Goal: Transaction & Acquisition: Purchase product/service

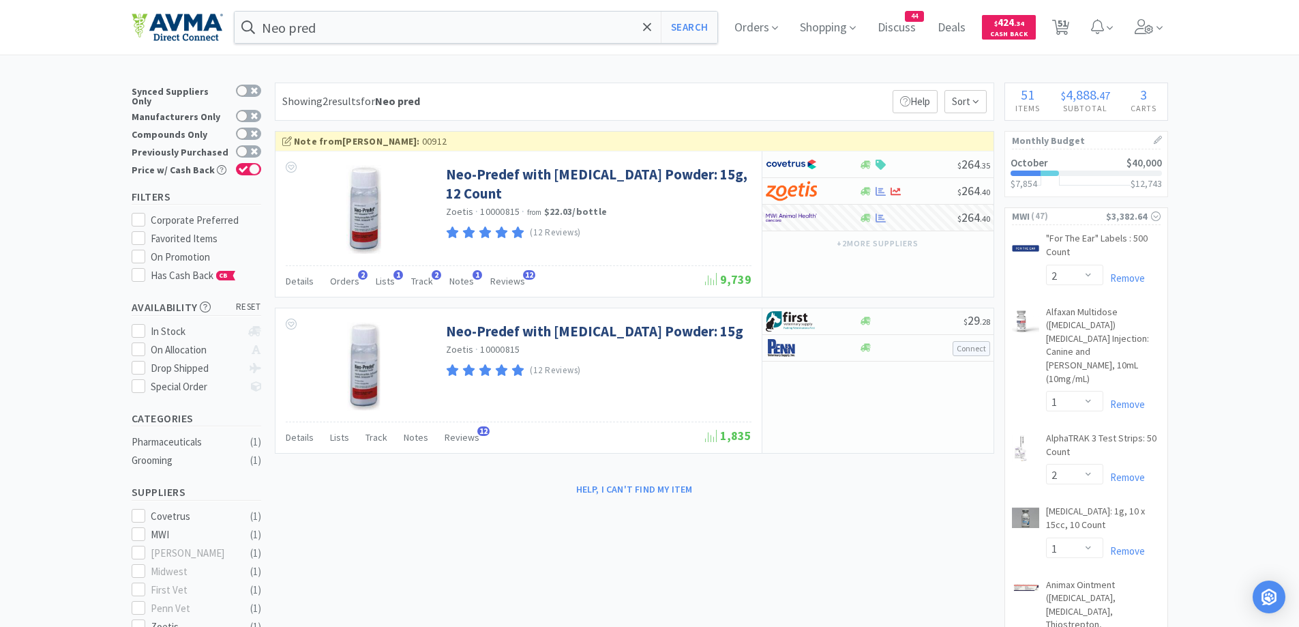
select select "2"
select select "1"
select select "2"
select select "1"
select select "2"
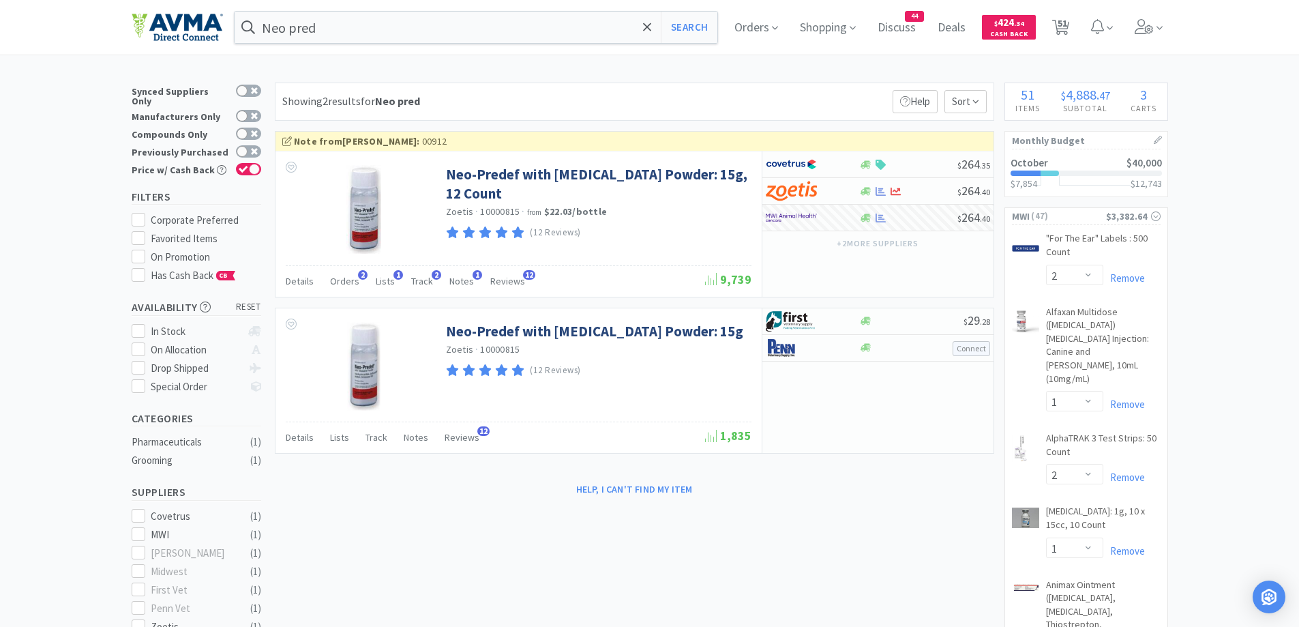
select select "2"
select select "1"
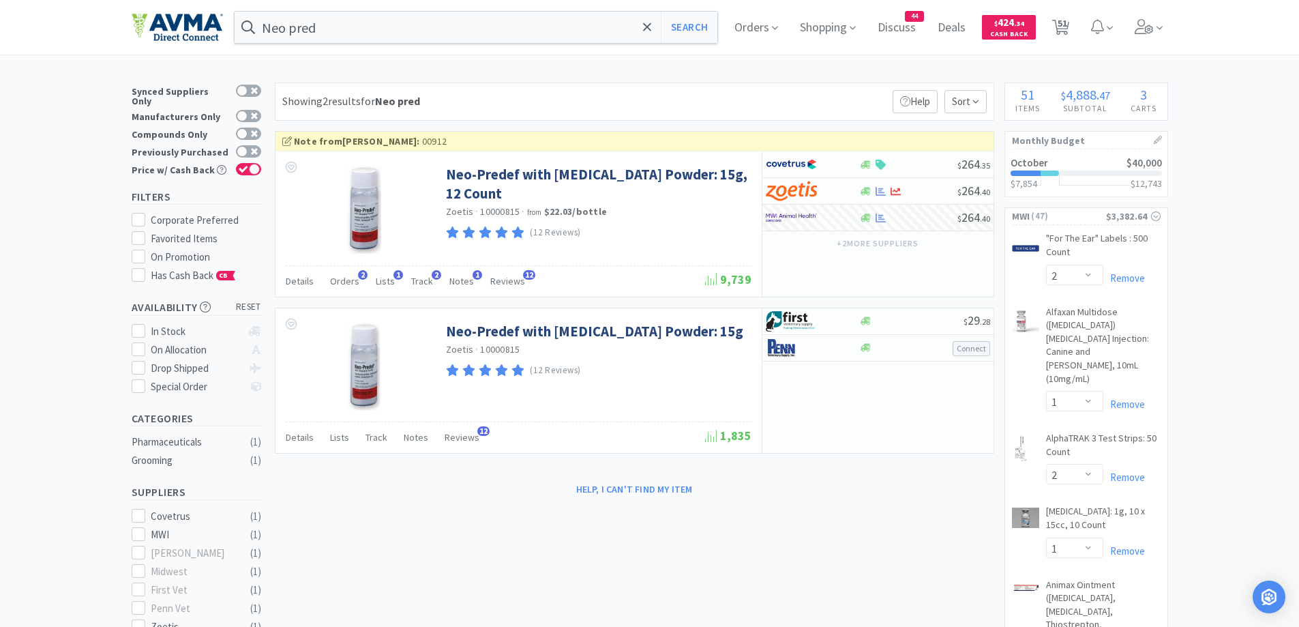
select select "1"
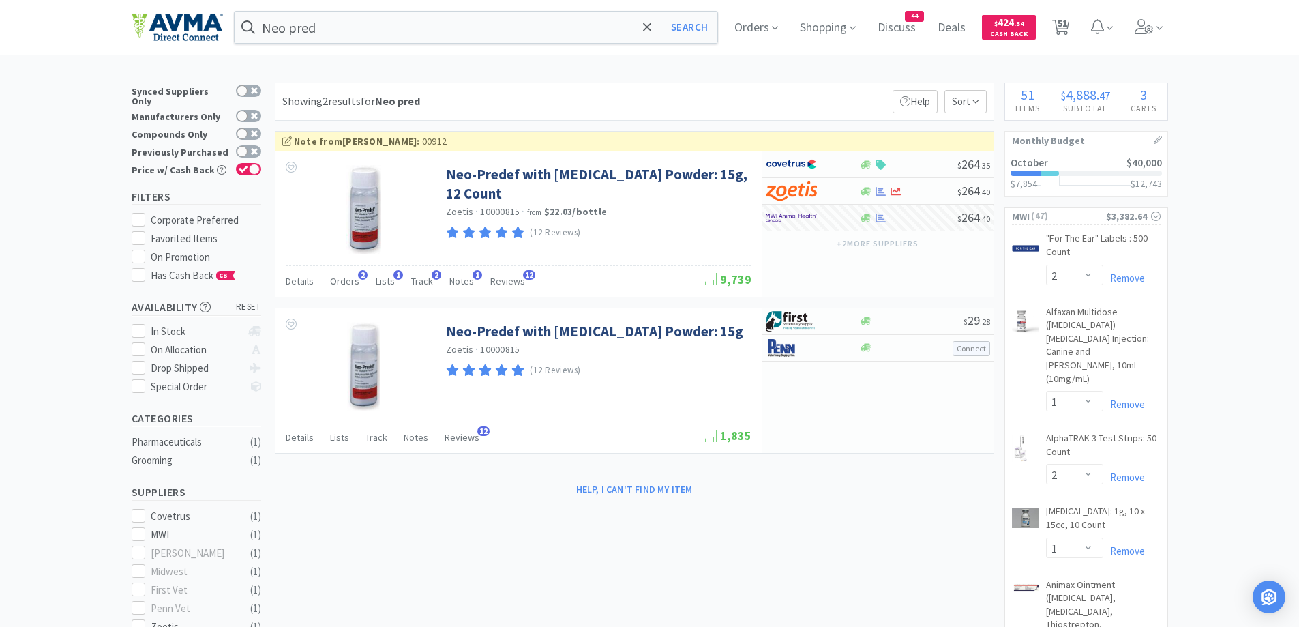
select select "2"
select select "1"
select select "12"
select select "2"
select select "3"
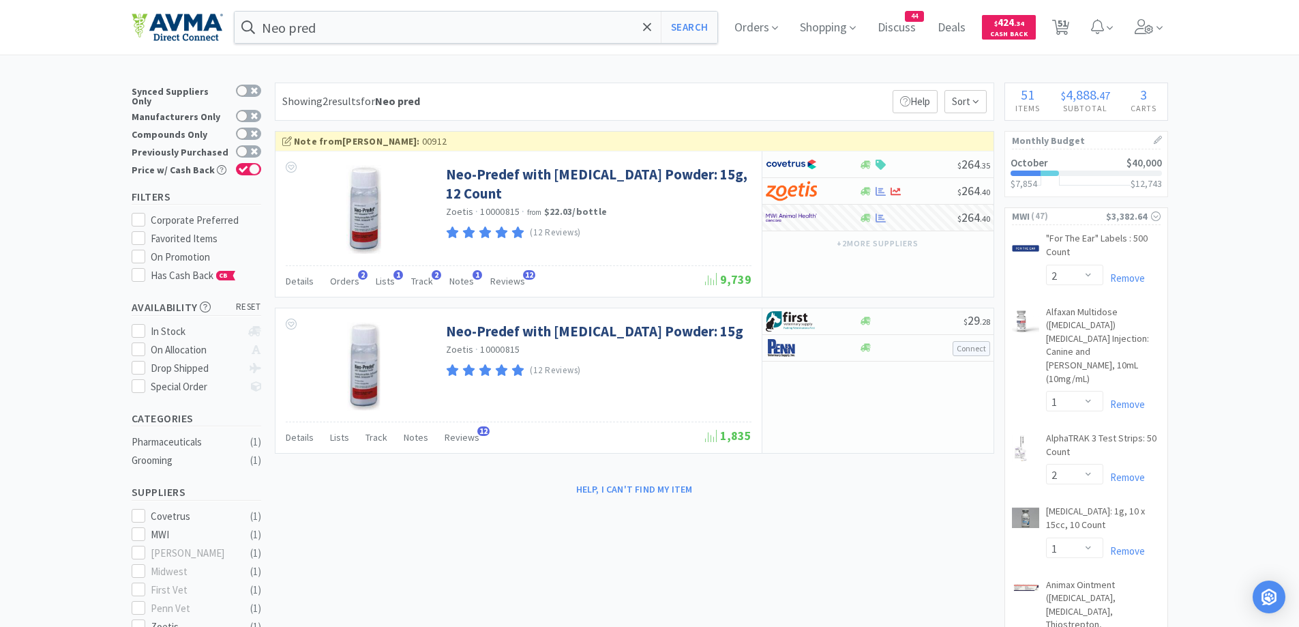
select select "1"
select select "10"
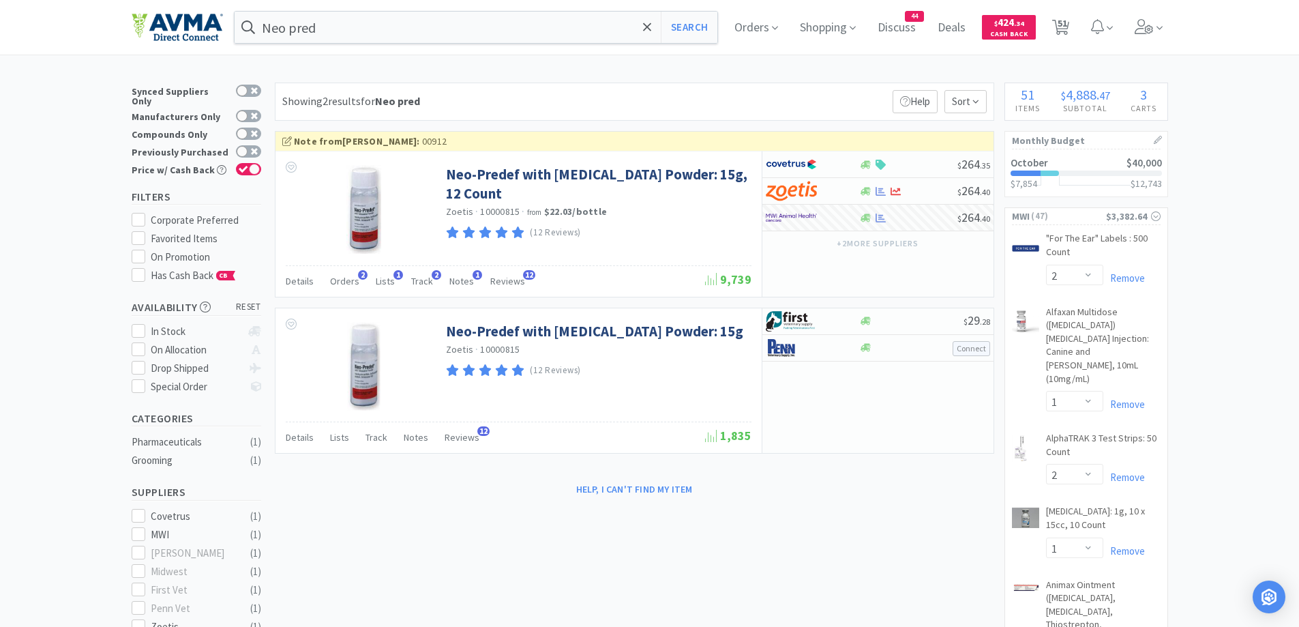
select select "1"
select select "2"
select select "3"
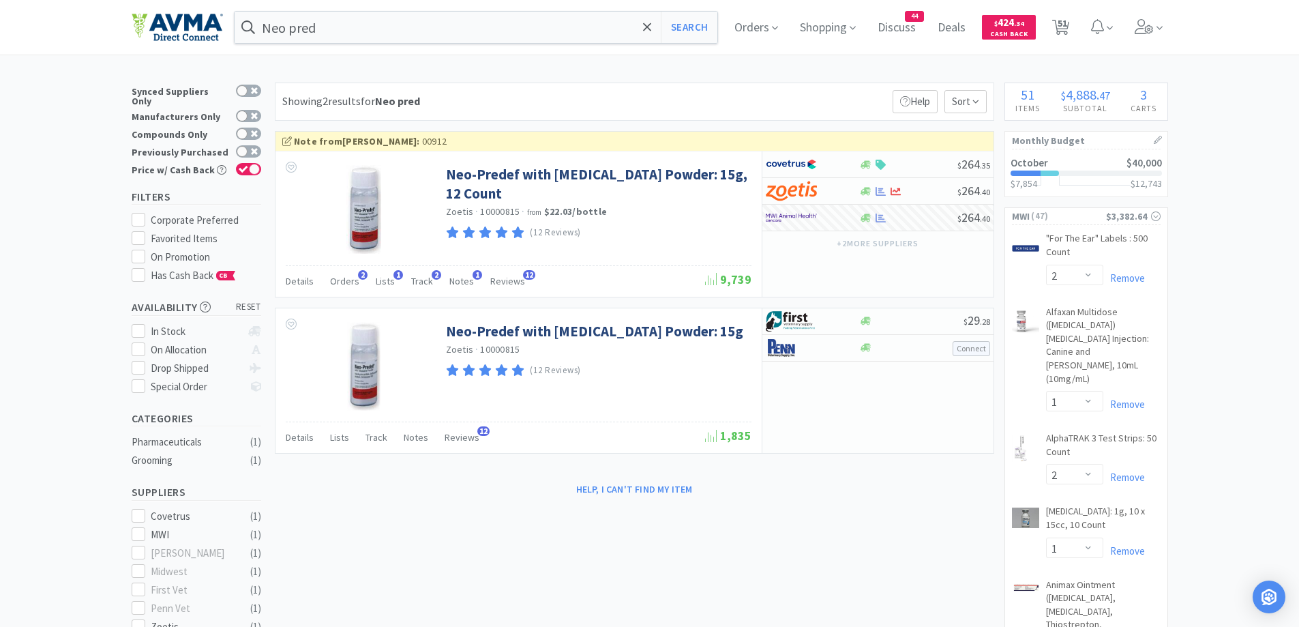
select select "1"
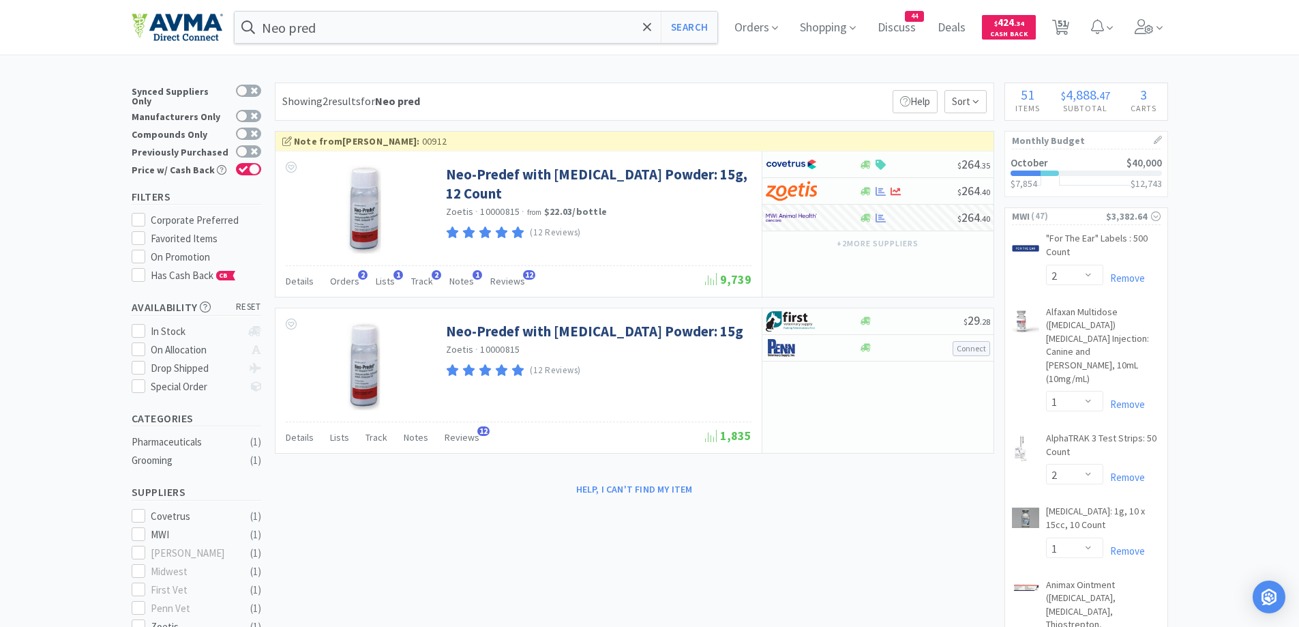
select select "7"
select select "1"
select select "12"
select select "1"
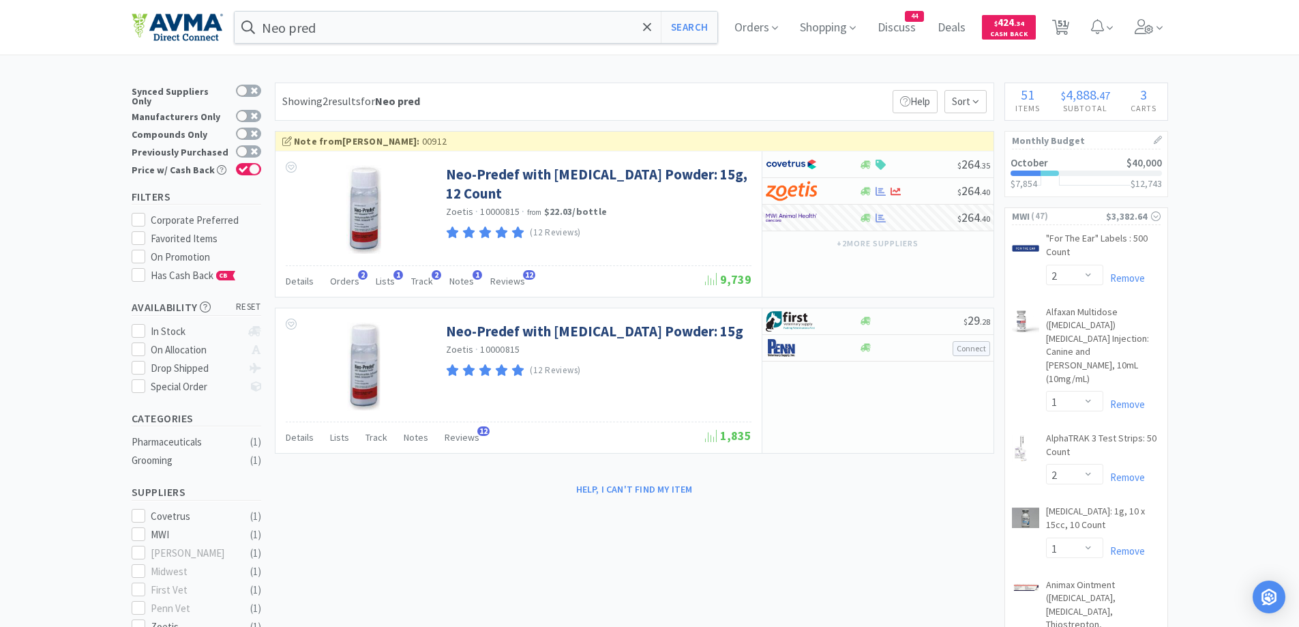
select select "50"
select select "5"
select select "1"
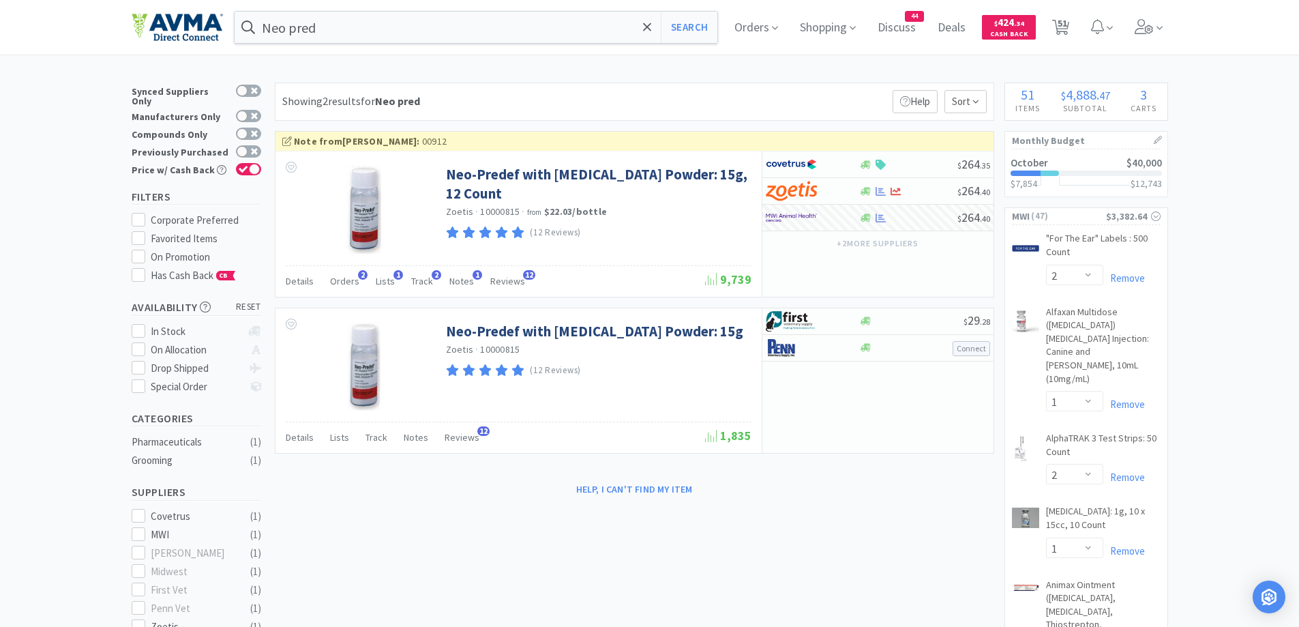
select select "1"
select select "2"
select select "1"
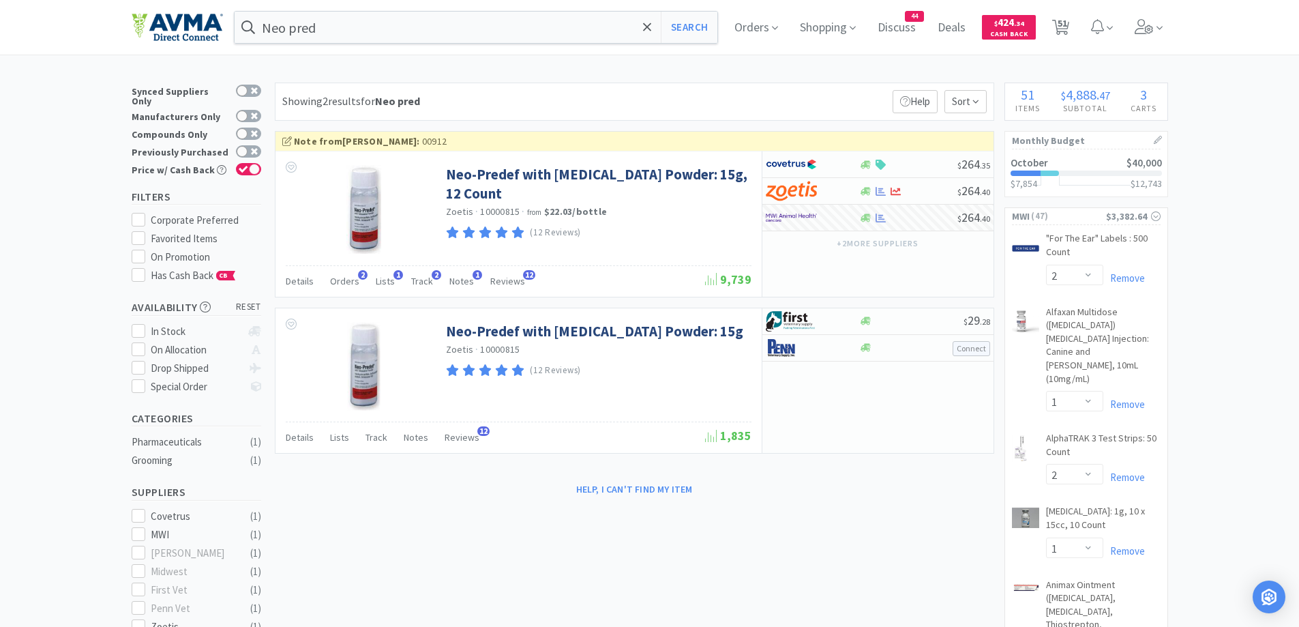
select select "2"
click at [495, 22] on input "Neo pred" at bounding box center [476, 27] width 483 height 31
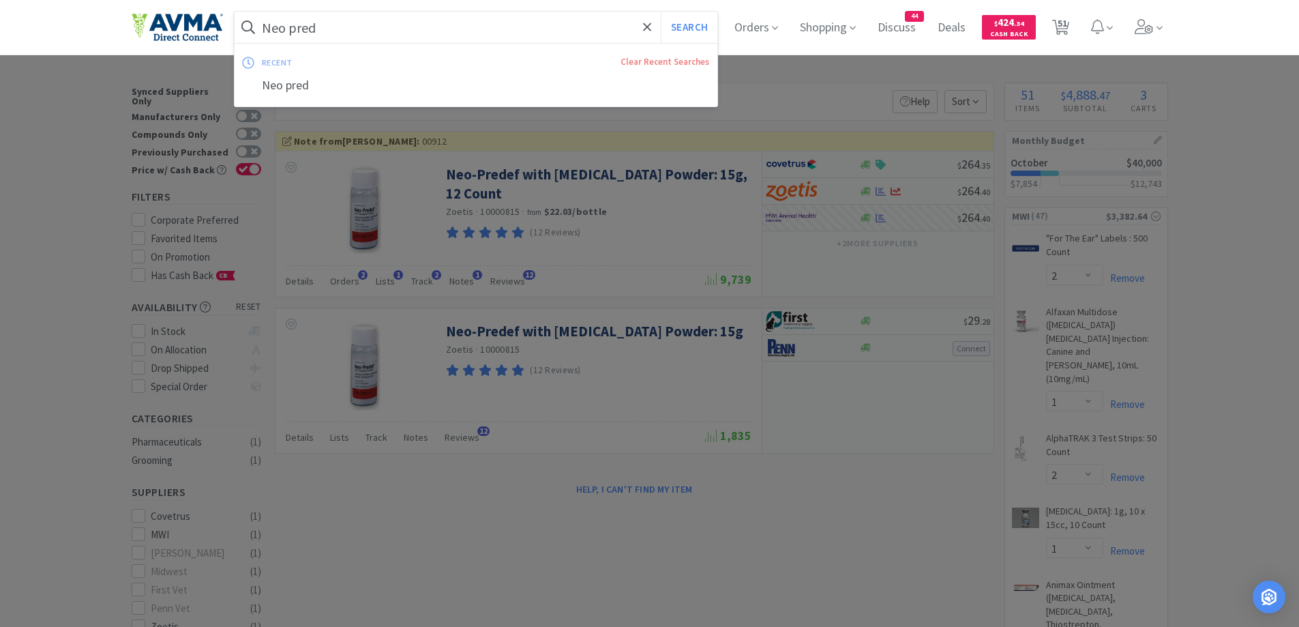
paste input "edle 18"
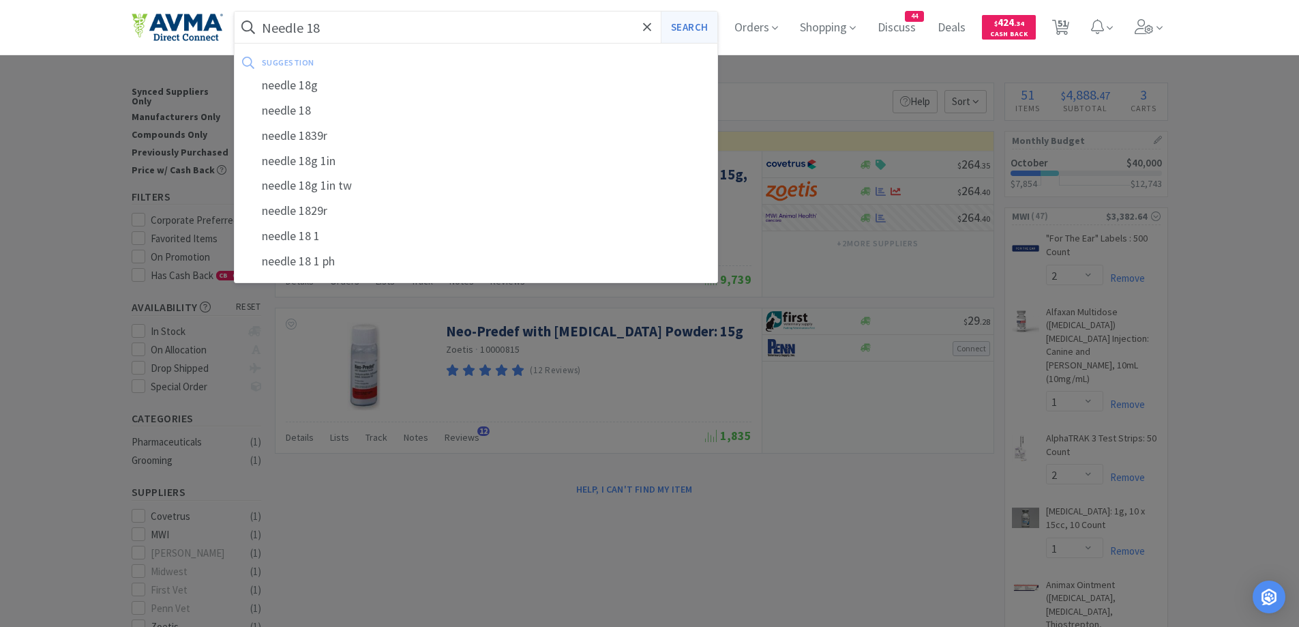
type input "Needle 18"
click at [691, 19] on button "Search" at bounding box center [689, 27] width 57 height 31
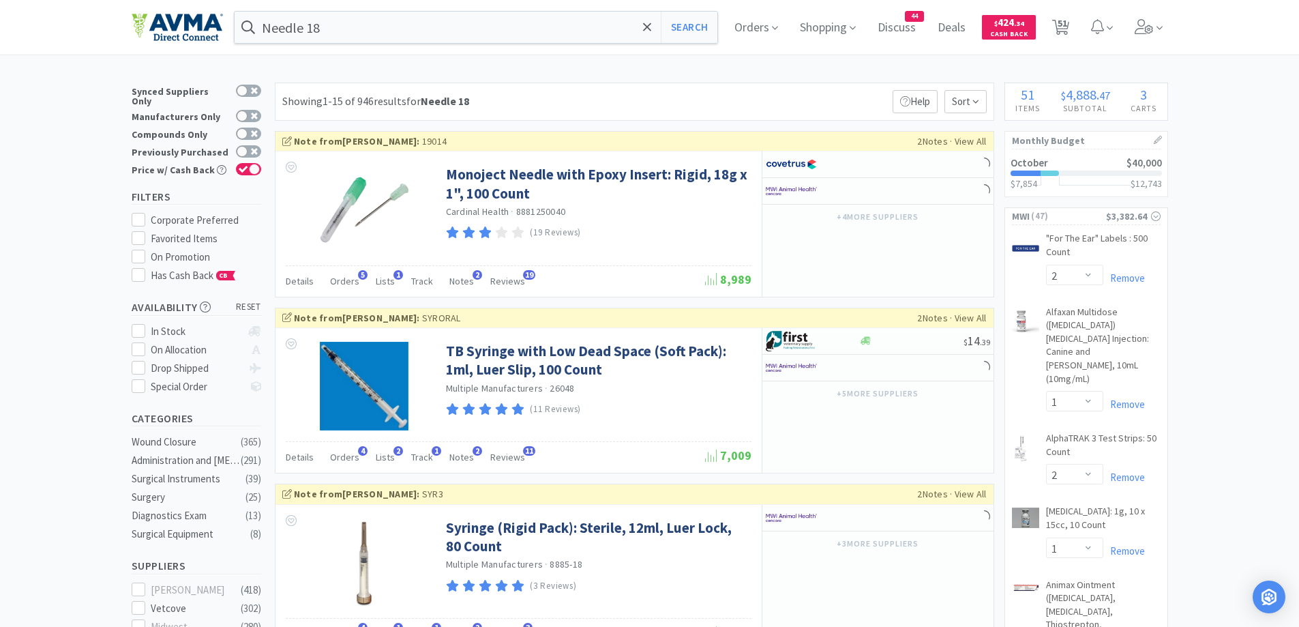
click at [670, 50] on div "Needle 18 Search Orders Shopping Discuss Discuss 44 Deals Deals $ 424 . 34 Cash…" at bounding box center [650, 27] width 1036 height 55
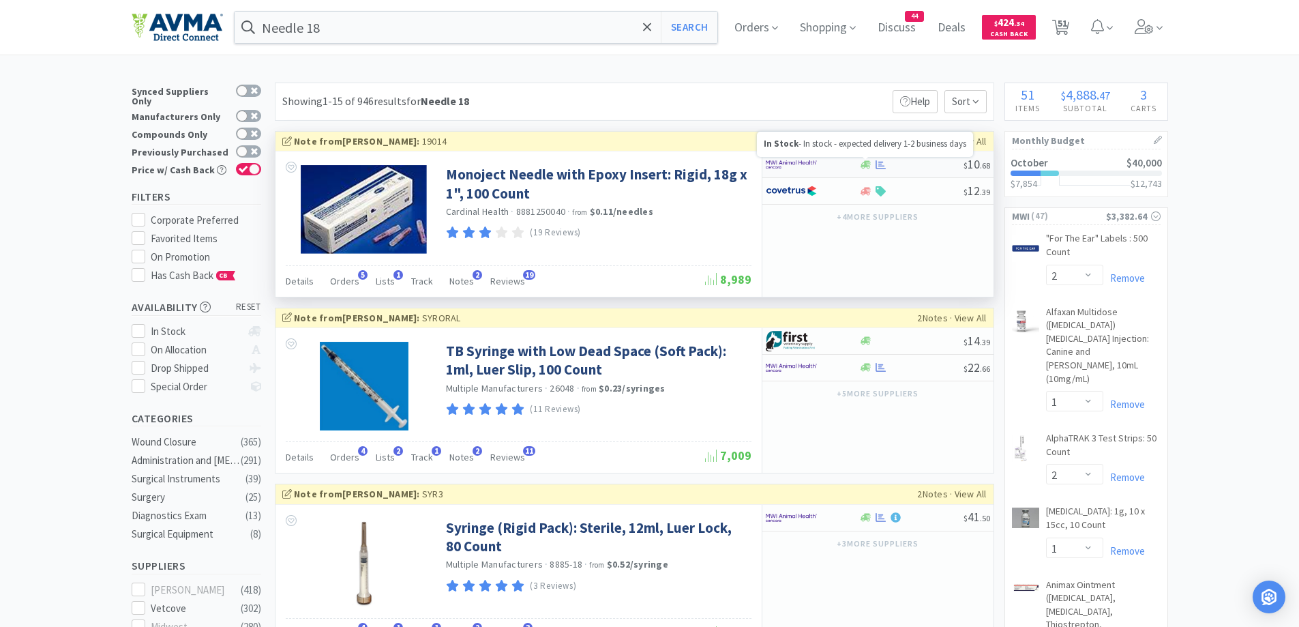
click at [863, 161] on icon at bounding box center [866, 165] width 10 height 10
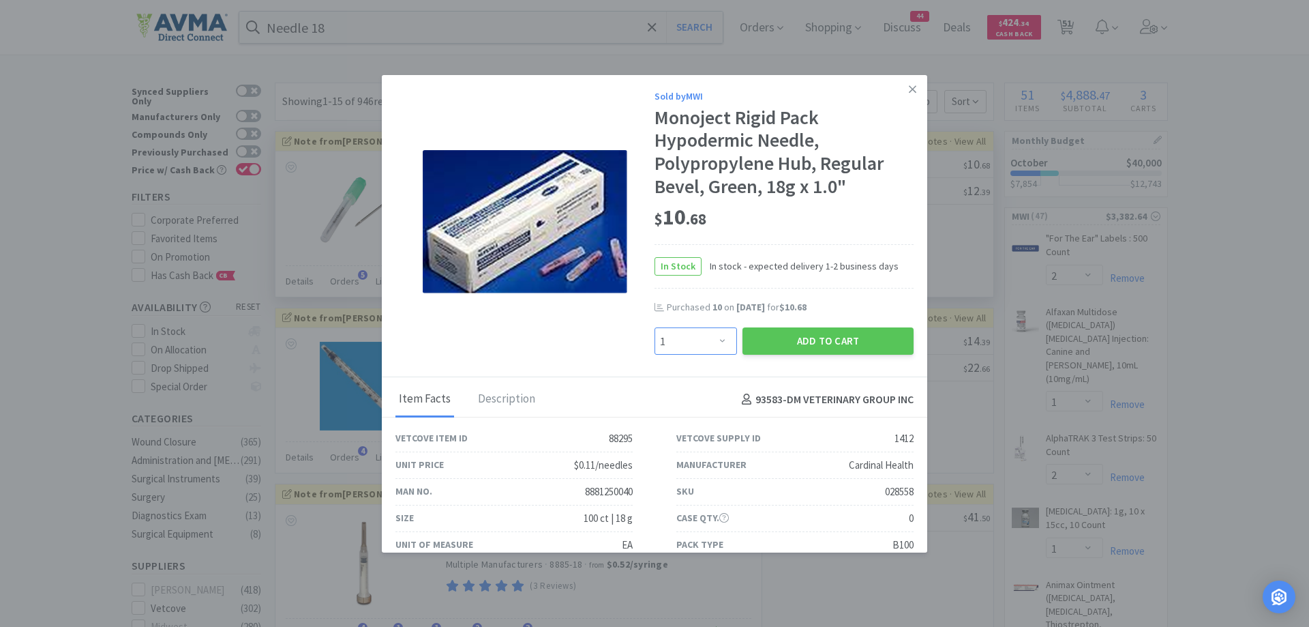
drag, startPoint x: 701, startPoint y: 348, endPoint x: 706, endPoint y: 333, distance: 15.1
click at [701, 348] on select "Enter Quantity 1 2 3 4 5 6 7 8 9 10 11 12 13 14 15 16 17 18 19 20 Enter Quantity" at bounding box center [696, 340] width 83 height 27
select select "10"
click at [655, 327] on select "Enter Quantity 1 2 3 4 5 6 7 8 9 10 11 12 13 14 15 16 17 18 19 20 Enter Quantity" at bounding box center [696, 340] width 83 height 27
click at [790, 350] on button "Add to Cart" at bounding box center [828, 340] width 171 height 27
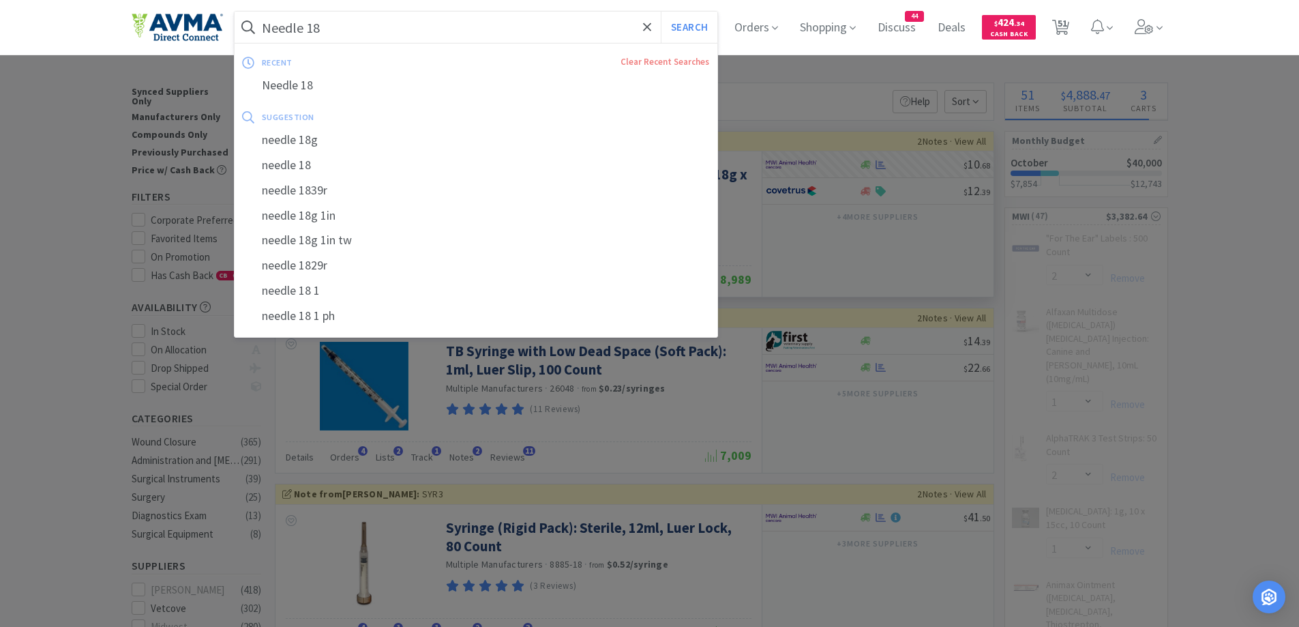
click at [394, 15] on input "Needle 18" at bounding box center [476, 27] width 483 height 31
paste input "25 g"
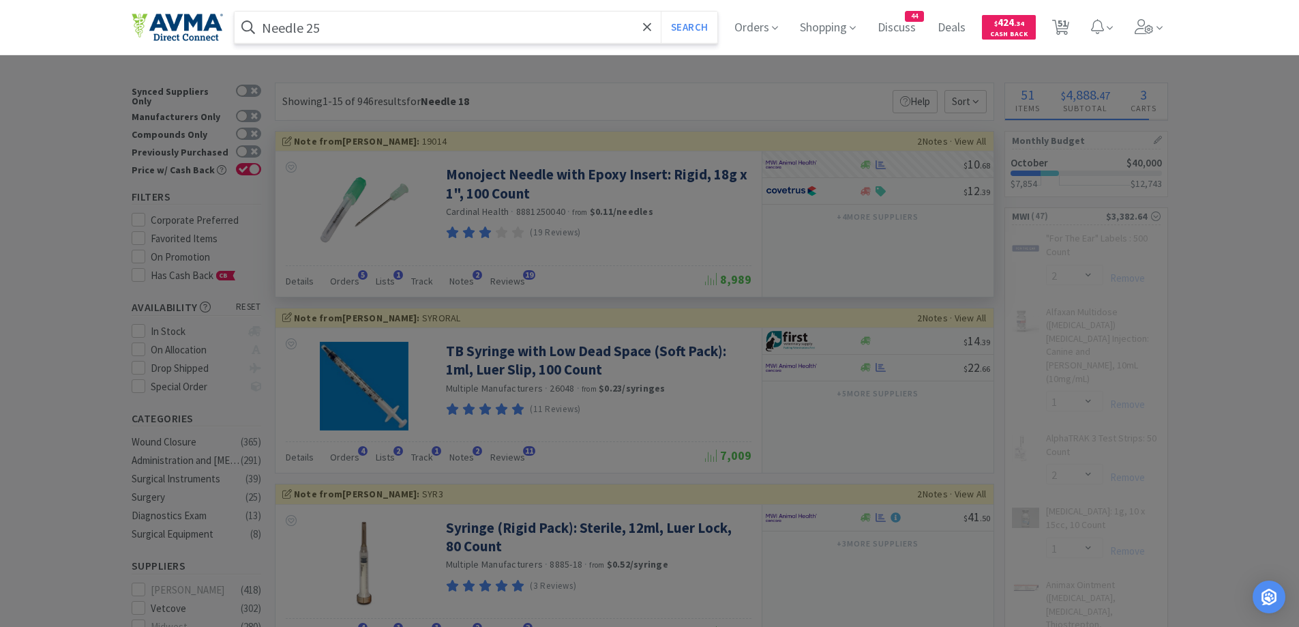
type input "Needle 25"
click at [661, 12] on button "Search" at bounding box center [689, 27] width 57 height 31
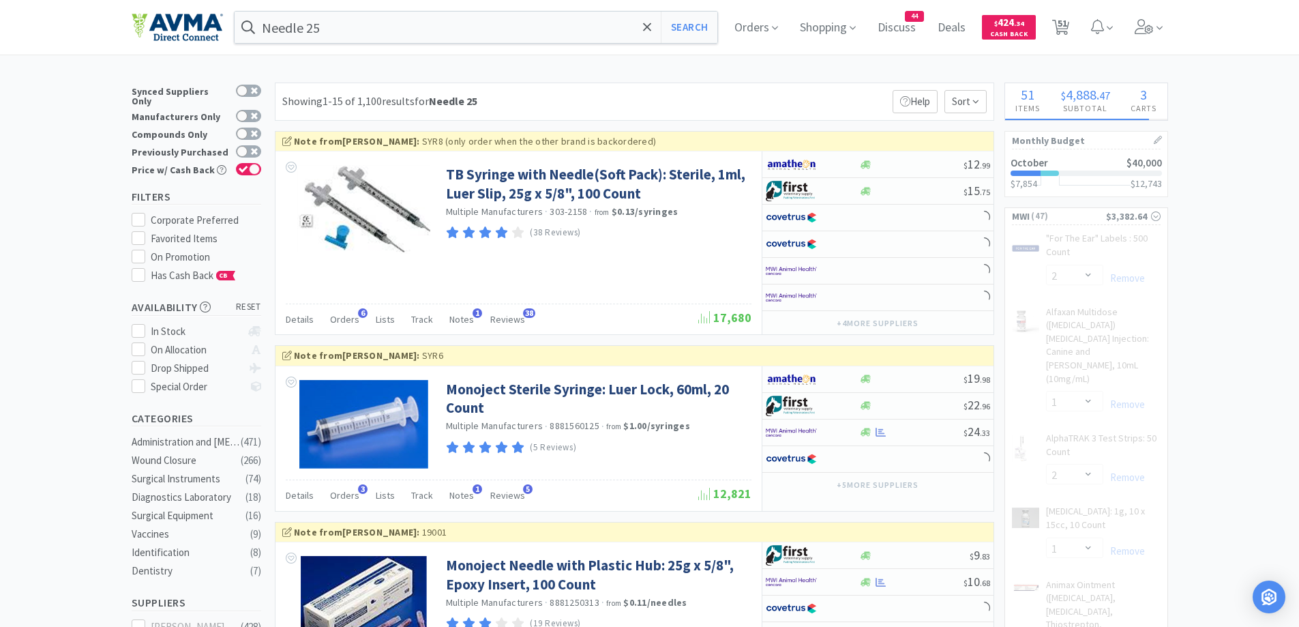
select select "10"
select select "1"
select select "2"
select select "3"
select select "1"
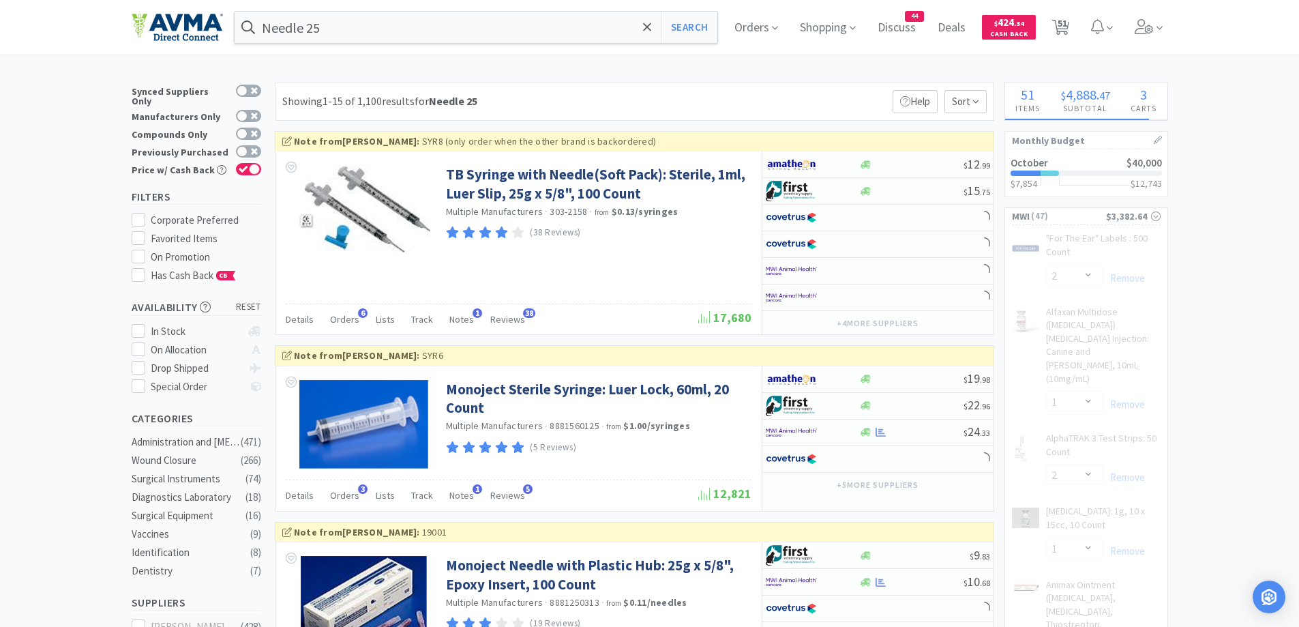
select select "7"
select select "1"
select select "12"
select select "1"
select select "50"
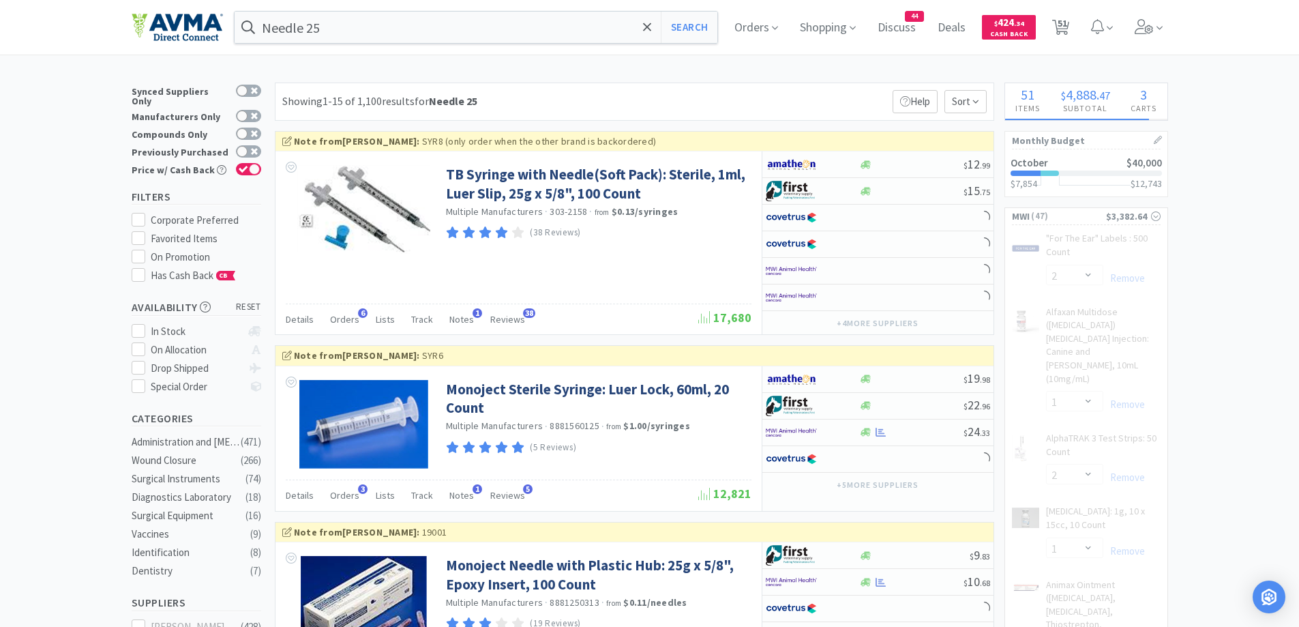
select select "5"
select select "1"
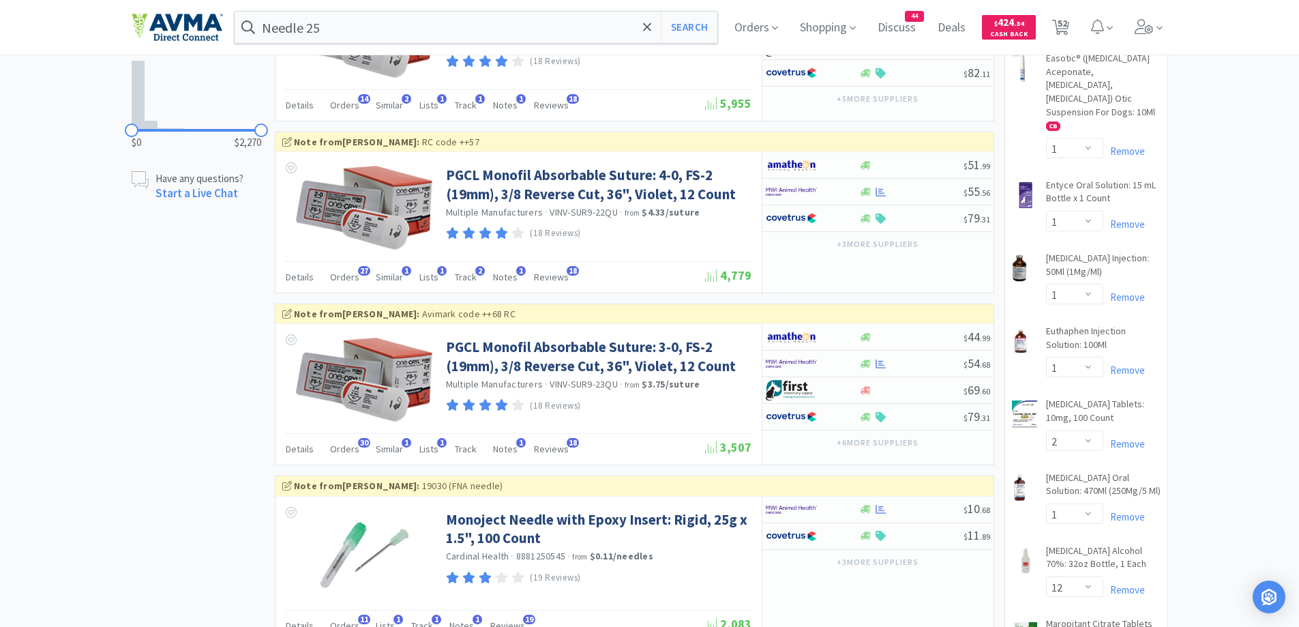
scroll to position [1227, 0]
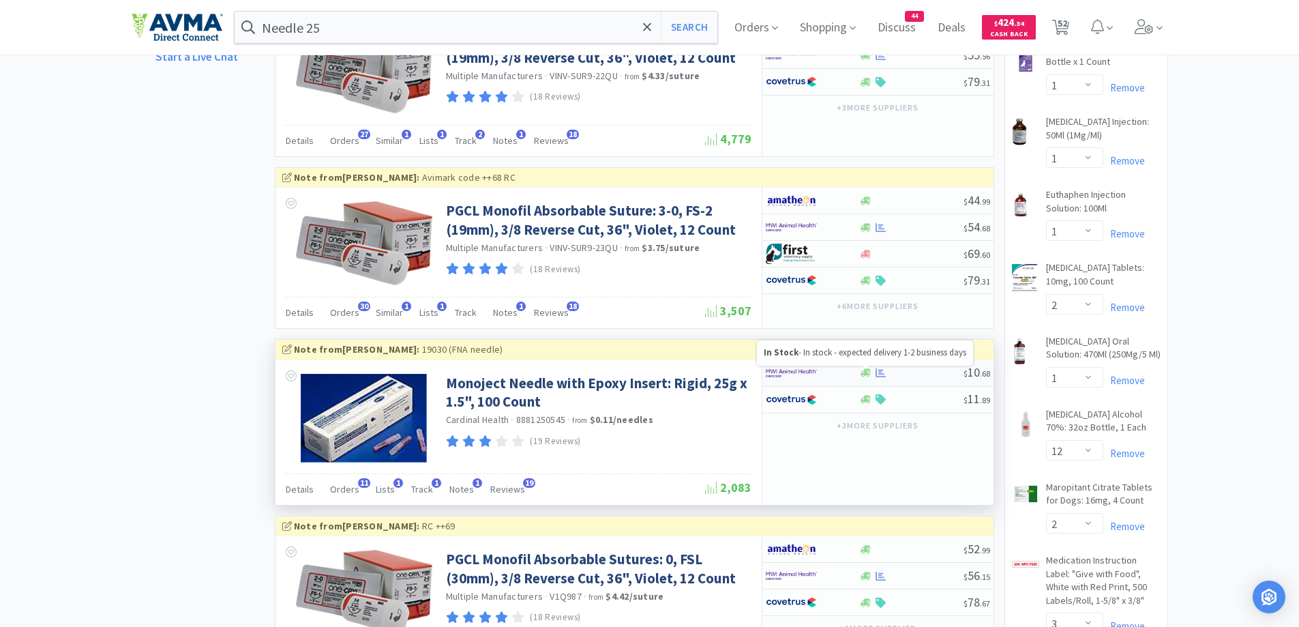
click at [870, 377] on icon at bounding box center [866, 373] width 10 height 10
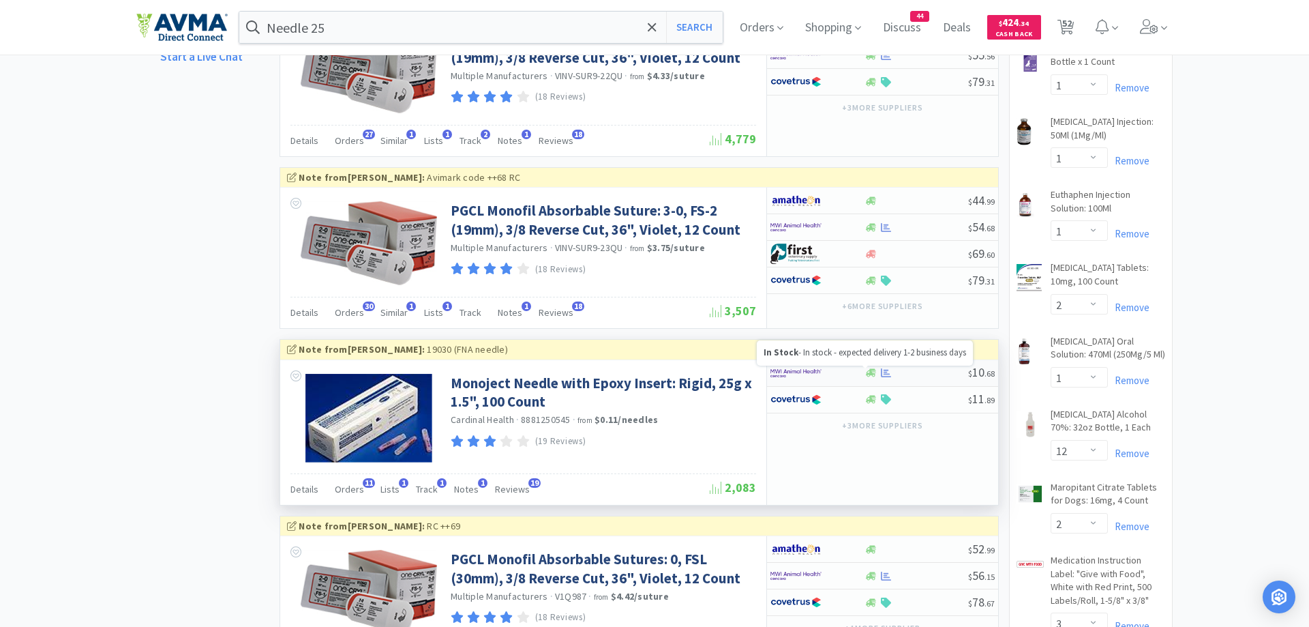
select select "1"
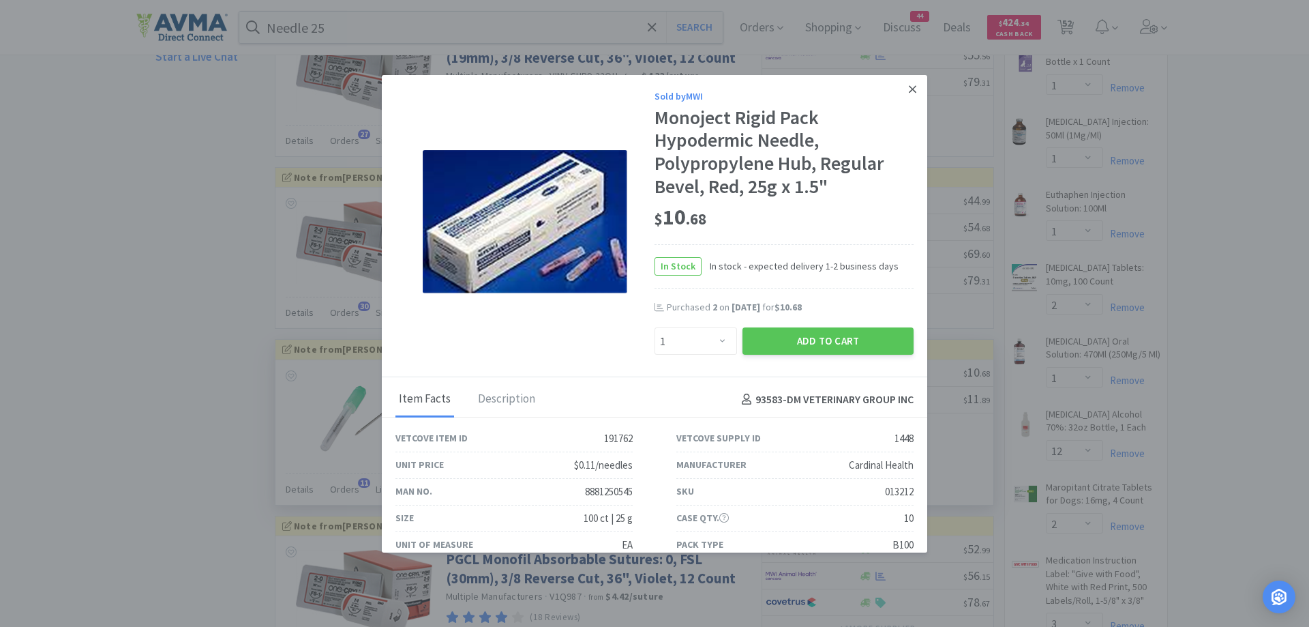
click at [909, 91] on link at bounding box center [913, 89] width 24 height 29
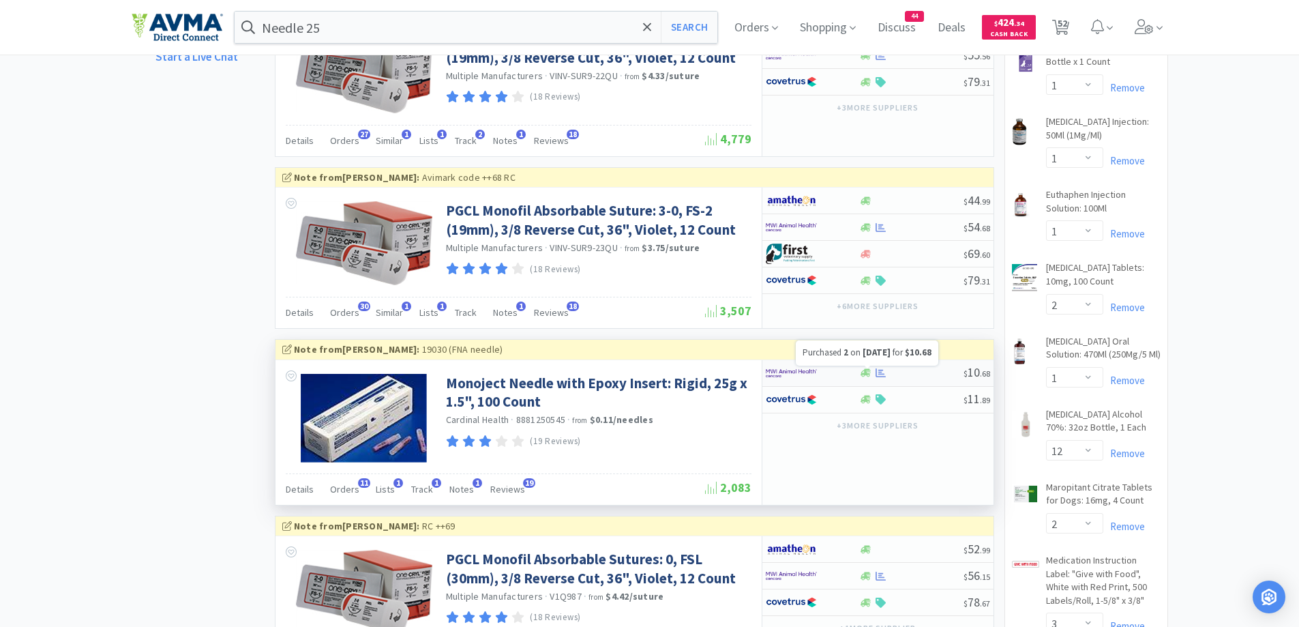
click at [878, 372] on icon at bounding box center [881, 373] width 10 height 10
select select "1"
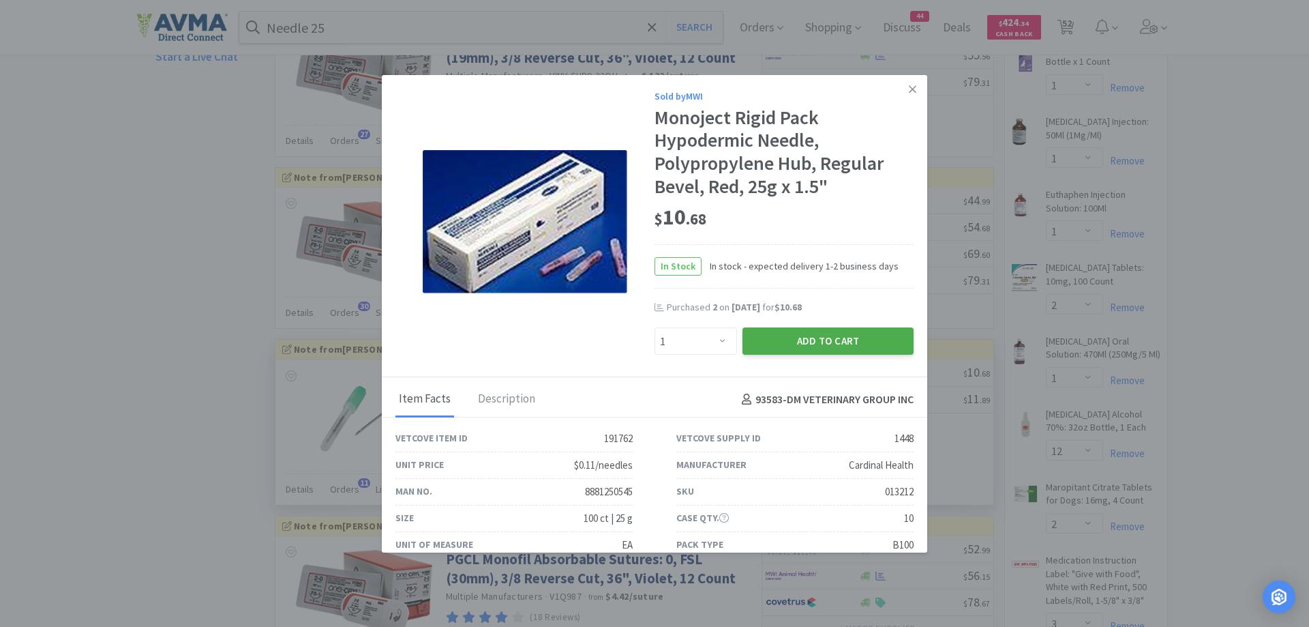
click at [815, 342] on button "Add to Cart" at bounding box center [828, 340] width 171 height 27
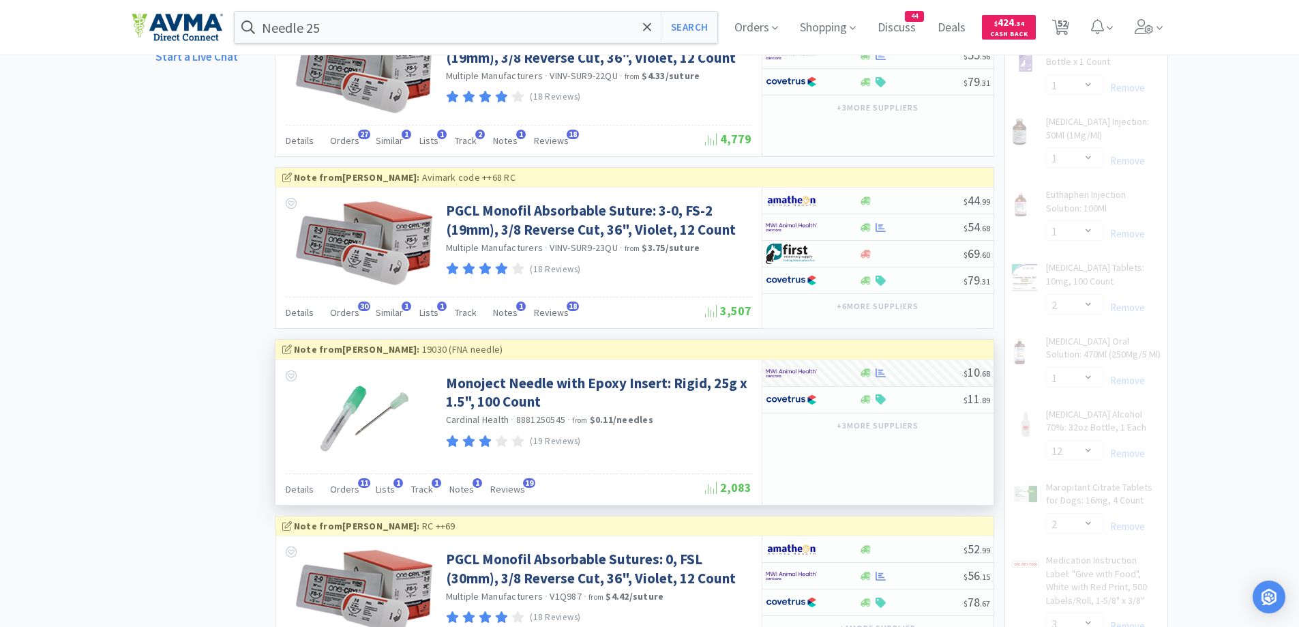
select select "1"
select select "10"
select select "1"
select select "2"
select select "3"
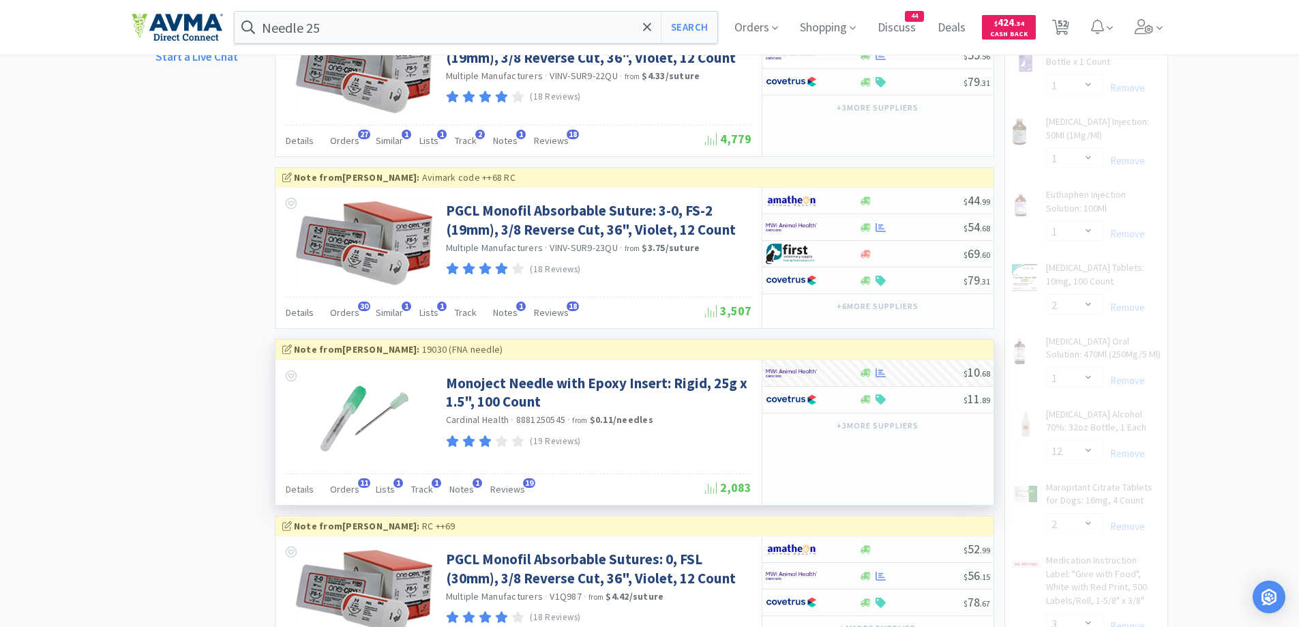
select select "1"
select select "7"
select select "1"
select select "12"
select select "5"
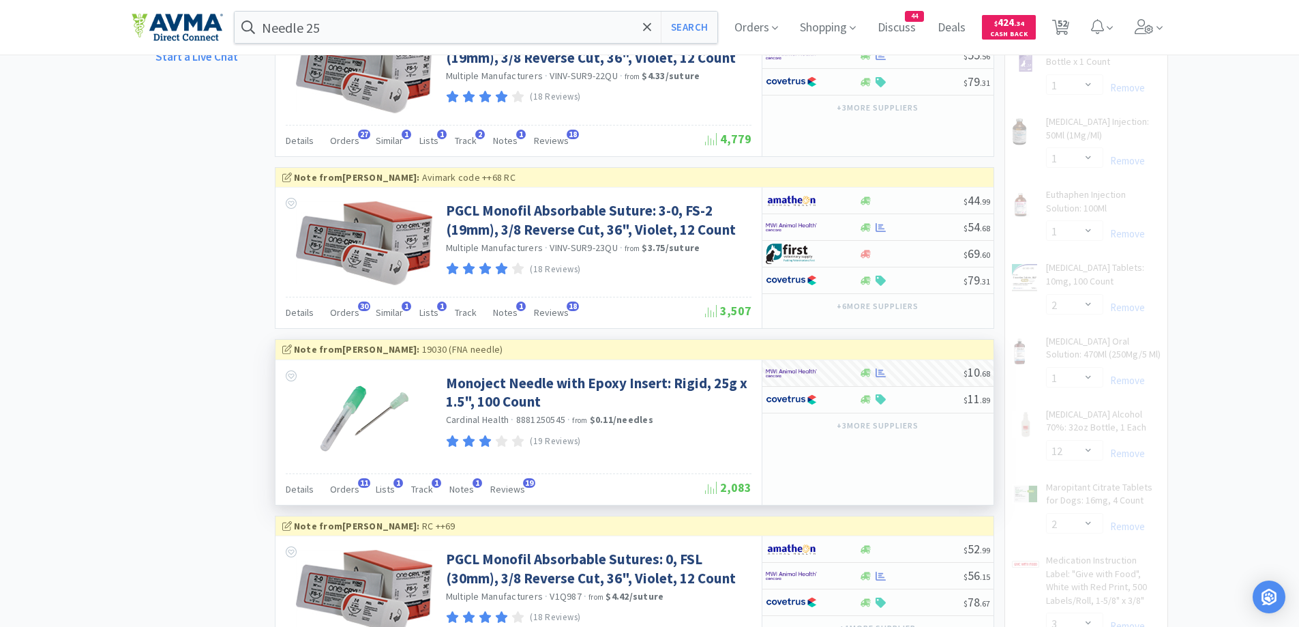
select select "1"
select select "50"
select select "1"
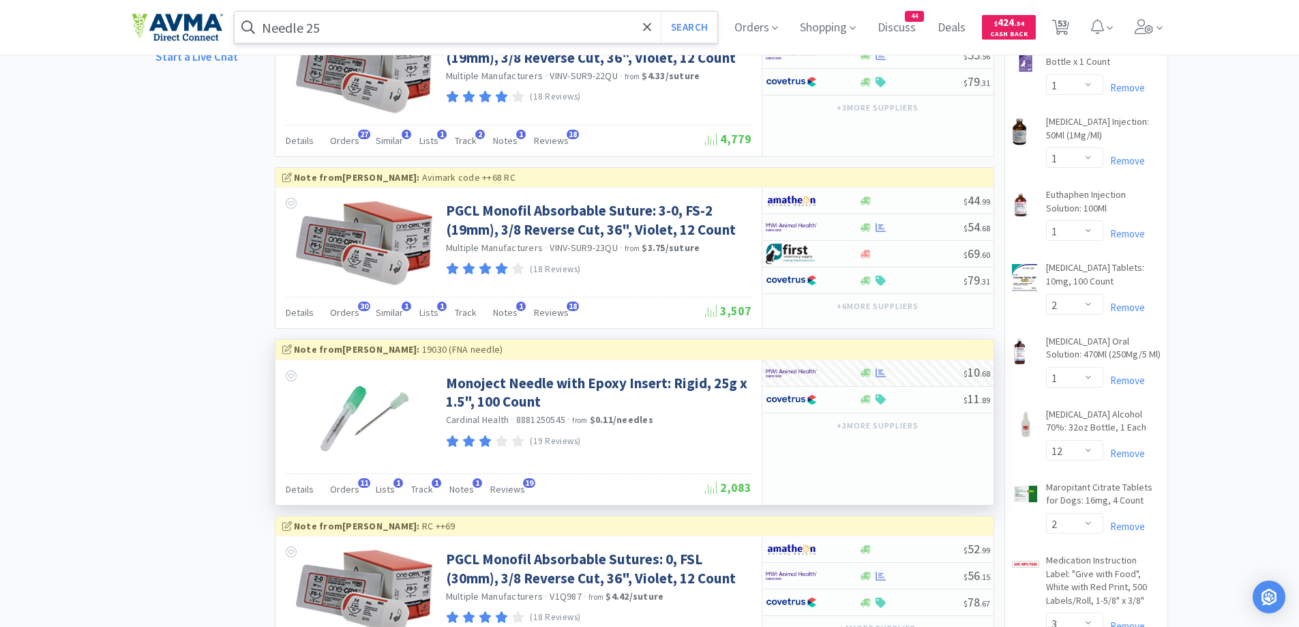
click at [385, 25] on input "Needle 25" at bounding box center [476, 27] width 483 height 31
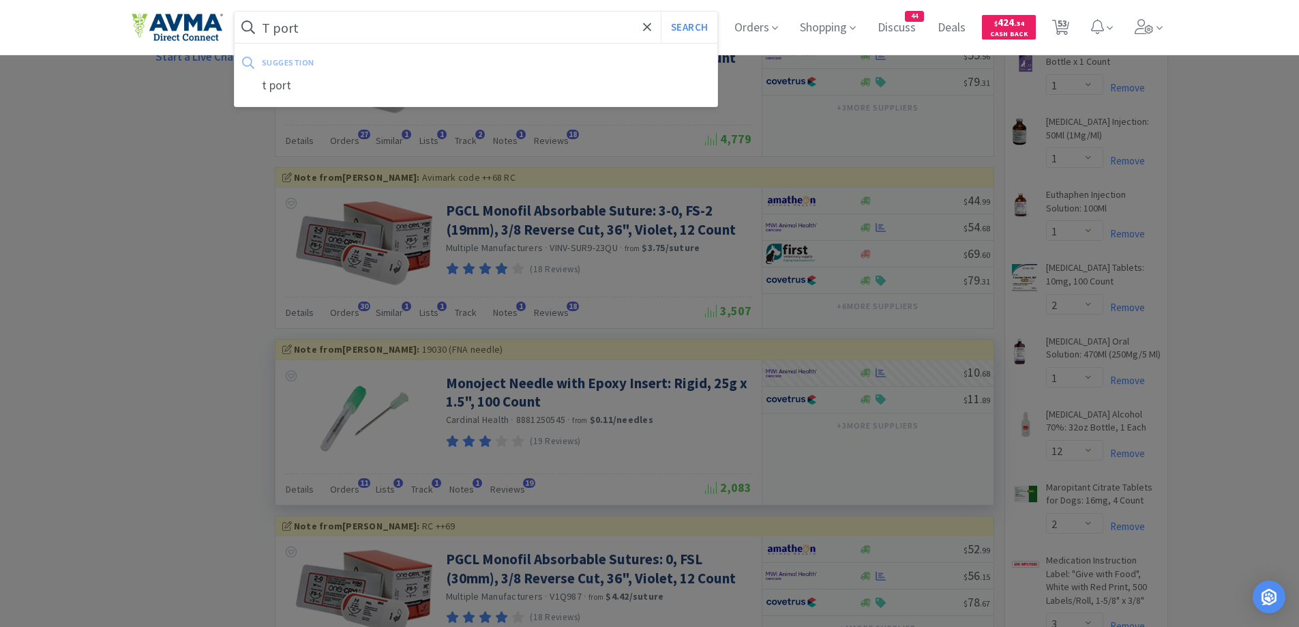
type input "T port"
click at [661, 12] on button "Search" at bounding box center [689, 27] width 57 height 31
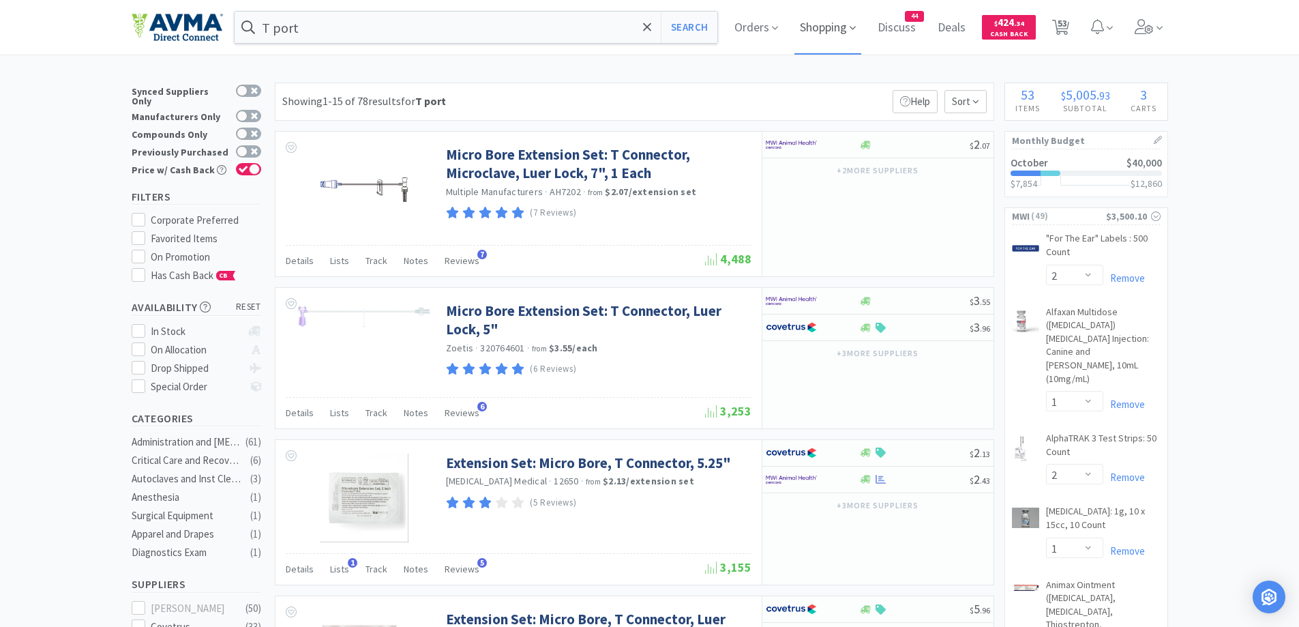
click at [831, 30] on span "Shopping" at bounding box center [827, 27] width 67 height 55
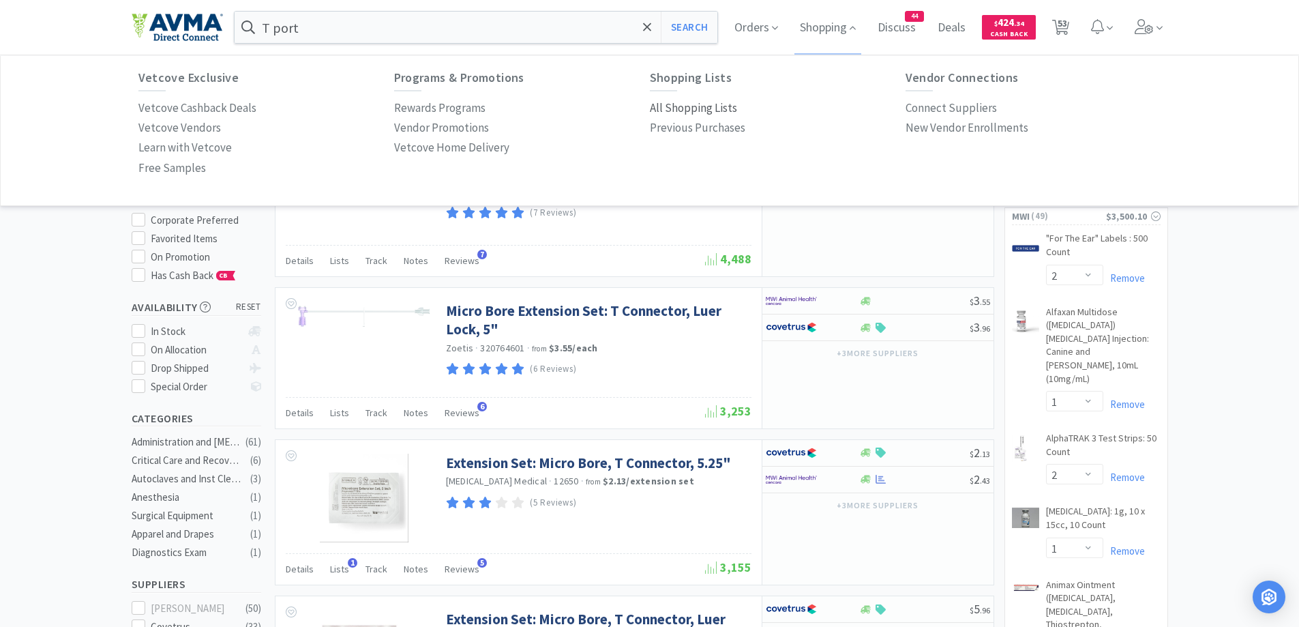
click at [708, 105] on p "All Shopping Lists" at bounding box center [693, 108] width 87 height 18
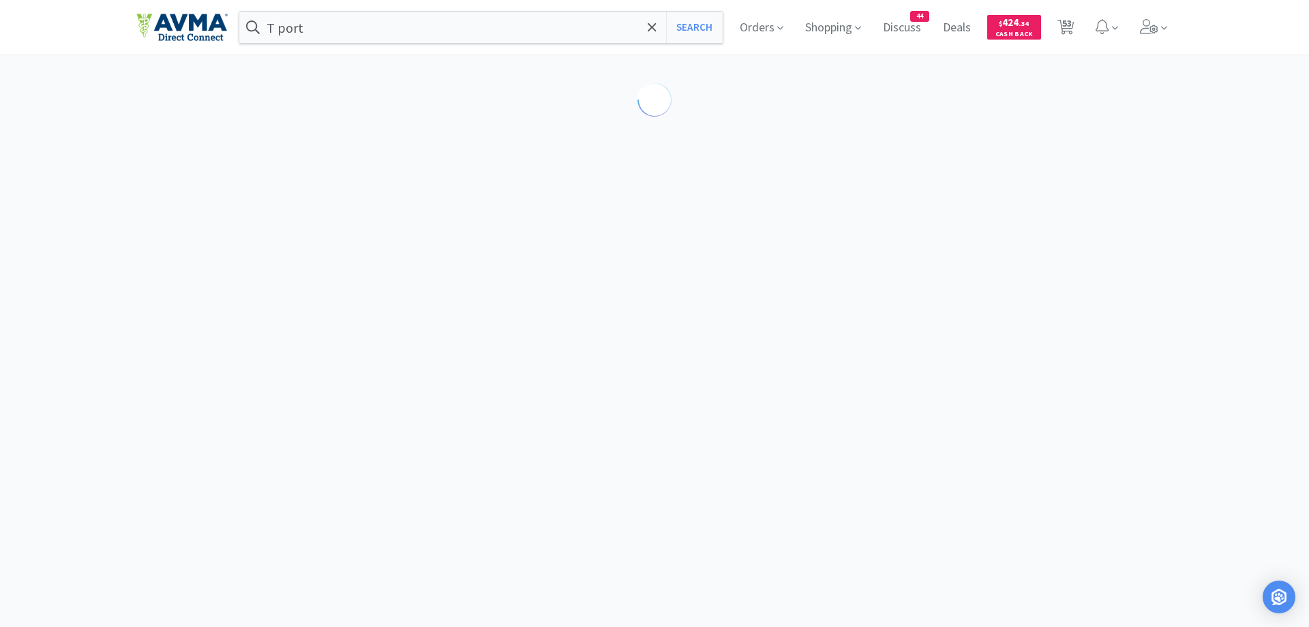
select select "2"
select select "1"
select select "2"
select select "1"
select select "2"
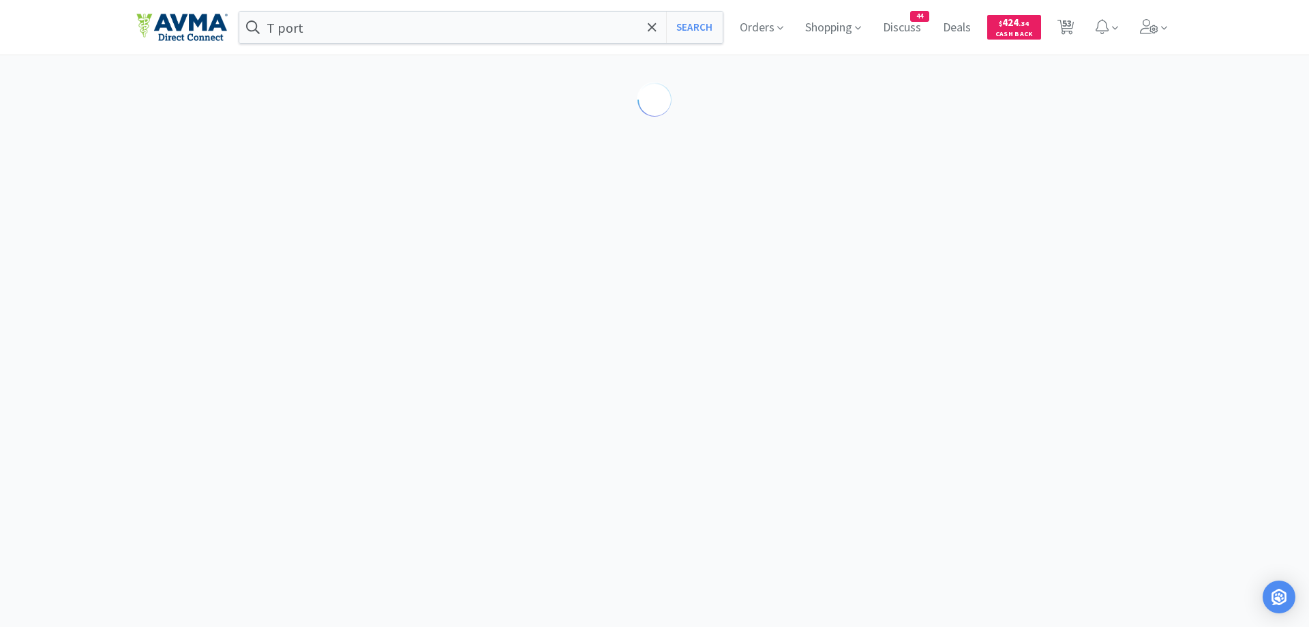
select select "2"
select select "1"
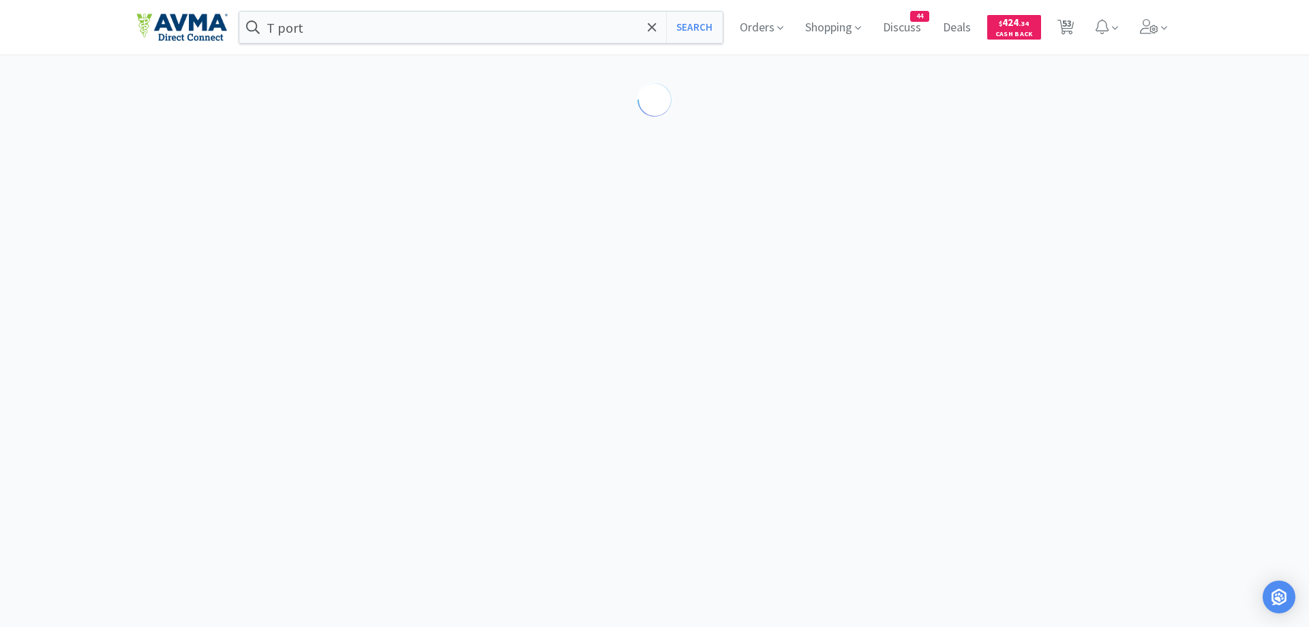
select select "1"
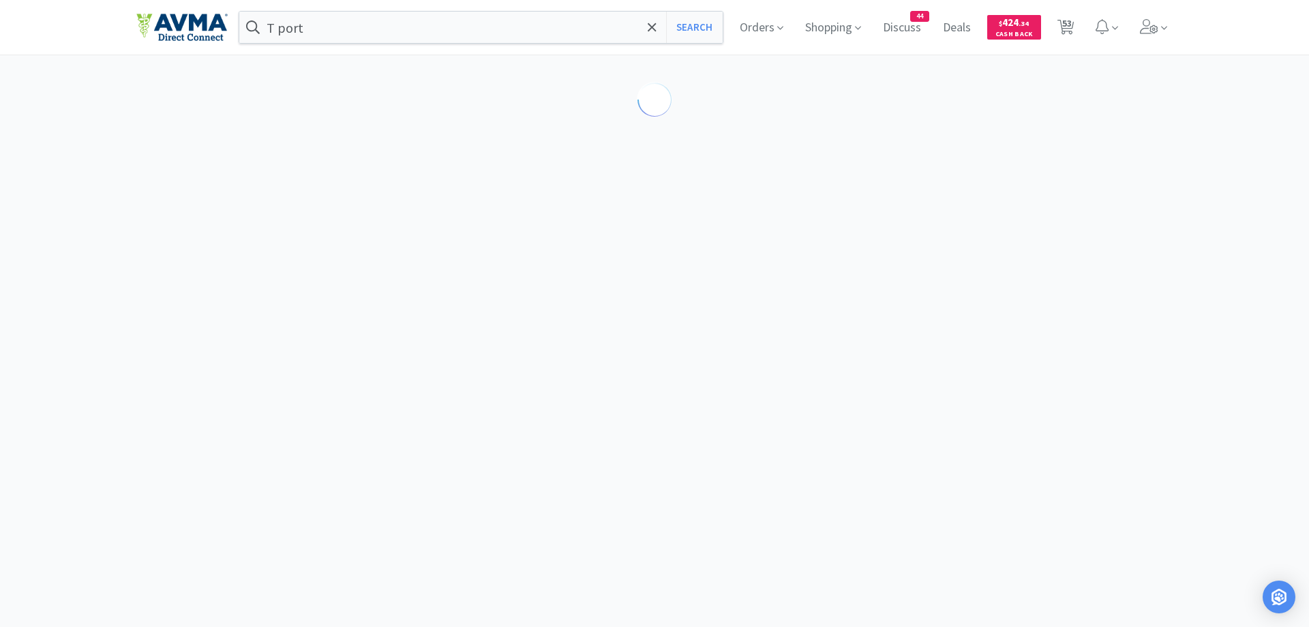
select select "2"
select select "1"
select select "12"
select select "2"
select select "3"
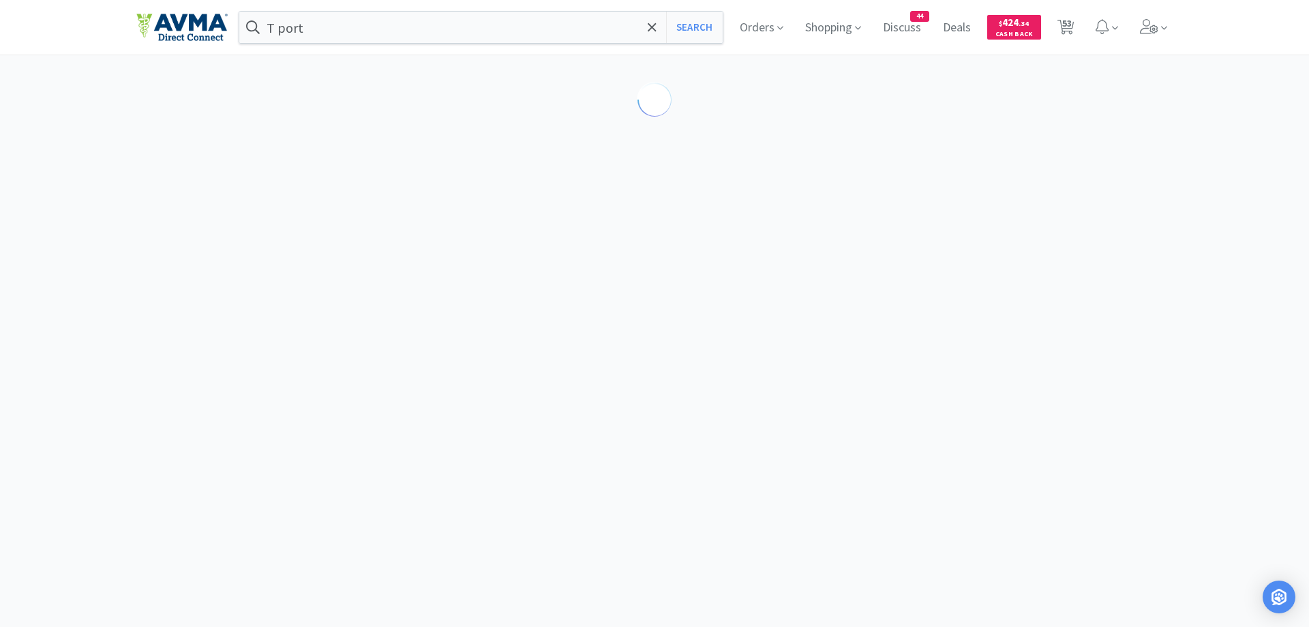
select select "1"
select select "10"
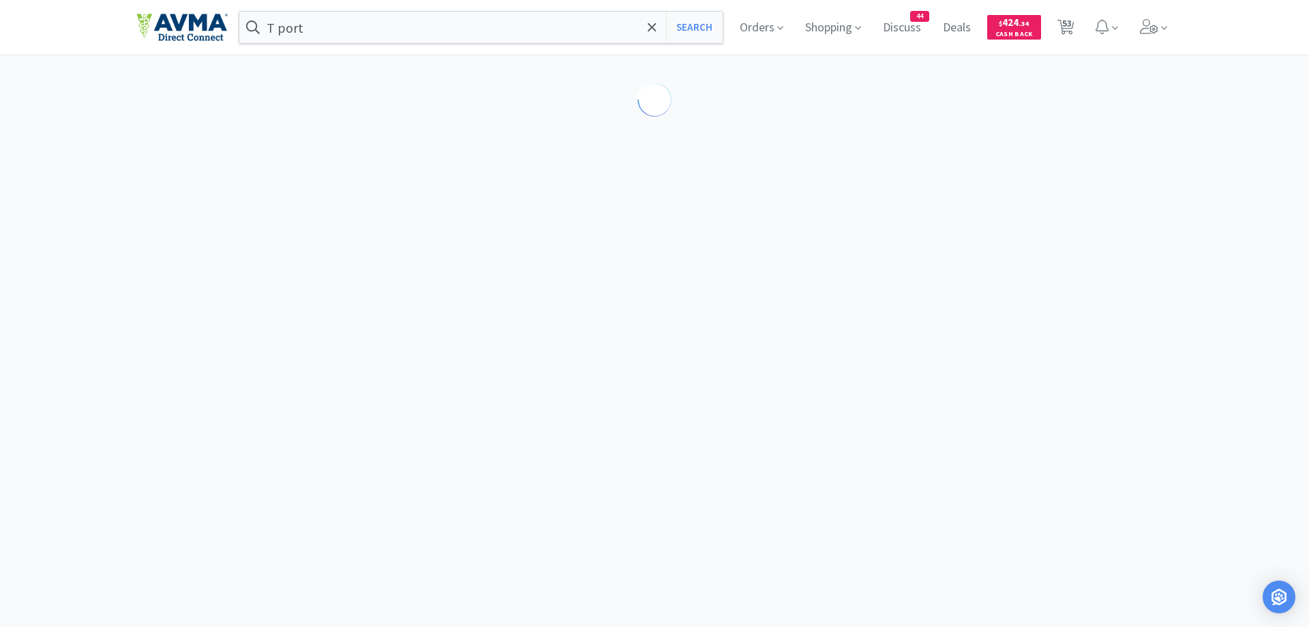
select select "1"
select select "10"
select select "1"
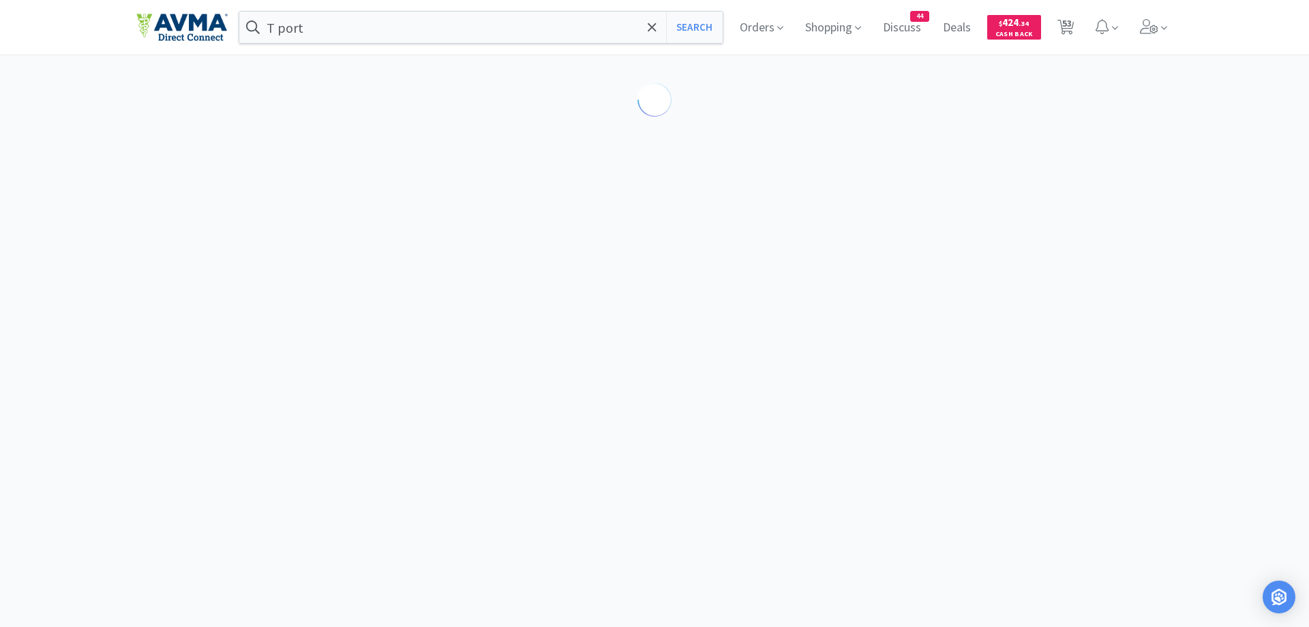
select select "2"
select select "3"
select select "1"
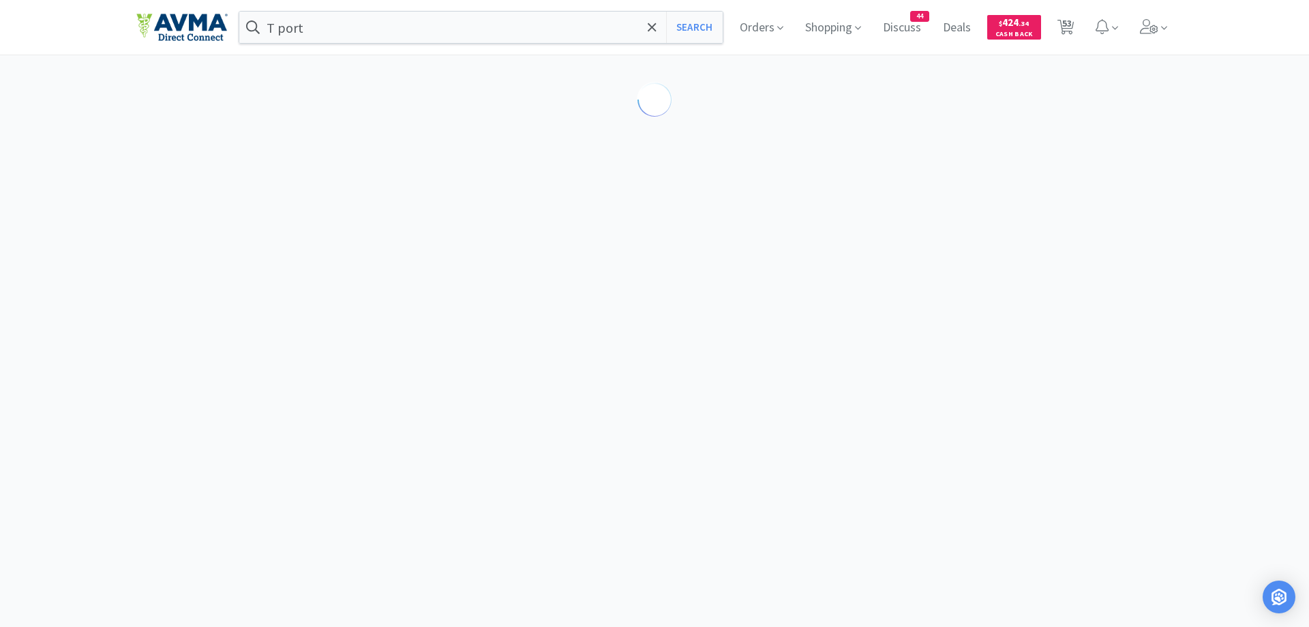
select select "1"
select select "7"
select select "1"
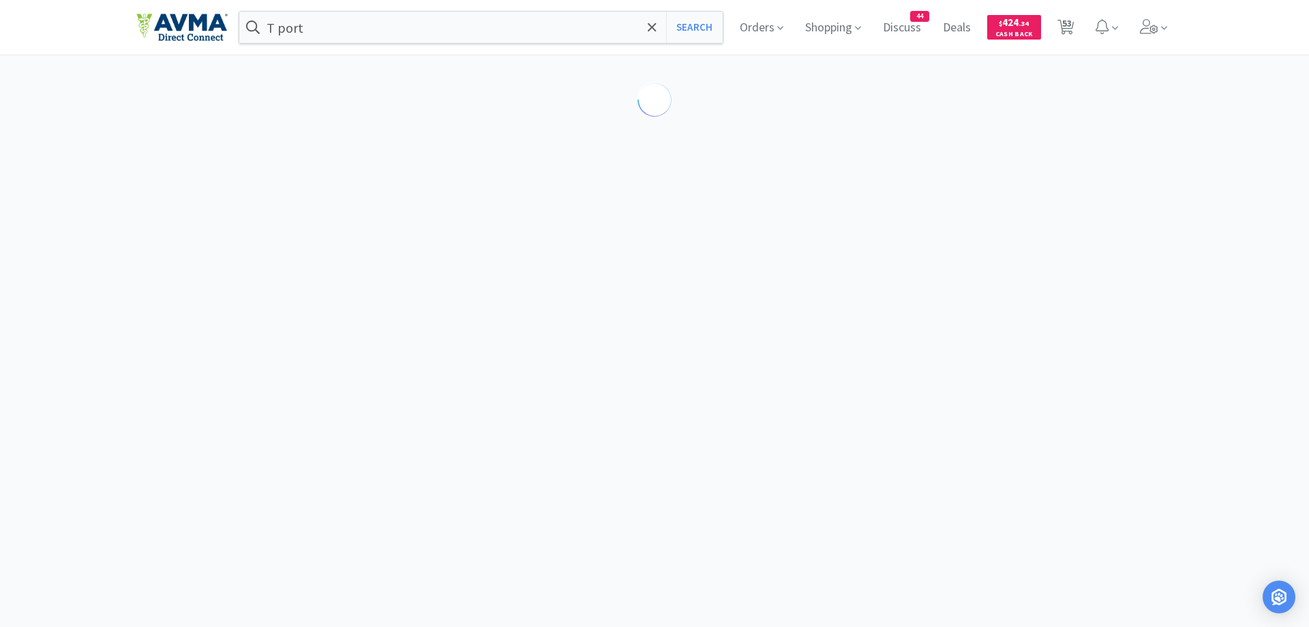
select select "12"
select select "1"
select select "50"
select select "5"
select select "1"
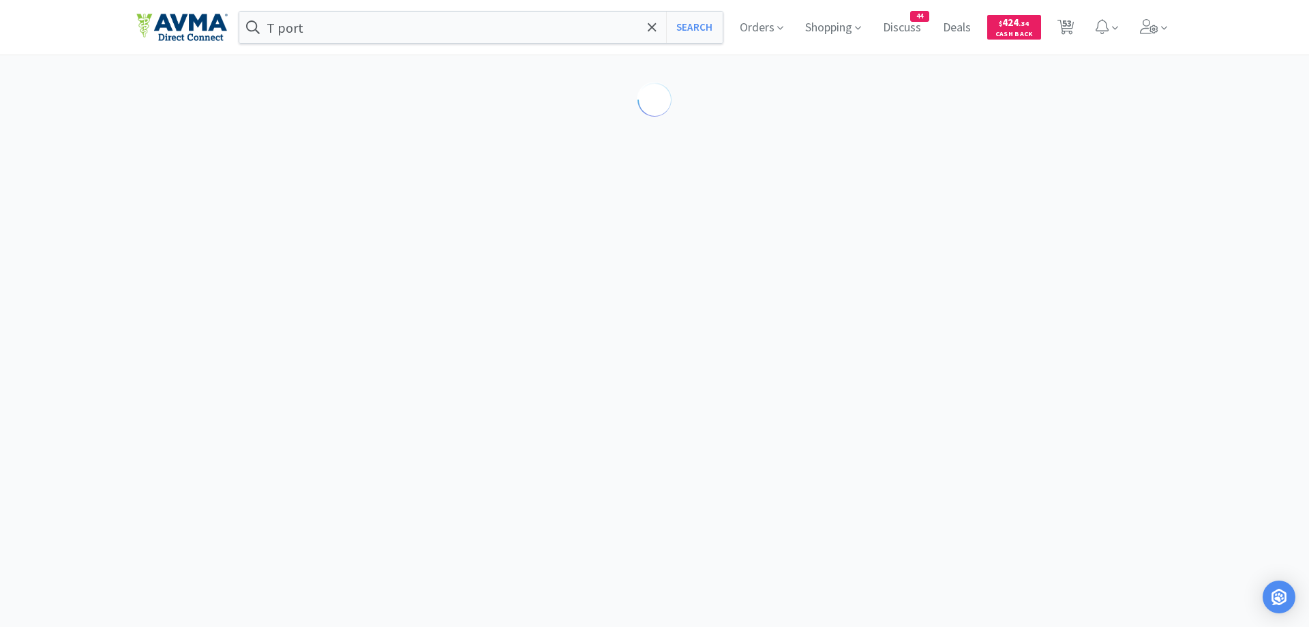
select select "1"
select select "2"
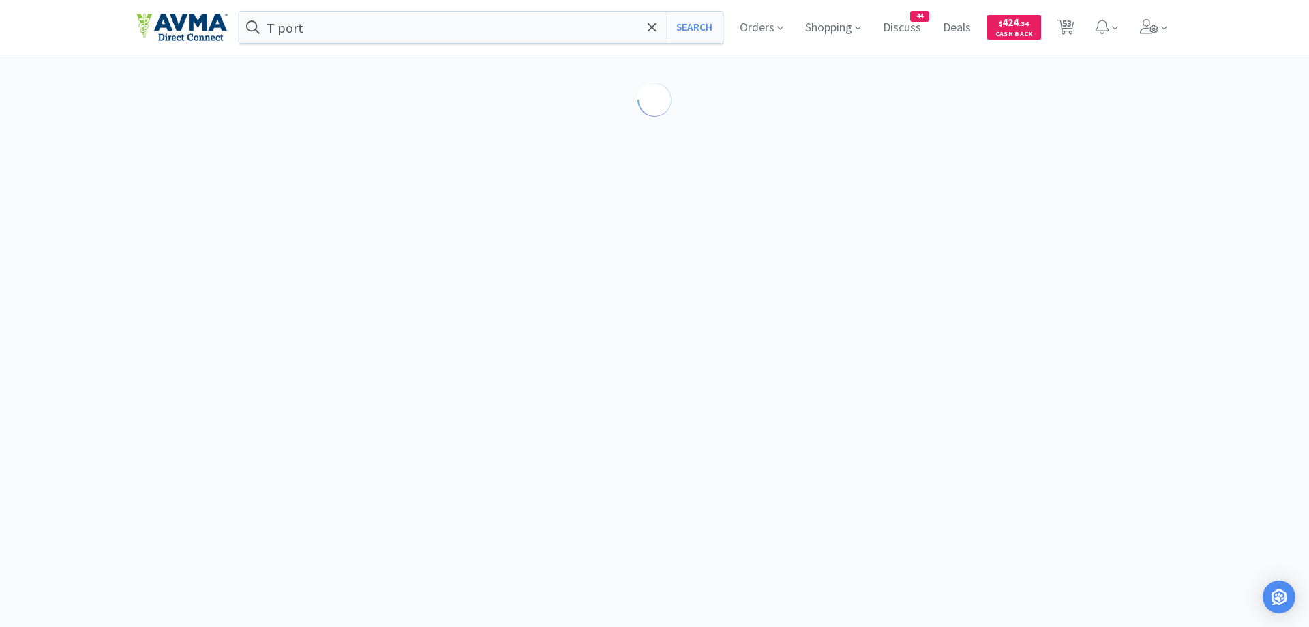
select select "1"
select select "2"
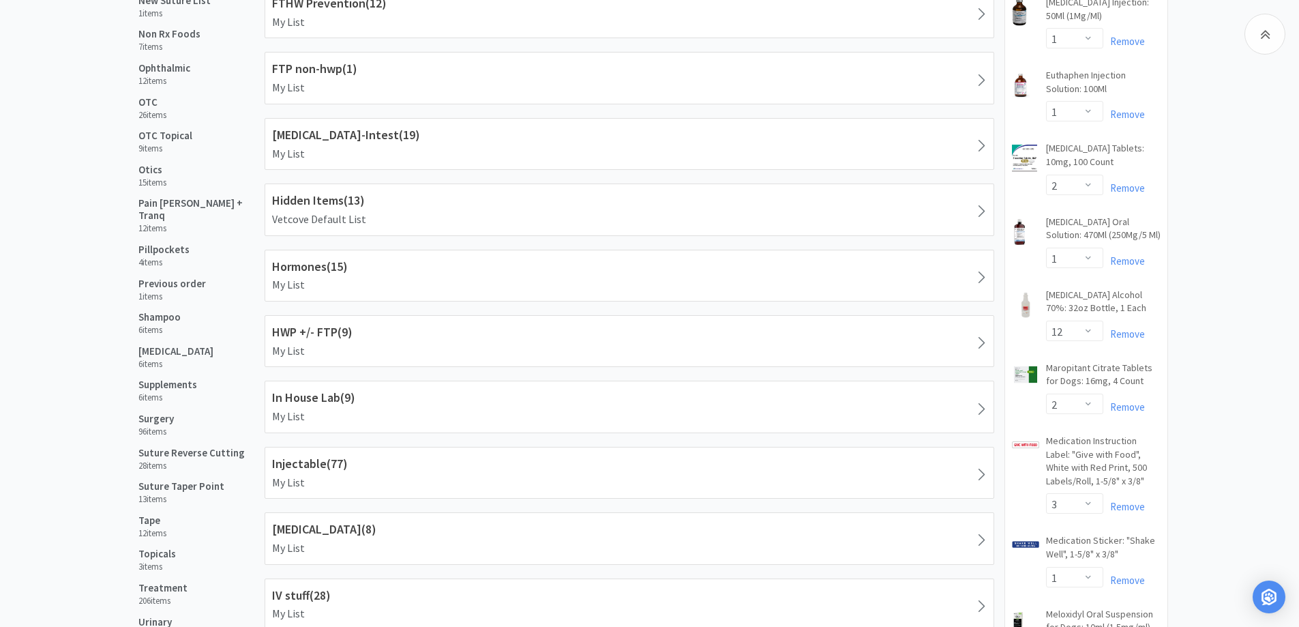
scroll to position [1364, 0]
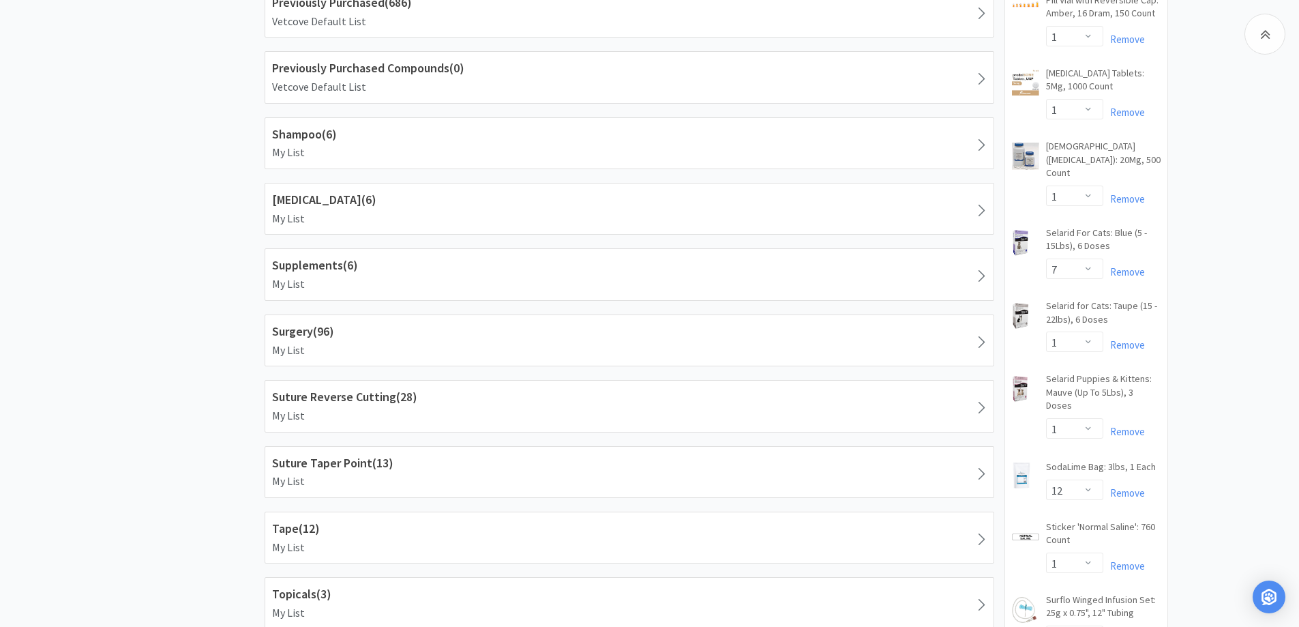
scroll to position [3000, 0]
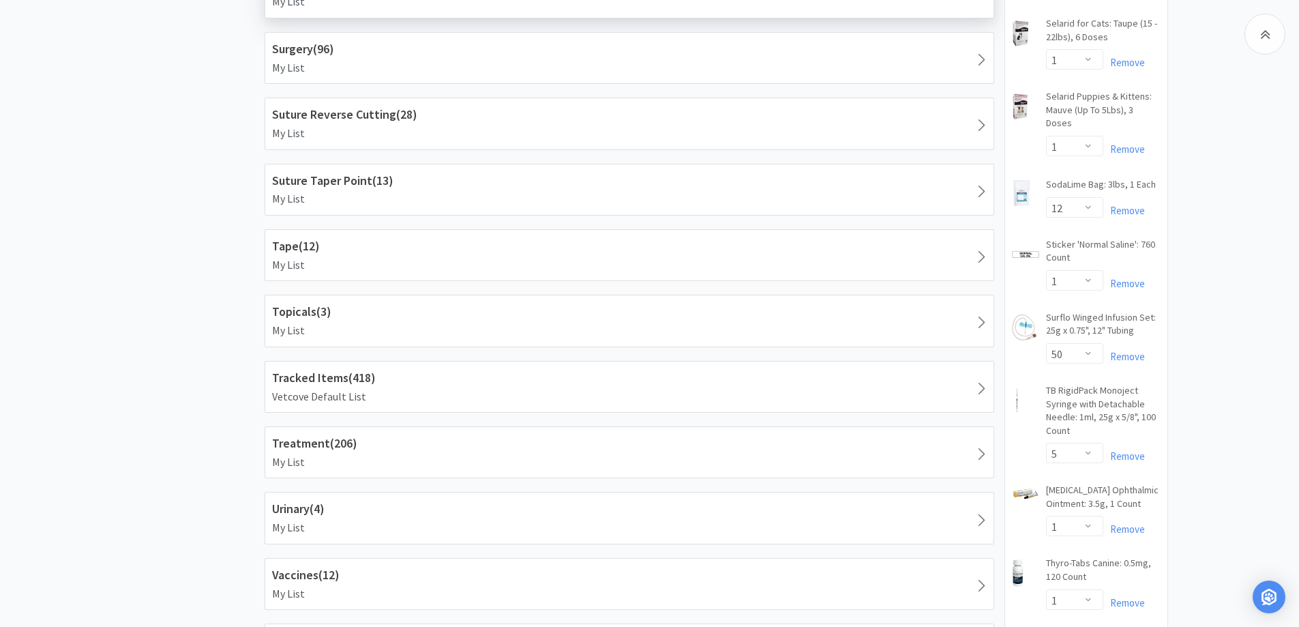
scroll to position [3137, 0]
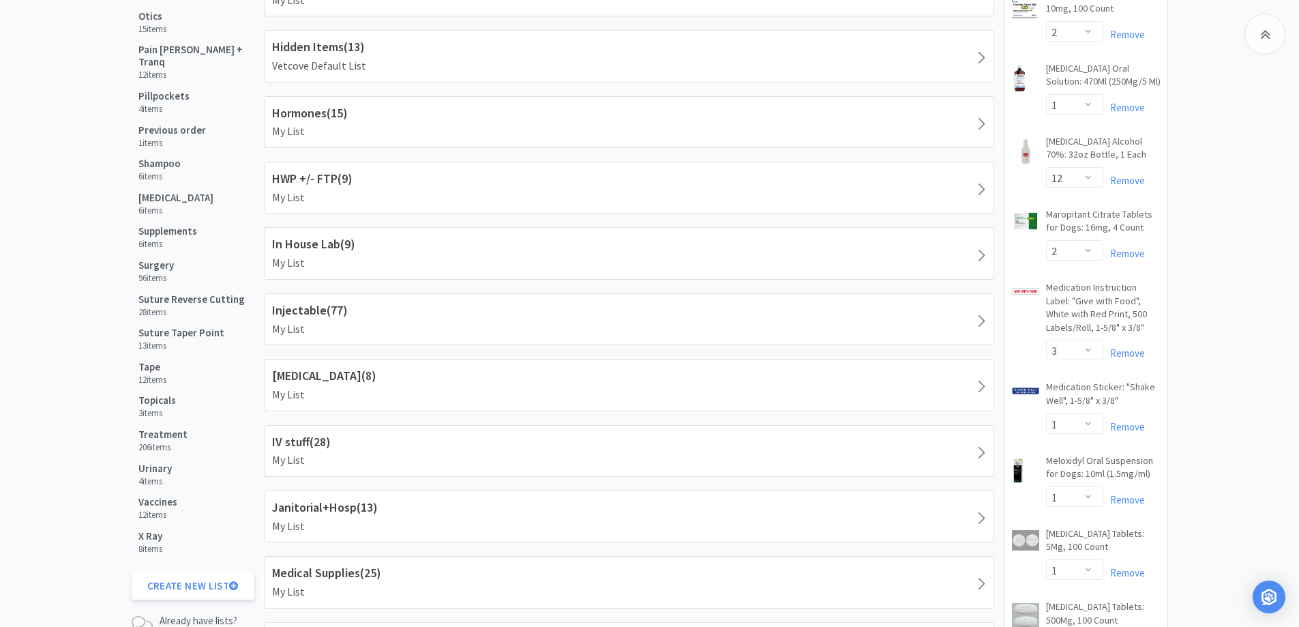
scroll to position [1364, 0]
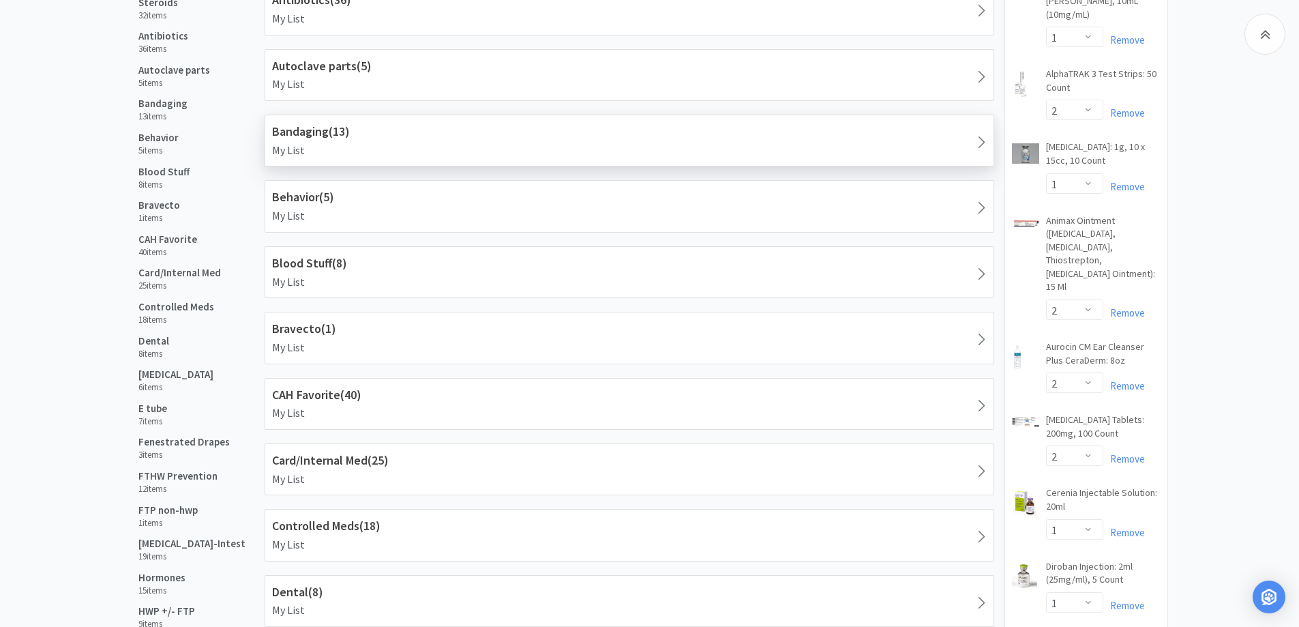
scroll to position [409, 0]
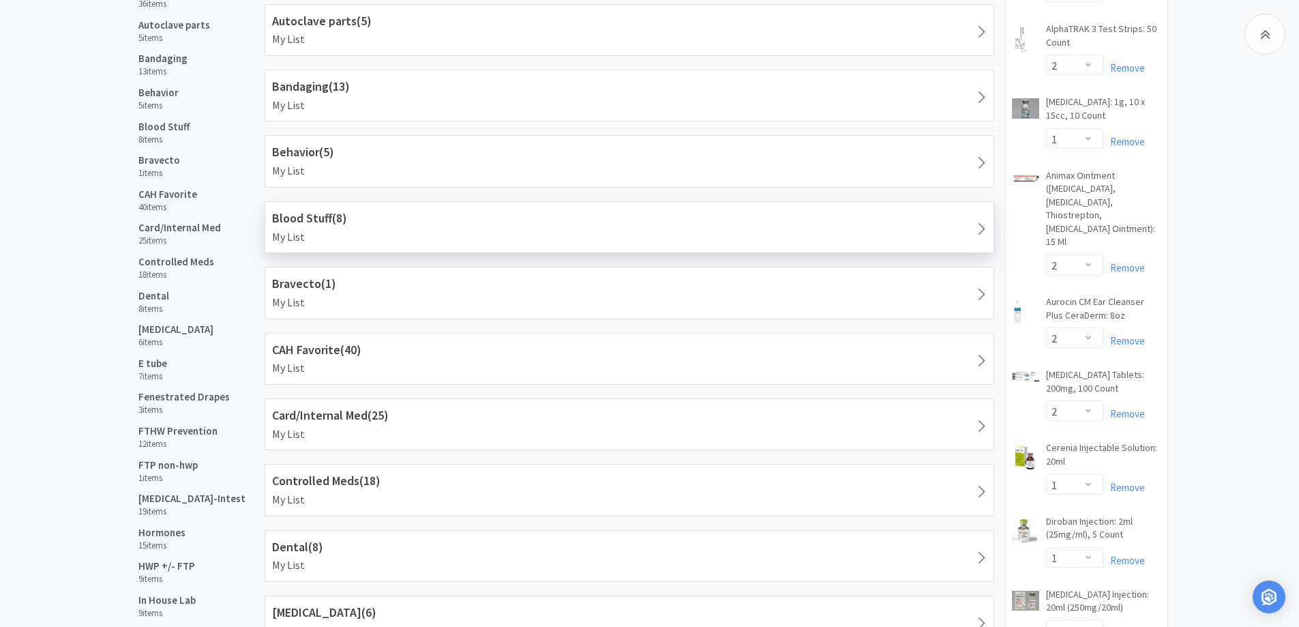
click at [351, 218] on h1 "Blood Stuff ( 8 )" at bounding box center [629, 219] width 715 height 20
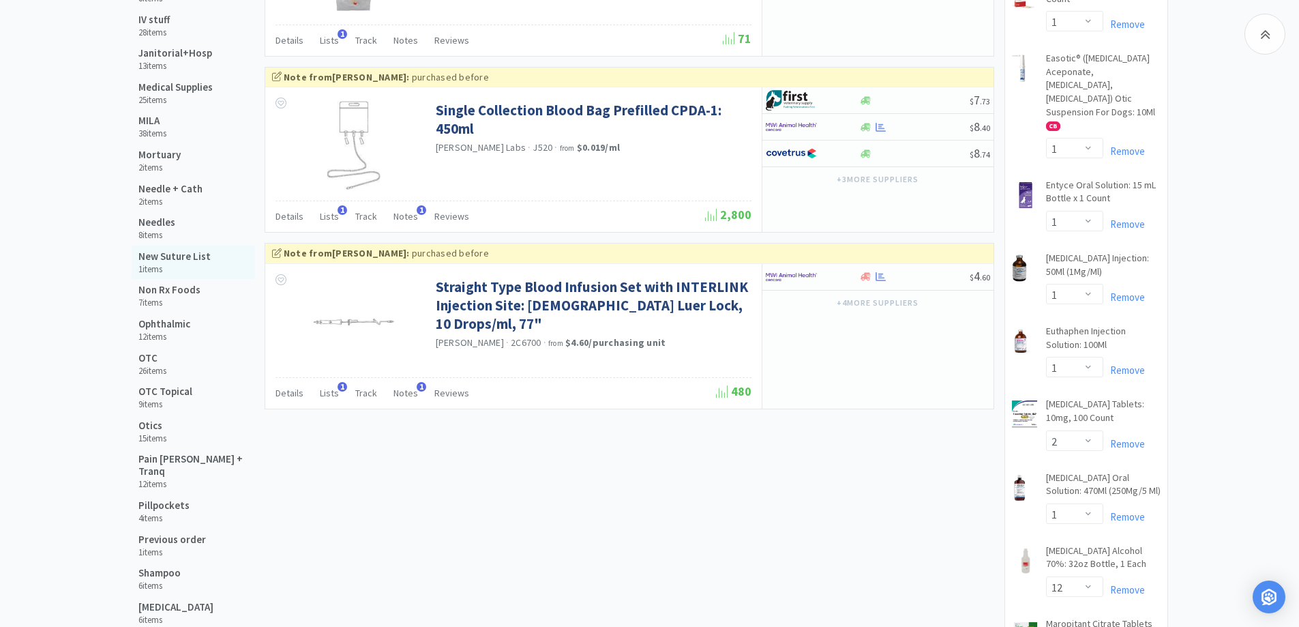
scroll to position [955, 0]
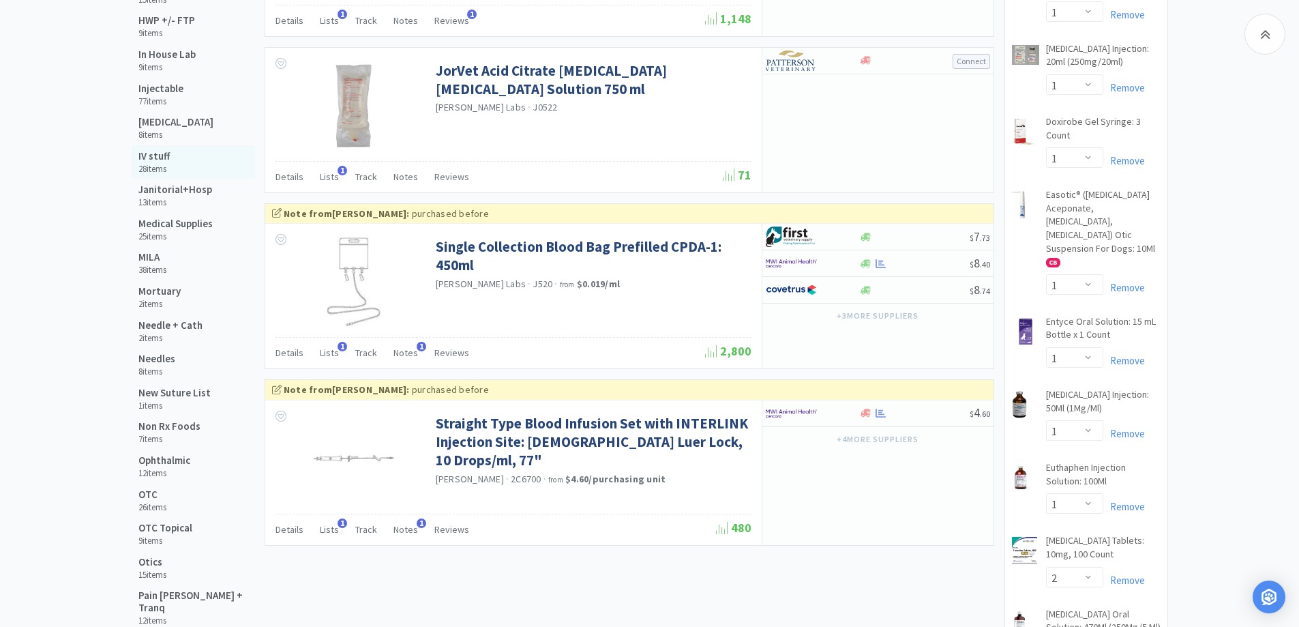
click at [159, 155] on h5 "IV stuff" at bounding box center [153, 156] width 31 height 12
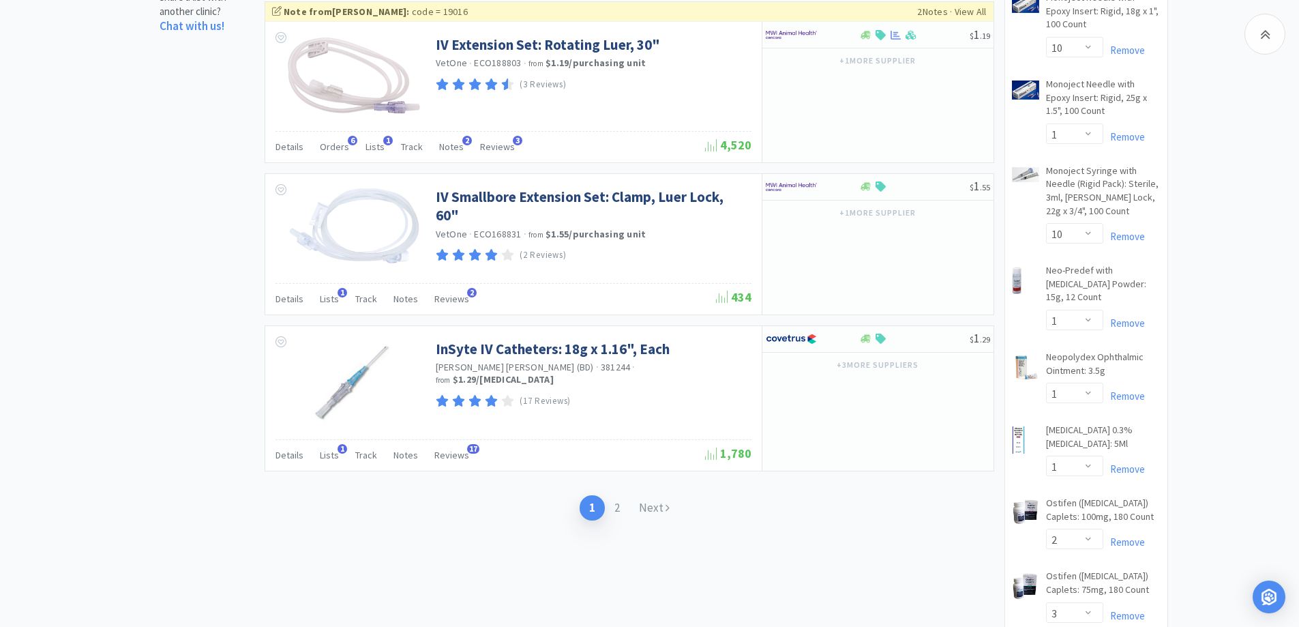
scroll to position [2455, 0]
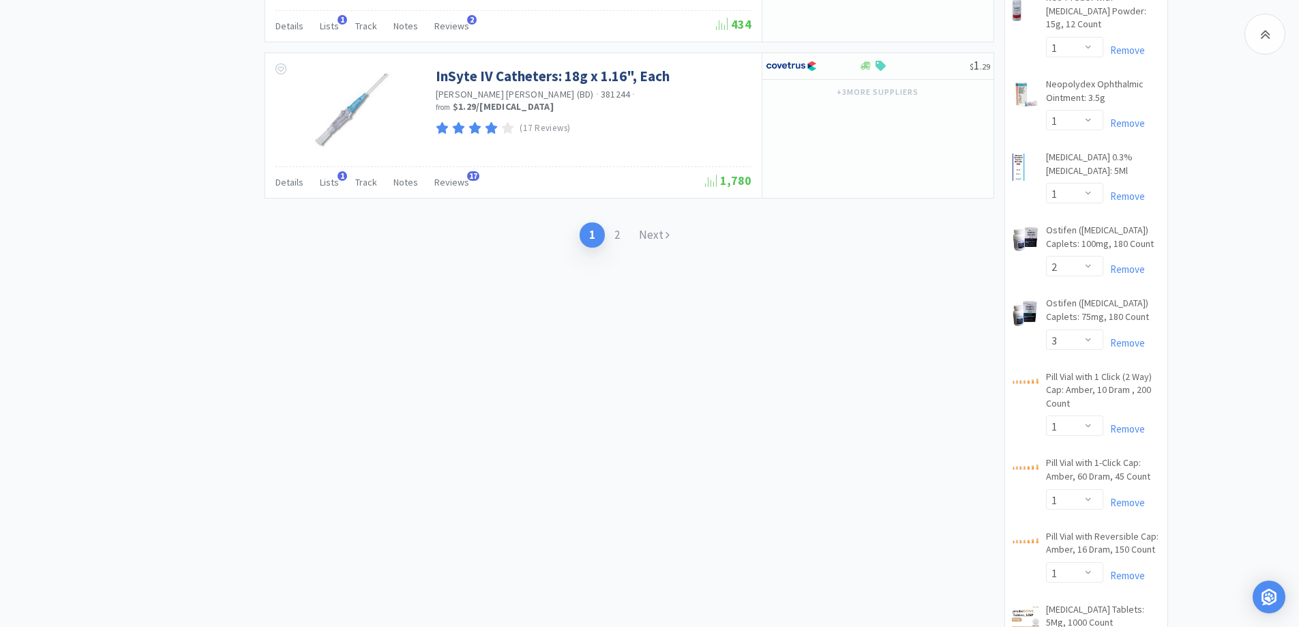
drag, startPoint x: 653, startPoint y: 235, endPoint x: 685, endPoint y: 185, distance: 59.8
click at [653, 235] on link "Next" at bounding box center [654, 234] width 50 height 25
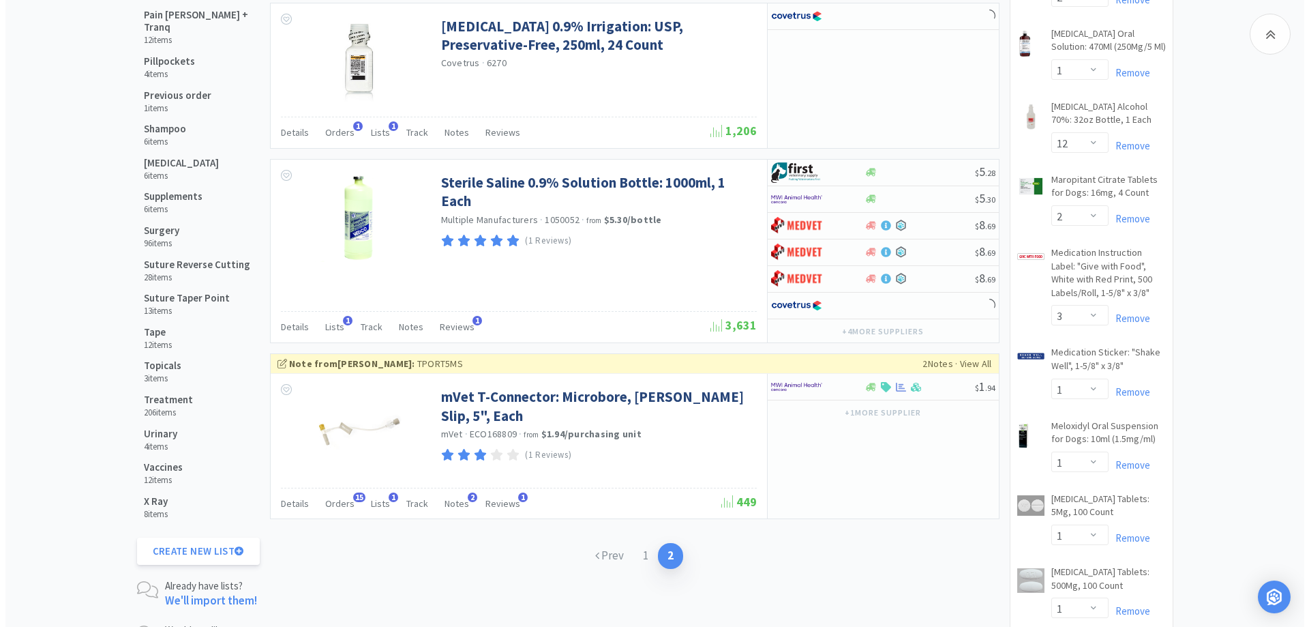
scroll to position [1637, 0]
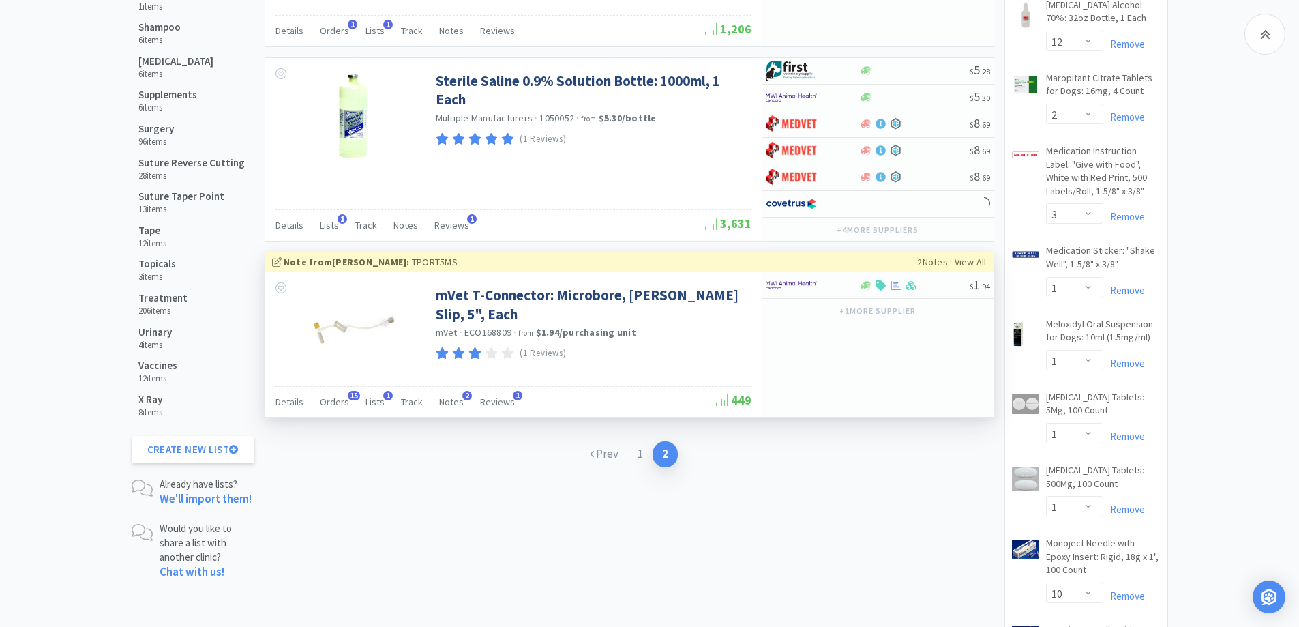
drag, startPoint x: 814, startPoint y: 479, endPoint x: 800, endPoint y: 301, distance: 178.5
click at [814, 478] on div "Prev 1 2" at bounding box center [630, 454] width 730 height 53
click at [831, 284] on div at bounding box center [803, 284] width 75 height 23
select select "1"
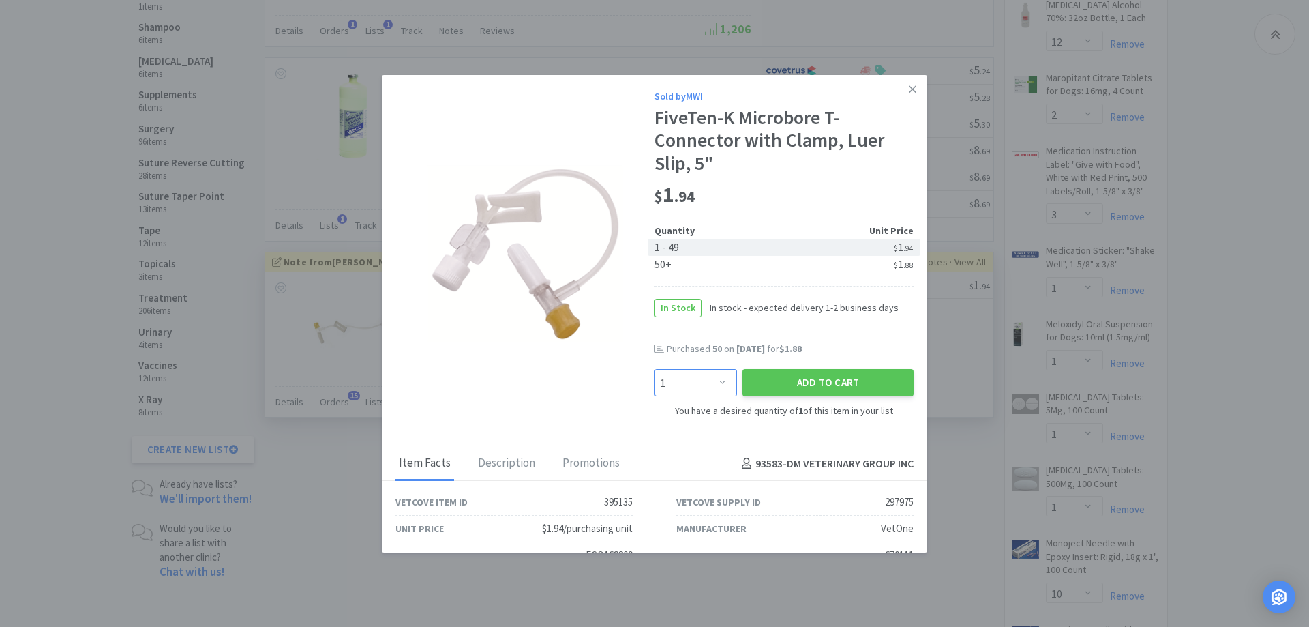
click at [711, 391] on select "Enter Quantity 1 2 3 4 5 6 7 8 9 10 11 12 13 14 15 16 17 18 19 20 Enter Quantity" at bounding box center [696, 382] width 83 height 27
type input "50"
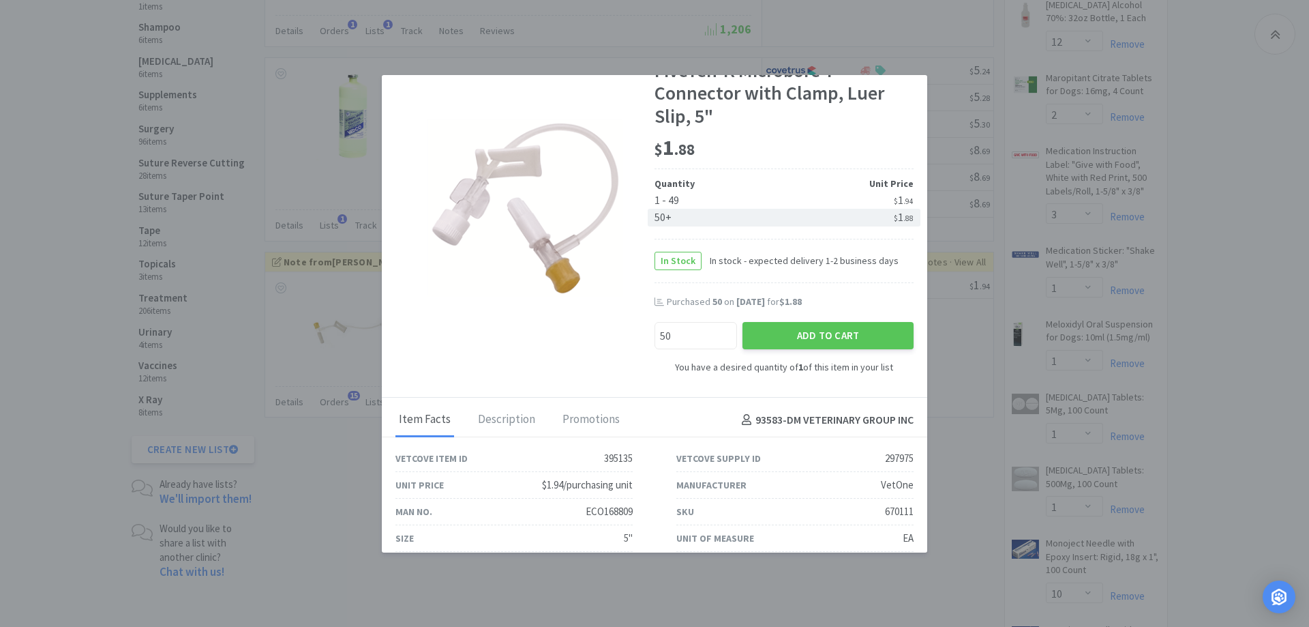
scroll to position [0, 0]
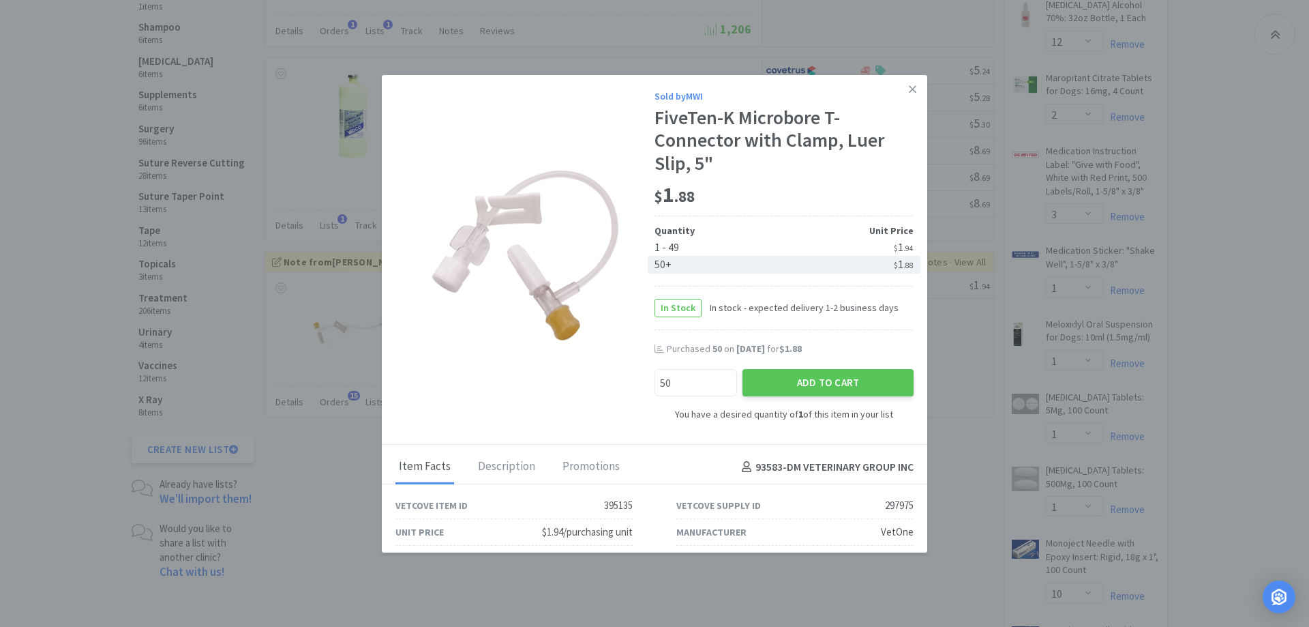
drag, startPoint x: 824, startPoint y: 375, endPoint x: 762, endPoint y: 263, distance: 128.5
click at [824, 375] on button "Add to Cart" at bounding box center [828, 382] width 171 height 27
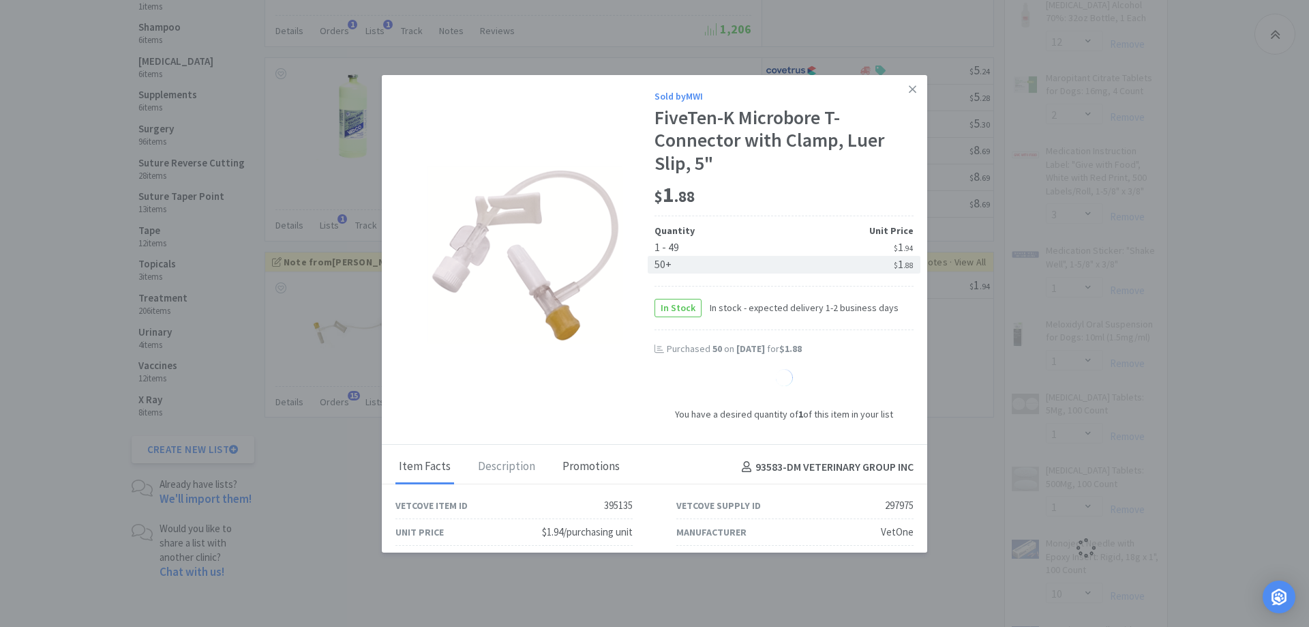
click at [577, 476] on div "Promotions" at bounding box center [591, 467] width 64 height 34
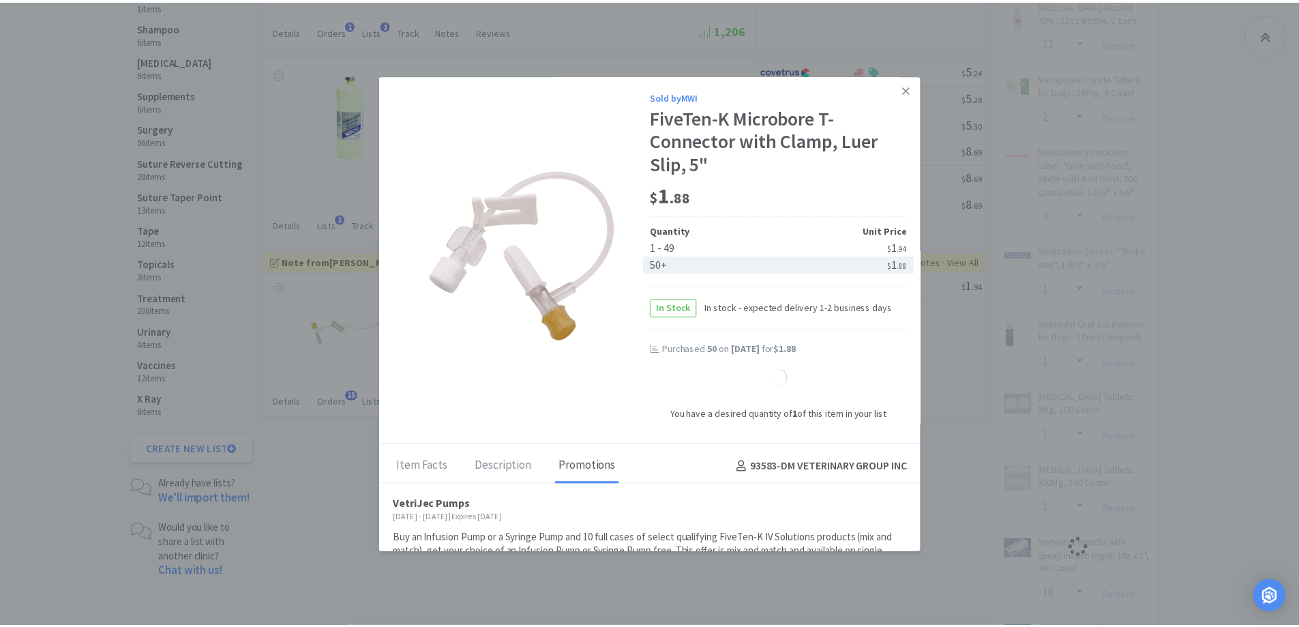
scroll to position [56, 0]
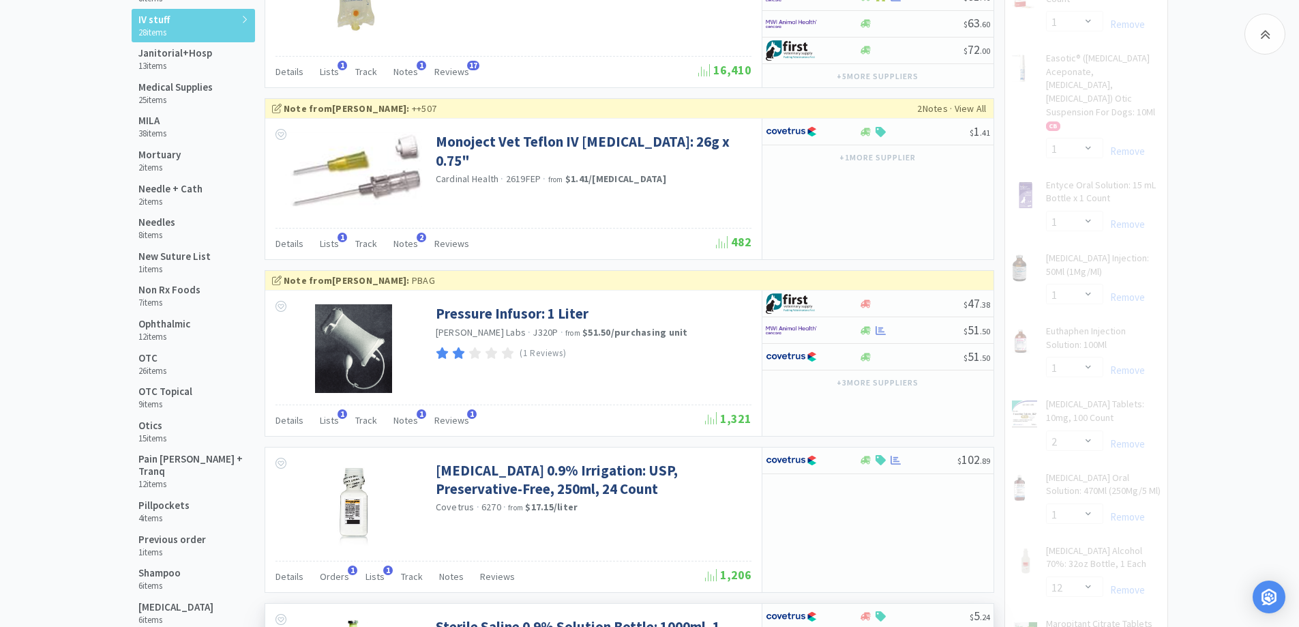
select select "50"
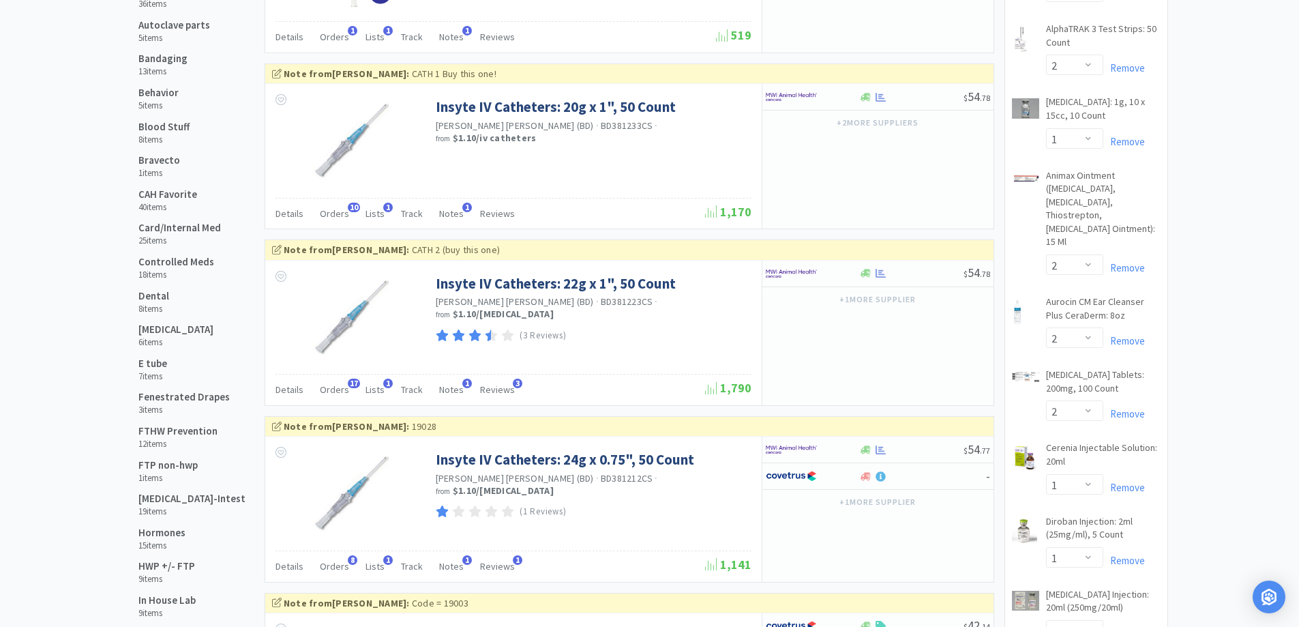
scroll to position [0, 0]
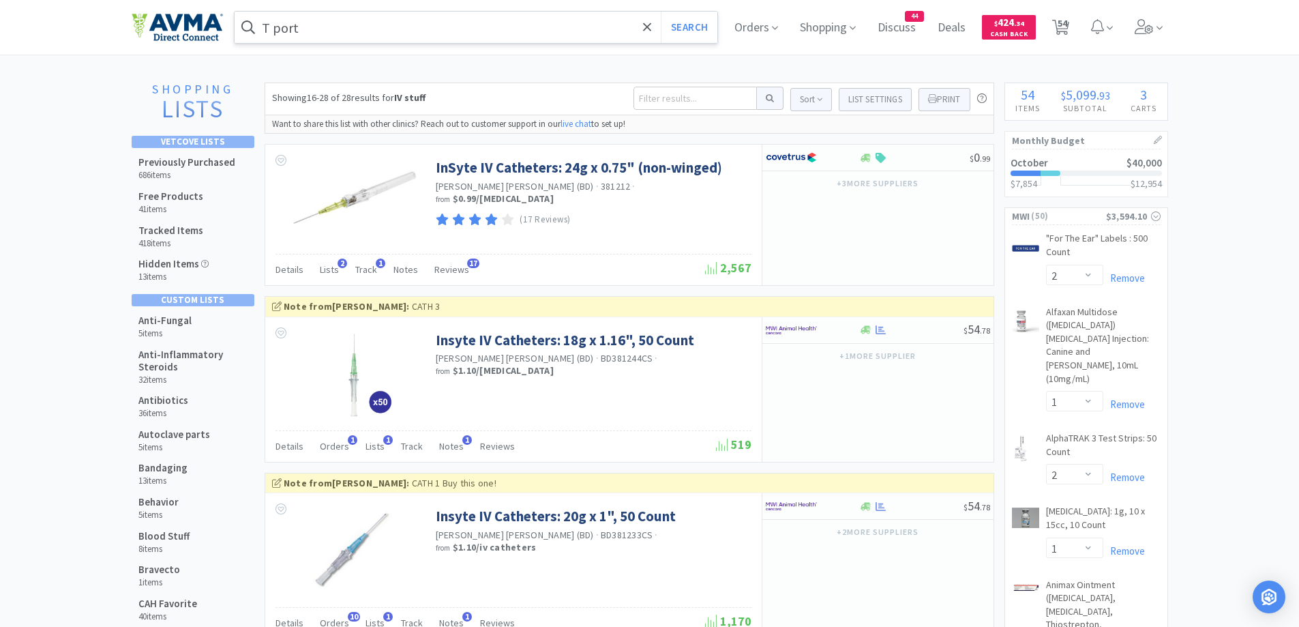
click at [356, 23] on input "T port" at bounding box center [476, 27] width 483 height 31
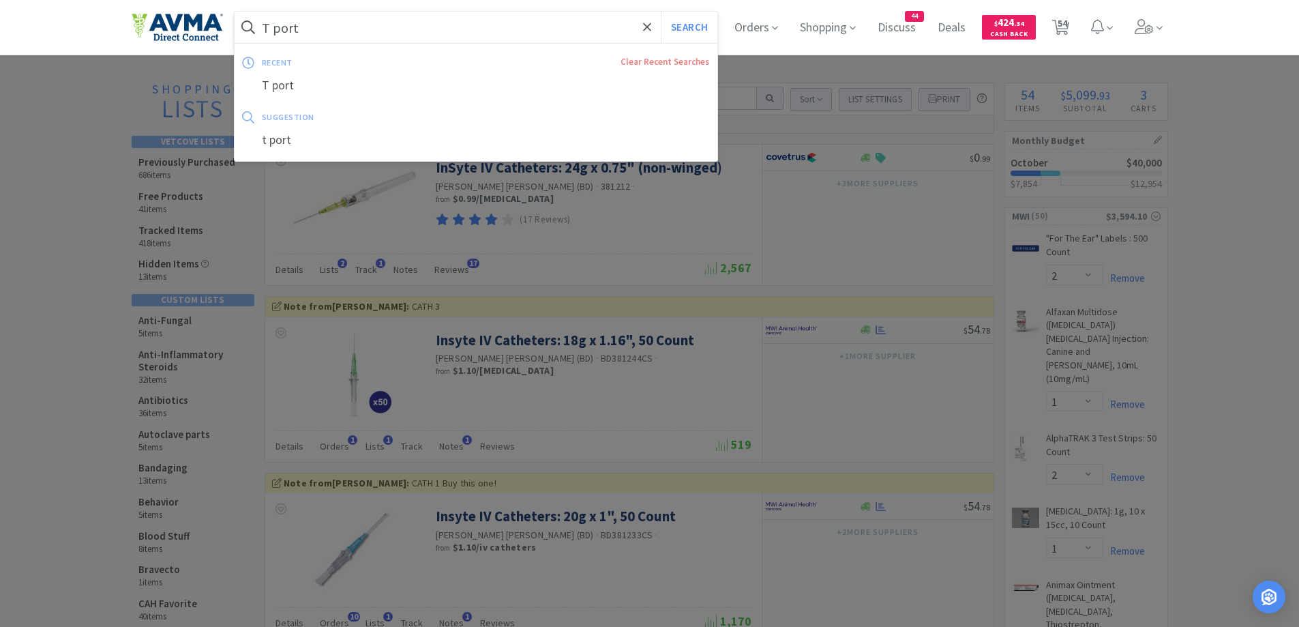
paste input "OneCRYL"
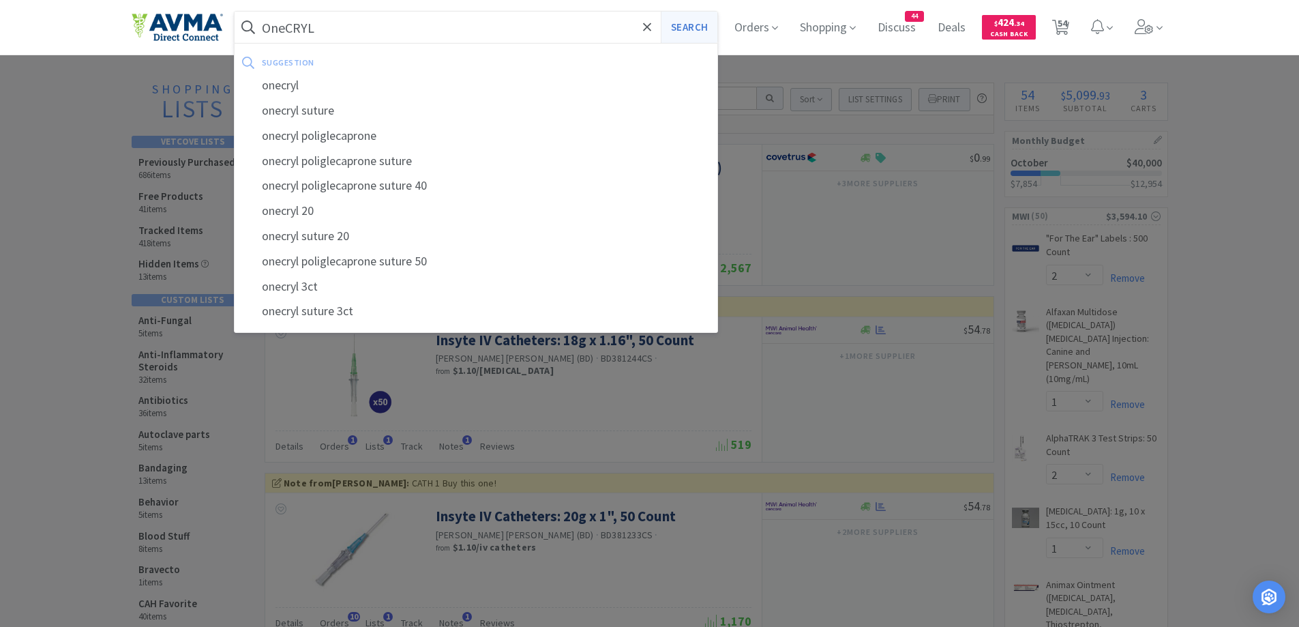
type input "OneCRYL"
click at [670, 38] on button "Search" at bounding box center [689, 27] width 57 height 31
select select "2"
select select "1"
select select "2"
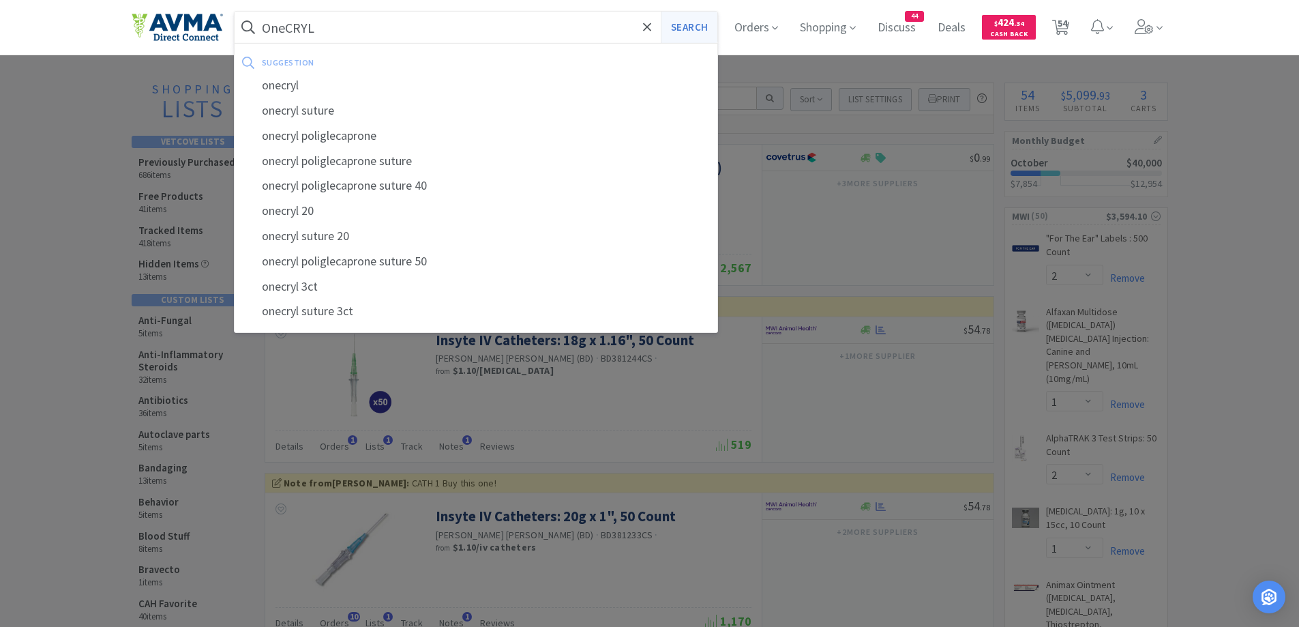
select select "1"
select select "2"
select select "1"
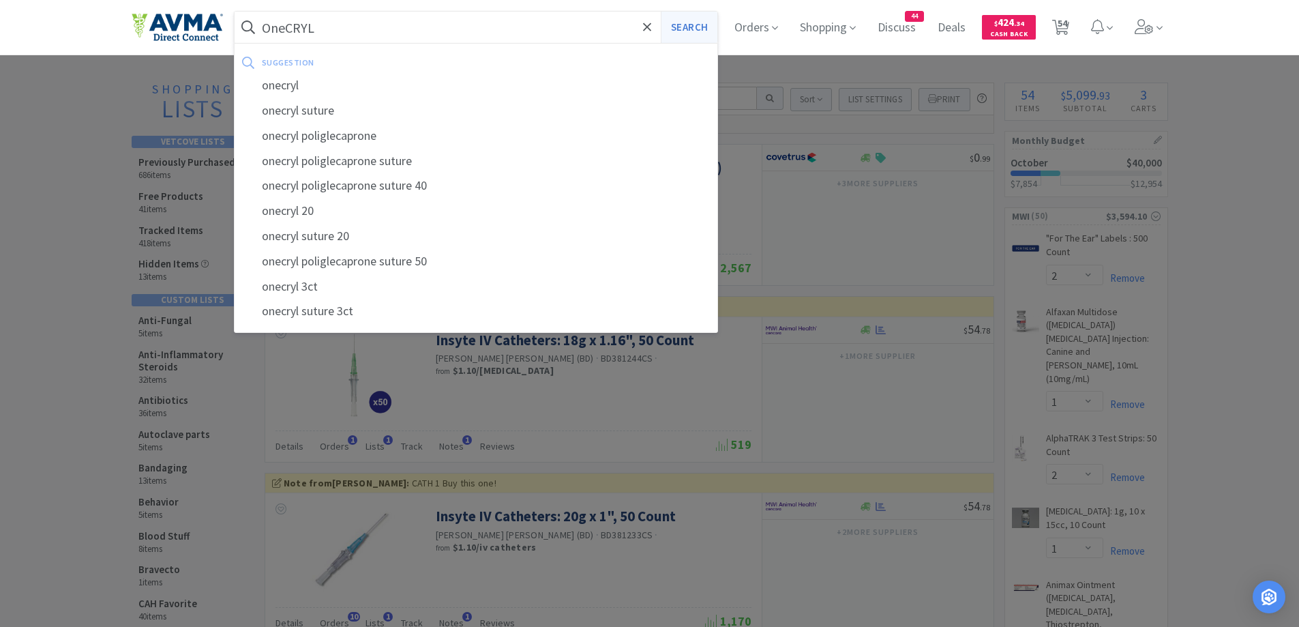
select select "1"
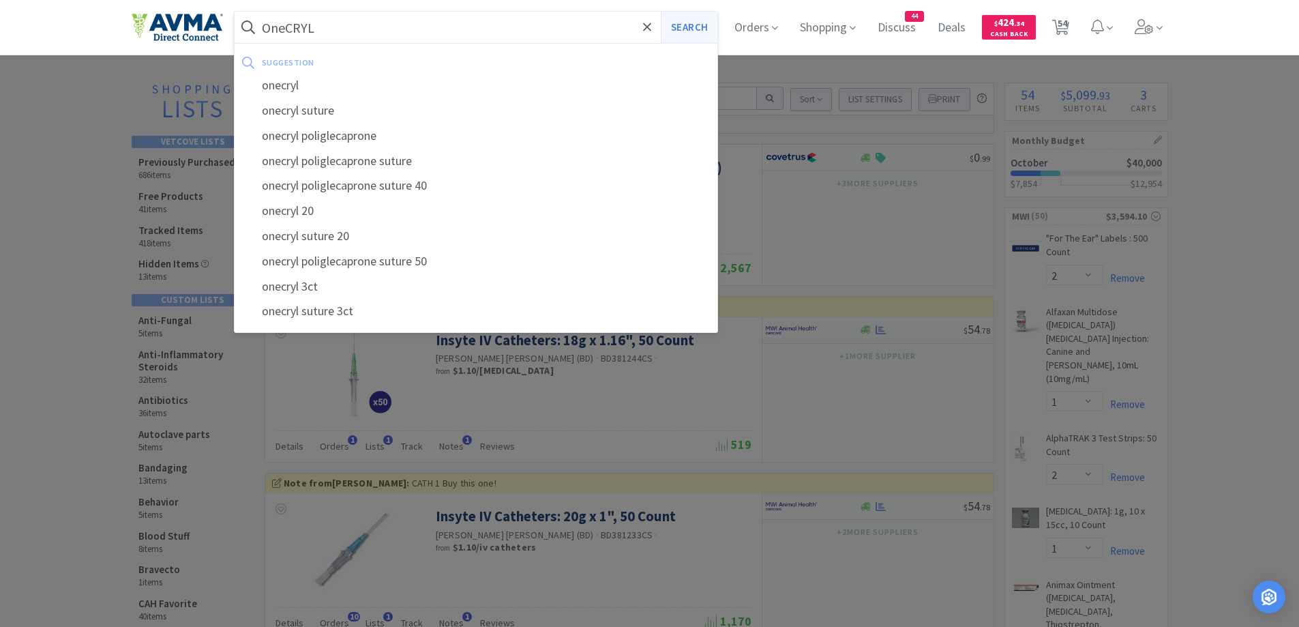
select select "1"
select select "2"
select select "1"
select select "12"
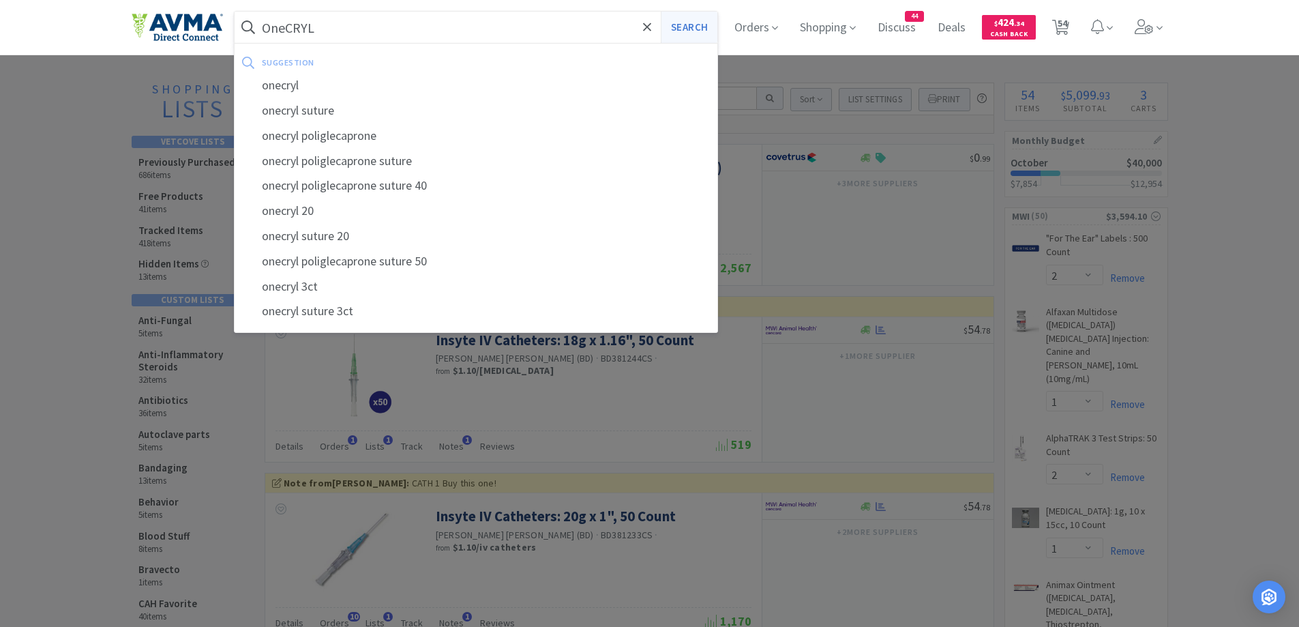
select select "2"
select select "3"
select select "1"
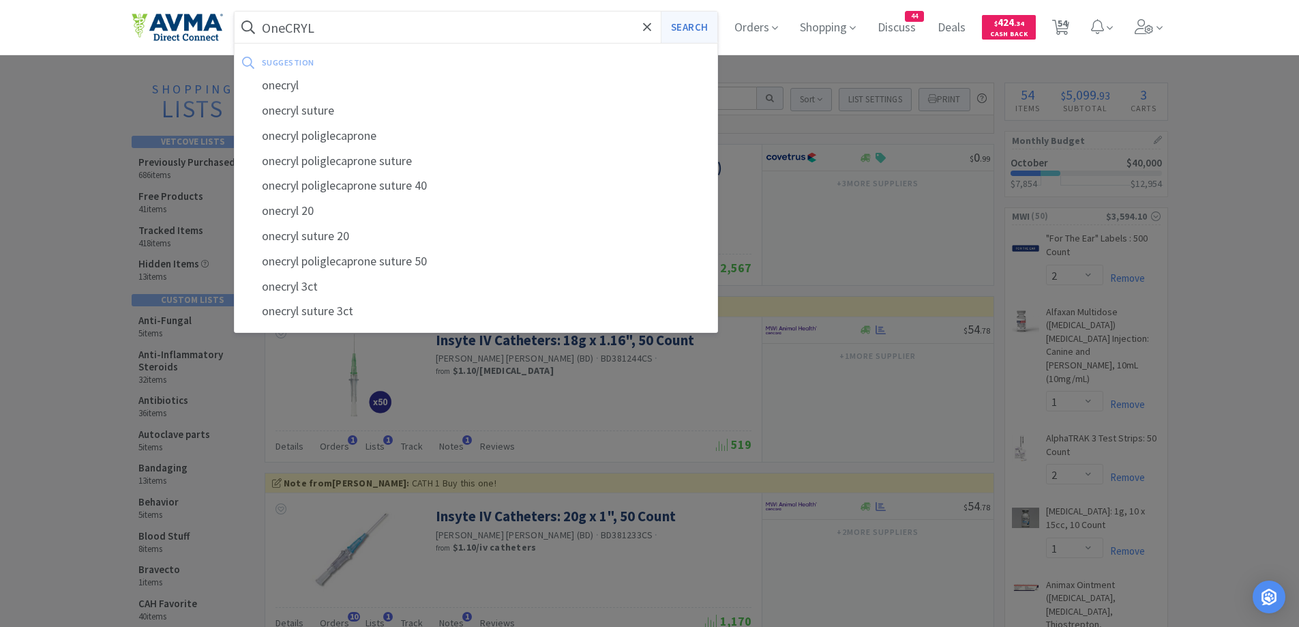
select select "1"
select select "10"
select select "1"
select select "10"
select select "1"
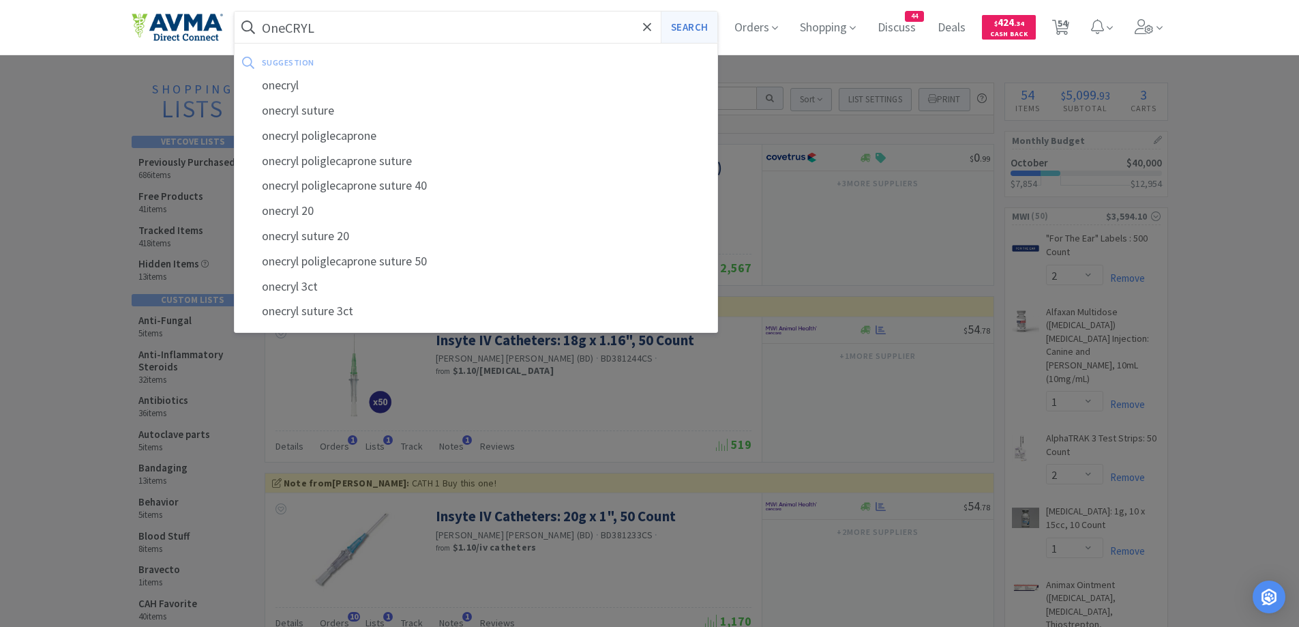
select select "1"
select select "2"
select select "3"
select select "1"
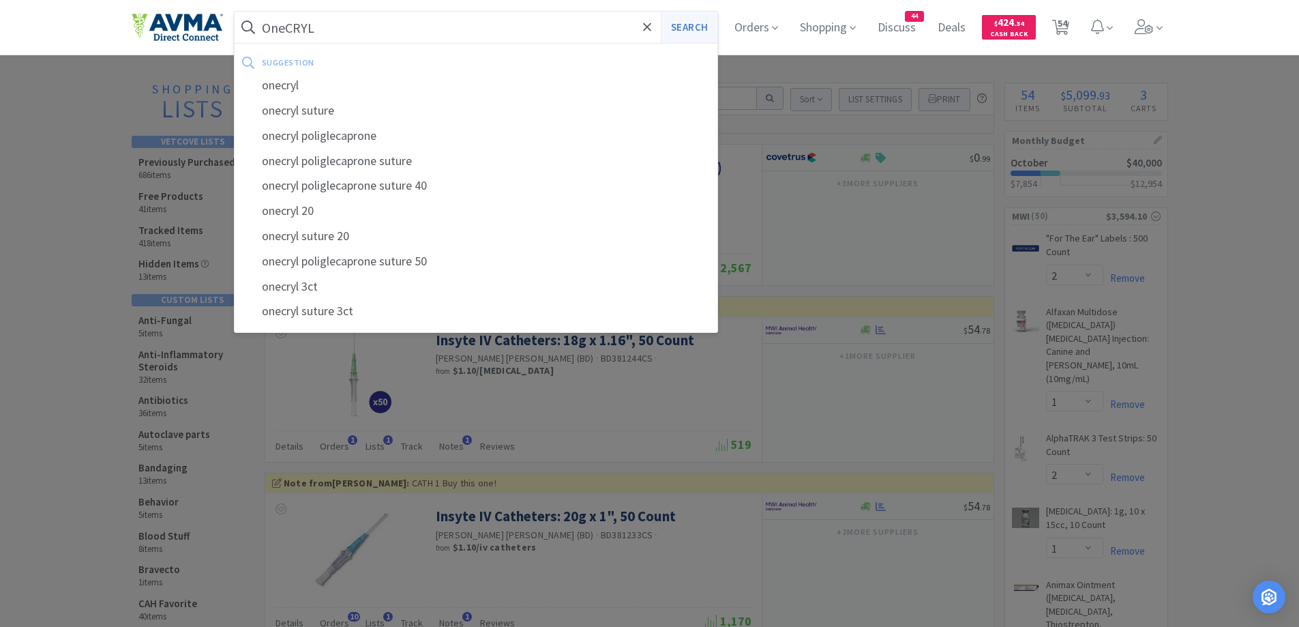
select select "1"
select select "7"
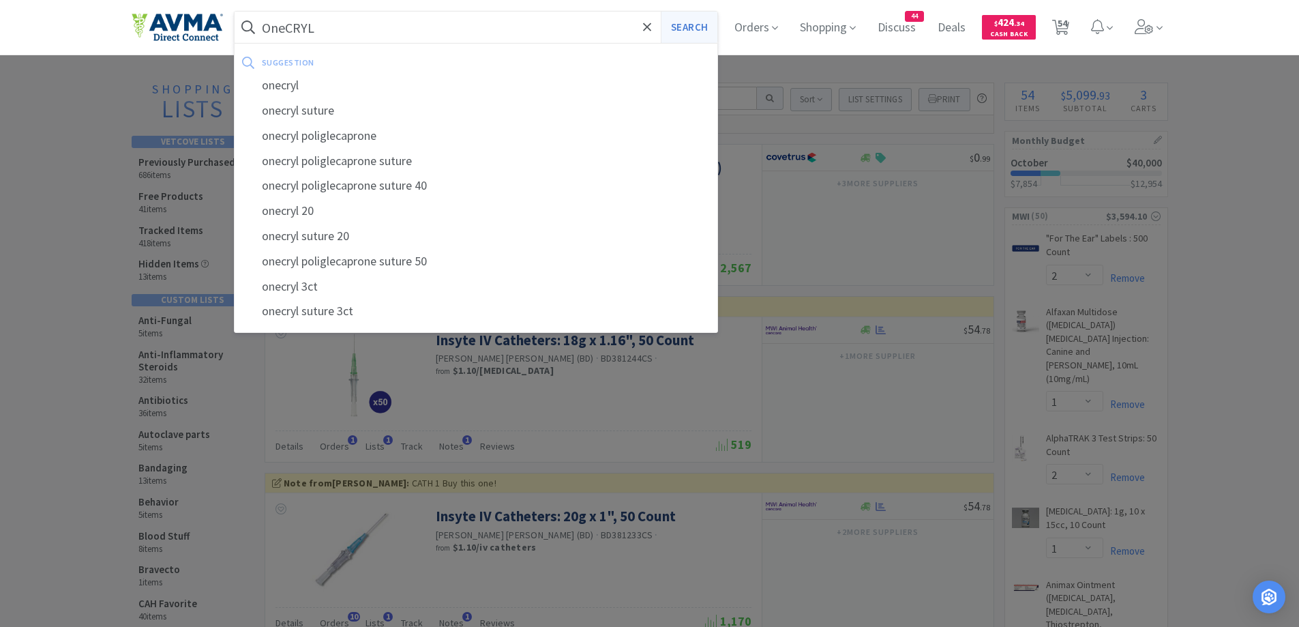
select select "1"
select select "12"
select select "1"
select select "50"
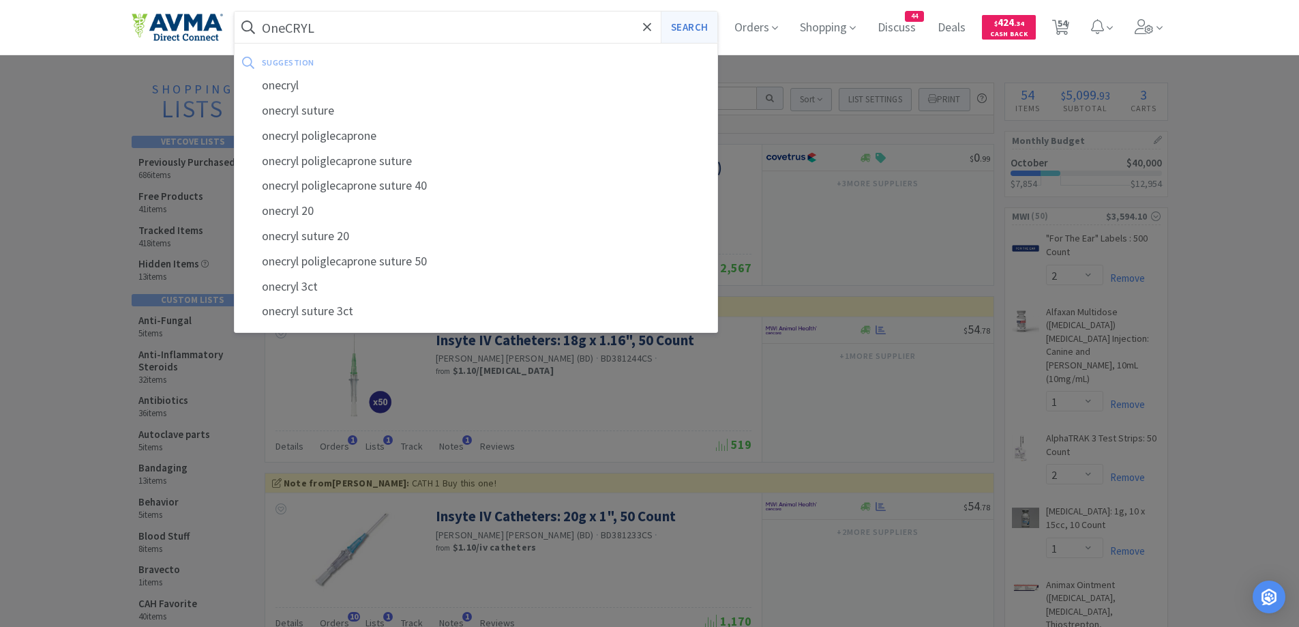
select select "5"
select select "1"
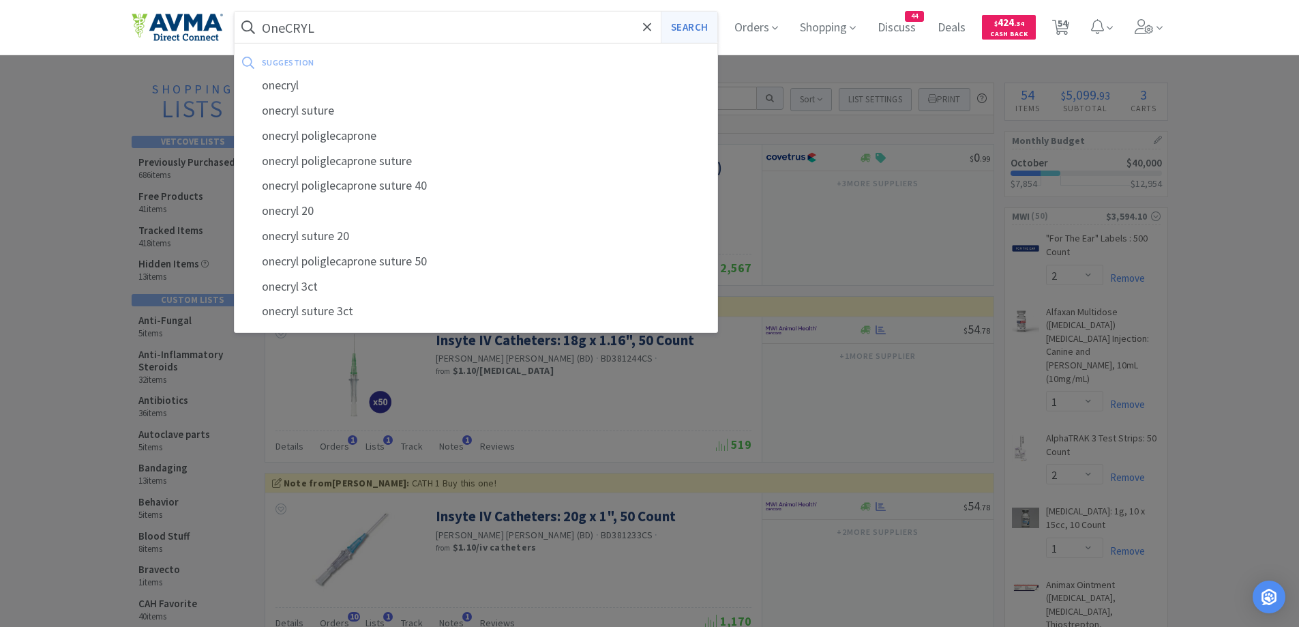
select select "1"
select select "50"
select select "2"
select select "1"
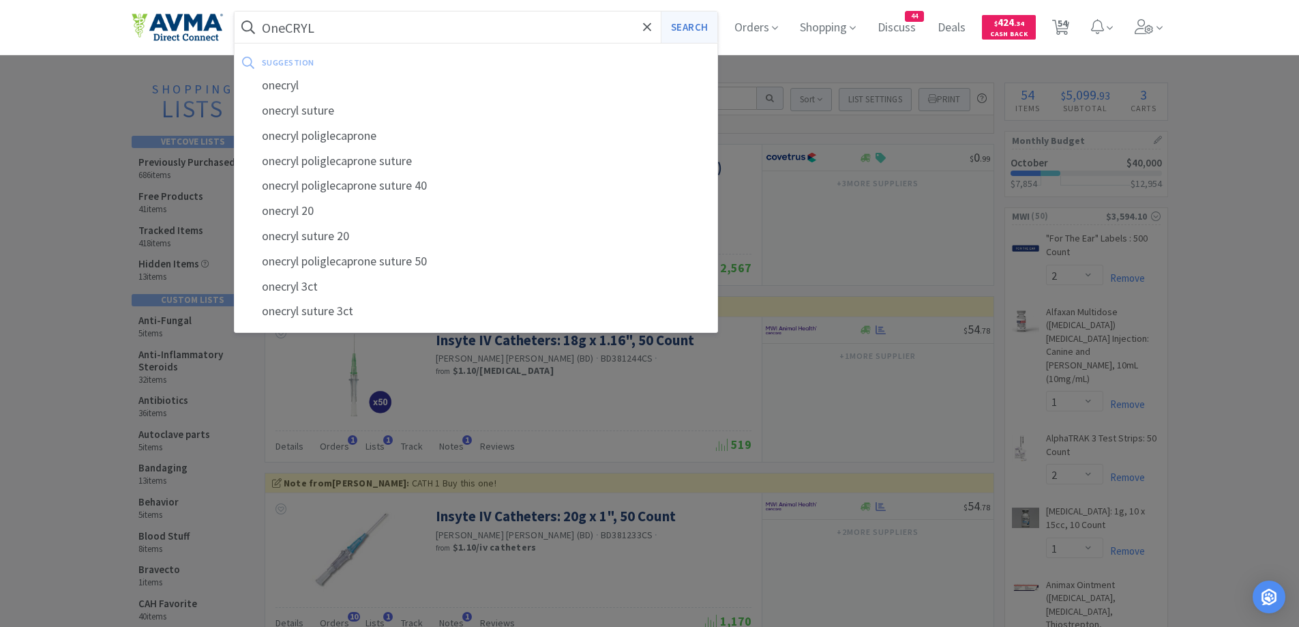
select select "2"
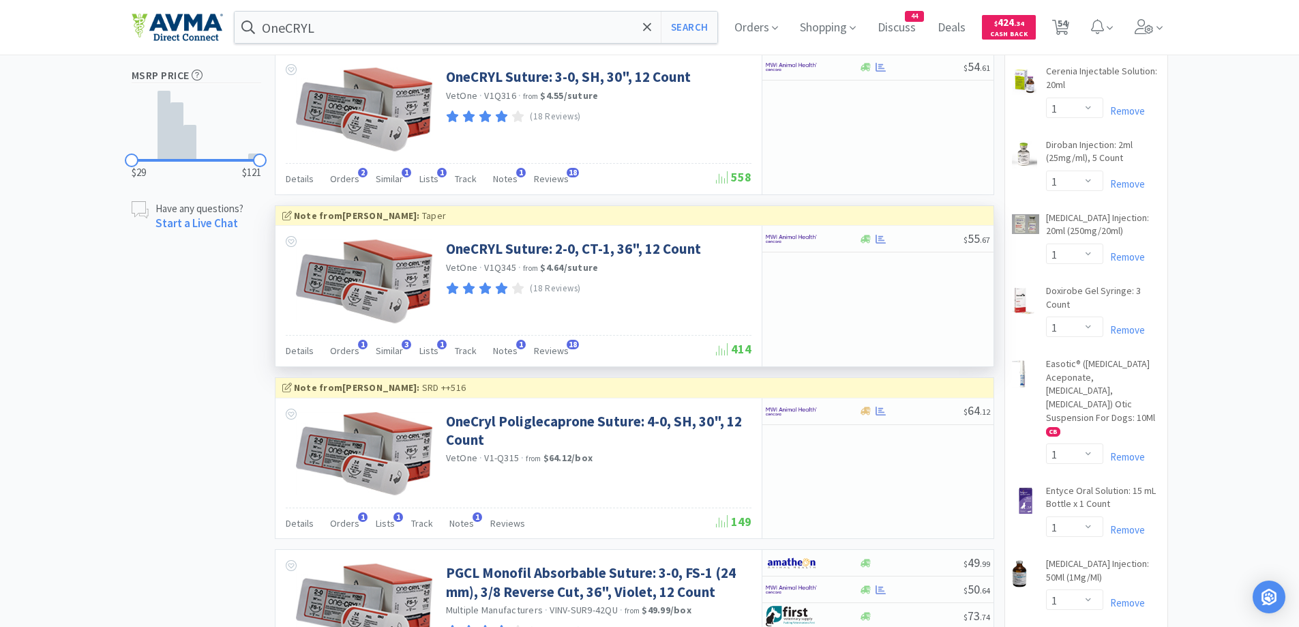
scroll to position [818, 0]
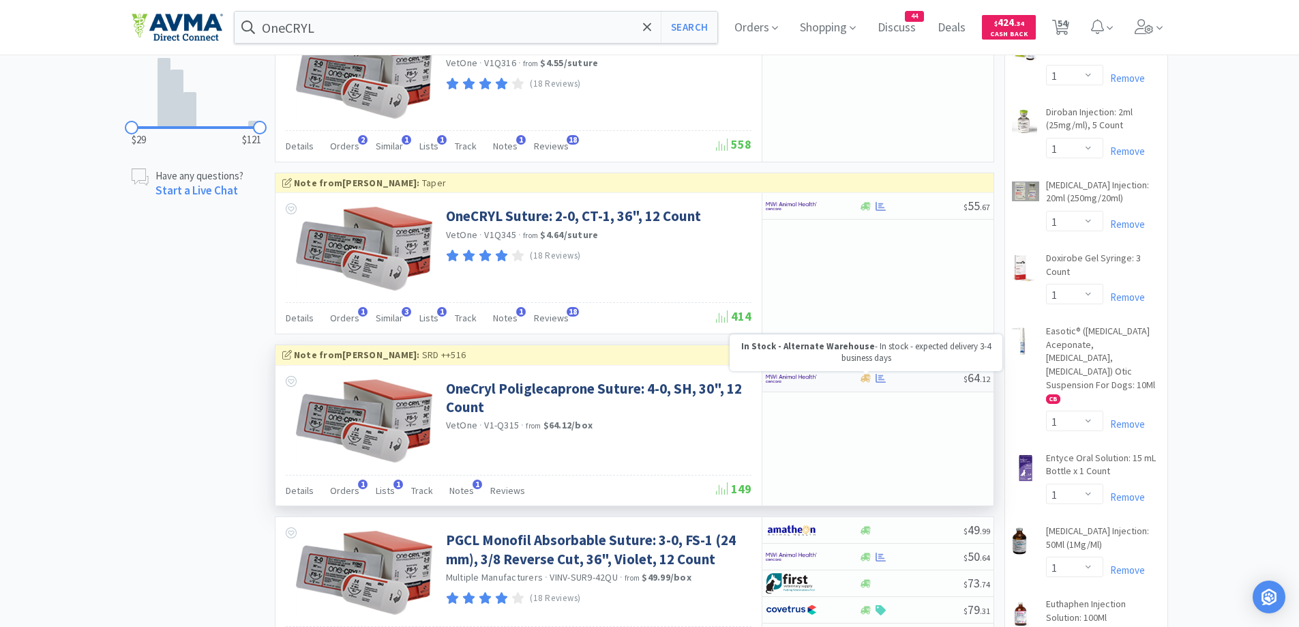
click at [861, 377] on icon at bounding box center [866, 378] width 10 height 10
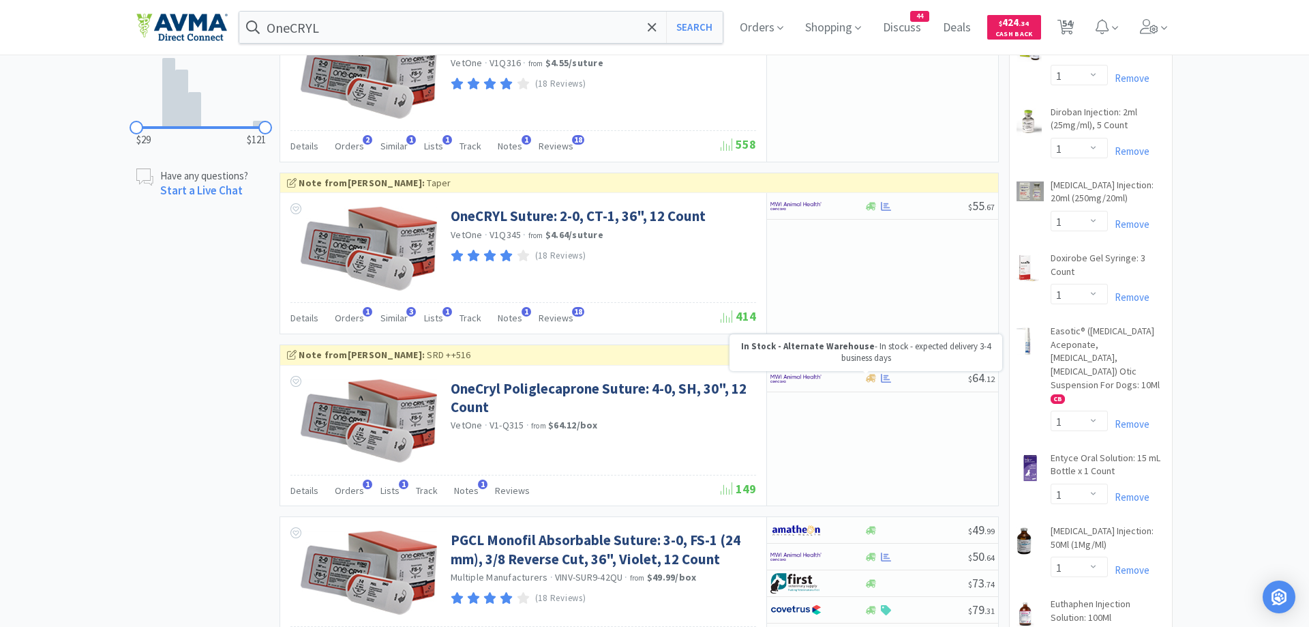
select select "1"
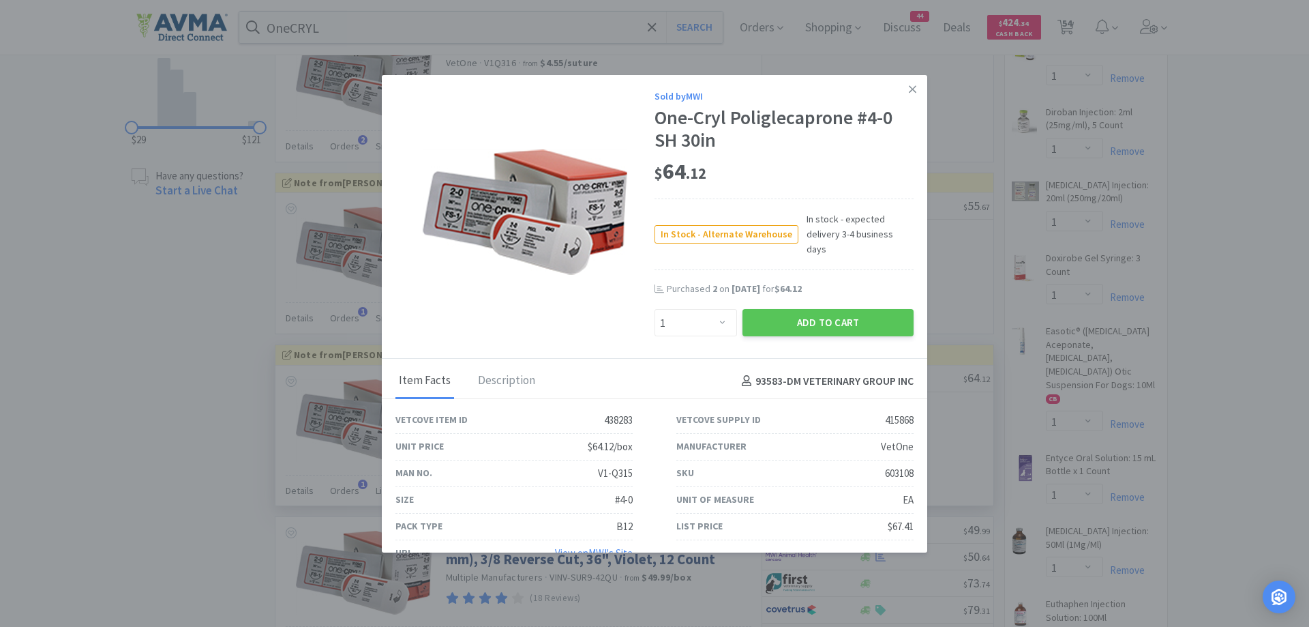
click at [855, 245] on div "In Stock - Alternate Warehouse In stock - expected delivery 3-4 business days" at bounding box center [784, 234] width 259 height 72
click at [846, 309] on button "Add to Cart" at bounding box center [828, 322] width 171 height 27
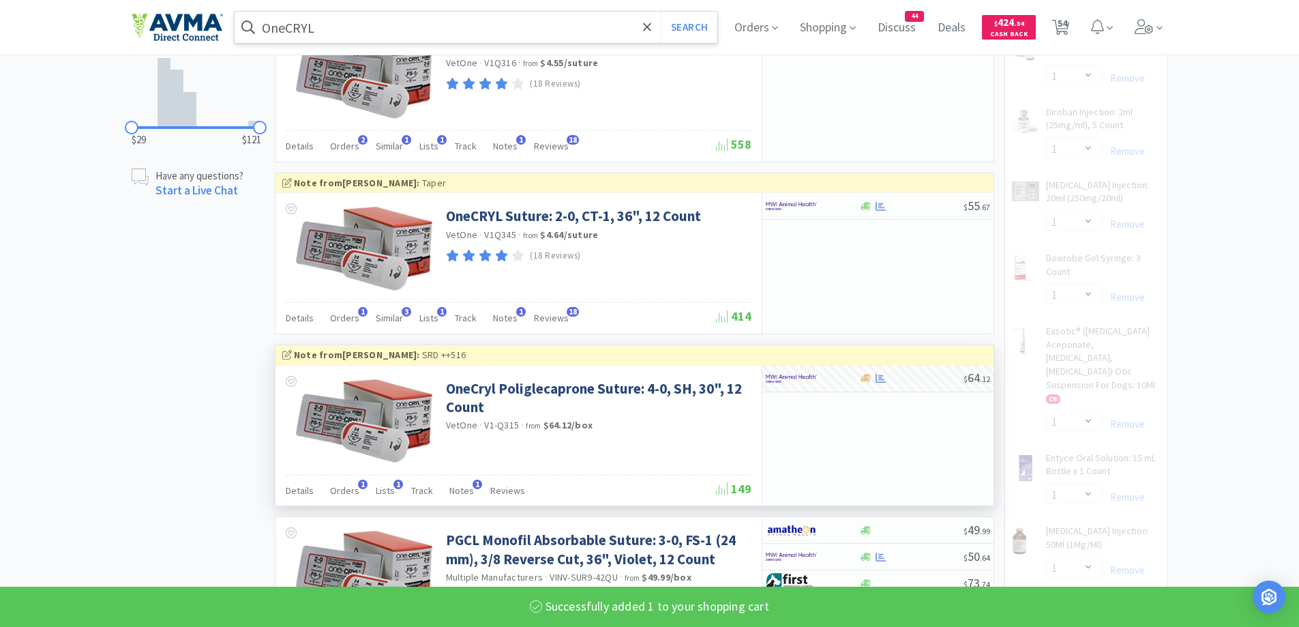
click at [393, 30] on input "OneCRYL" at bounding box center [476, 27] width 483 height 31
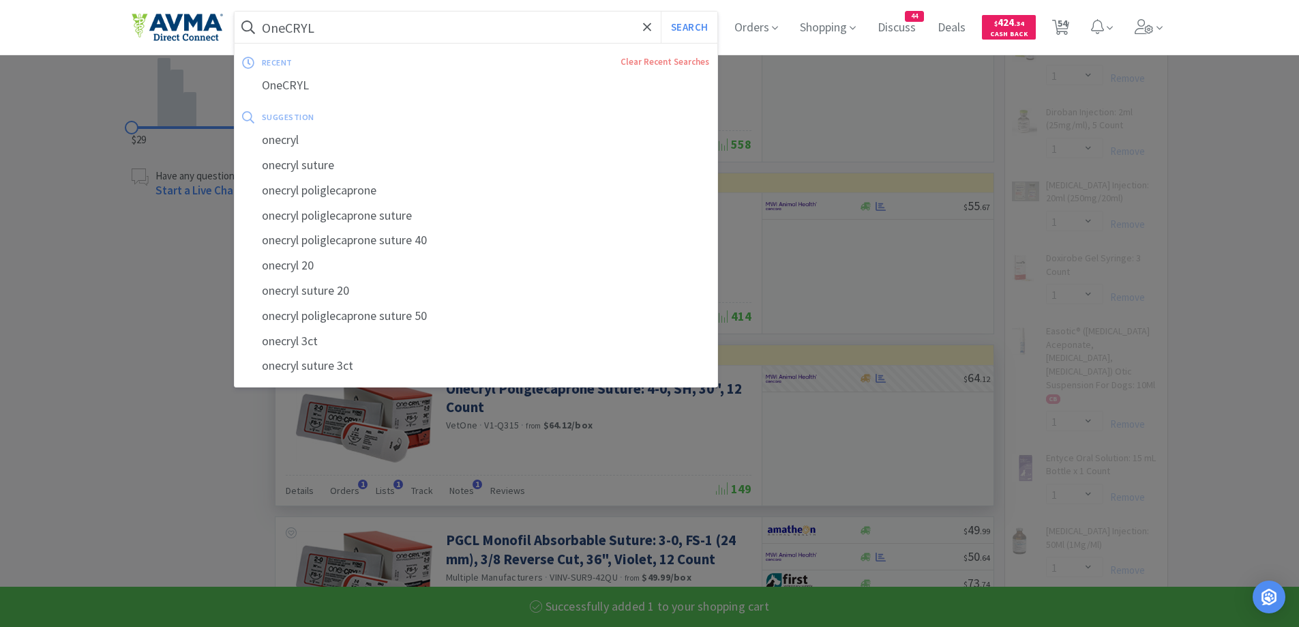
paste input "[MEDICAL_DATA] Sponges"
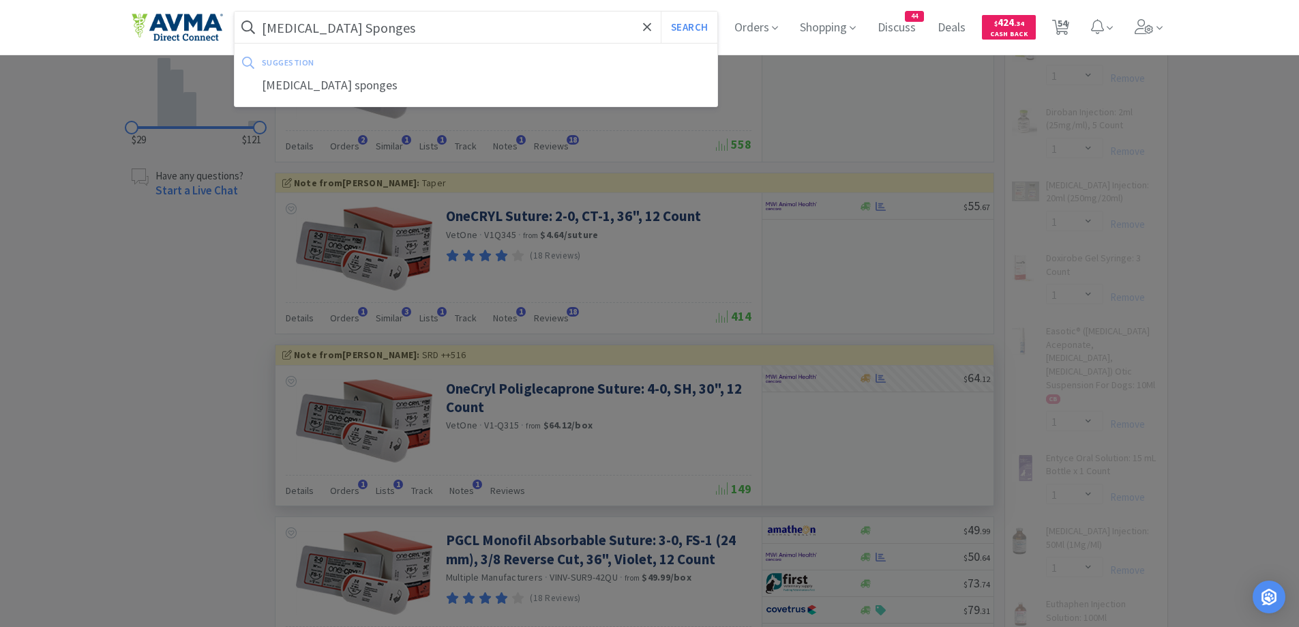
type input "[MEDICAL_DATA] Sponges"
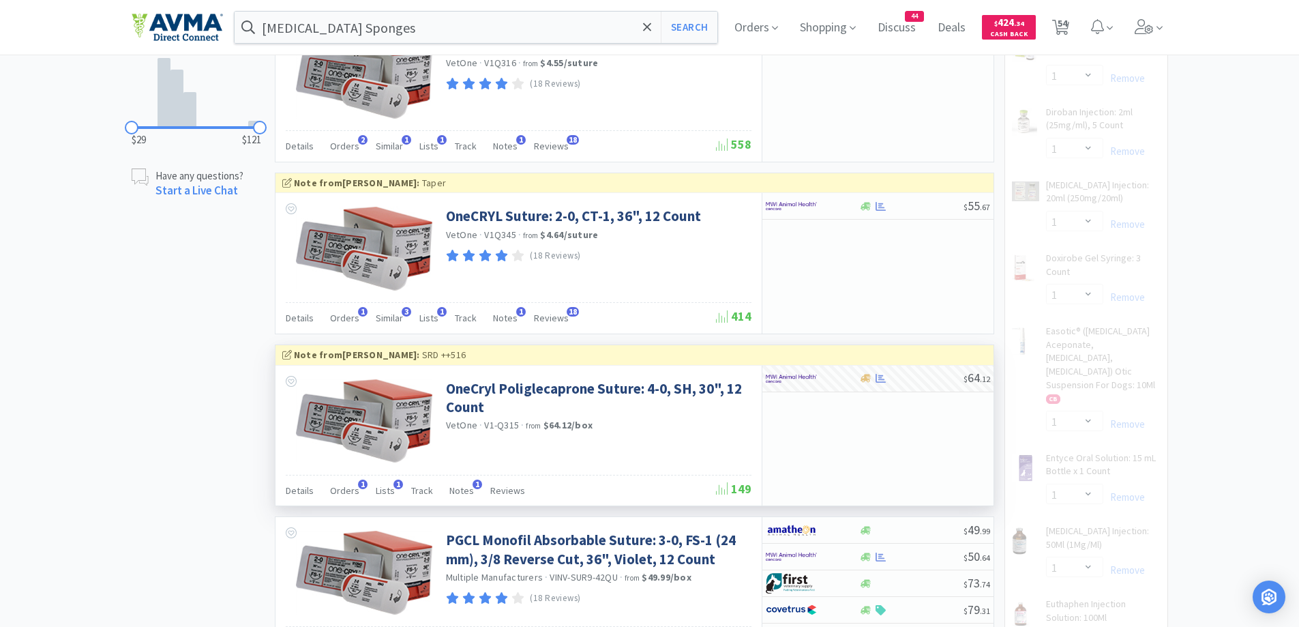
click at [696, 10] on div "[MEDICAL_DATA] Sponges Search Orders Shopping Discuss Discuss 44 Deals Deals $ …" at bounding box center [650, 27] width 1036 height 55
click at [693, 27] on button "Search" at bounding box center [689, 27] width 57 height 31
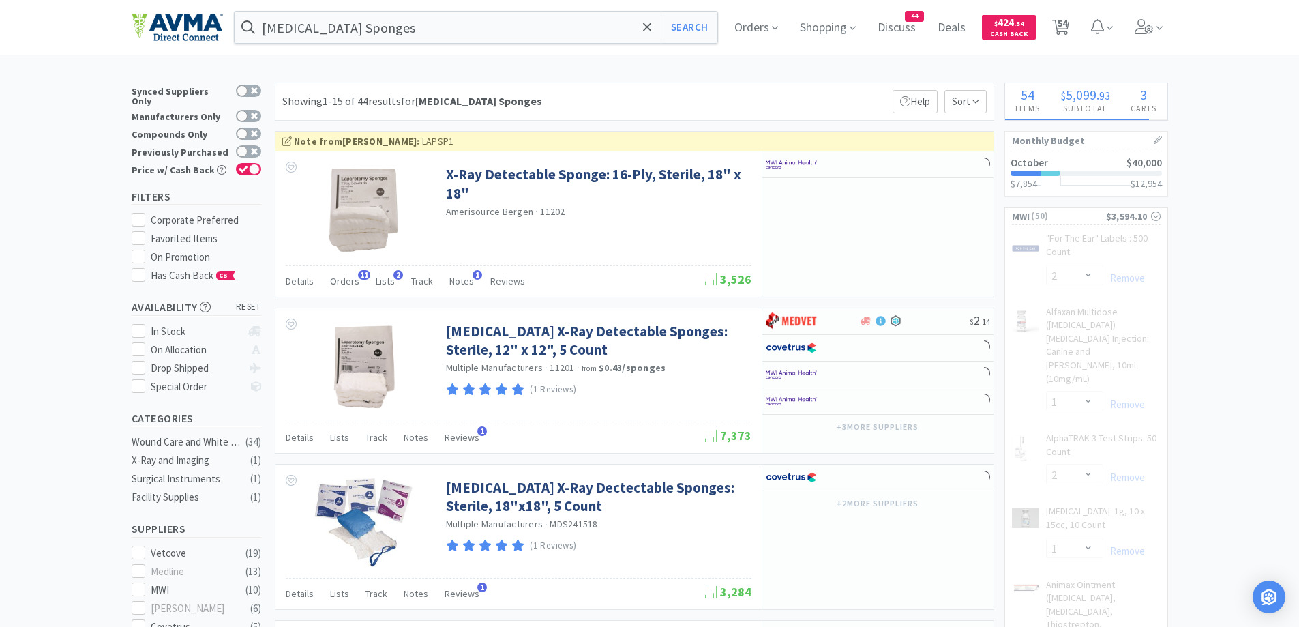
select select "1"
select select "2"
select select "3"
select select "1"
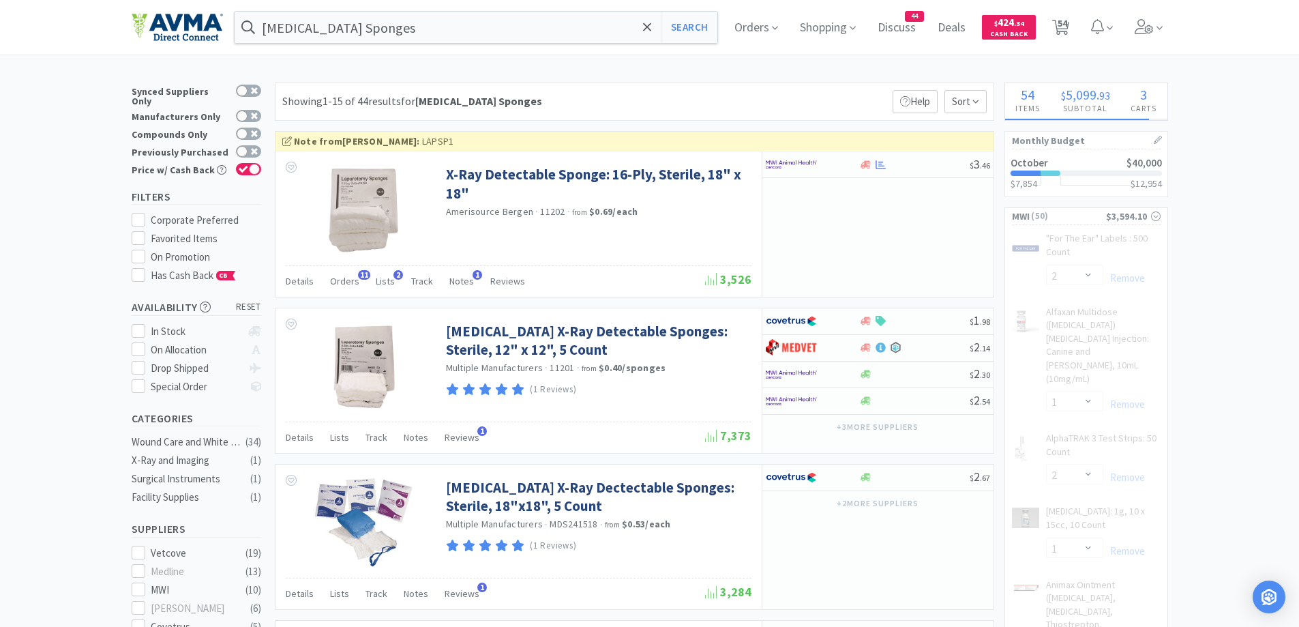
select select "7"
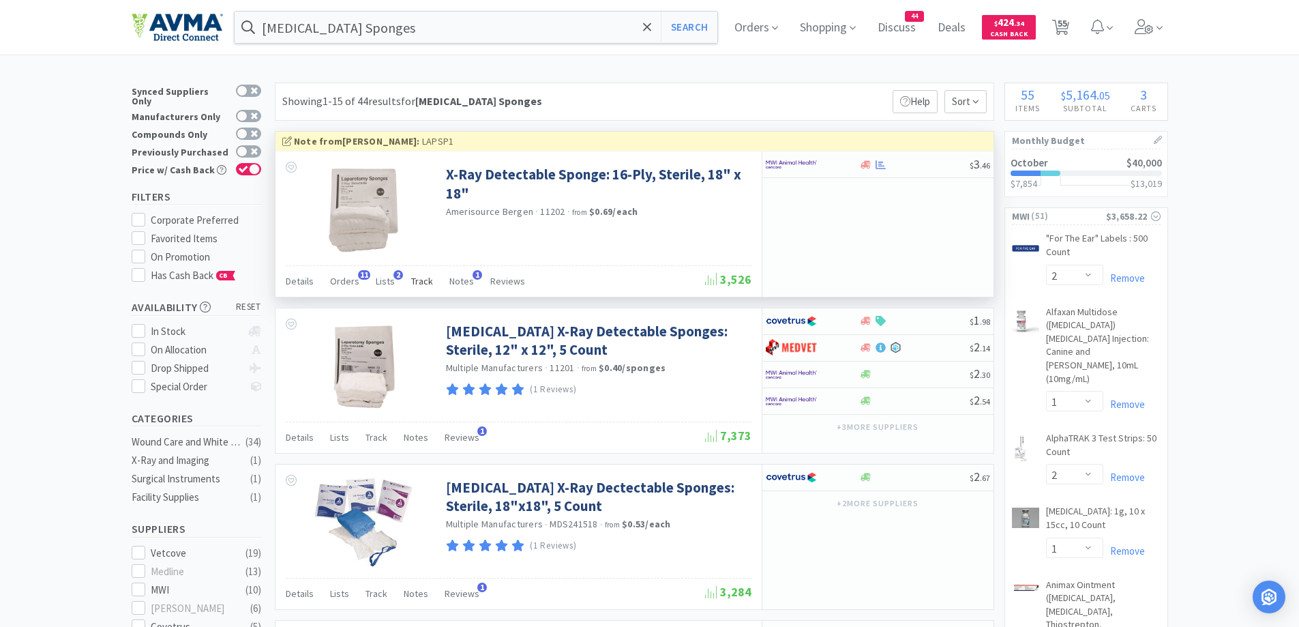
click at [411, 279] on span "Track" at bounding box center [422, 281] width 22 height 12
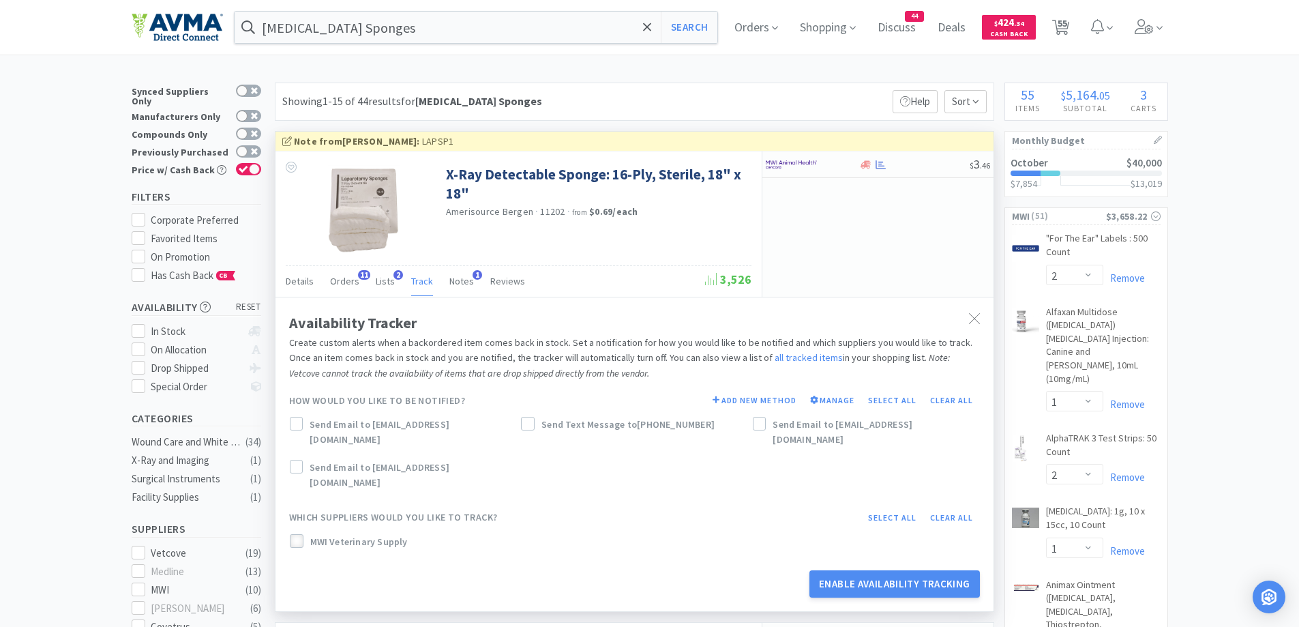
click at [297, 536] on icon at bounding box center [297, 541] width 10 height 10
click at [303, 430] on label "Send Email to [EMAIL_ADDRESS][DOMAIN_NAME]" at bounding box center [403, 432] width 226 height 31
click at [766, 422] on label "Send Email to [EMAIL_ADDRESS][DOMAIN_NAME]" at bounding box center [866, 432] width 226 height 31
click at [903, 578] on button "Enable Availability Tracking" at bounding box center [894, 583] width 170 height 27
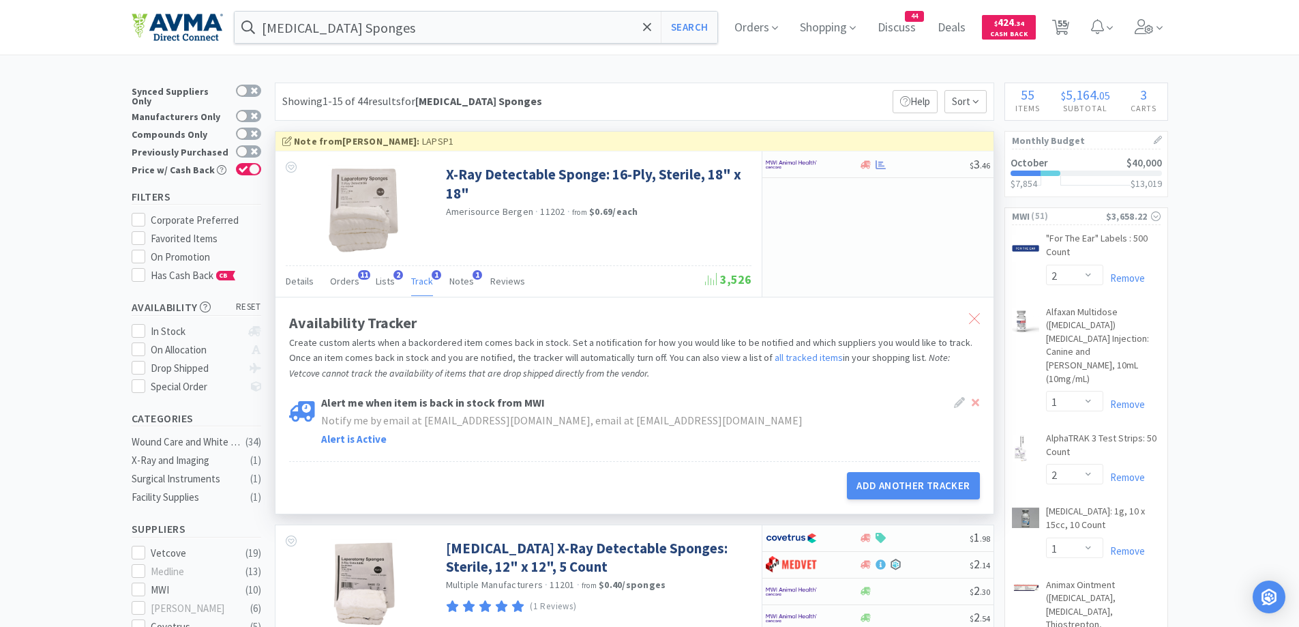
click at [972, 312] on div at bounding box center [974, 318] width 25 height 31
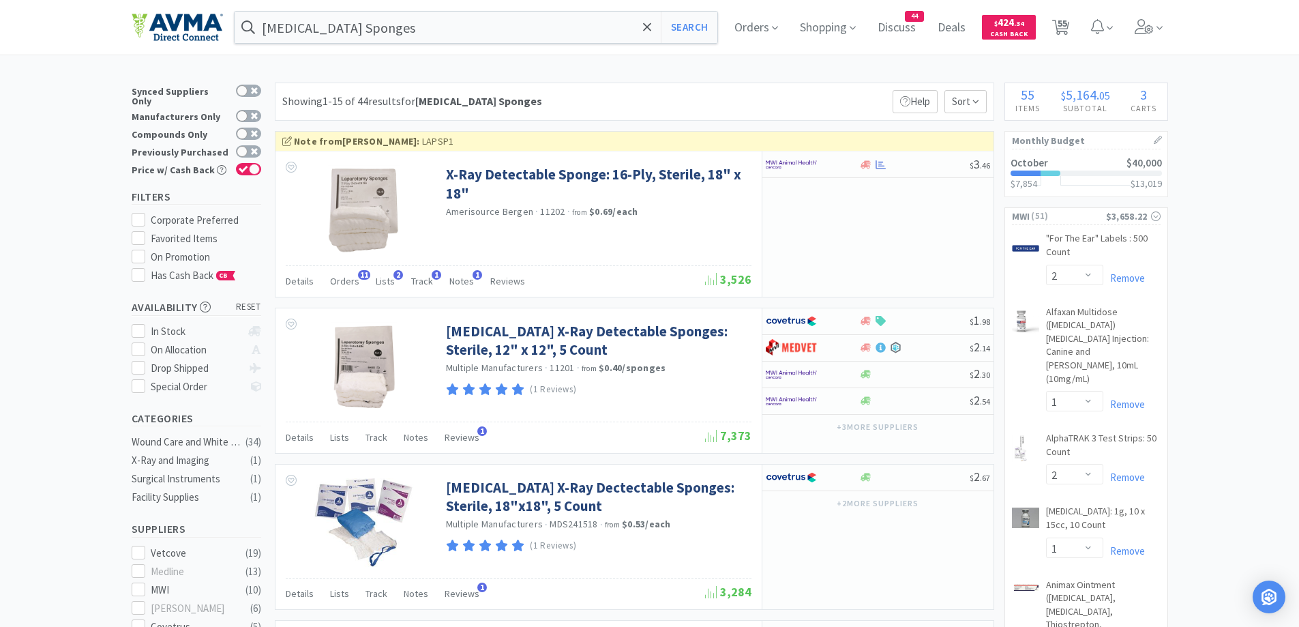
click at [628, 89] on div "Showing 1-15 of 44 results for [MEDICAL_DATA] Sponges Filters Help Sort" at bounding box center [634, 102] width 719 height 38
click at [788, 164] on img at bounding box center [791, 164] width 51 height 20
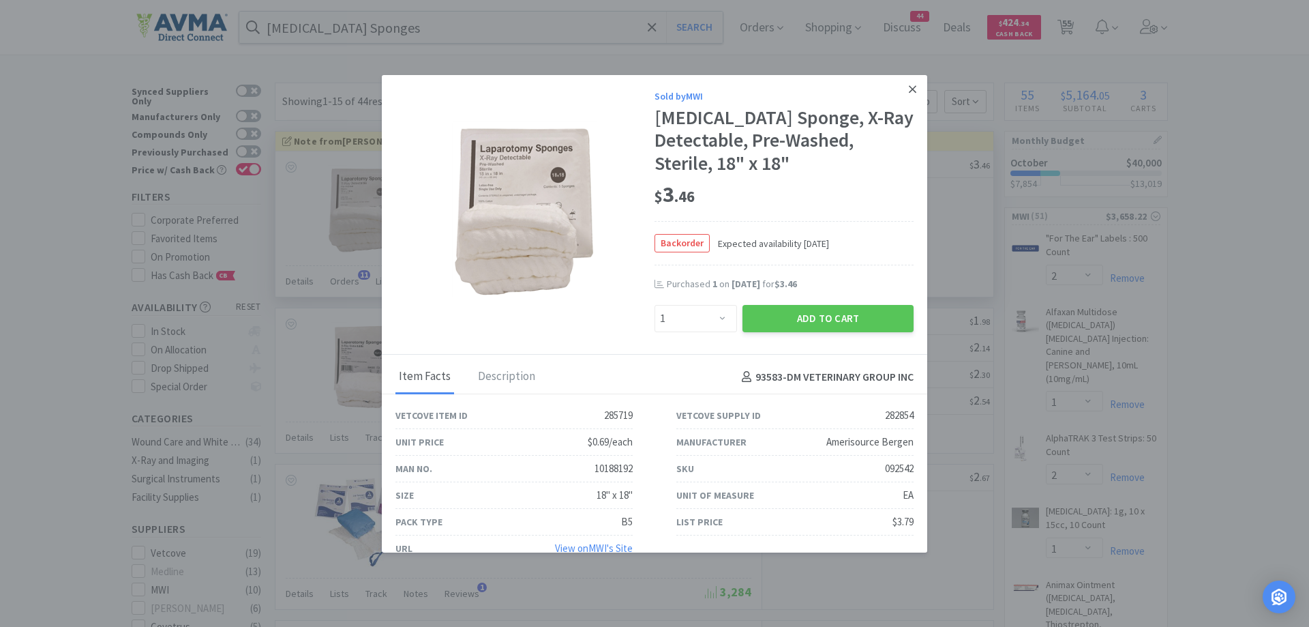
click at [903, 97] on link at bounding box center [913, 89] width 24 height 29
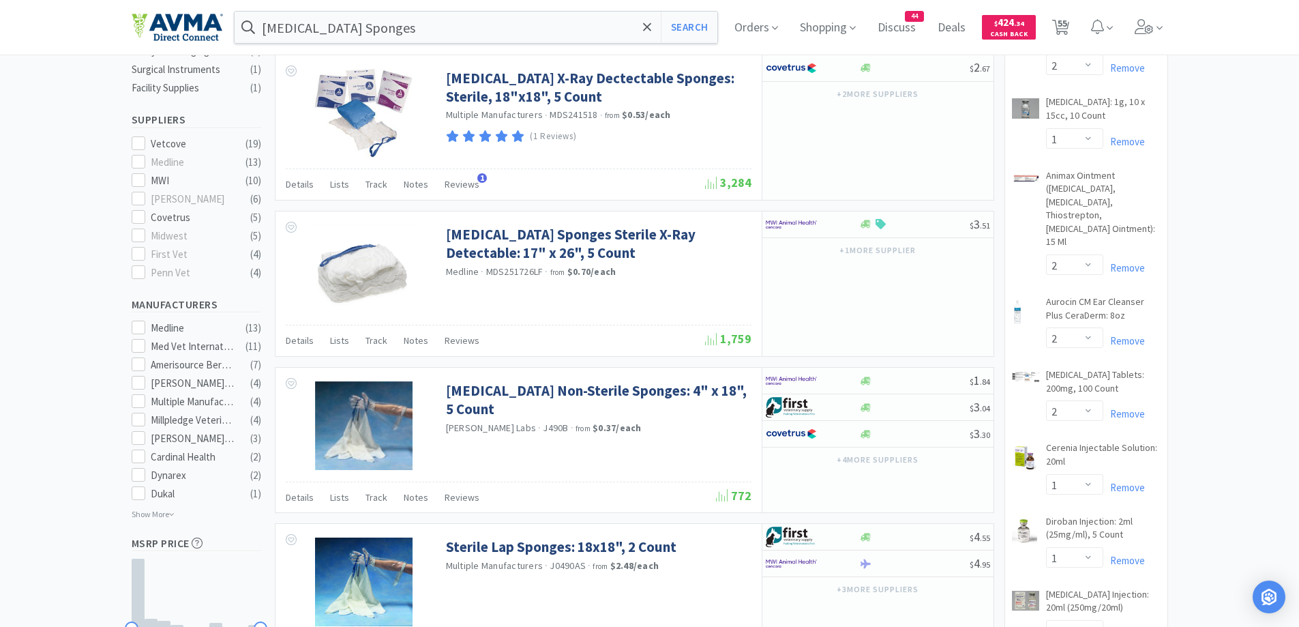
scroll to position [955, 0]
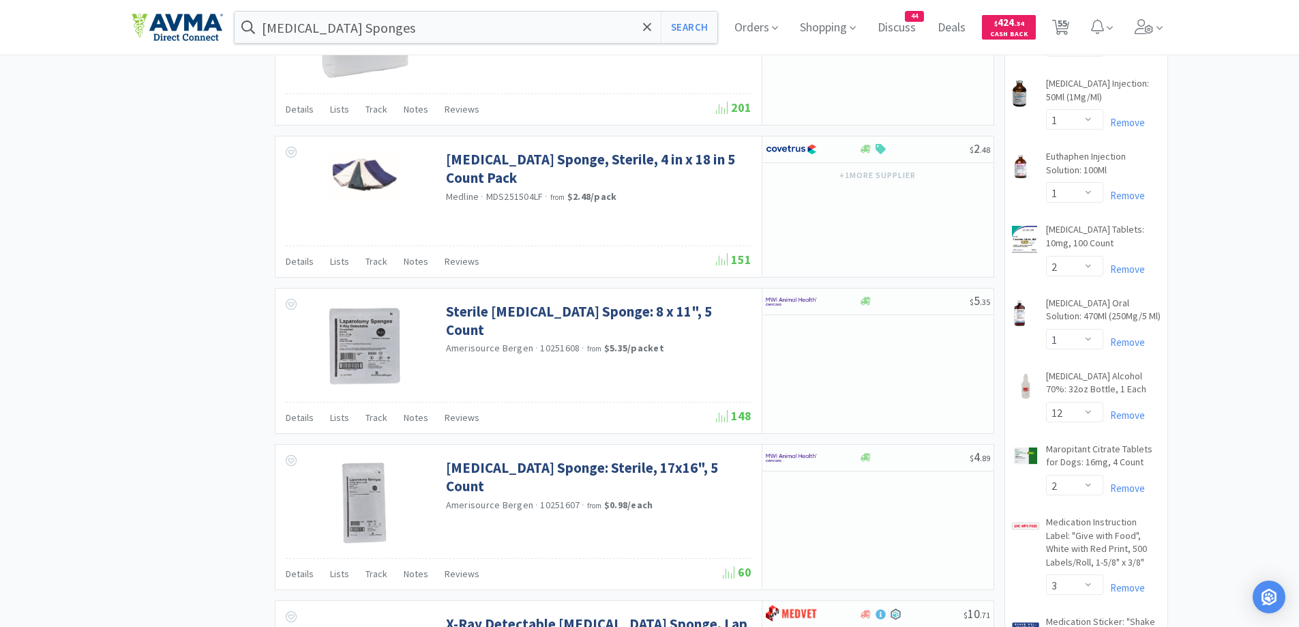
scroll to position [1364, 0]
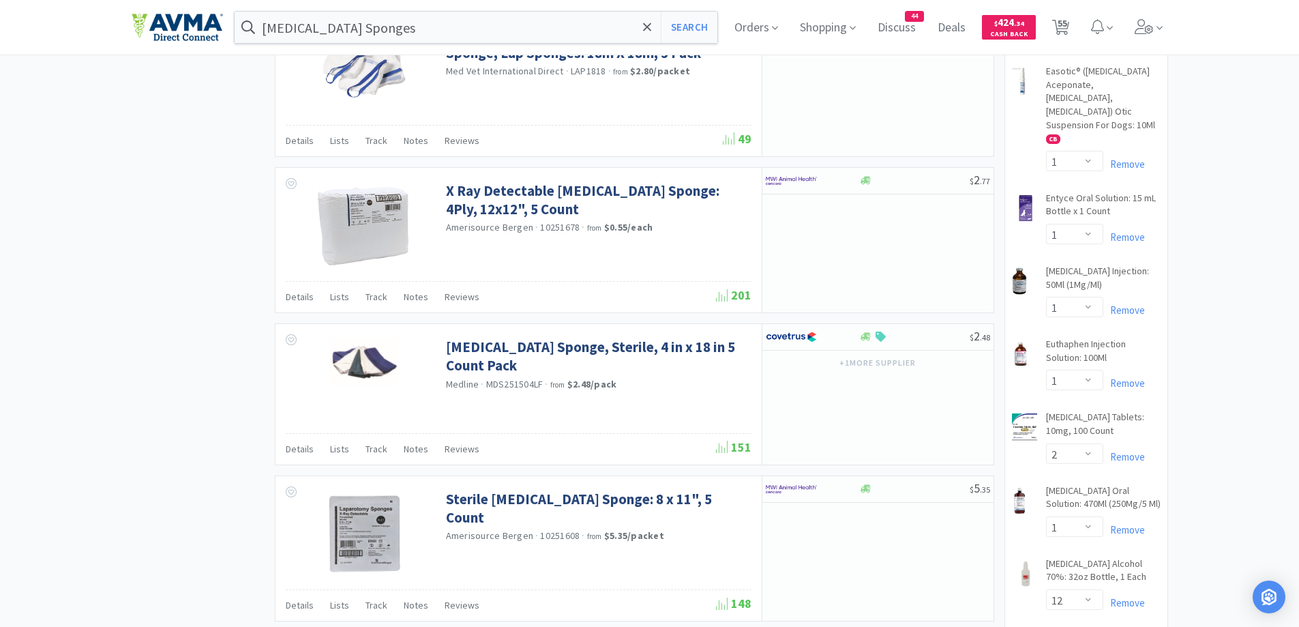
scroll to position [1227, 0]
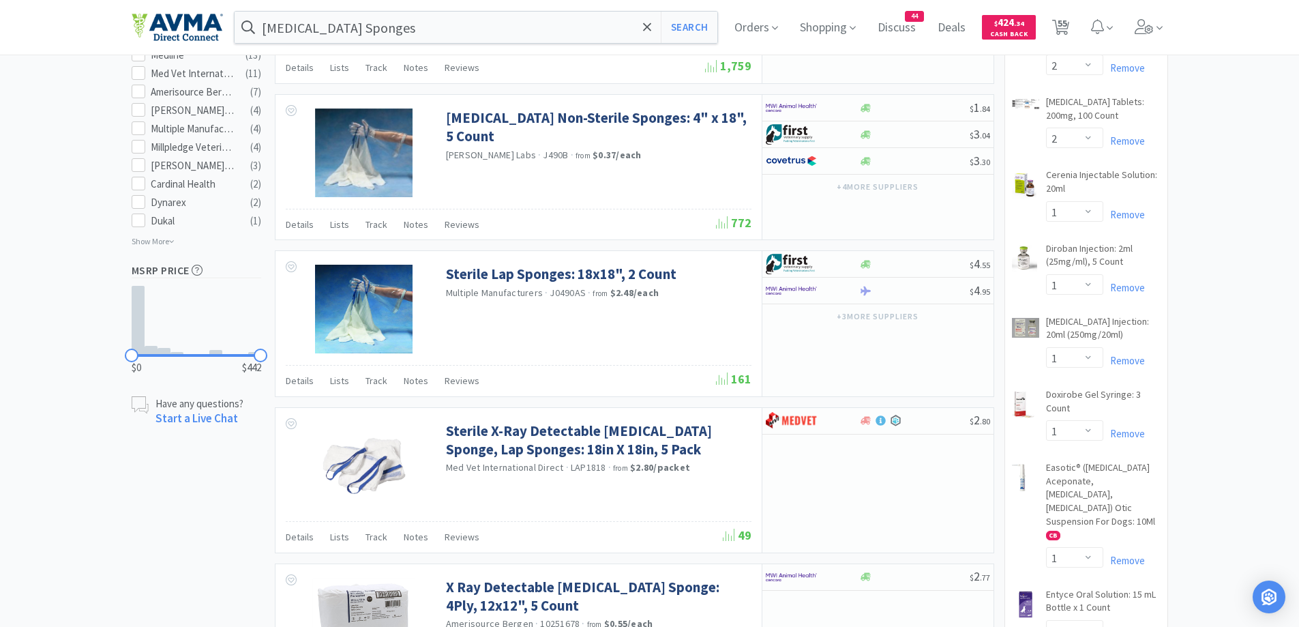
scroll to position [0, 0]
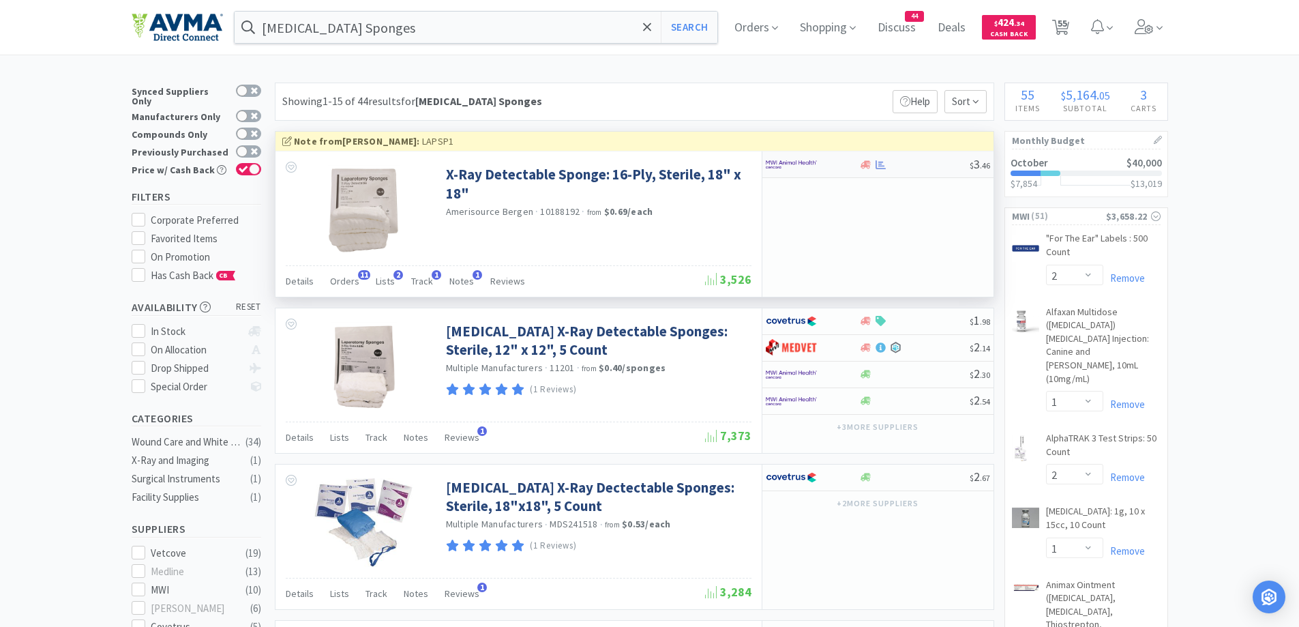
click at [852, 169] on div at bounding box center [812, 164] width 93 height 23
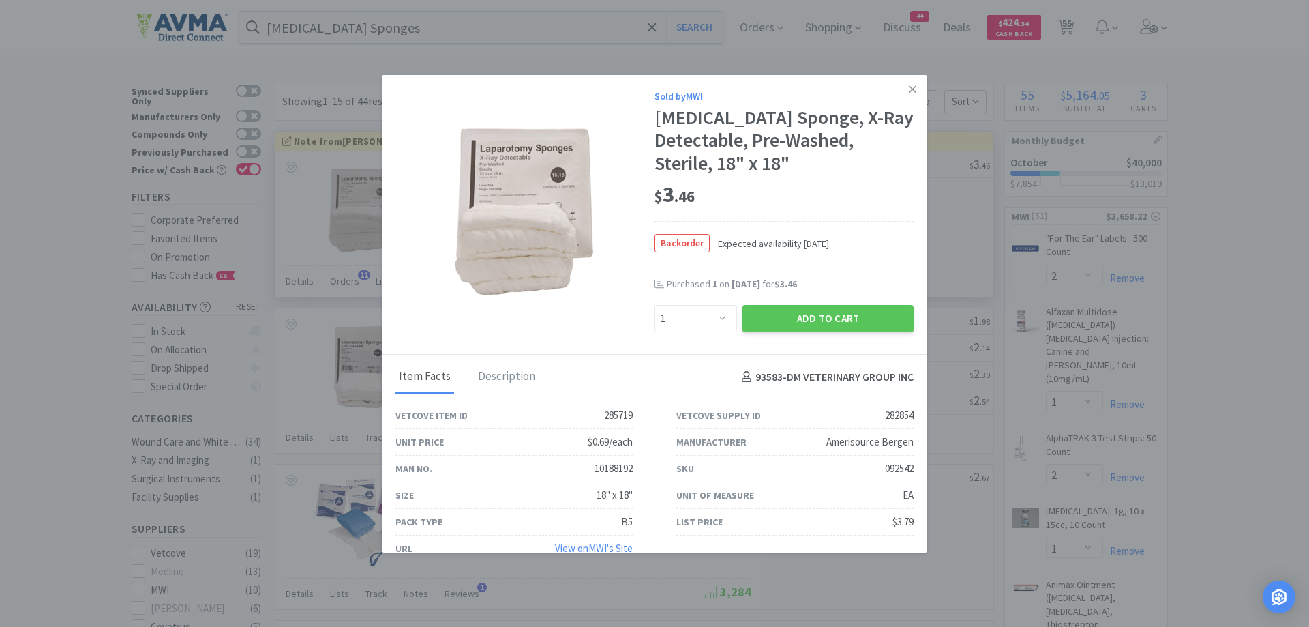
click at [838, 222] on div "Backorder Expected availability [DATE]" at bounding box center [784, 243] width 259 height 44
click at [909, 87] on icon at bounding box center [913, 89] width 8 height 8
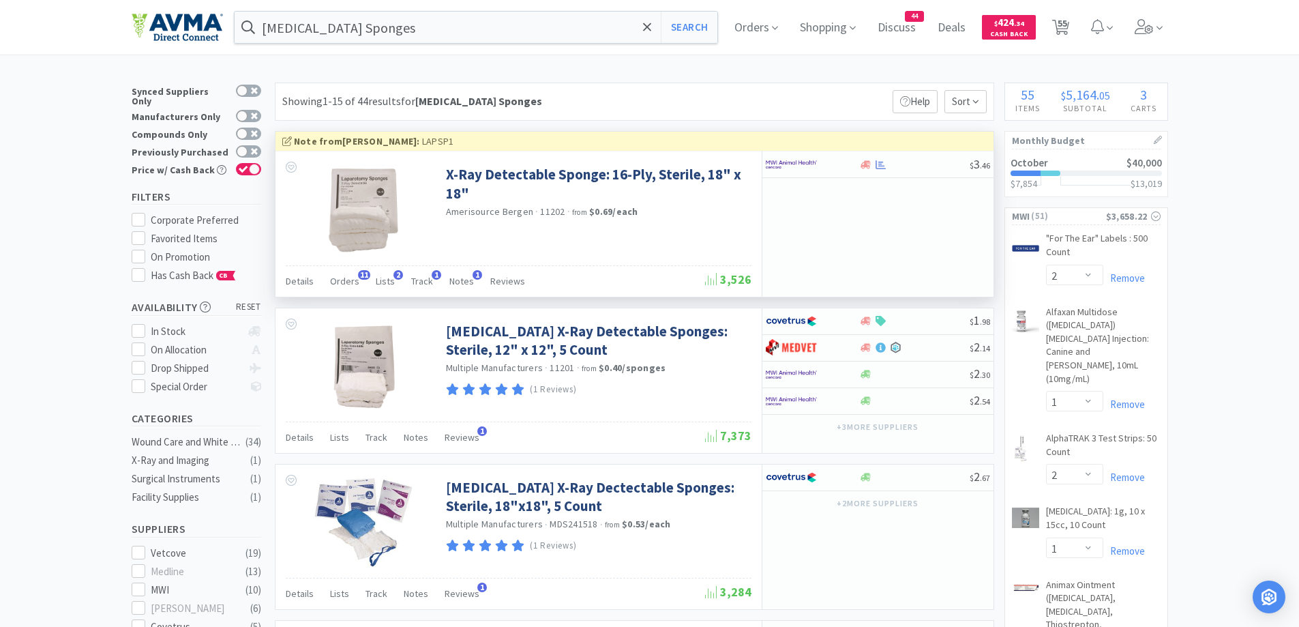
click at [718, 91] on div "Showing 1-15 of 44 results for [MEDICAL_DATA] Sponges Filters Help Sort" at bounding box center [634, 102] width 719 height 38
click at [860, 164] on div at bounding box center [866, 165] width 14 height 10
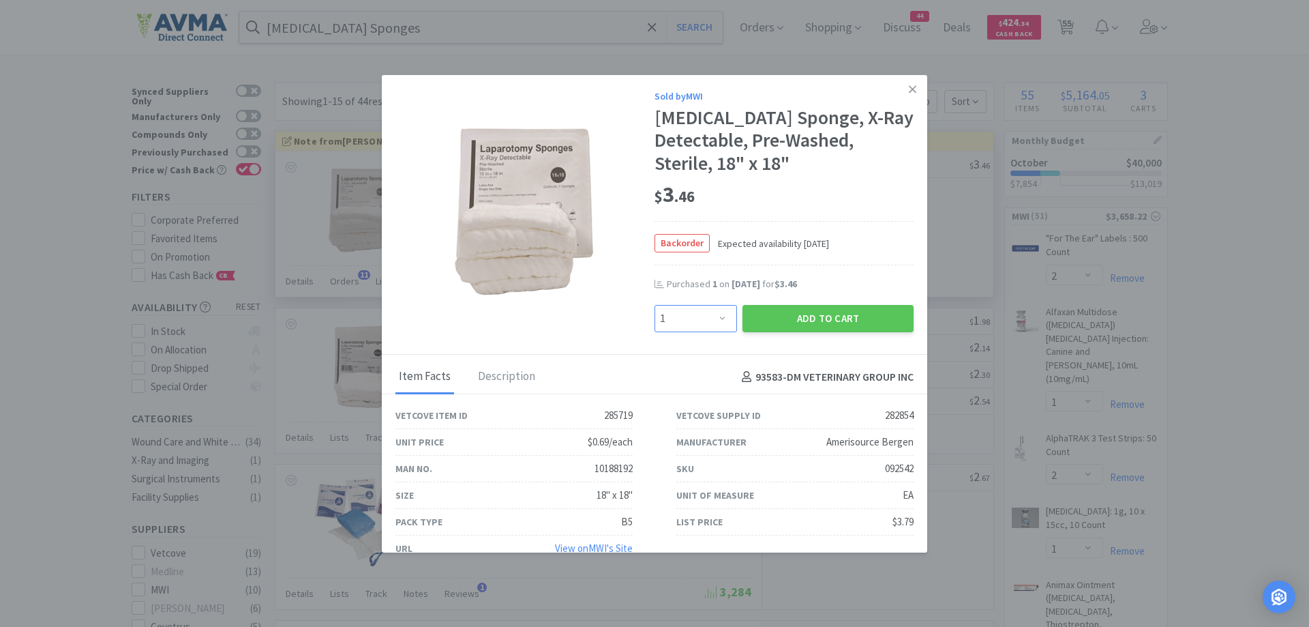
drag, startPoint x: 710, startPoint y: 317, endPoint x: 709, endPoint y: 310, distance: 6.9
click at [710, 317] on select "Enter Quantity 1 2 3 4 5 6 7 8 9 10 11 12 13 14 15 16 17 18 19 20 Enter Quantity" at bounding box center [696, 318] width 83 height 27
click at [655, 305] on select "Enter Quantity 1 2 3 4 5 6 7 8 9 10 11 12 13 14 15 16 17 18 19 20 Enter Quantity" at bounding box center [696, 318] width 83 height 27
click at [704, 314] on select "Enter Quantity 1 2 3 4 5 6 7 8 9 10 11 12 13 14 15 16 17 18 19 20 Enter Quantity" at bounding box center [696, 318] width 83 height 27
click at [655, 305] on select "Enter Quantity 1 2 3 4 5 6 7 8 9 10 11 12 13 14 15 16 17 18 19 20 Enter Quantity" at bounding box center [696, 318] width 83 height 27
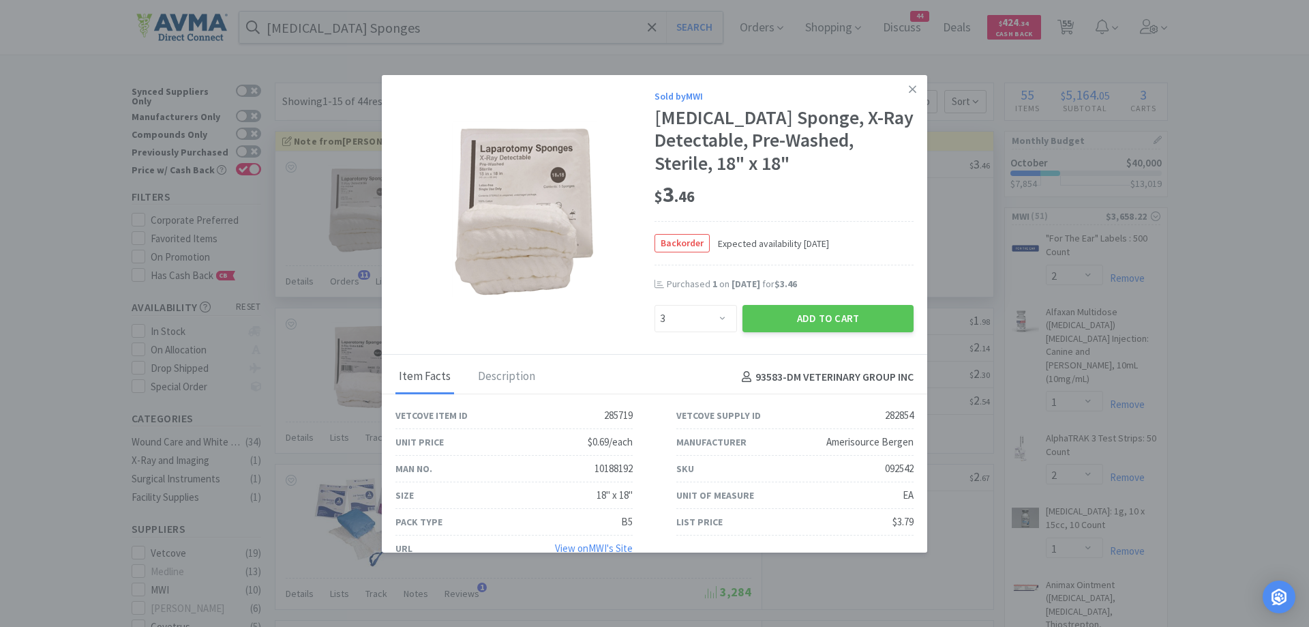
click at [860, 248] on div "Backorder Expected availability [DATE]" at bounding box center [784, 243] width 259 height 44
click at [819, 319] on button "Add to Cart" at bounding box center [828, 318] width 171 height 27
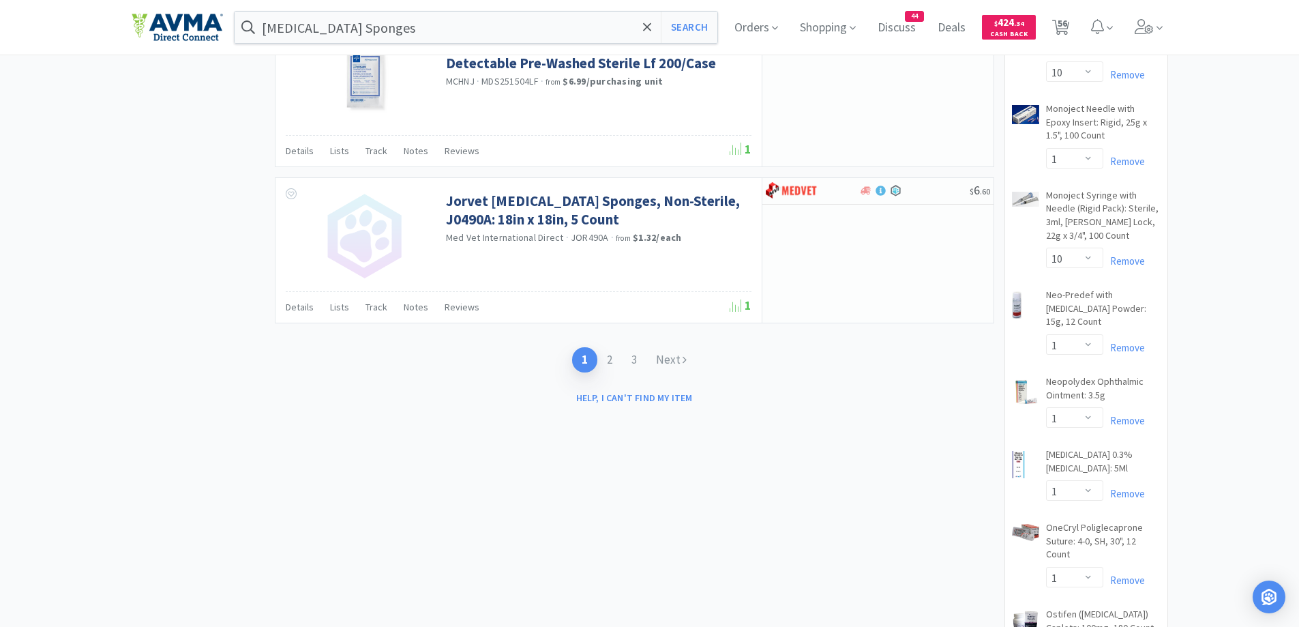
scroll to position [2318, 0]
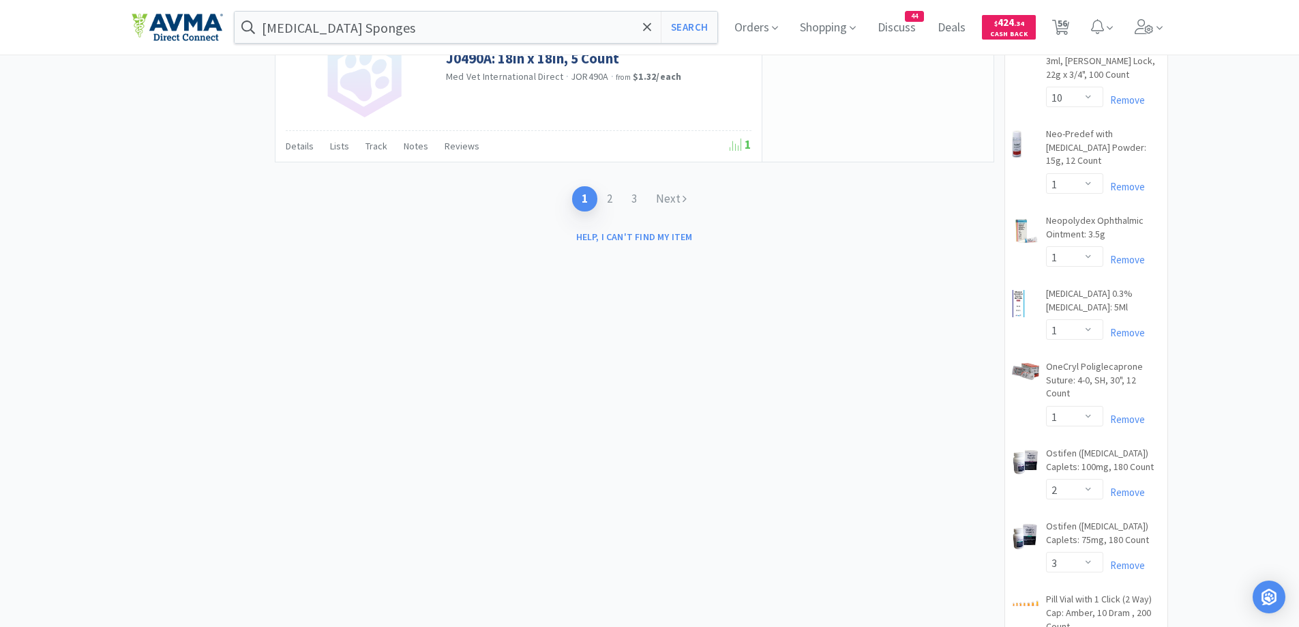
click at [673, 201] on link "Next" at bounding box center [671, 198] width 50 height 25
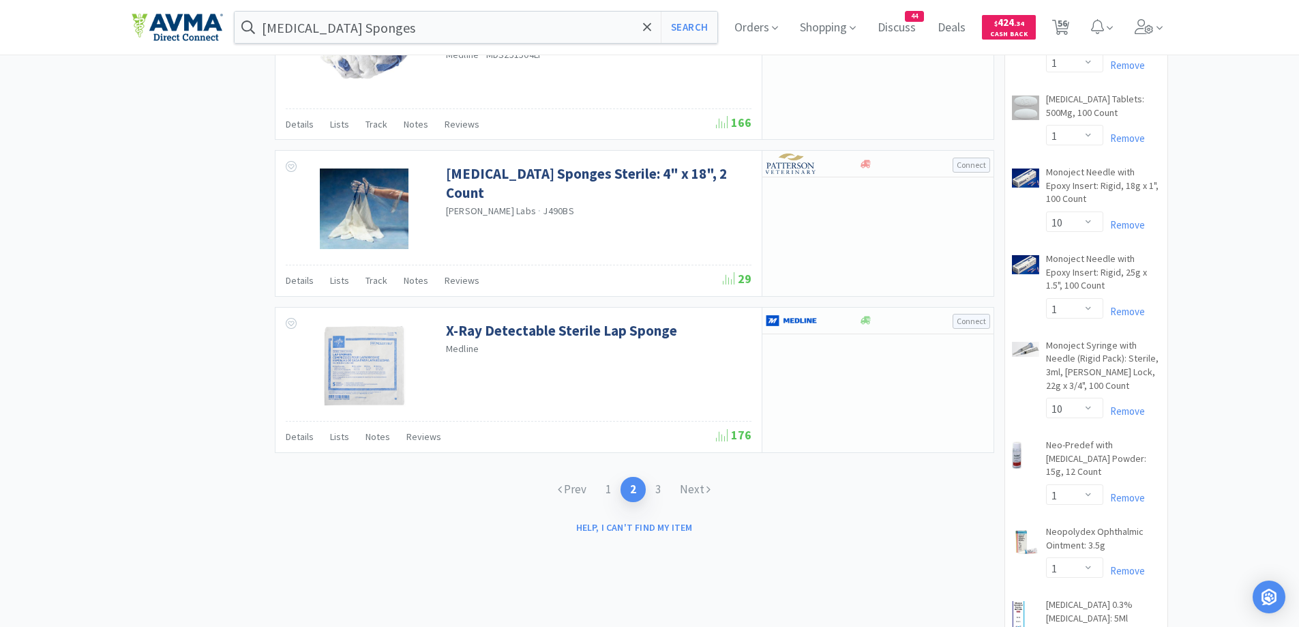
scroll to position [1909, 0]
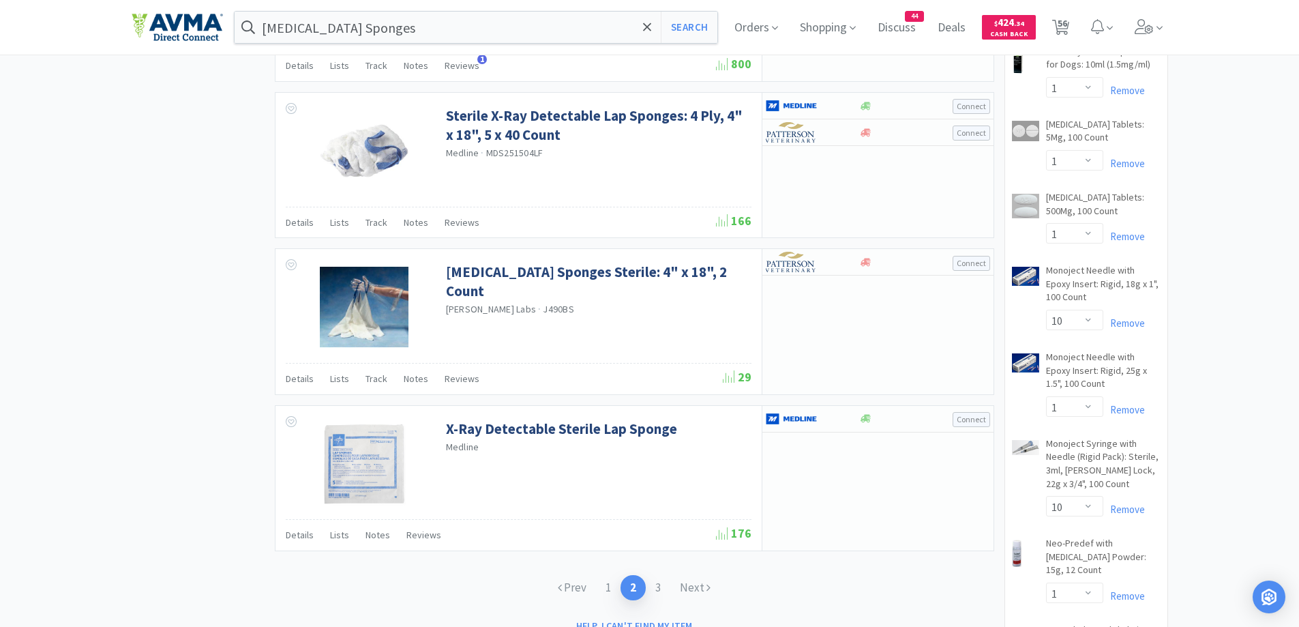
click at [885, 573] on div "Prev 1 2 3 Next" at bounding box center [634, 587] width 719 height 53
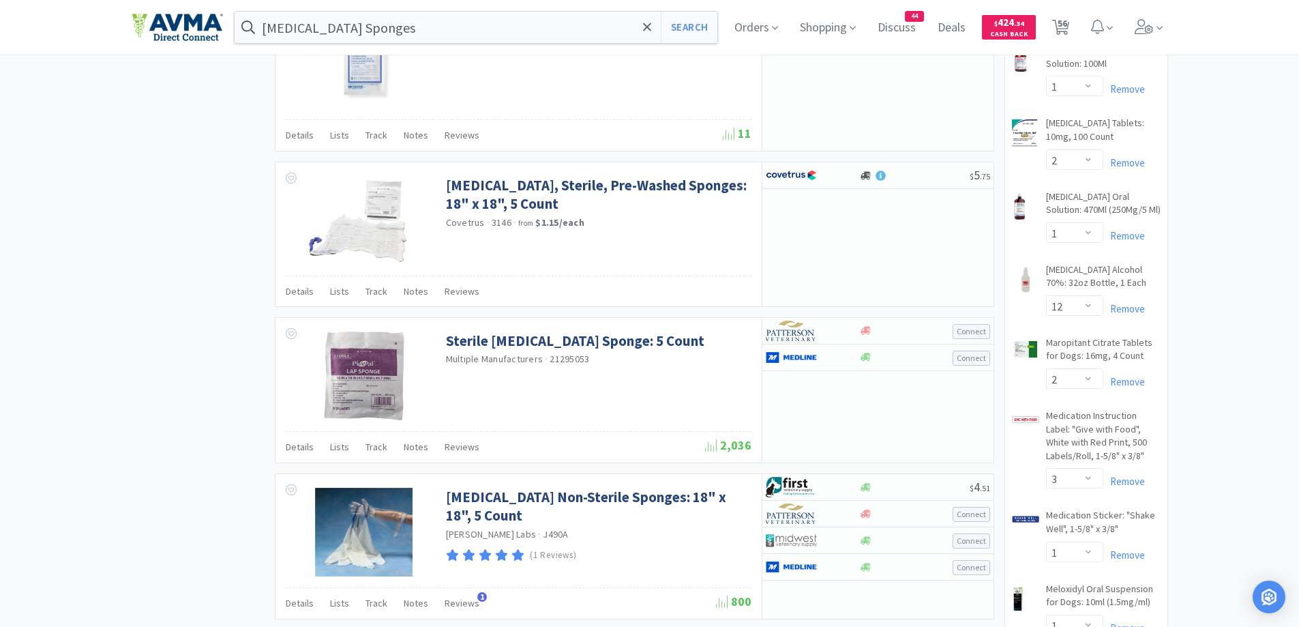
scroll to position [1770, 0]
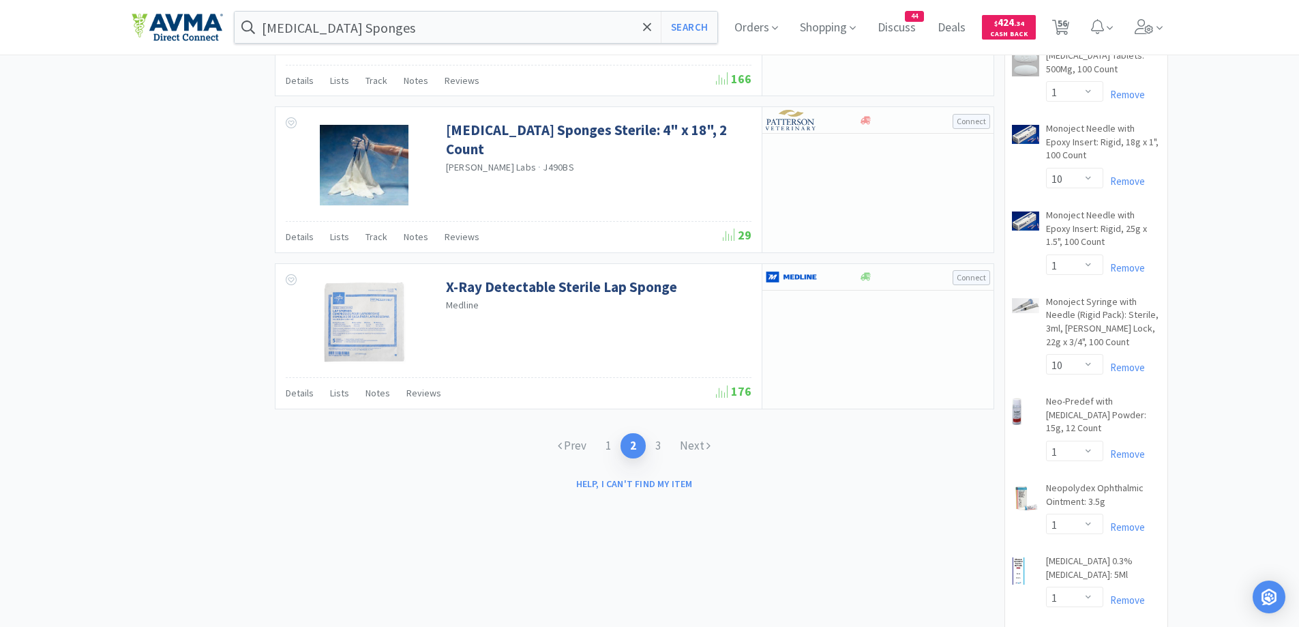
scroll to position [2179, 0]
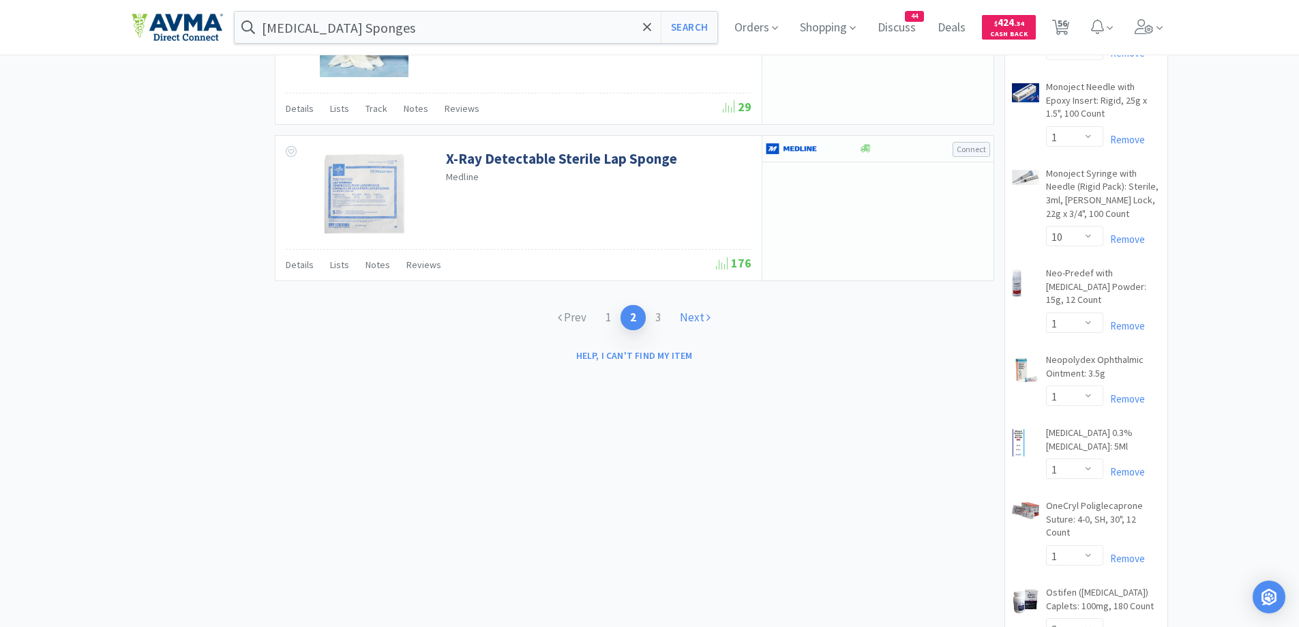
click at [686, 315] on link "Next" at bounding box center [695, 317] width 50 height 25
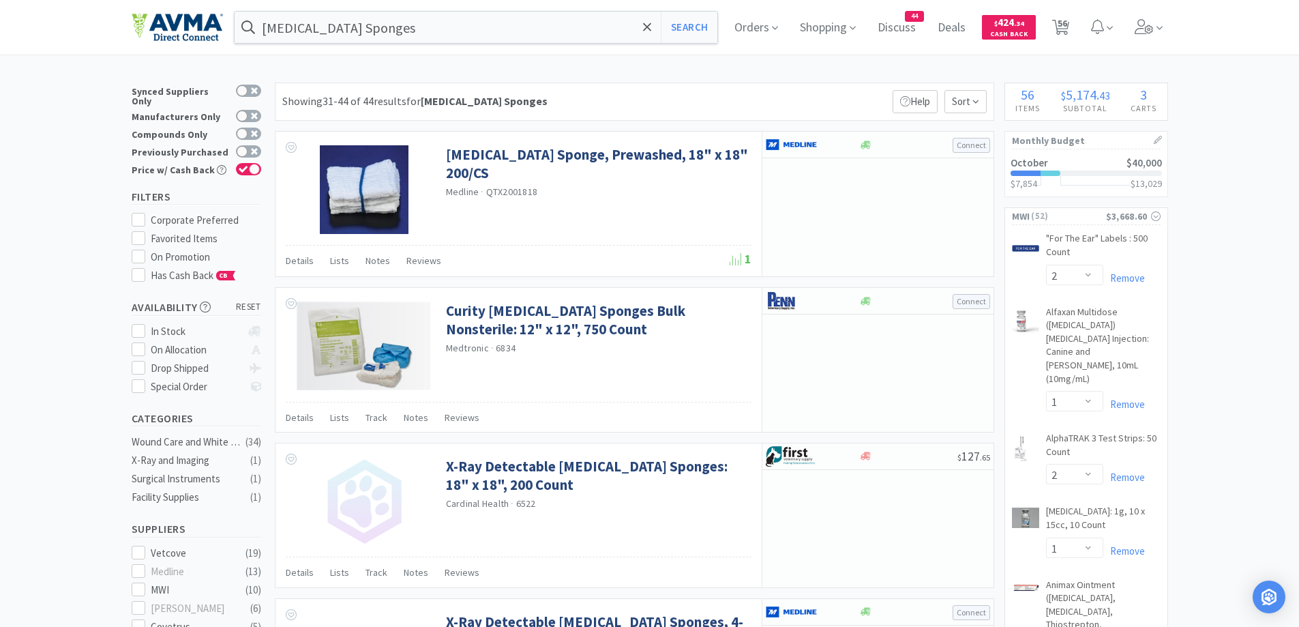
click at [745, 32] on span "Orders" at bounding box center [756, 27] width 55 height 55
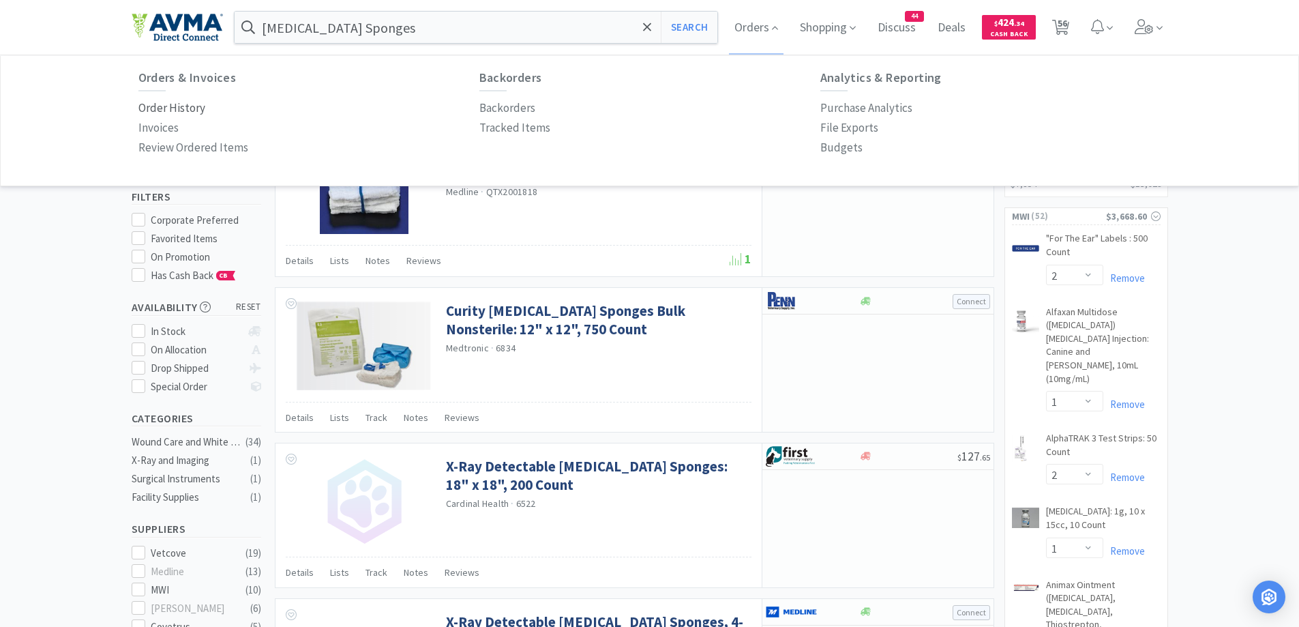
click at [140, 108] on p "Order History" at bounding box center [171, 108] width 67 height 18
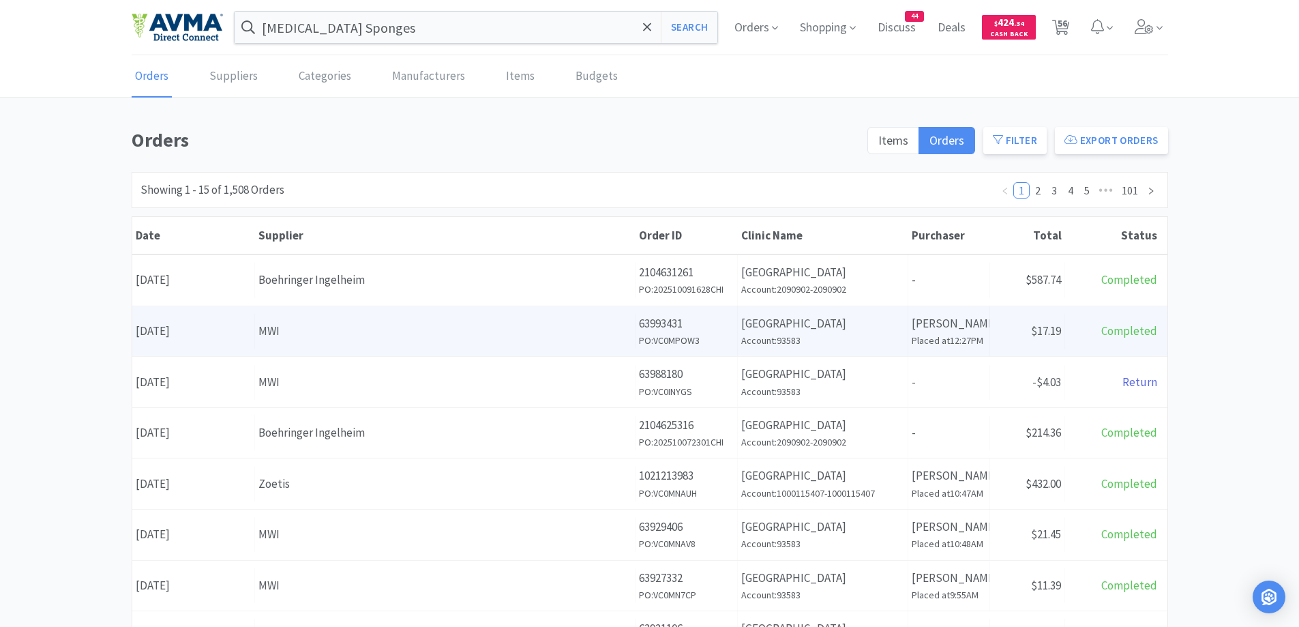
click at [318, 322] on div "MWI" at bounding box center [444, 331] width 373 height 18
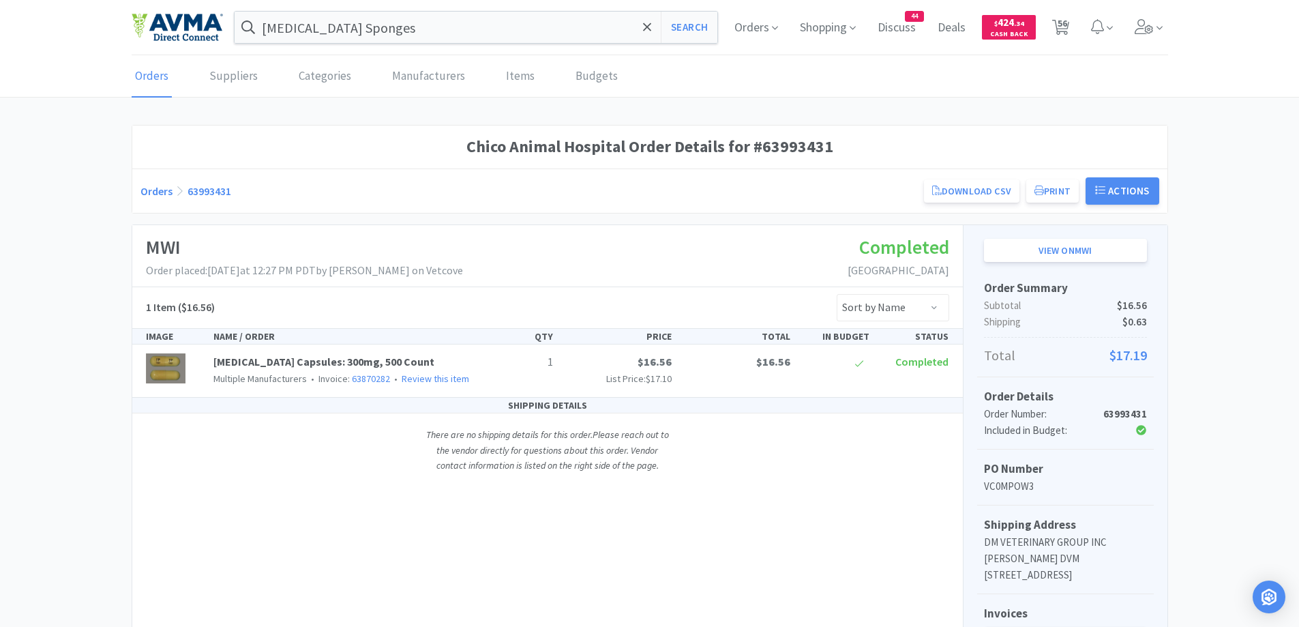
scroll to position [136, 0]
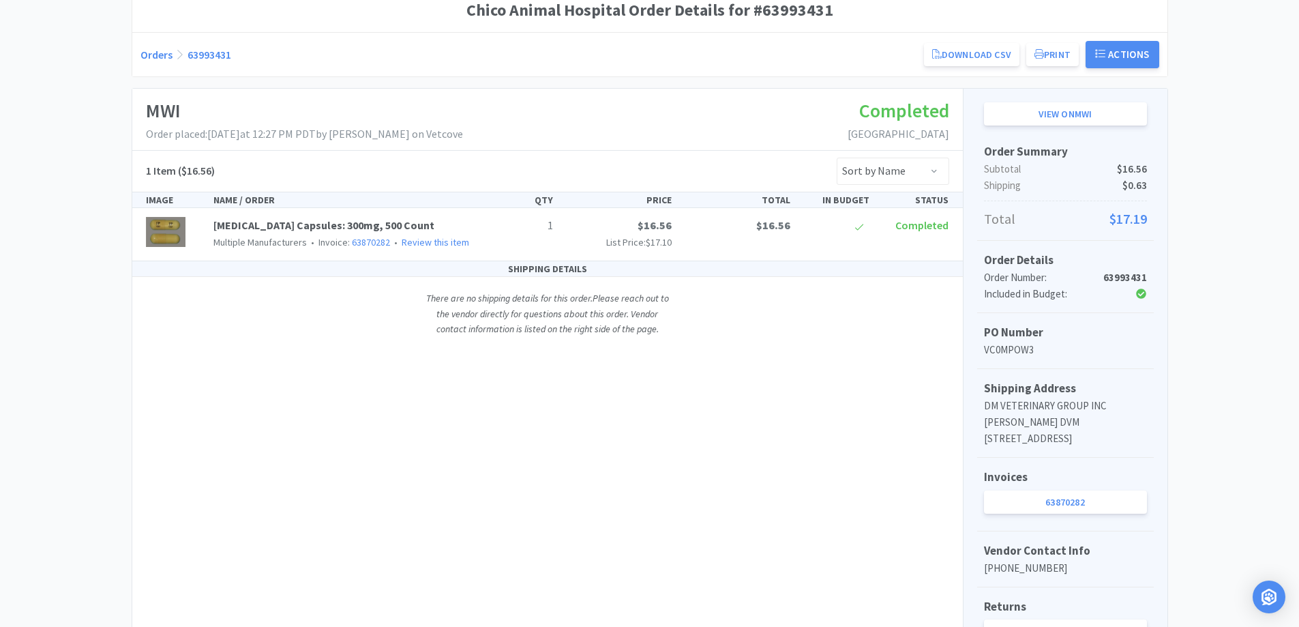
click at [1142, 379] on h5 "Shipping Address" at bounding box center [1065, 388] width 163 height 18
click at [1108, 513] on link "63870282" at bounding box center [1065, 501] width 163 height 23
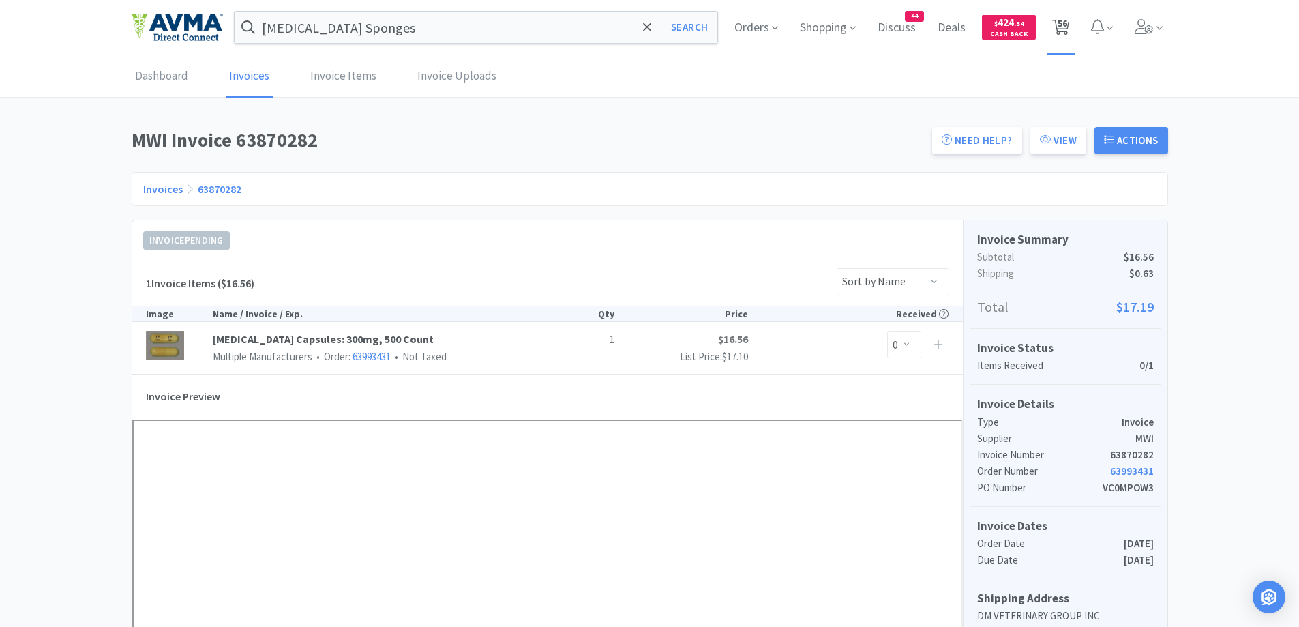
click at [1051, 31] on span "56" at bounding box center [1061, 27] width 28 height 55
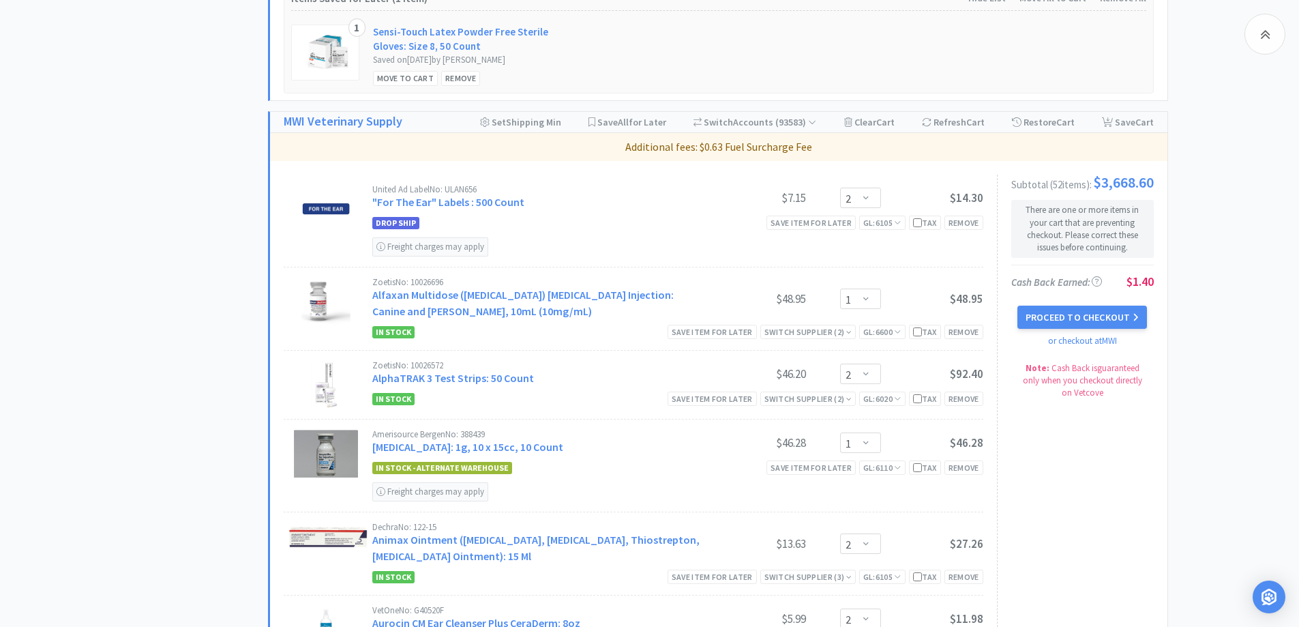
scroll to position [818, 0]
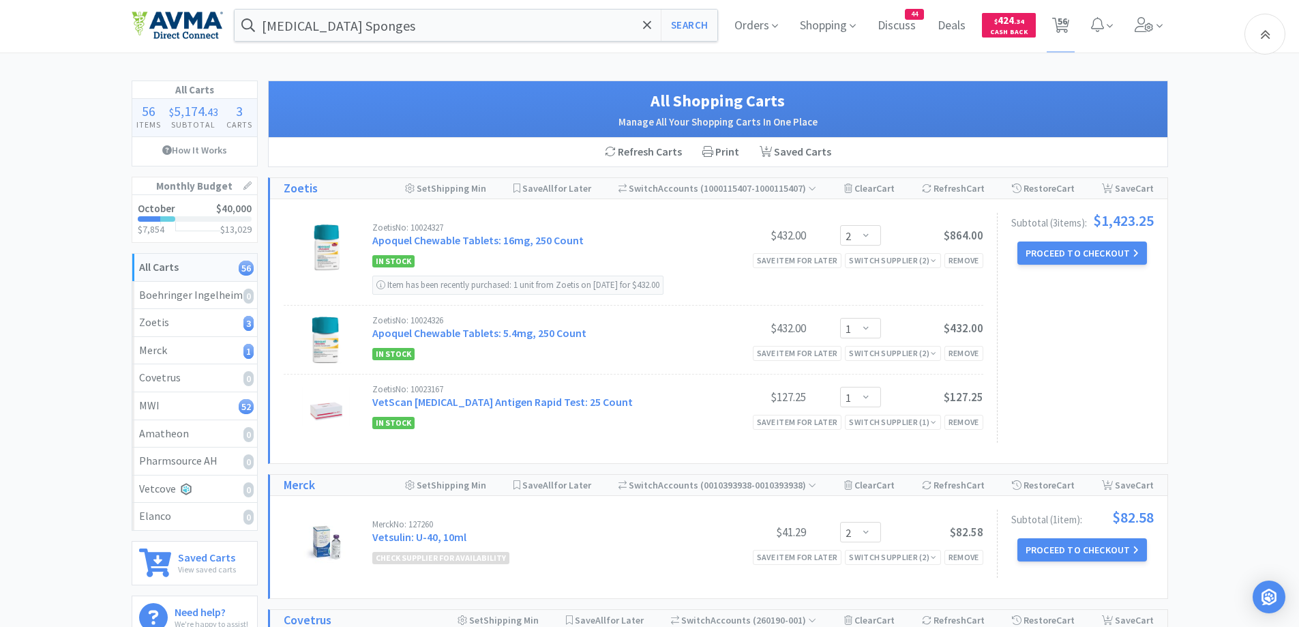
scroll to position [0, 0]
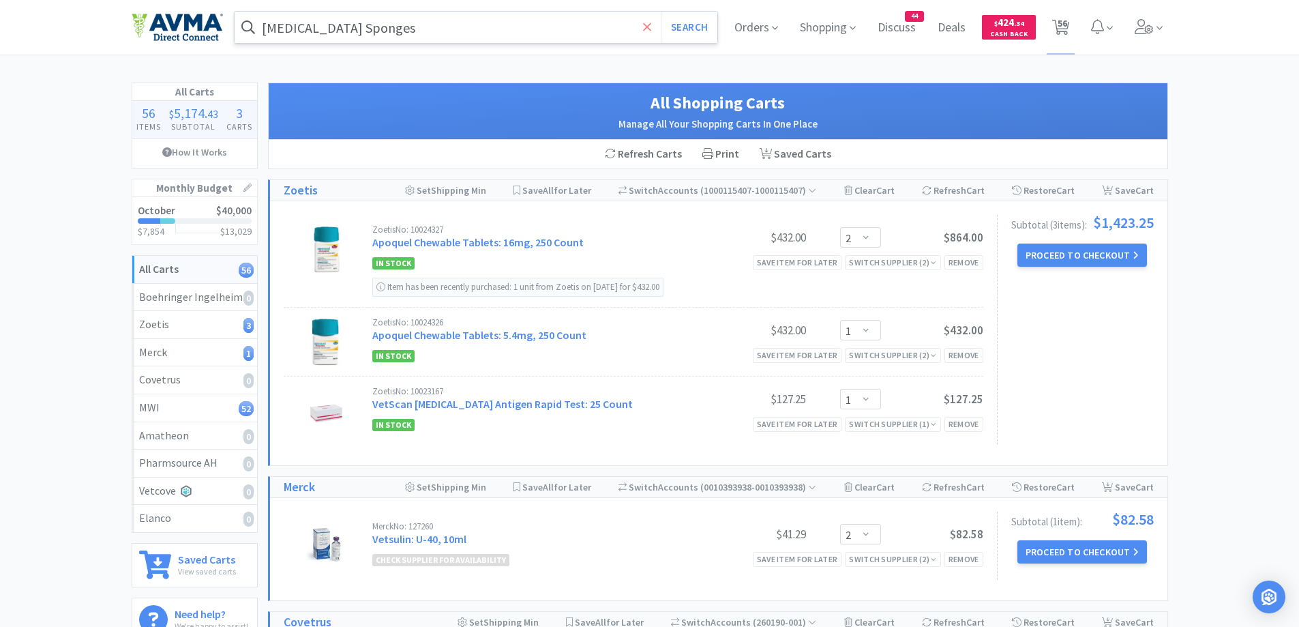
click at [644, 24] on icon at bounding box center [647, 27] width 8 height 8
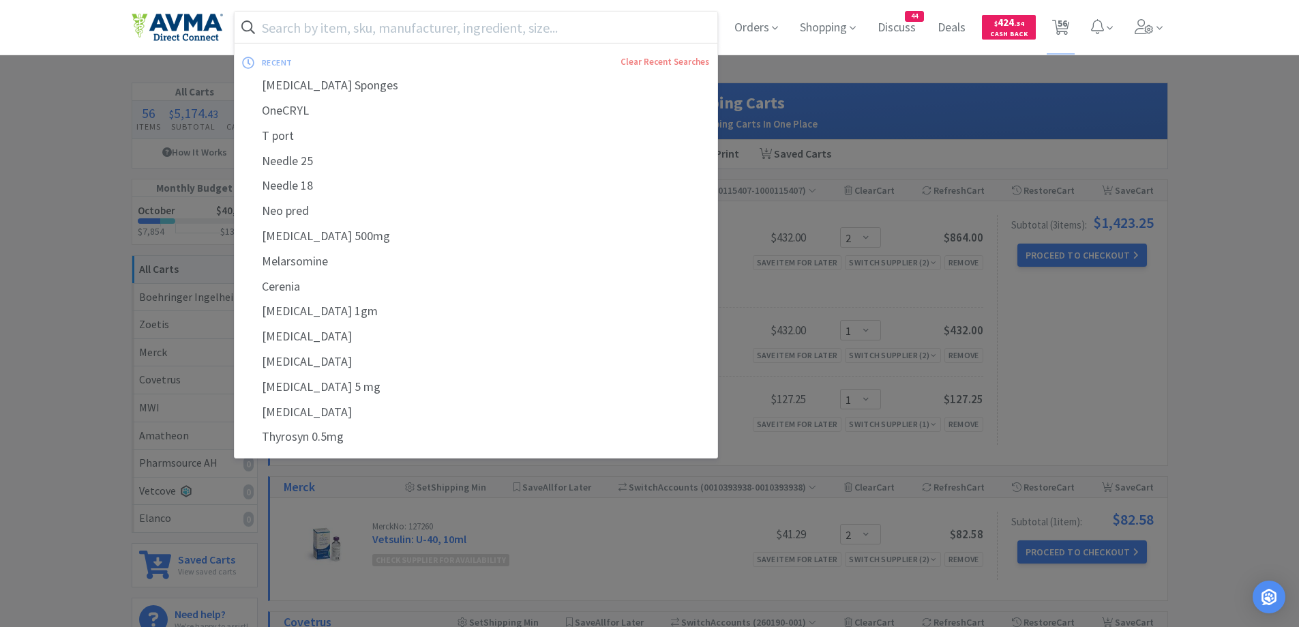
click at [443, 33] on input "text" at bounding box center [476, 27] width 483 height 31
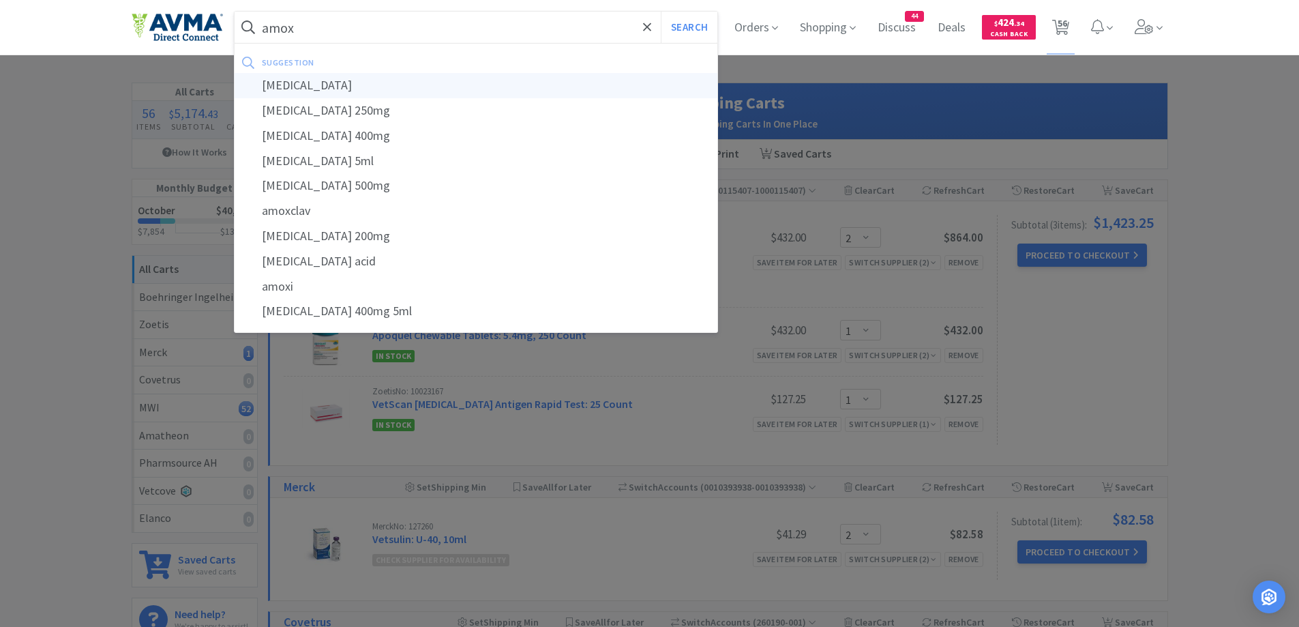
click at [336, 83] on div "[MEDICAL_DATA]" at bounding box center [476, 85] width 483 height 25
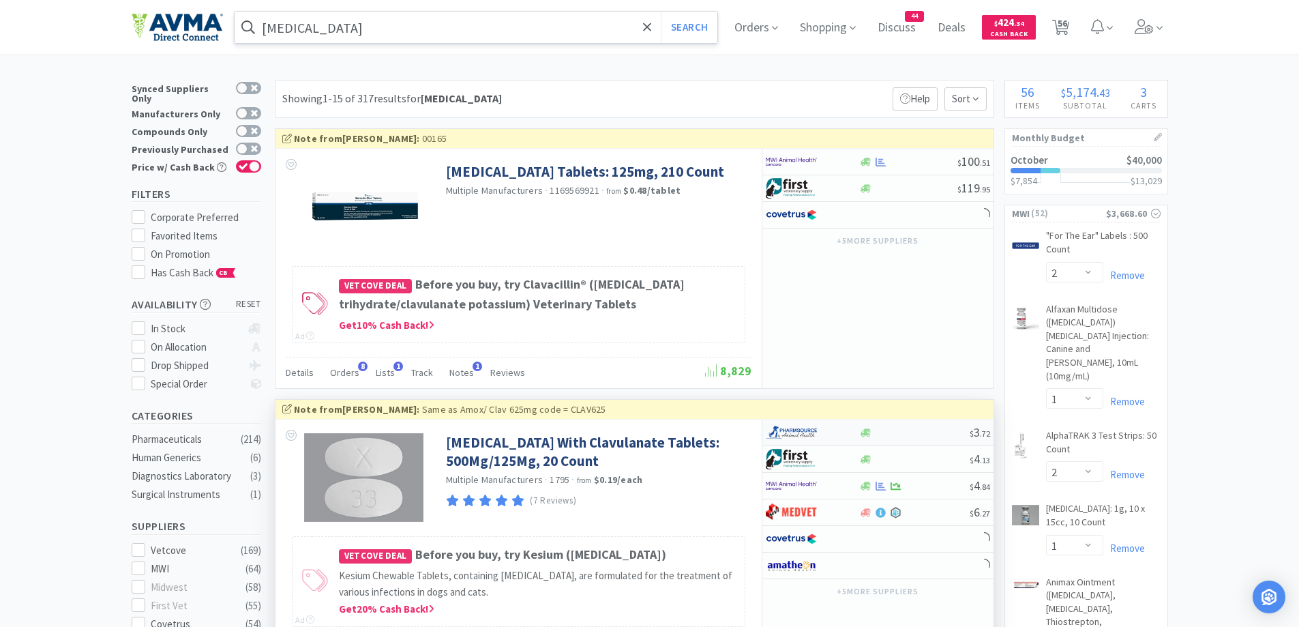
scroll to position [273, 0]
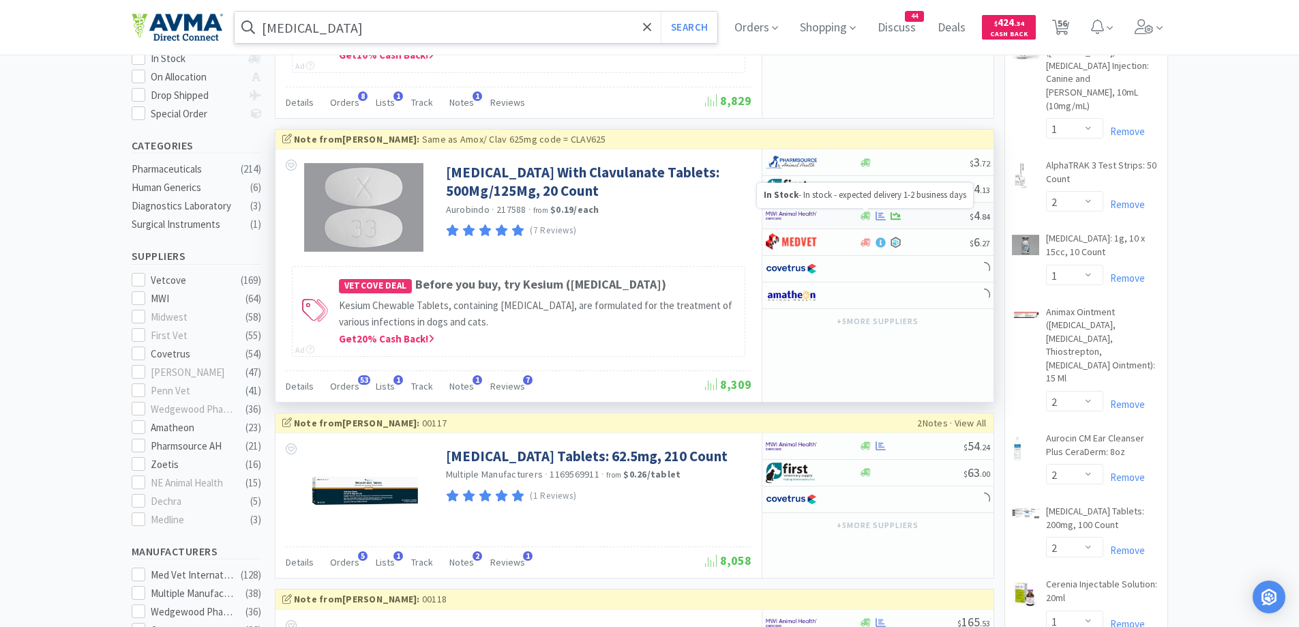
click at [861, 220] on icon at bounding box center [866, 216] width 10 height 10
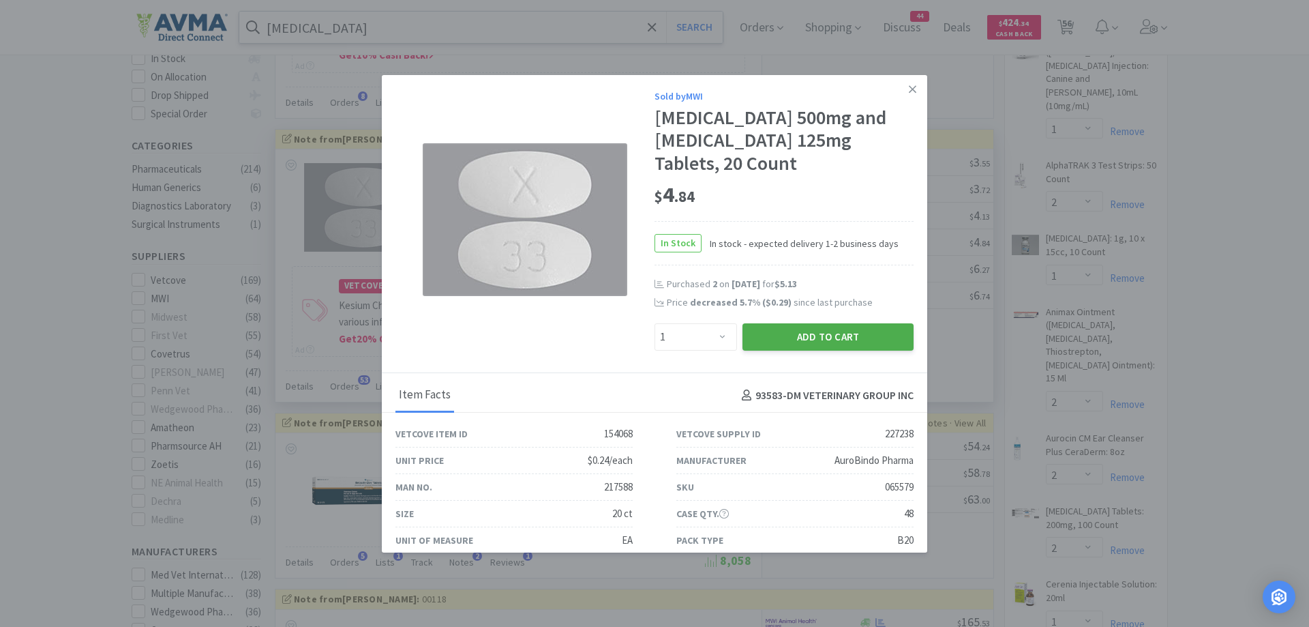
click at [802, 345] on button "Add to Cart" at bounding box center [828, 336] width 171 height 27
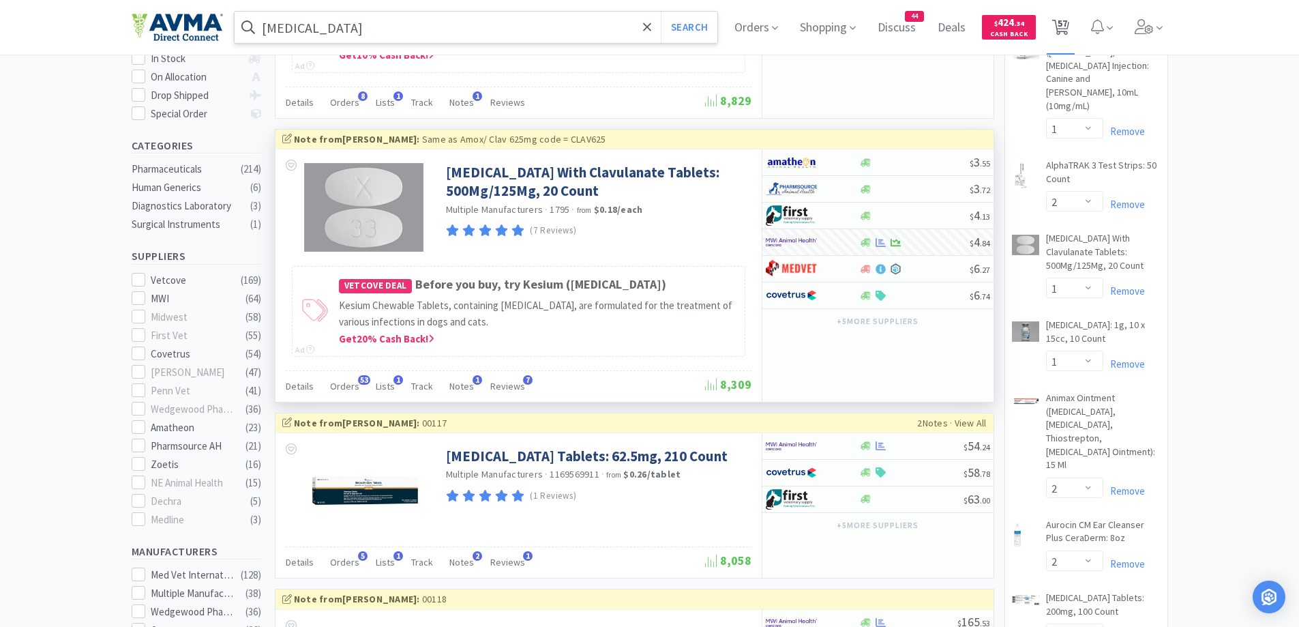
click at [1062, 25] on span "57" at bounding box center [1063, 23] width 10 height 55
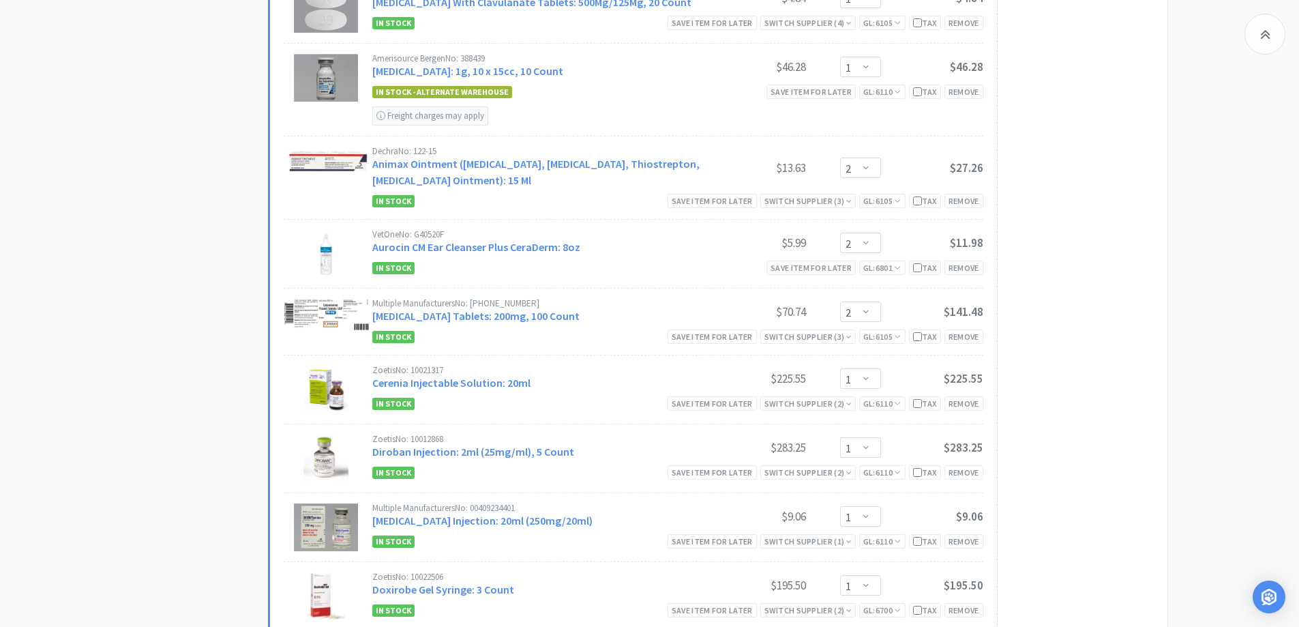
scroll to position [1364, 0]
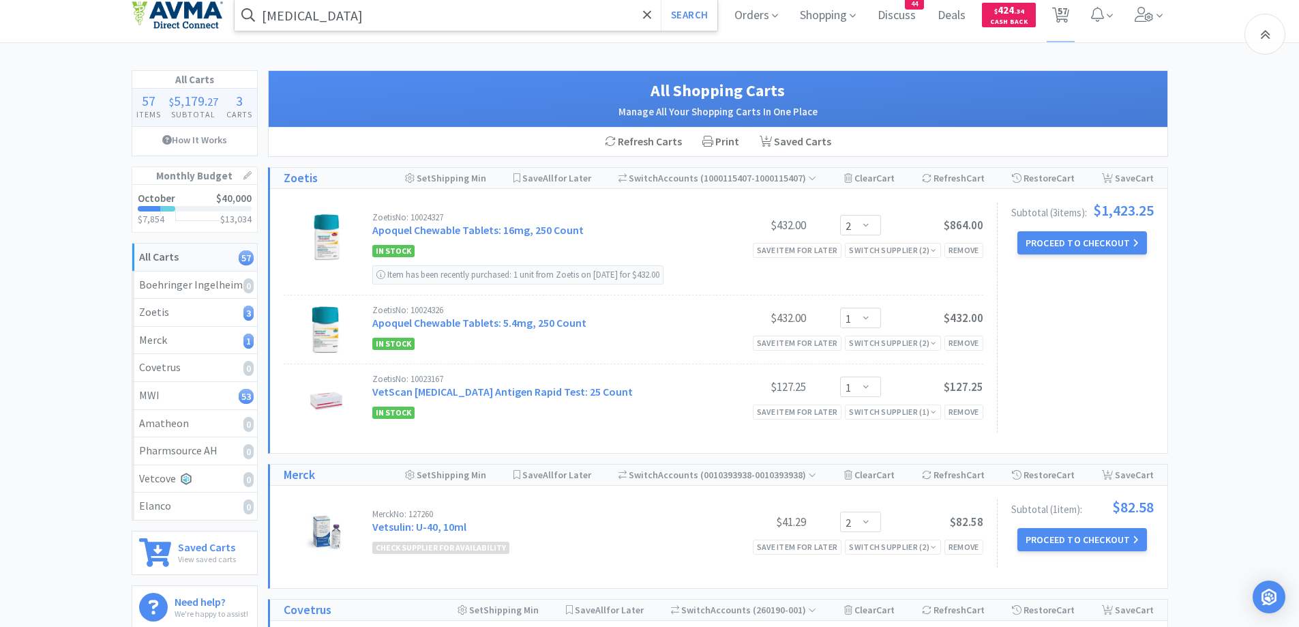
scroll to position [0, 0]
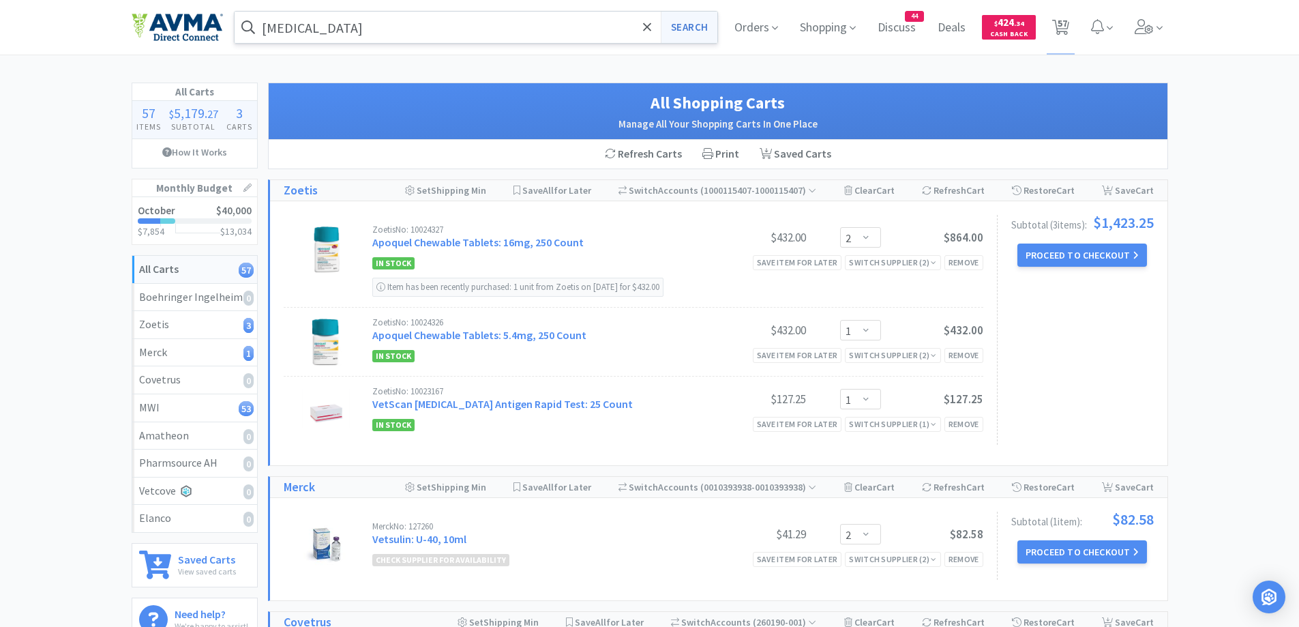
click at [686, 25] on button "Search" at bounding box center [689, 27] width 57 height 31
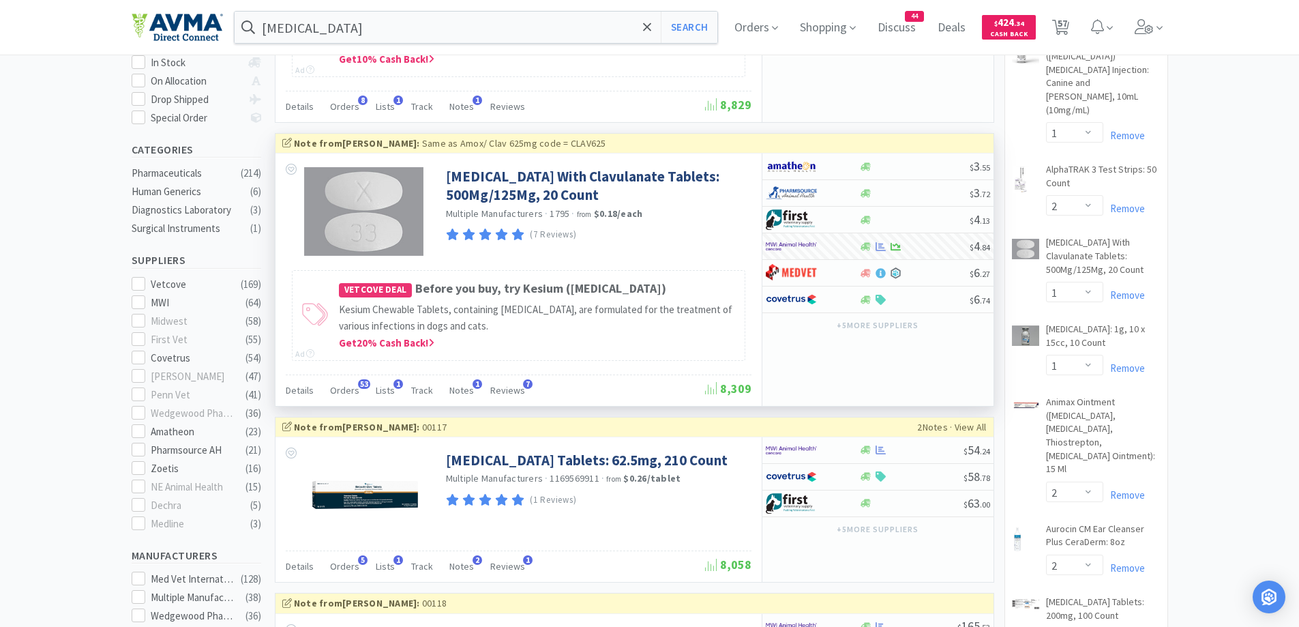
scroll to position [273, 0]
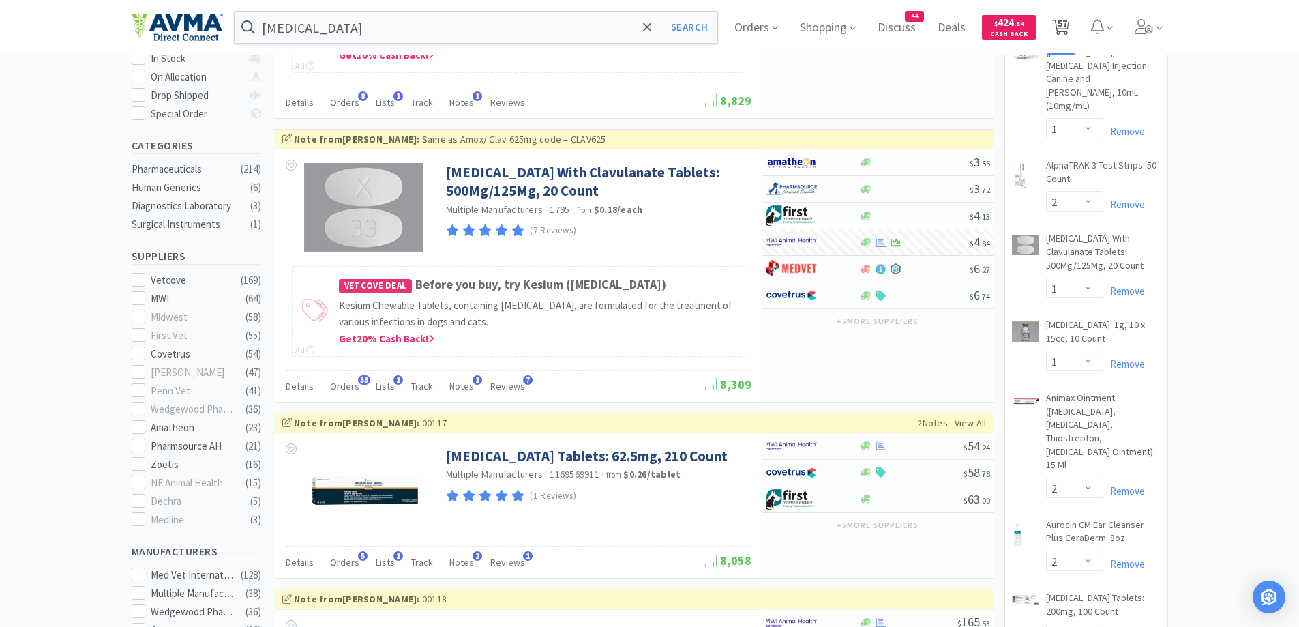
click at [1064, 30] on span "57" at bounding box center [1063, 23] width 10 height 55
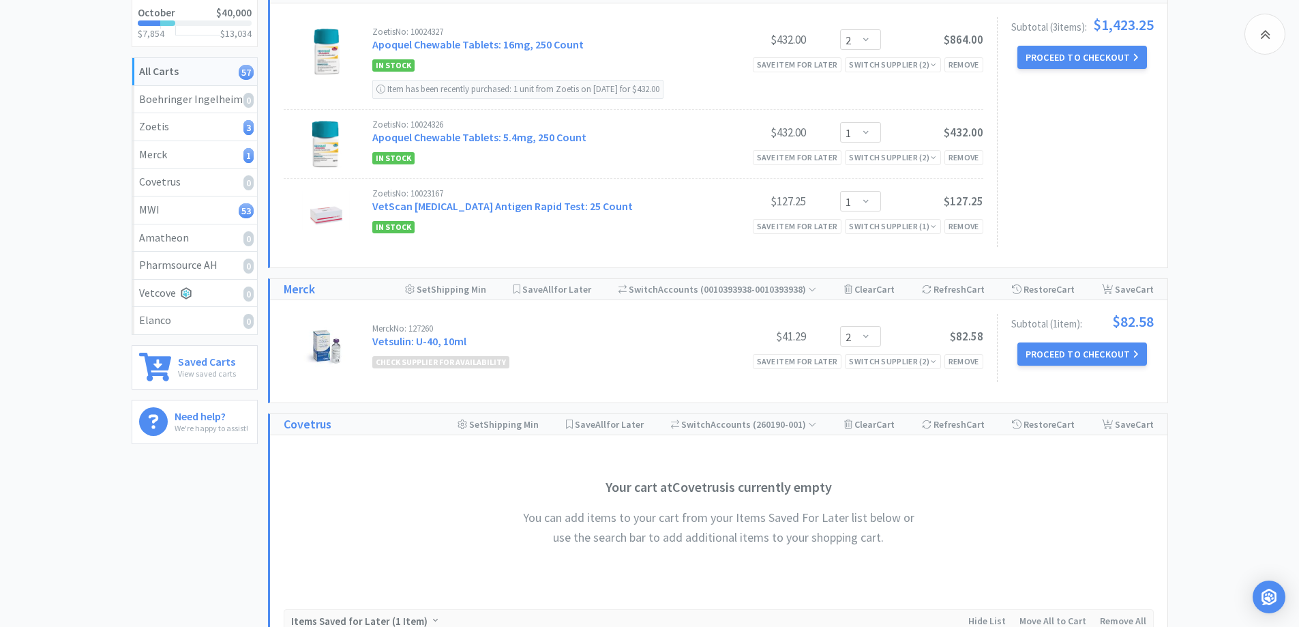
scroll to position [273, 0]
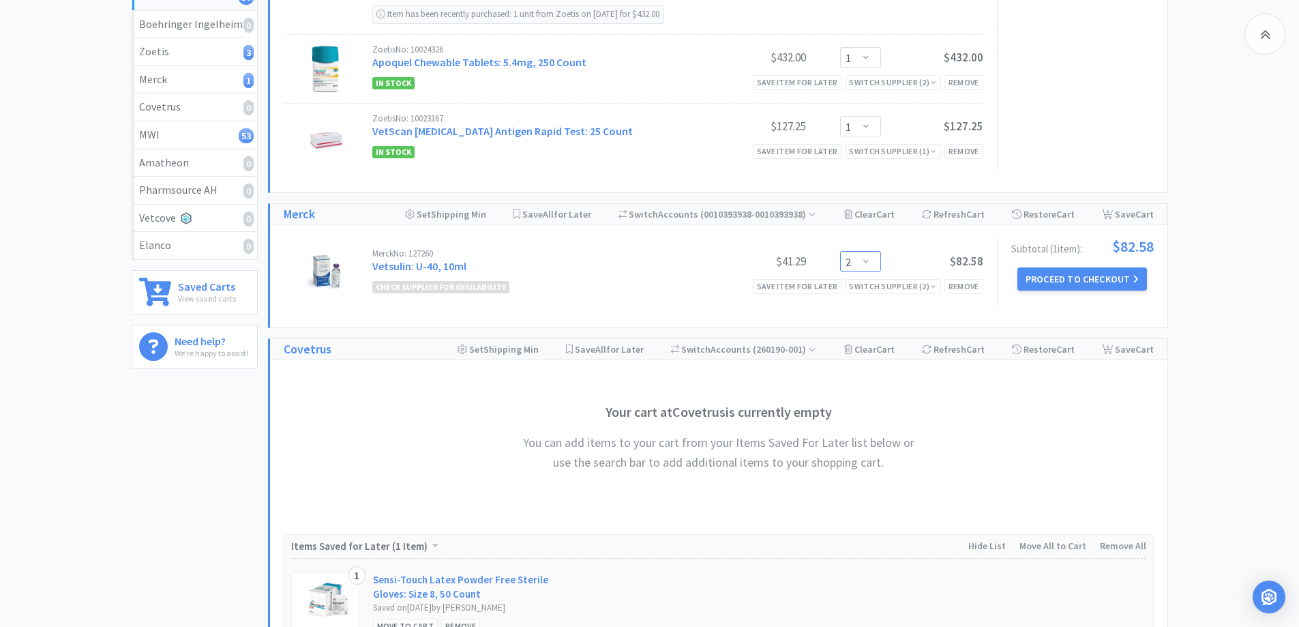
click at [875, 258] on select "Enter Quantity 2 3 4 5 6 7 8 9 10 11 12 13 14 15 16 17 18 19 20 21 Enter Quanti…" at bounding box center [860, 261] width 41 height 20
click at [840, 251] on select "Enter Quantity 2 3 4 5 6 7 8 9 10 11 12 13 14 15 16 17 18 19 20 21 Enter Quanti…" at bounding box center [860, 261] width 41 height 20
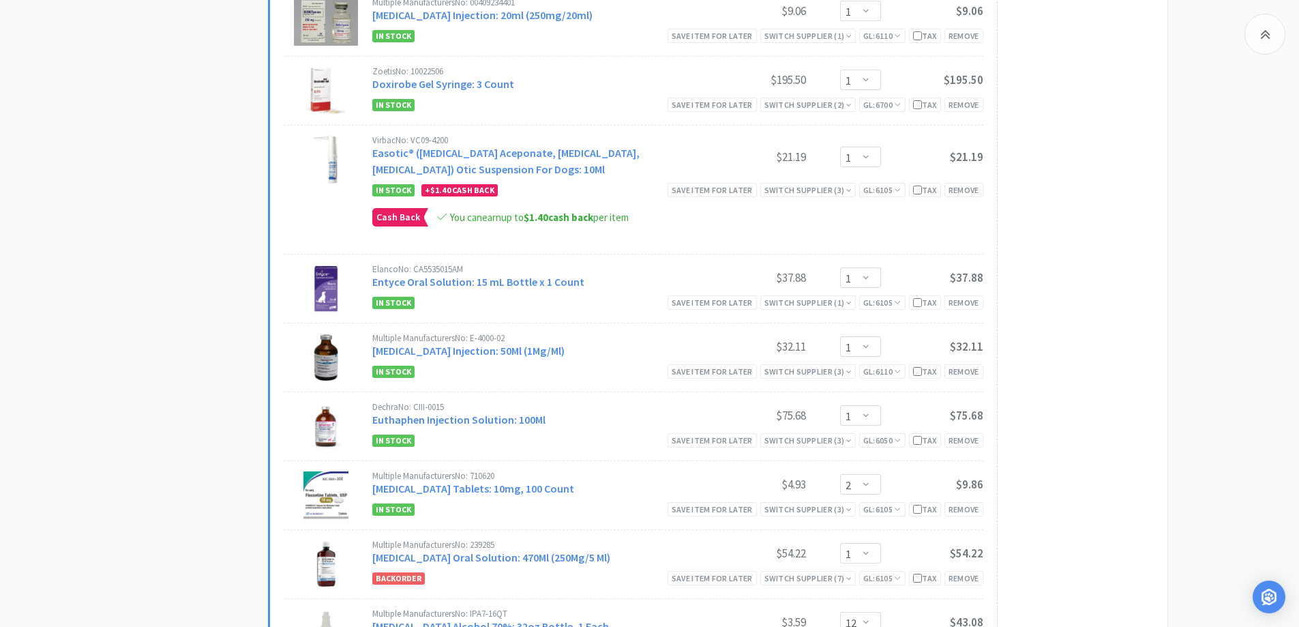
scroll to position [1500, 0]
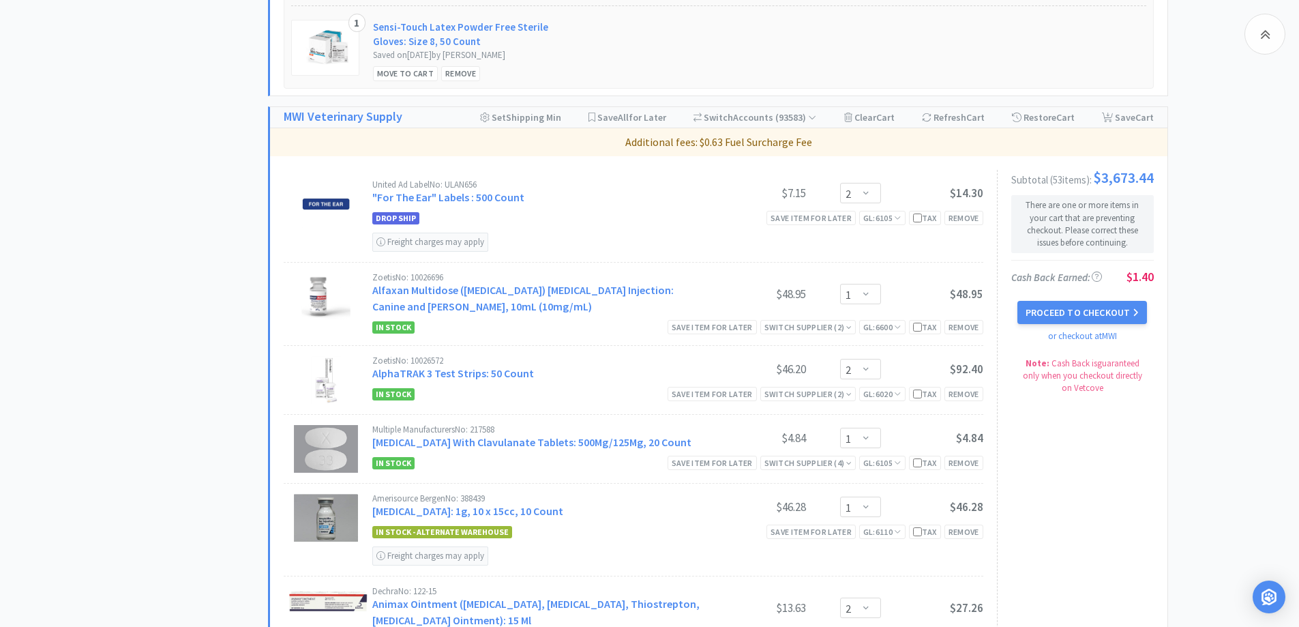
scroll to position [682, 0]
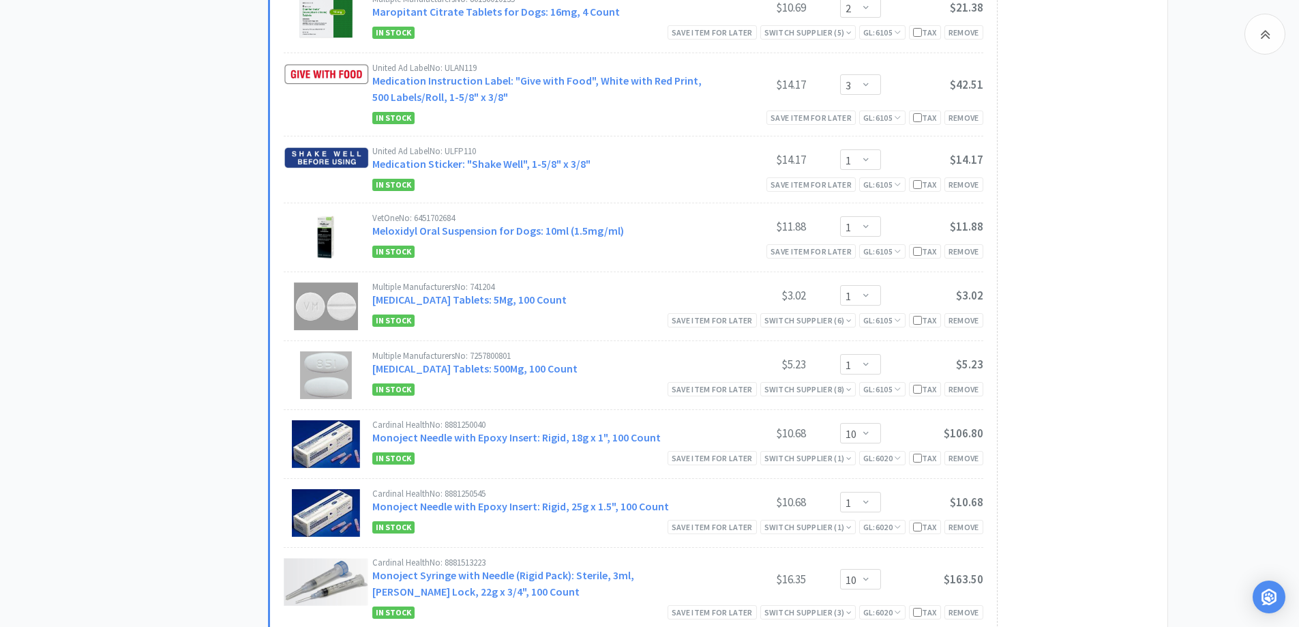
scroll to position [2728, 0]
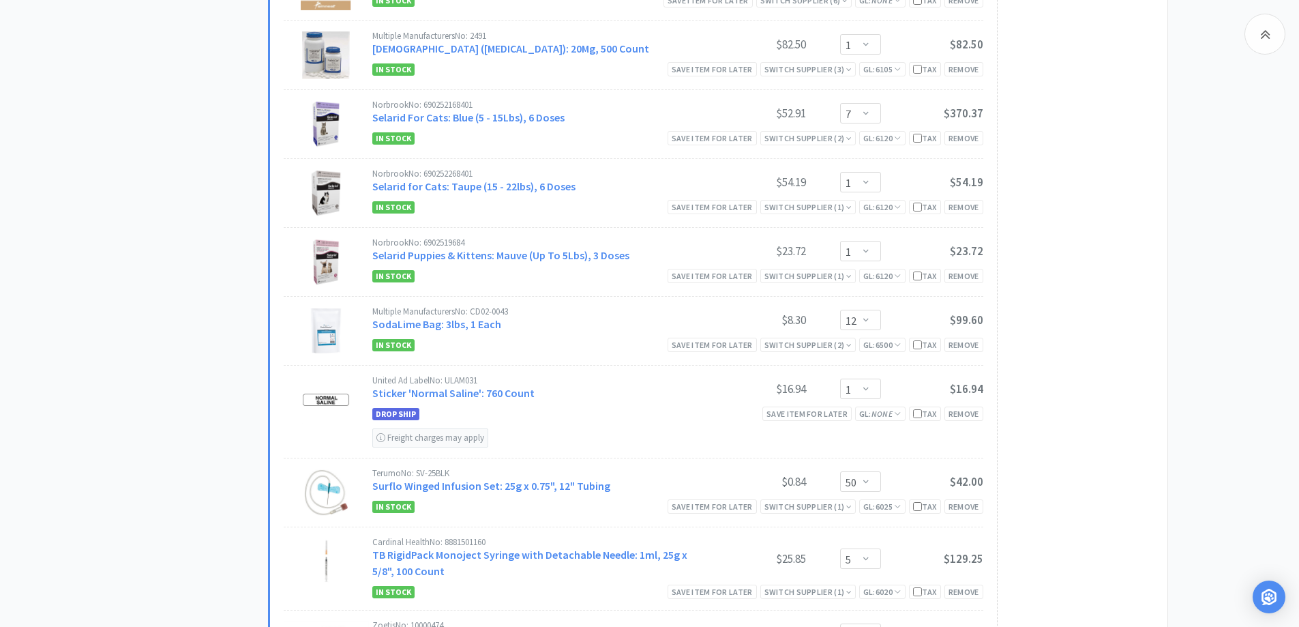
scroll to position [3819, 0]
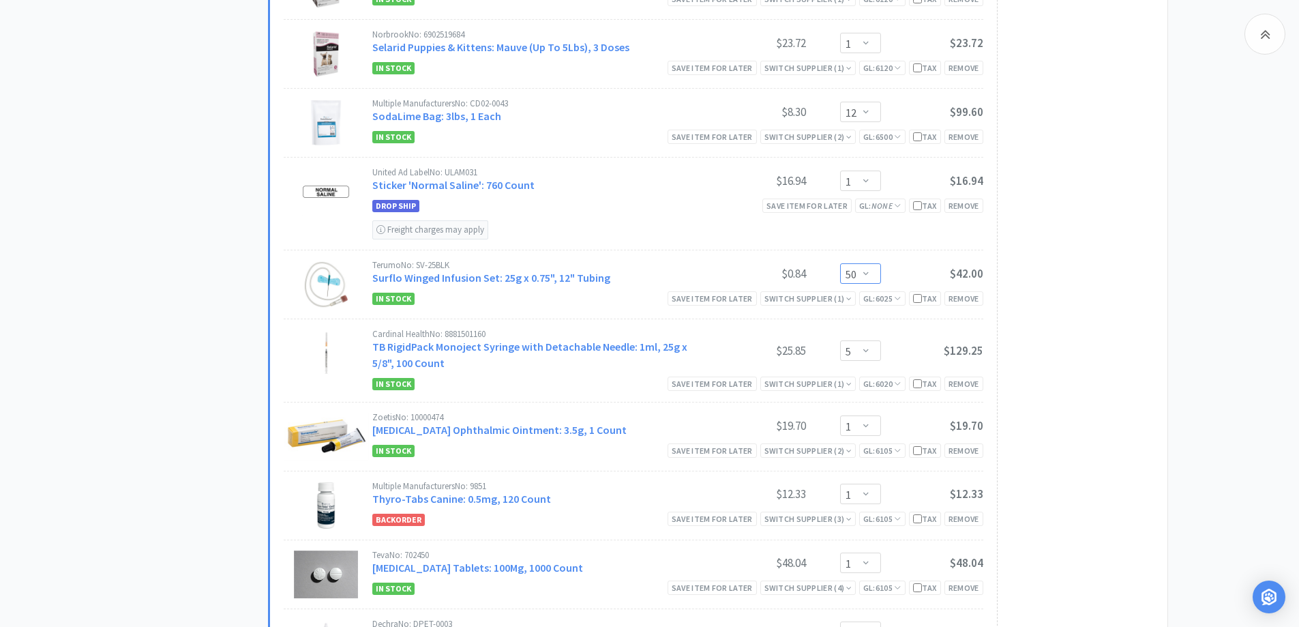
click at [871, 266] on select "Enter Quantity 50 100 150 200 250 300 350 400 450 500 550 600 650 700 750 800 8…" at bounding box center [860, 273] width 41 height 20
click at [840, 263] on select "Enter Quantity 50 100 150 200 250 300 350 400 450 500 550 600 650 700 750 800 8…" at bounding box center [860, 273] width 41 height 20
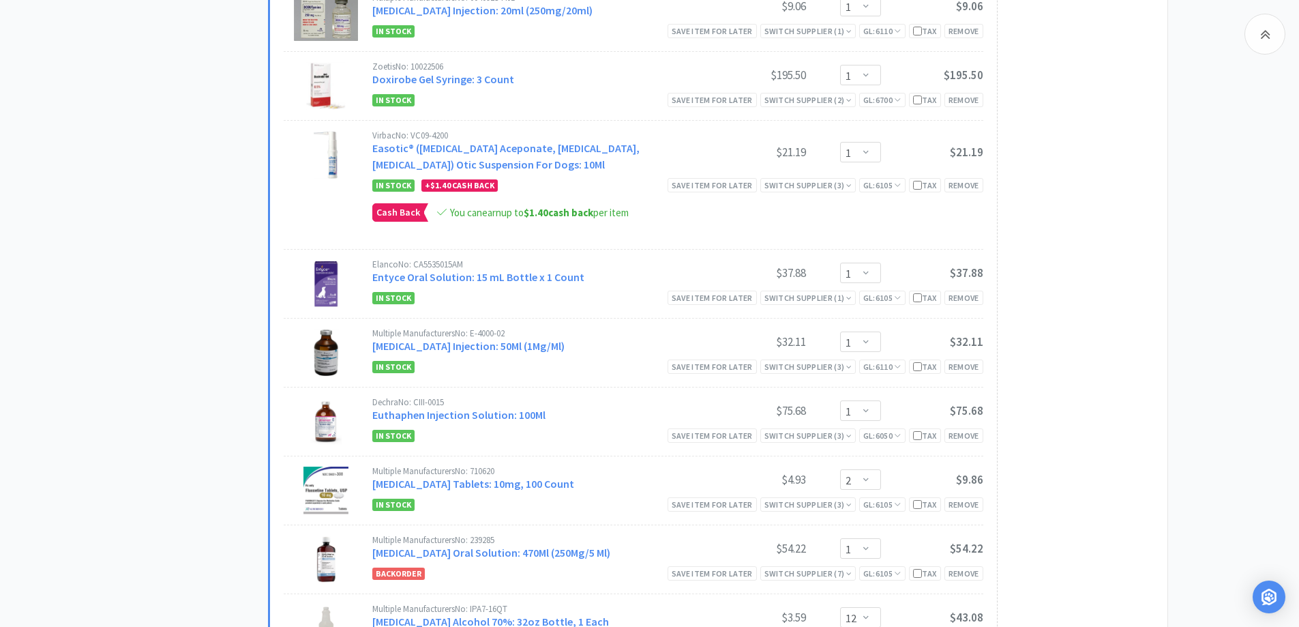
scroll to position [1637, 0]
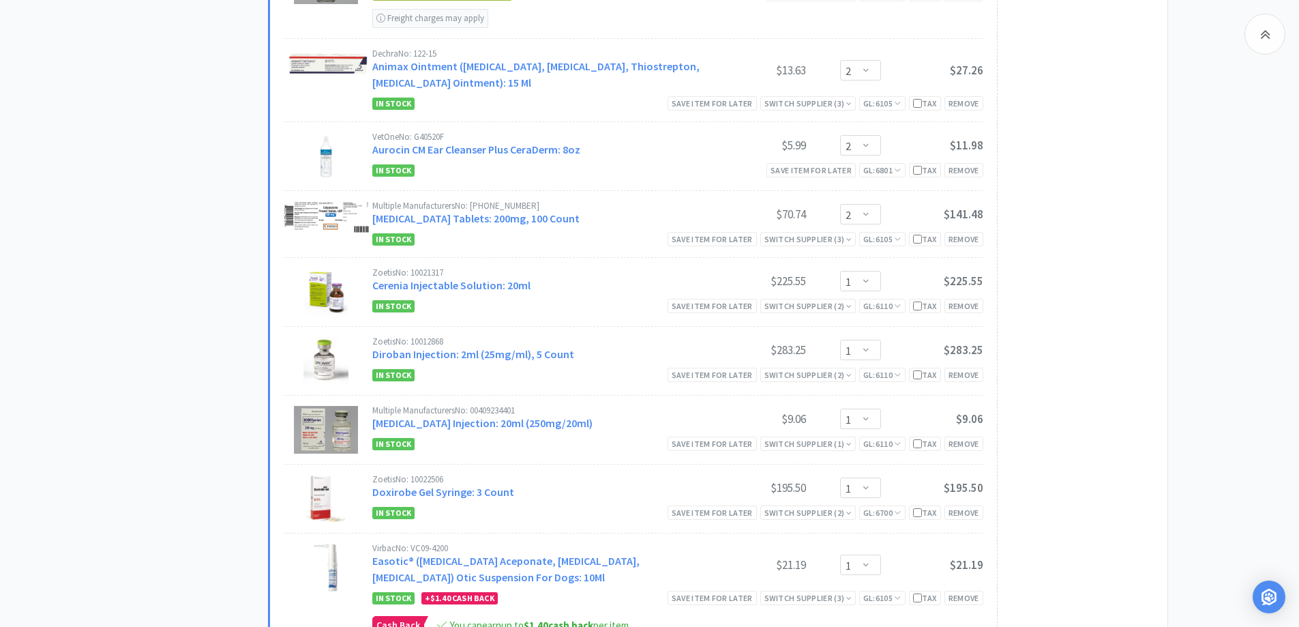
scroll to position [818, 0]
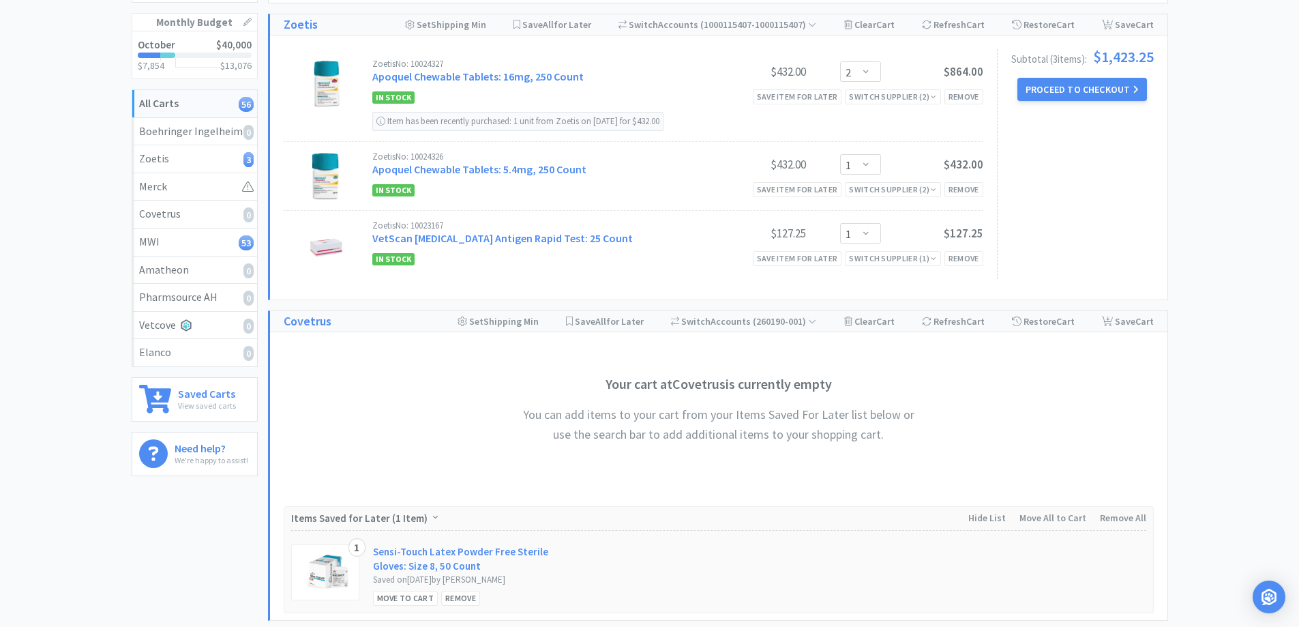
scroll to position [110, 0]
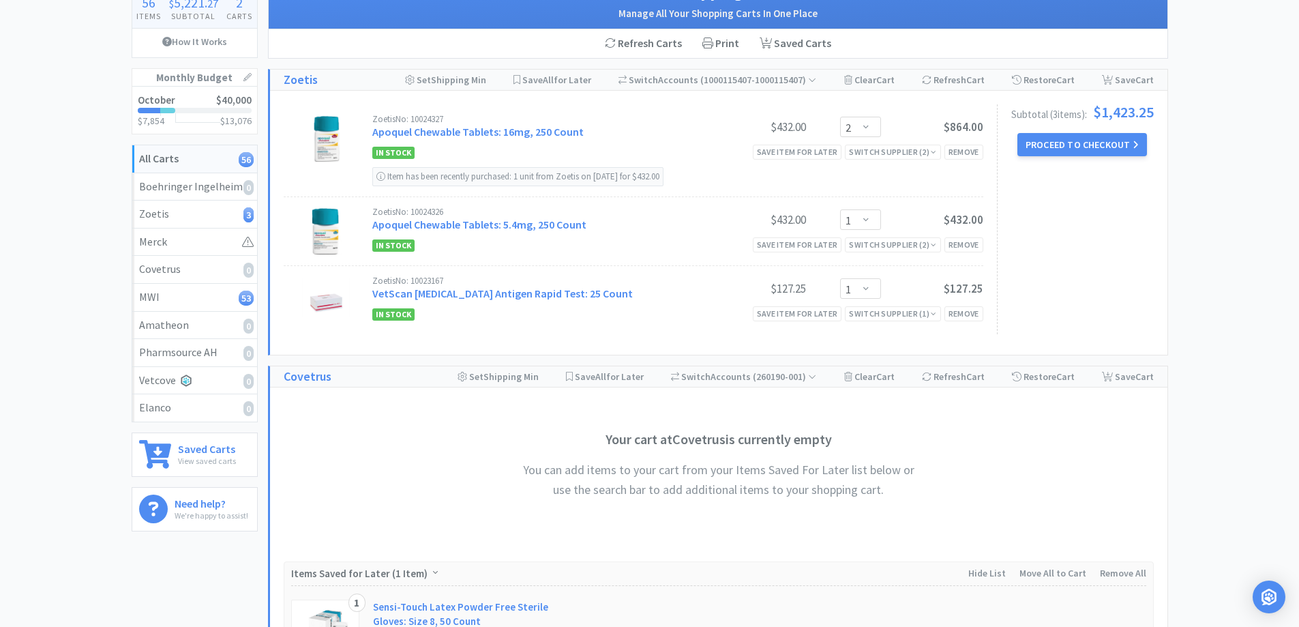
click at [1055, 149] on button "Proceed to Checkout" at bounding box center [1082, 144] width 130 height 23
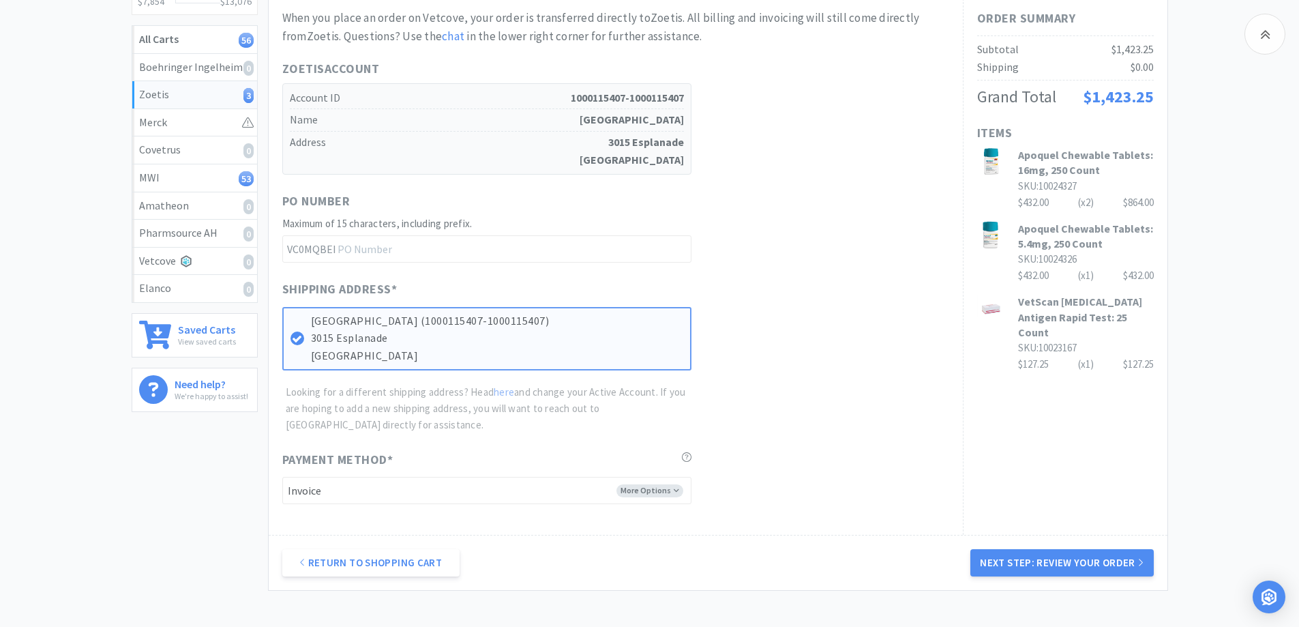
scroll to position [197, 0]
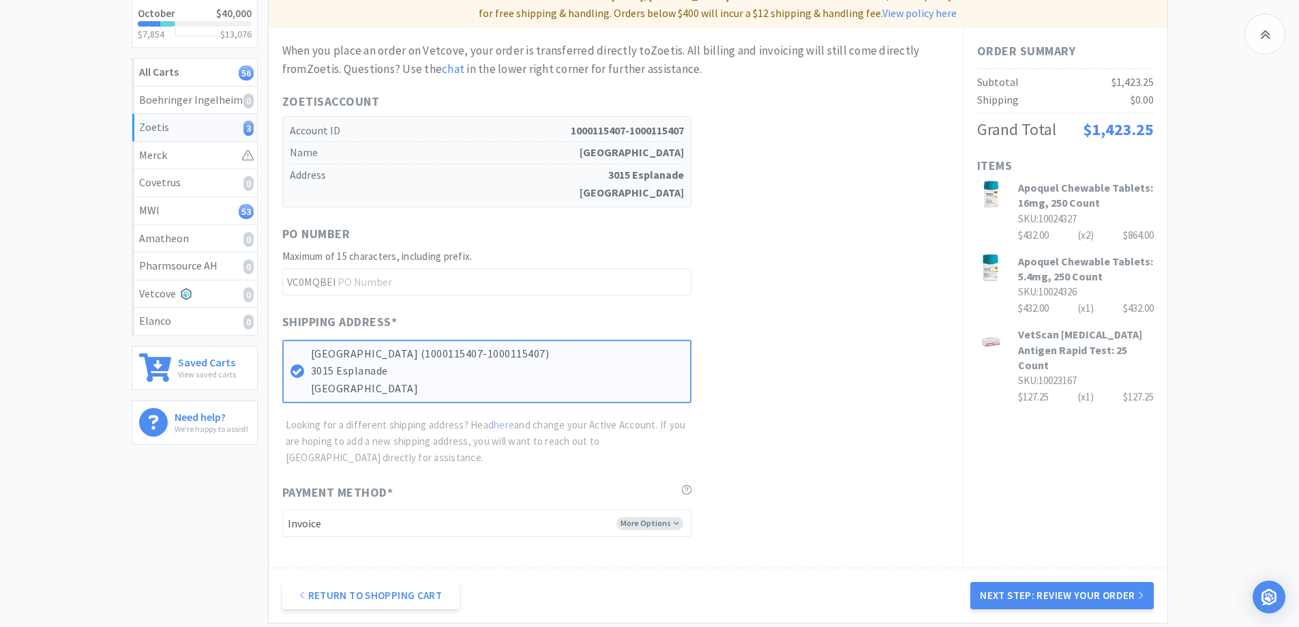
click at [1238, 285] on div "Zoetis 3 Items $ 1,423 . 25 Subtotal 1 Carts How It Works Monthly Budget Octobe…" at bounding box center [649, 266] width 1299 height 762
click at [1088, 596] on button "Next Step: Review Your Order" at bounding box center [1061, 595] width 183 height 27
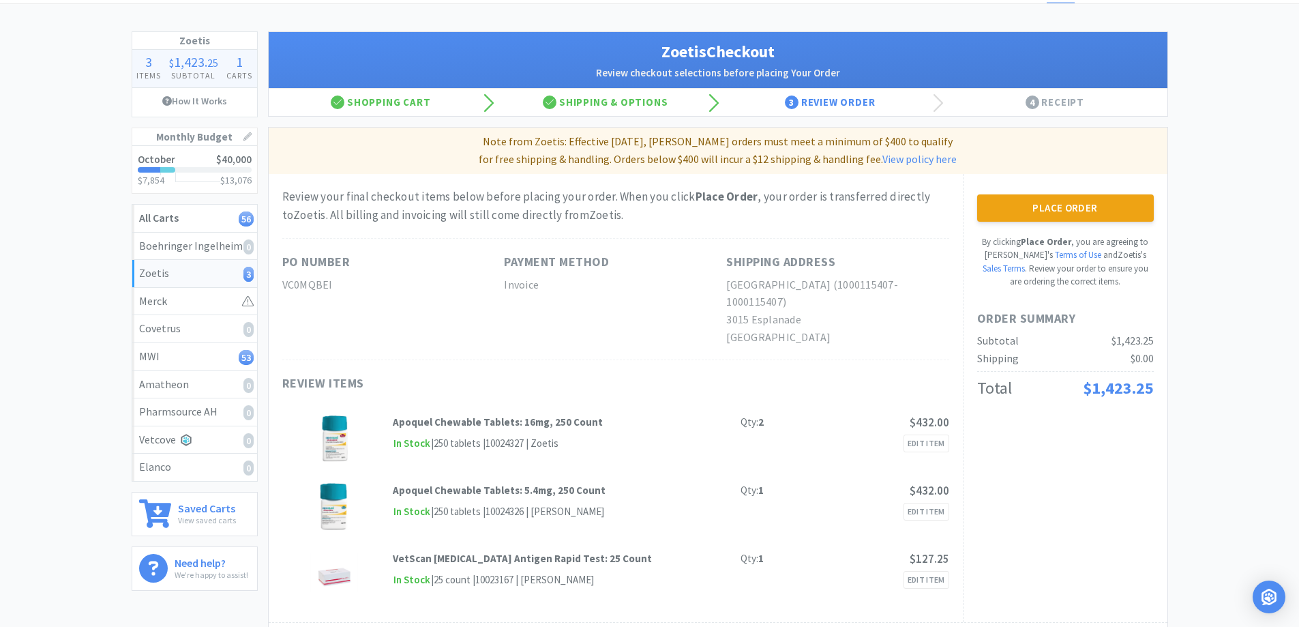
scroll to position [0, 0]
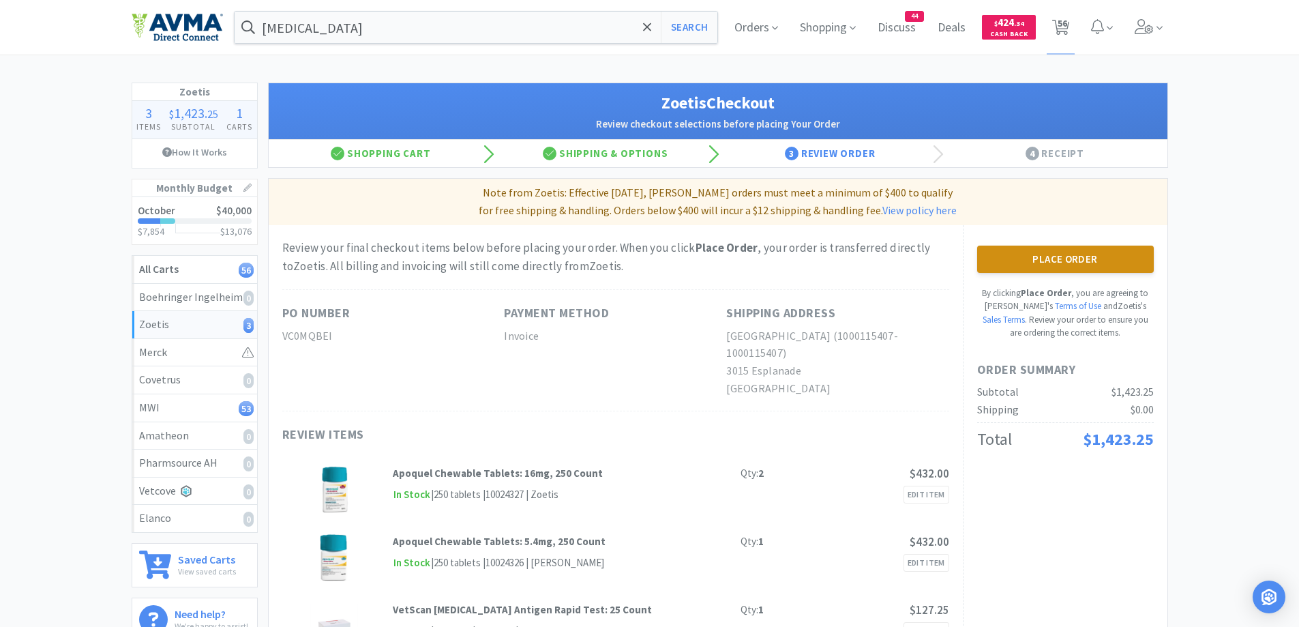
click at [1047, 256] on button "Place Order" at bounding box center [1065, 258] width 177 height 27
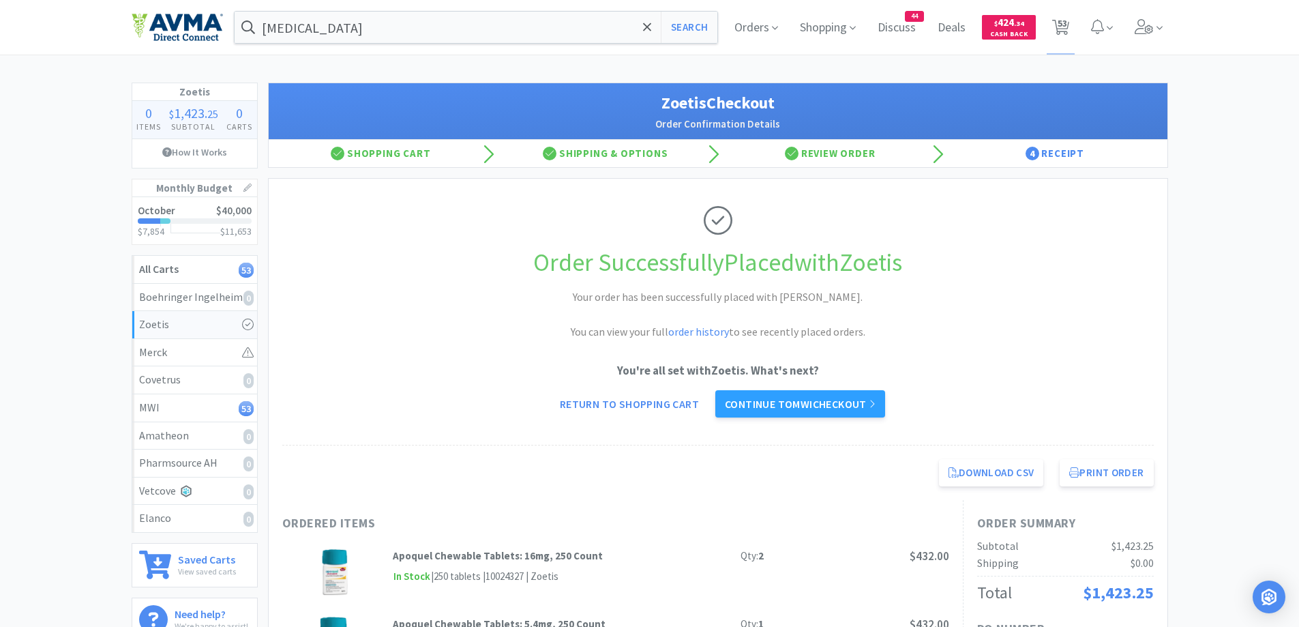
scroll to position [136, 0]
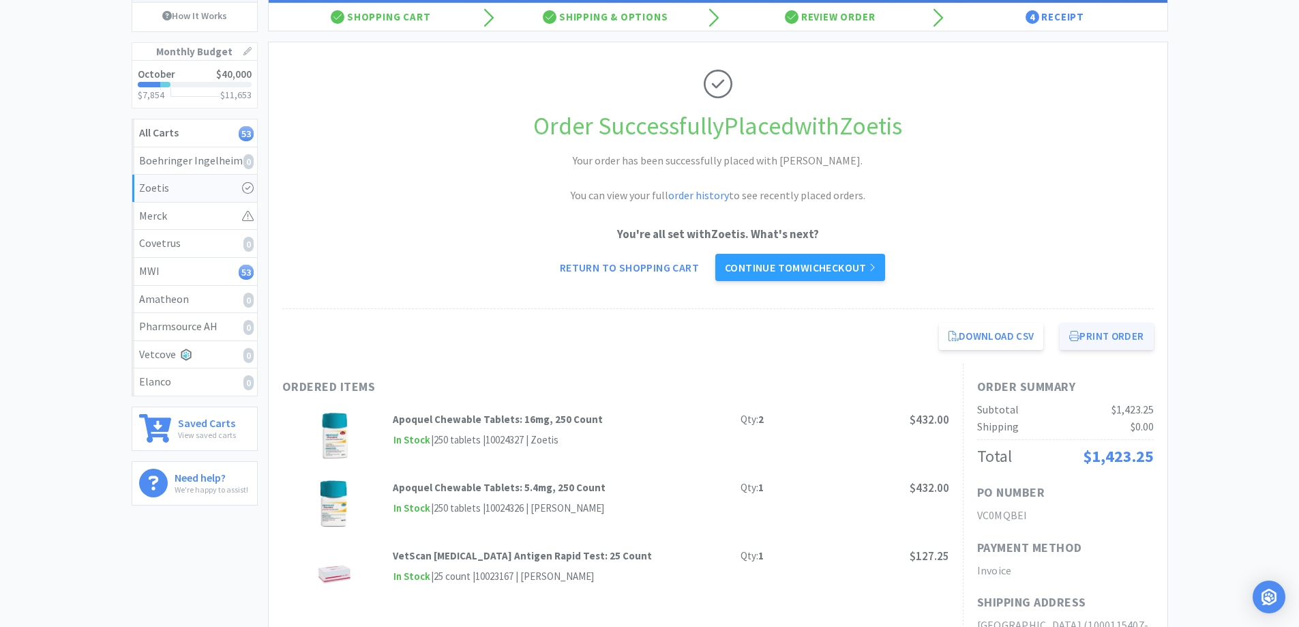
click at [1139, 325] on button "Print Order" at bounding box center [1106, 336] width 93 height 27
click at [813, 275] on link "Continue to MWI checkout" at bounding box center [800, 267] width 170 height 27
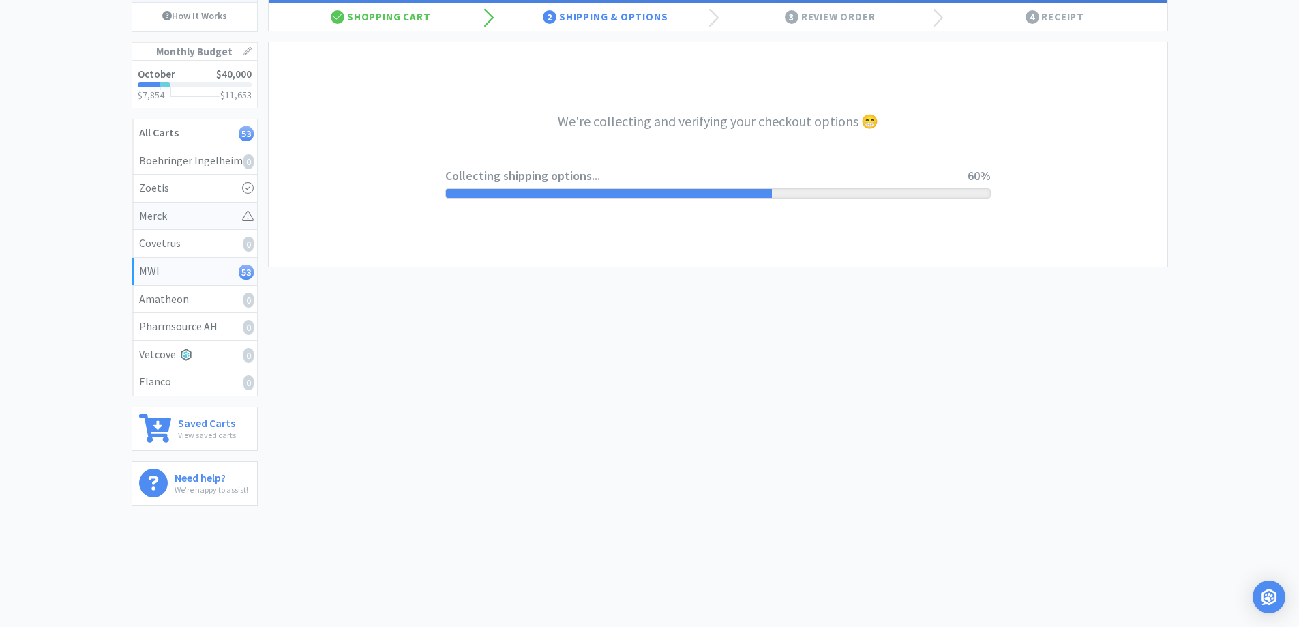
click at [251, 218] on icon at bounding box center [248, 216] width 12 height 12
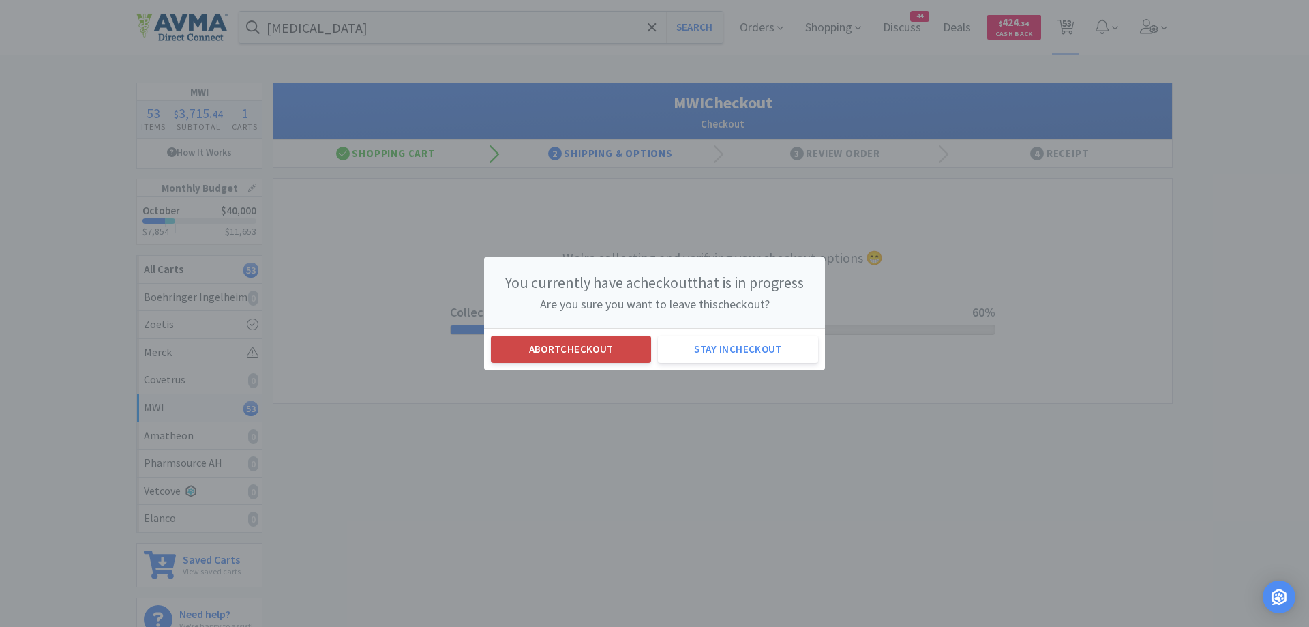
click at [585, 344] on button "Abort checkout" at bounding box center [571, 348] width 160 height 27
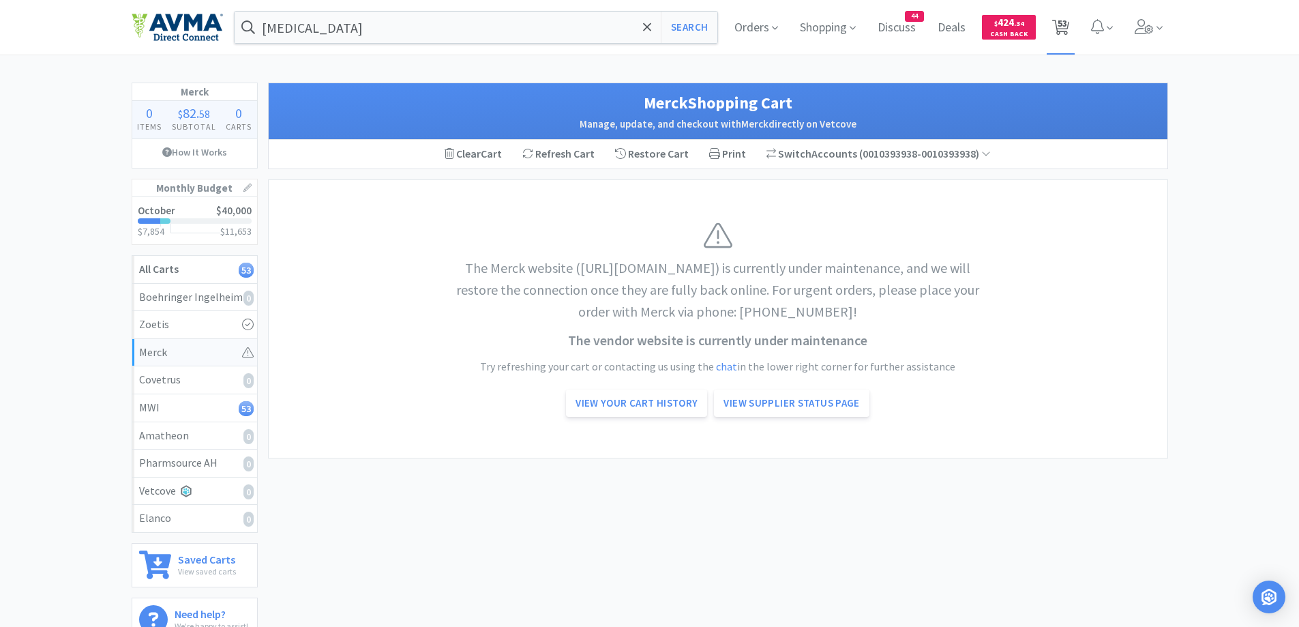
click at [1060, 27] on span "53" at bounding box center [1063, 23] width 10 height 55
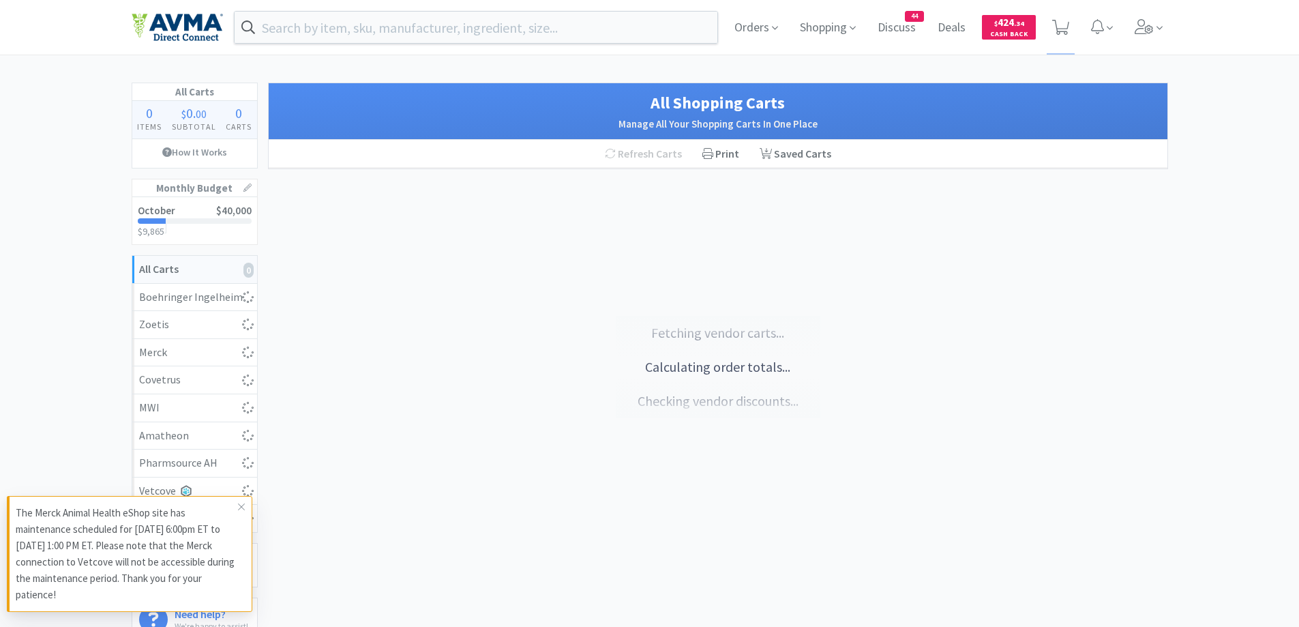
select select "2"
select select "1"
select select "2"
select select "1"
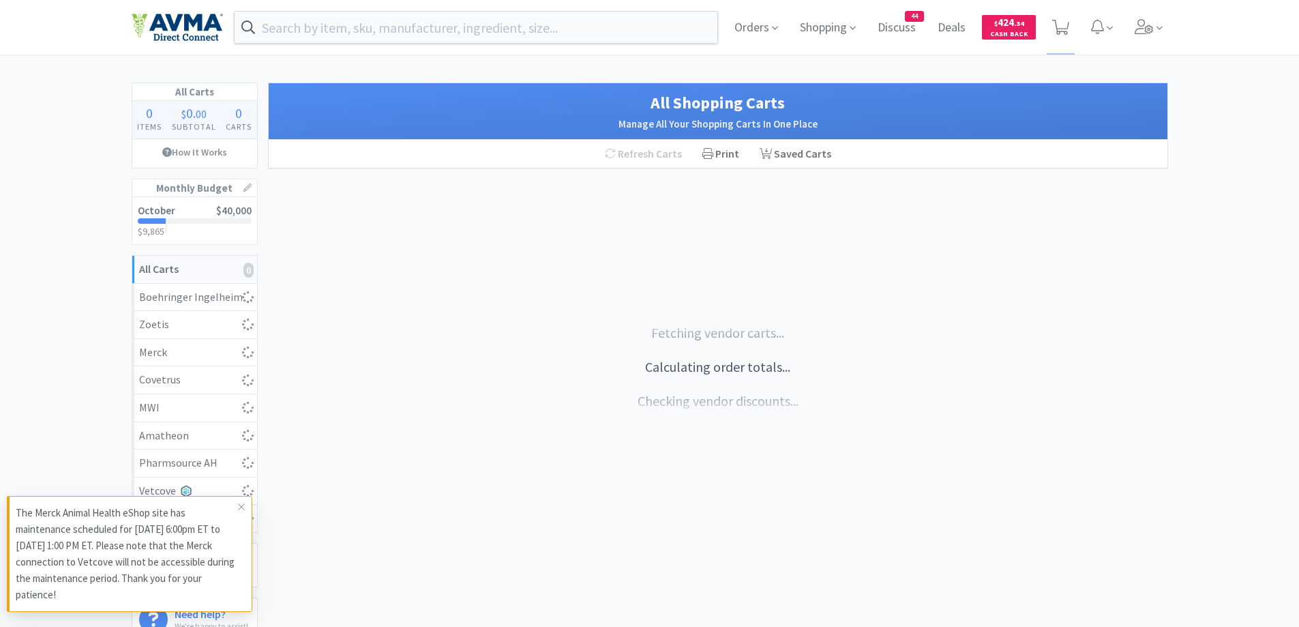
select select "2"
select select "1"
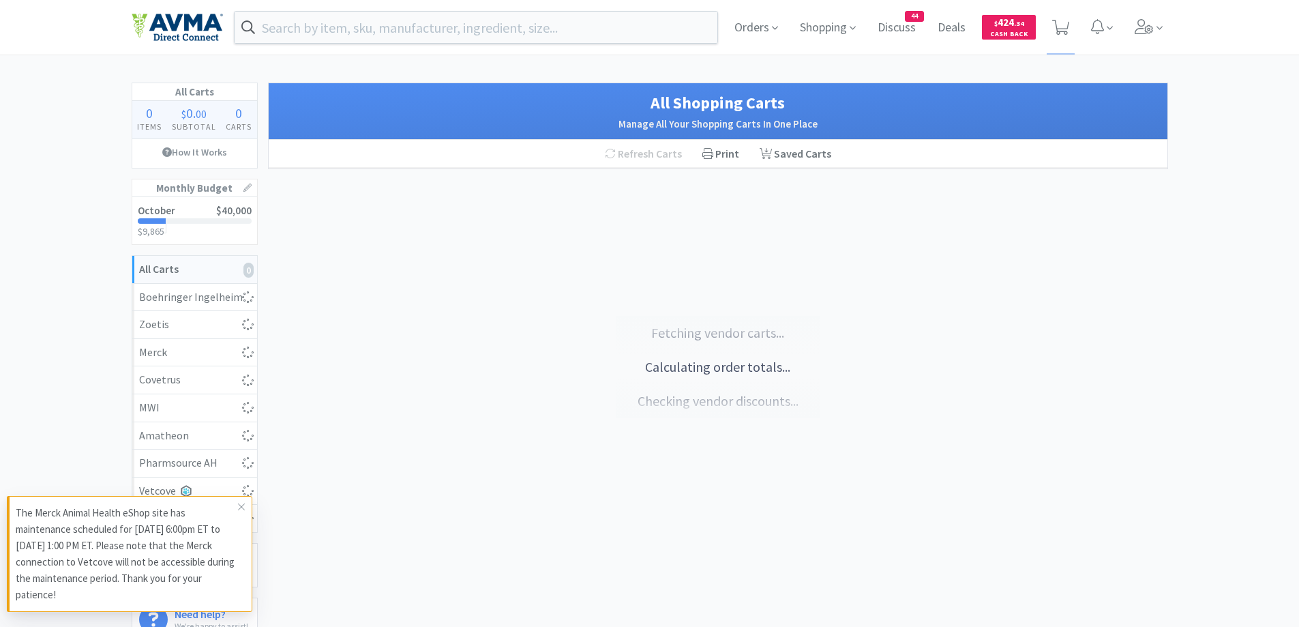
select select "1"
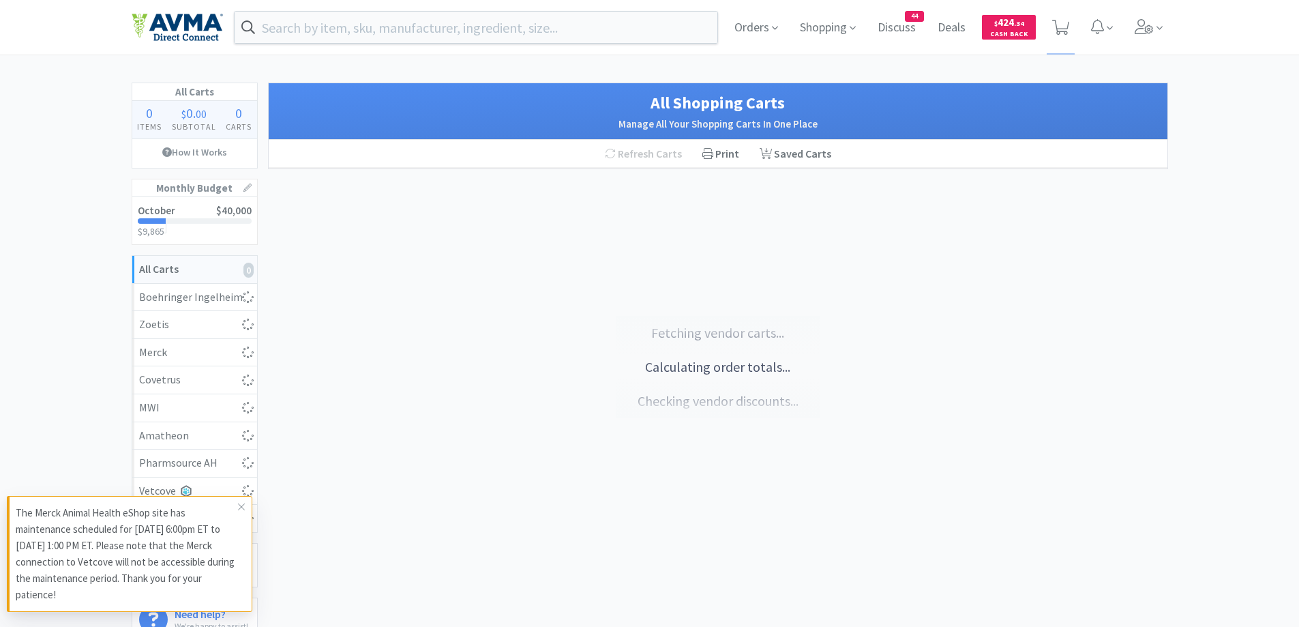
select select "1"
select select "2"
select select "1"
select select "12"
select select "2"
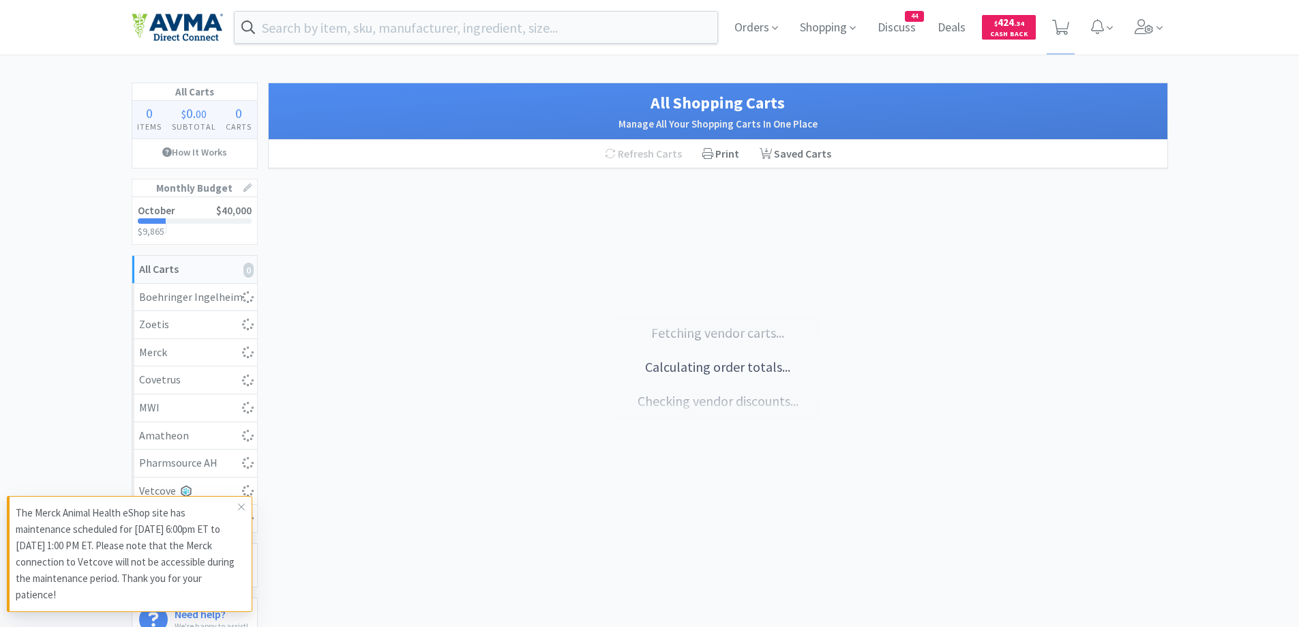
select select "3"
select select "1"
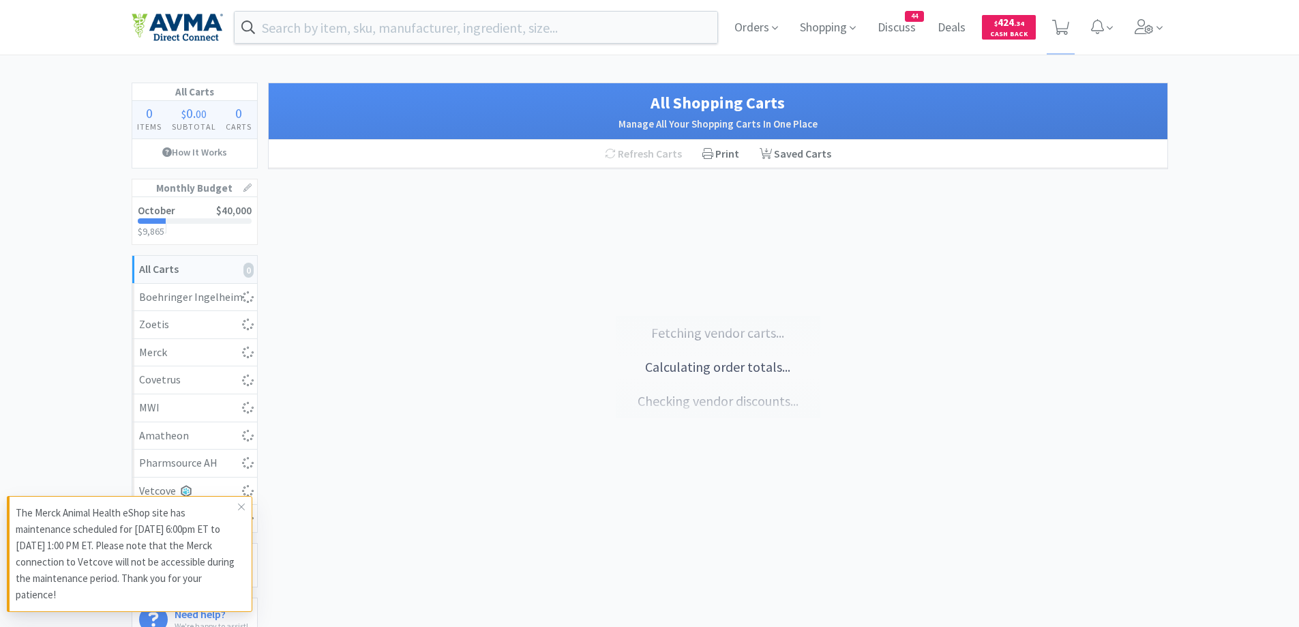
select select "10"
select select "1"
select select "10"
select select "1"
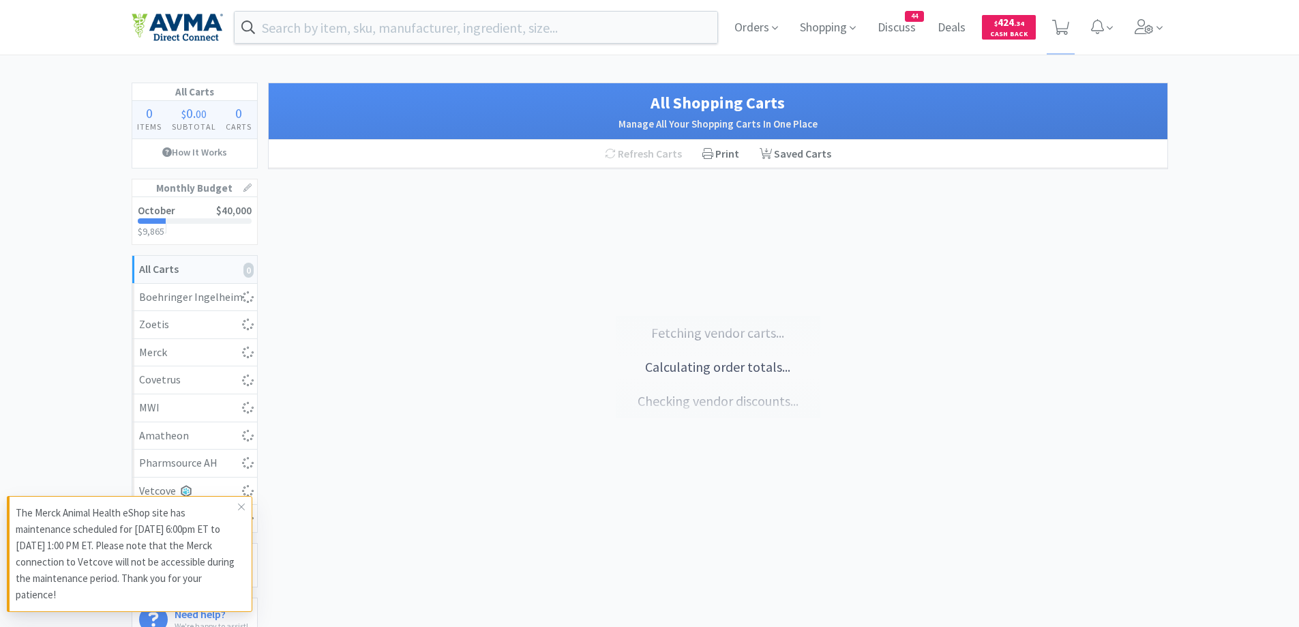
select select "1"
select select "2"
select select "3"
select select "1"
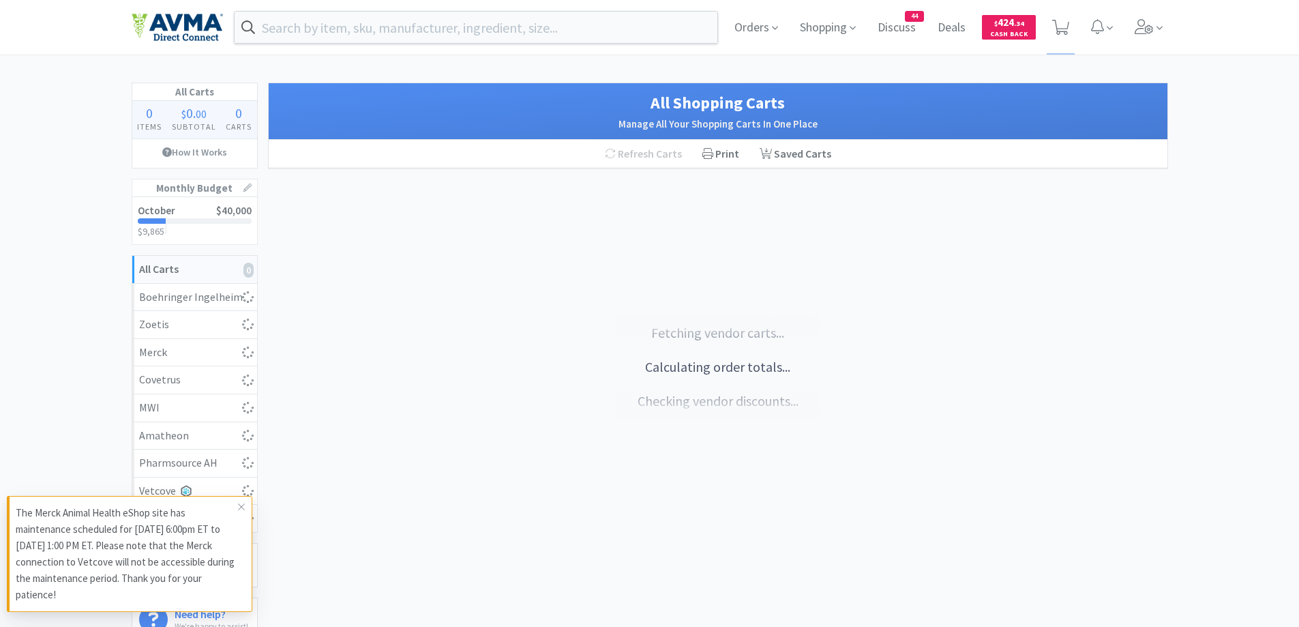
select select "1"
select select "7"
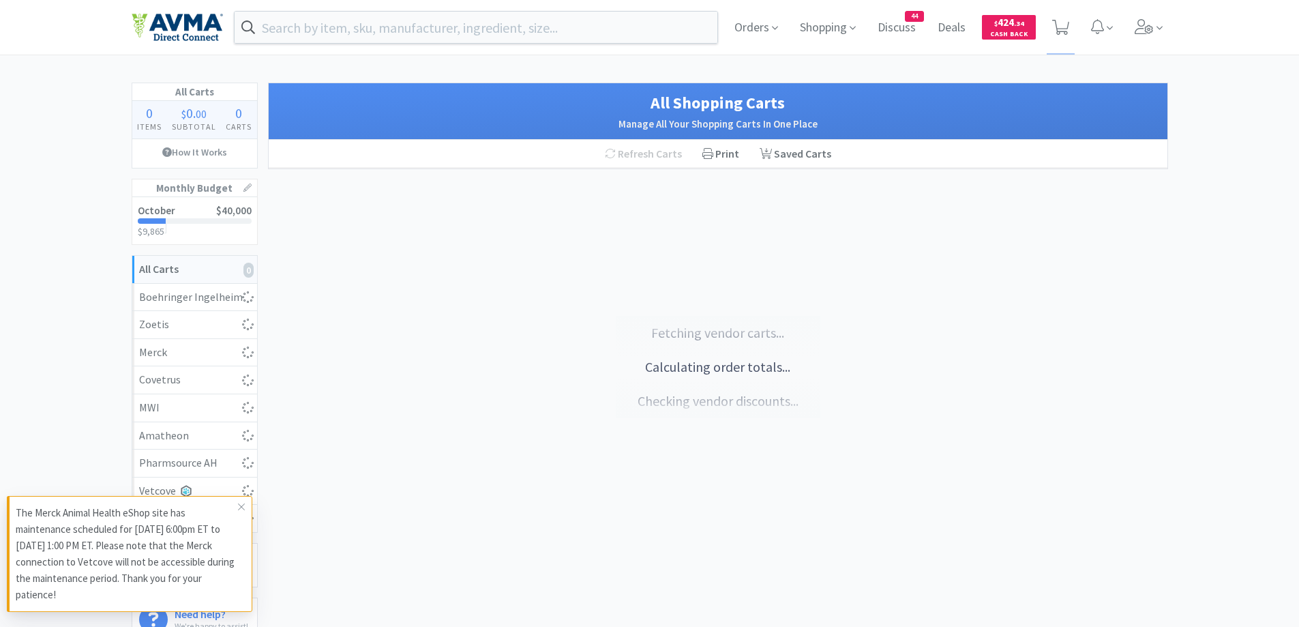
select select "1"
select select "12"
select select "1"
select select "100"
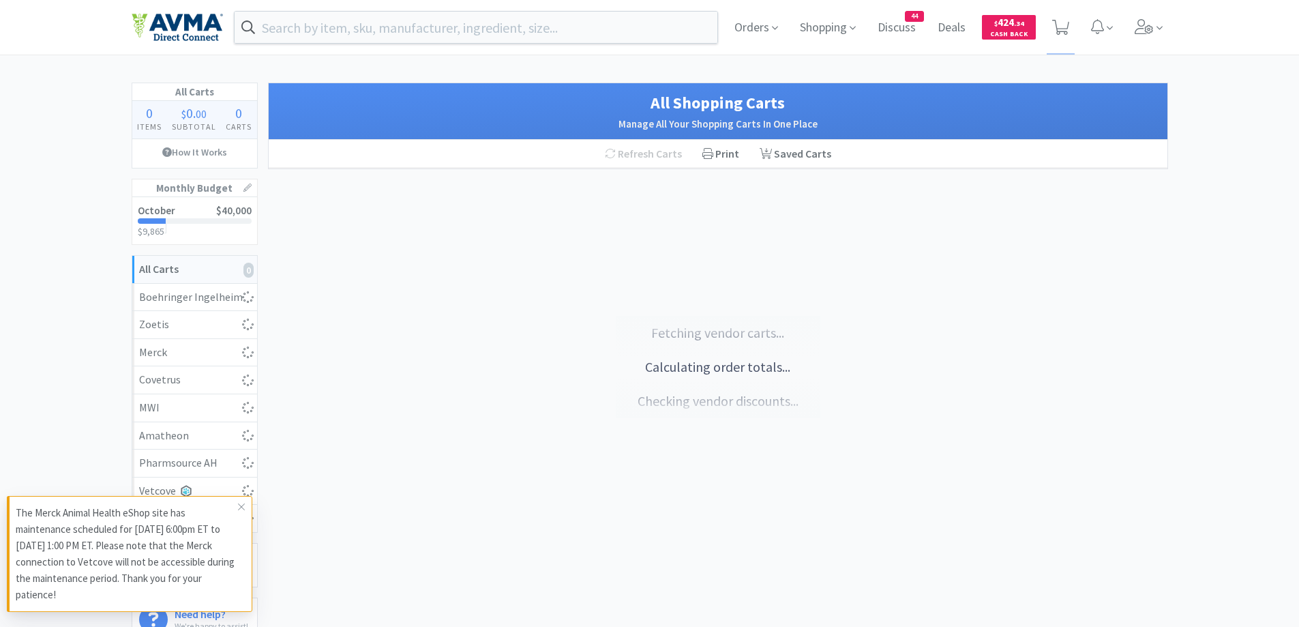
select select "5"
select select "1"
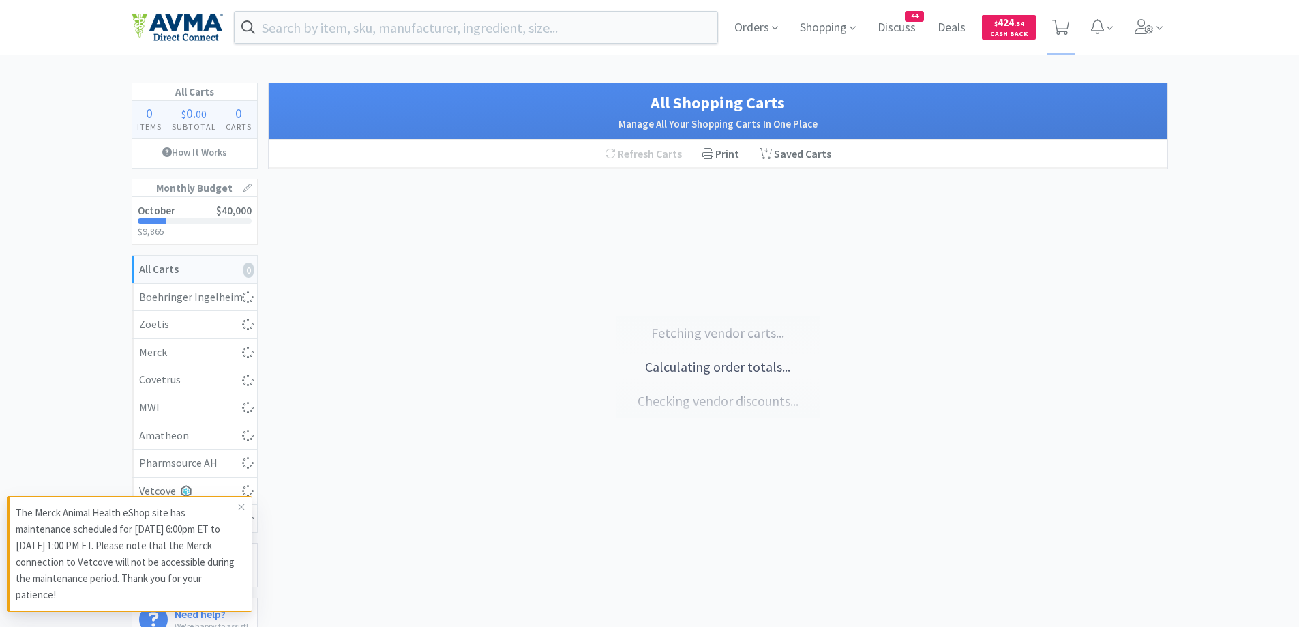
select select "1"
select select "3"
select select "50"
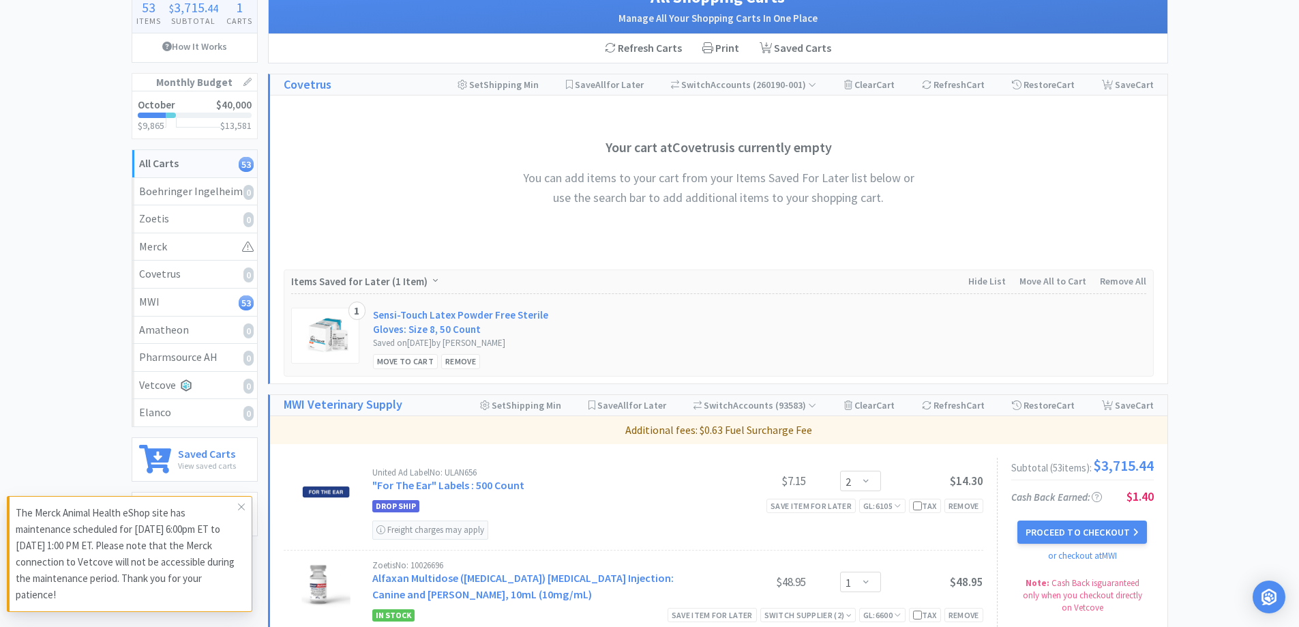
scroll to position [136, 0]
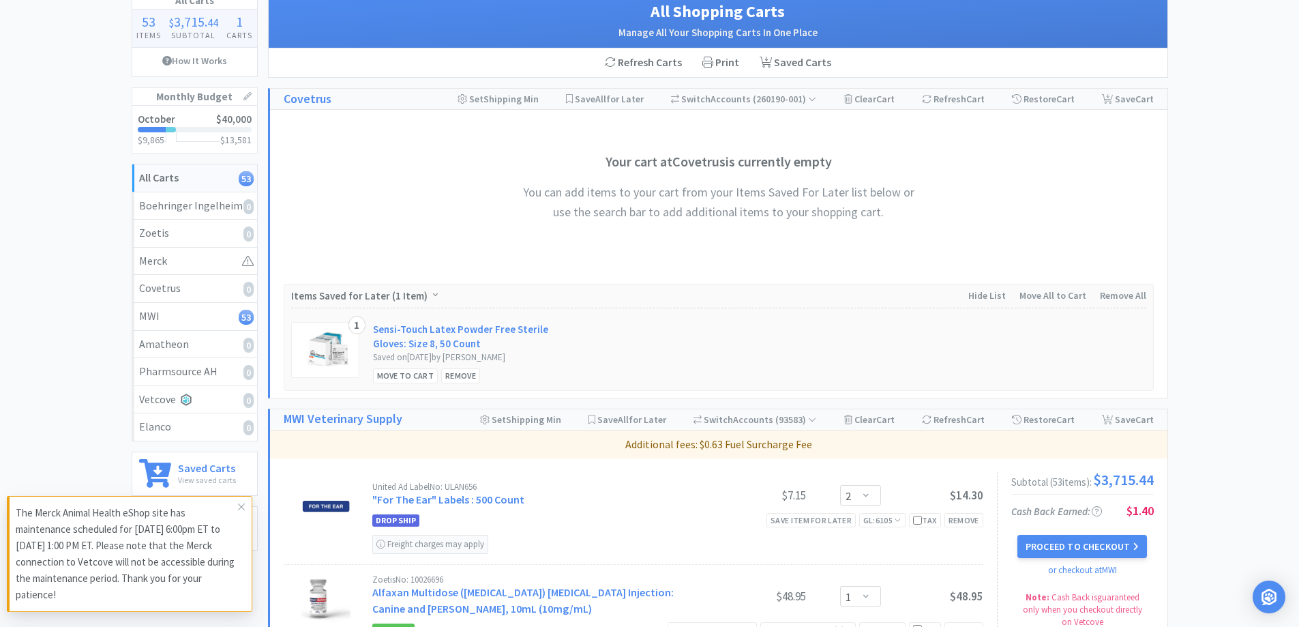
scroll to position [0, 0]
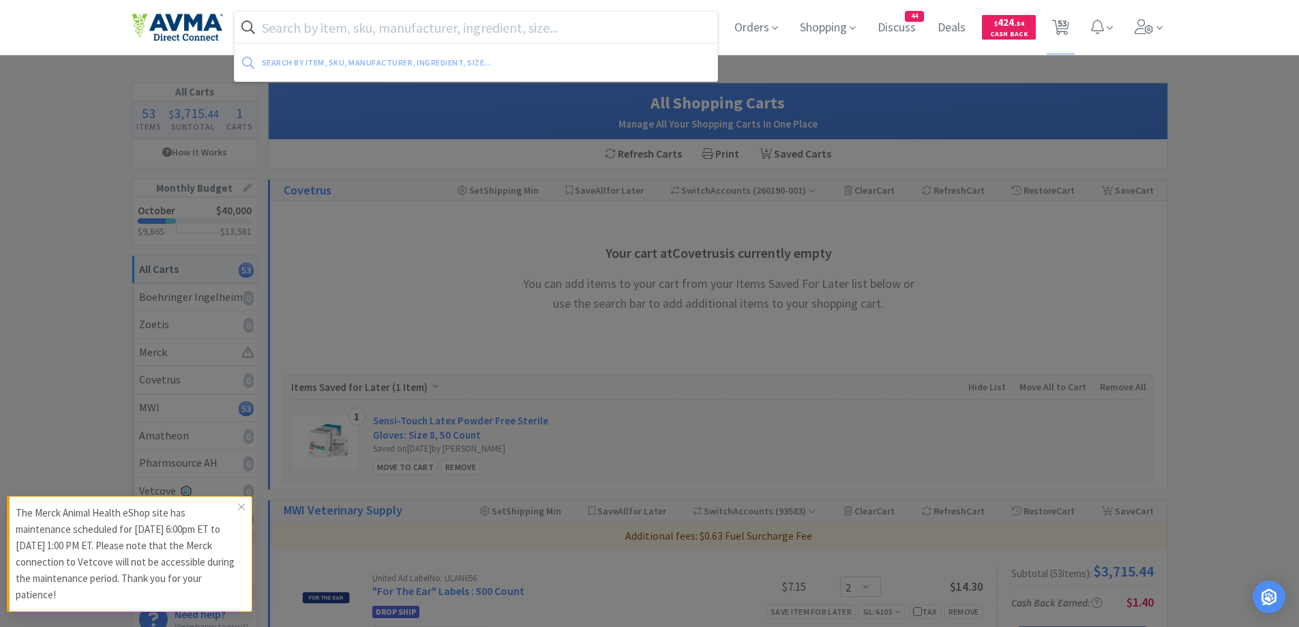
click at [428, 27] on input "text" at bounding box center [476, 27] width 483 height 31
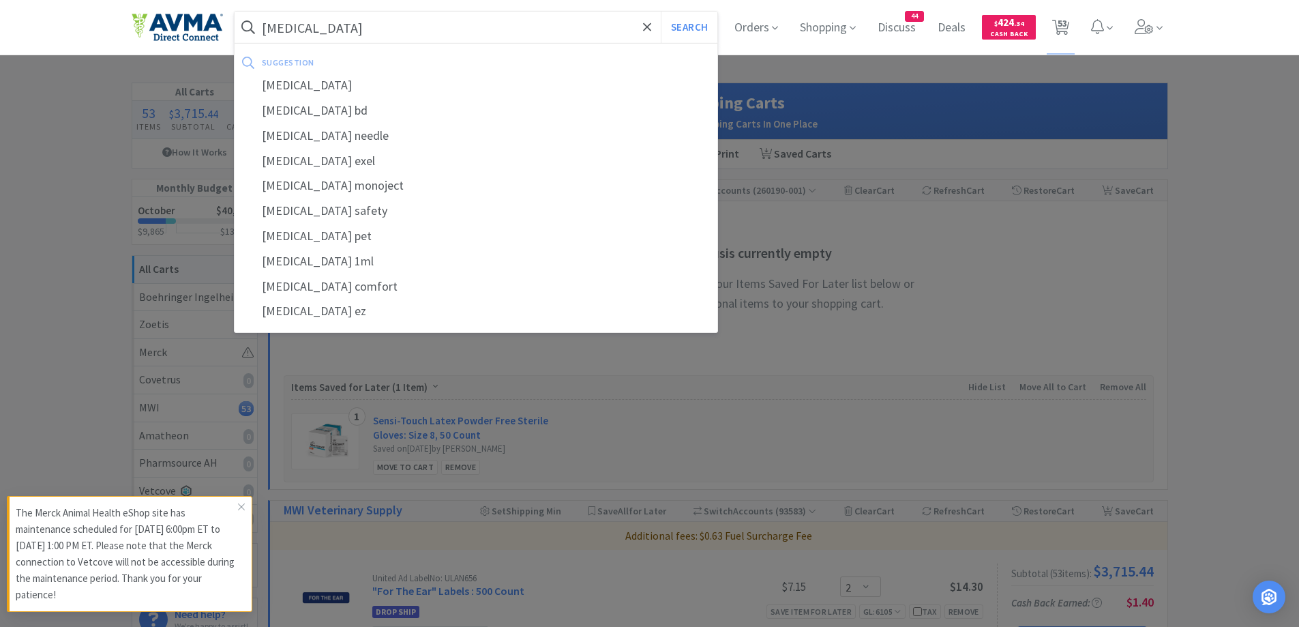
type input "insulin"
click at [661, 12] on button "Search" at bounding box center [689, 27] width 57 height 31
select select "2"
select select "1"
select select "2"
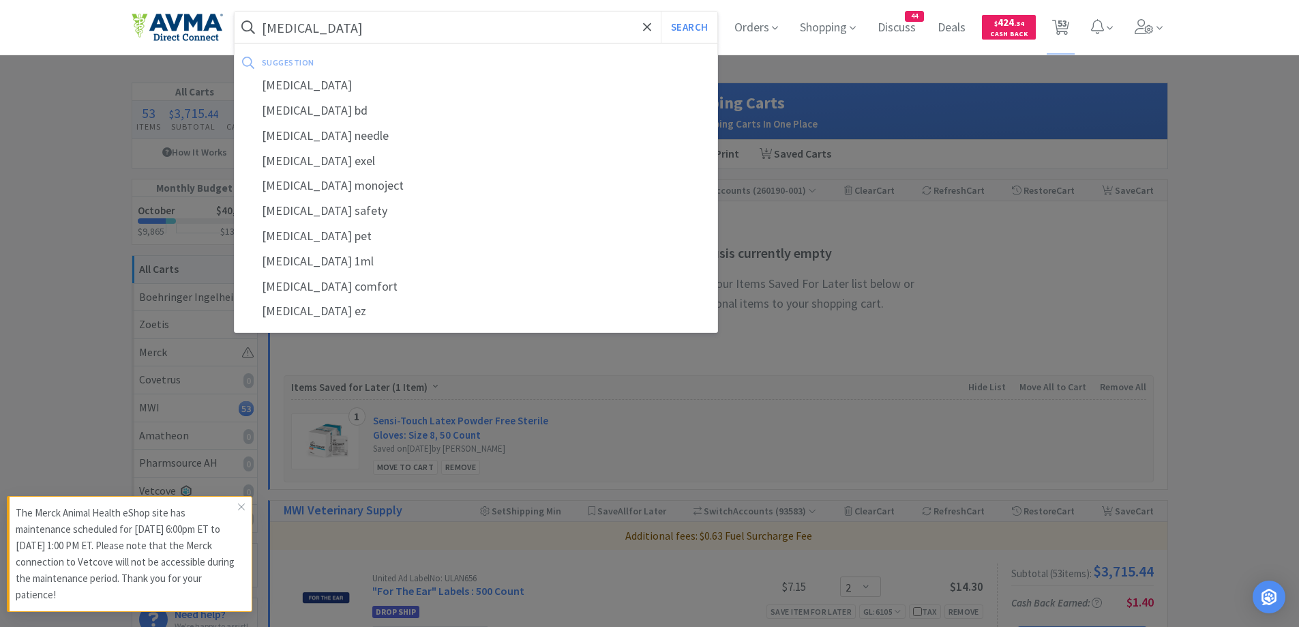
select select "1"
select select "2"
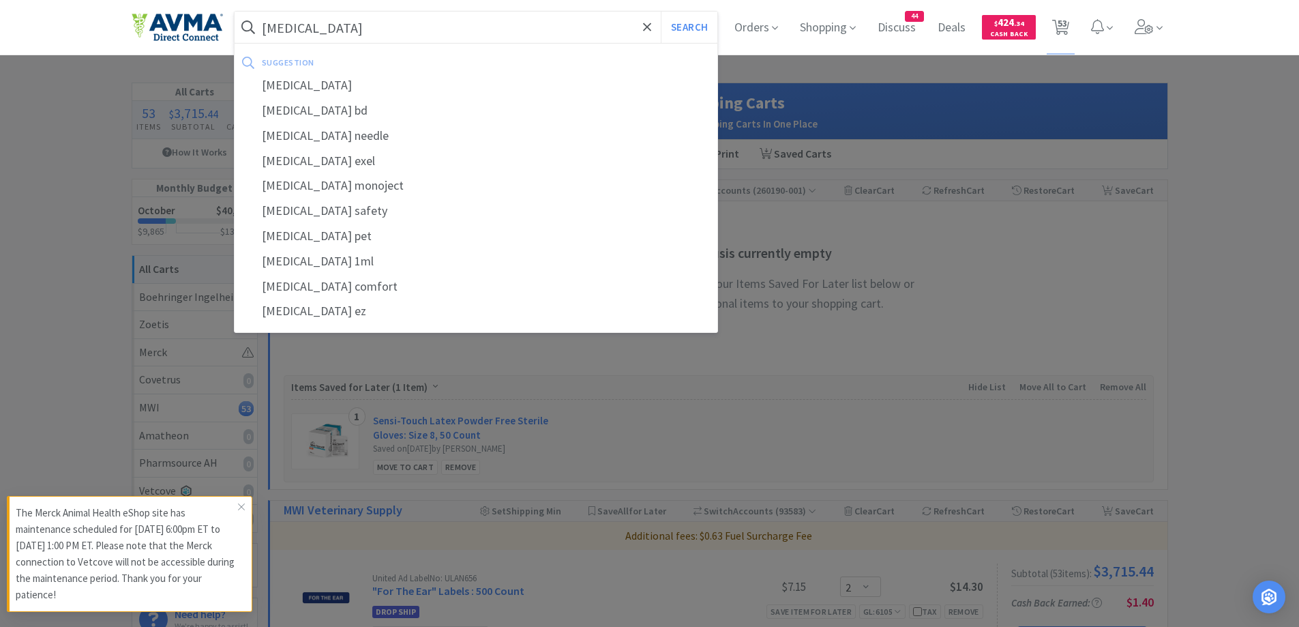
select select "1"
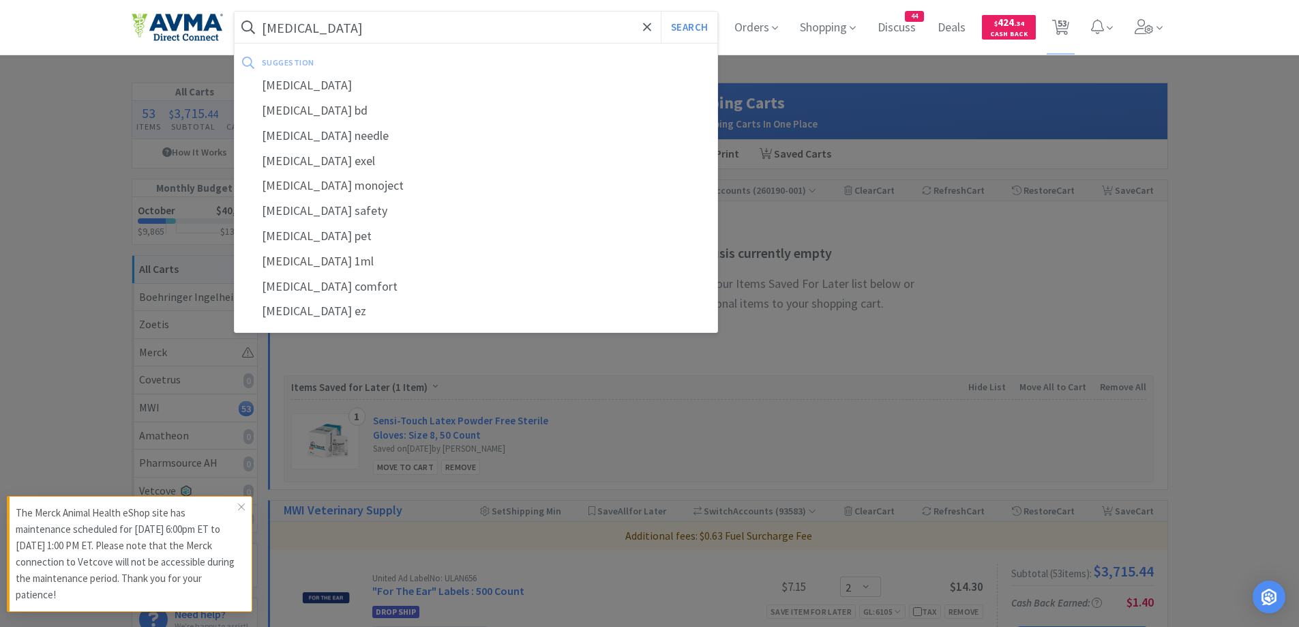
select select "1"
select select "2"
select select "1"
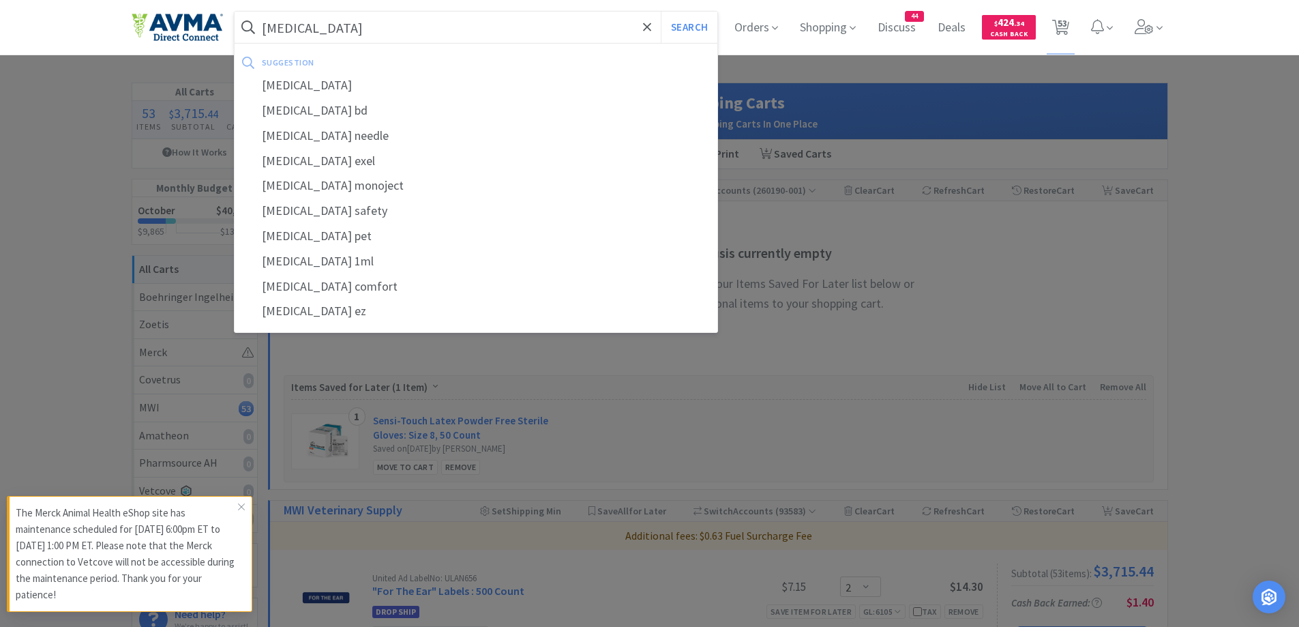
select select "12"
select select "2"
select select "3"
select select "1"
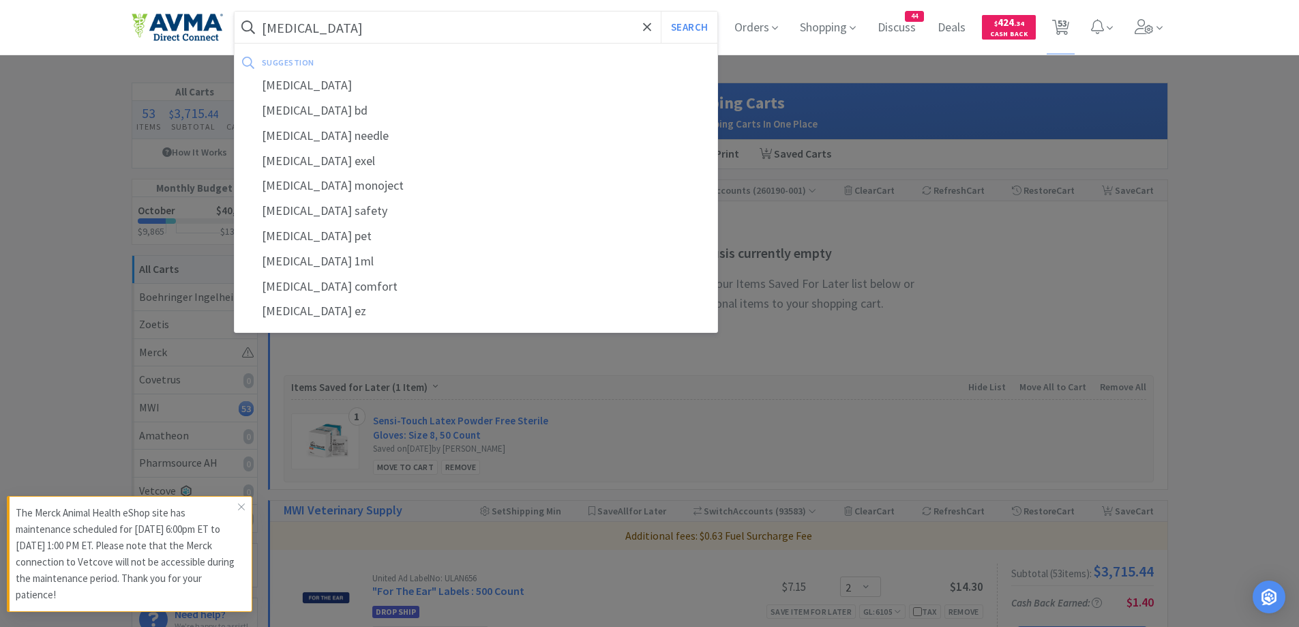
select select "1"
select select "10"
select select "1"
select select "10"
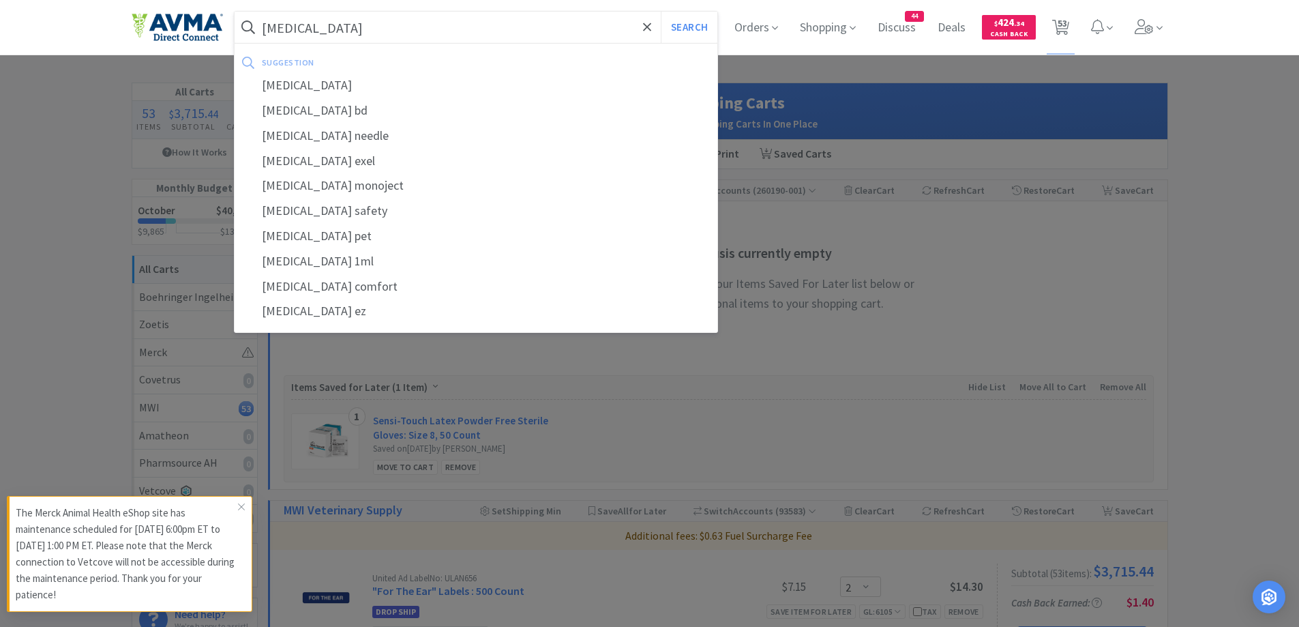
select select "1"
select select "2"
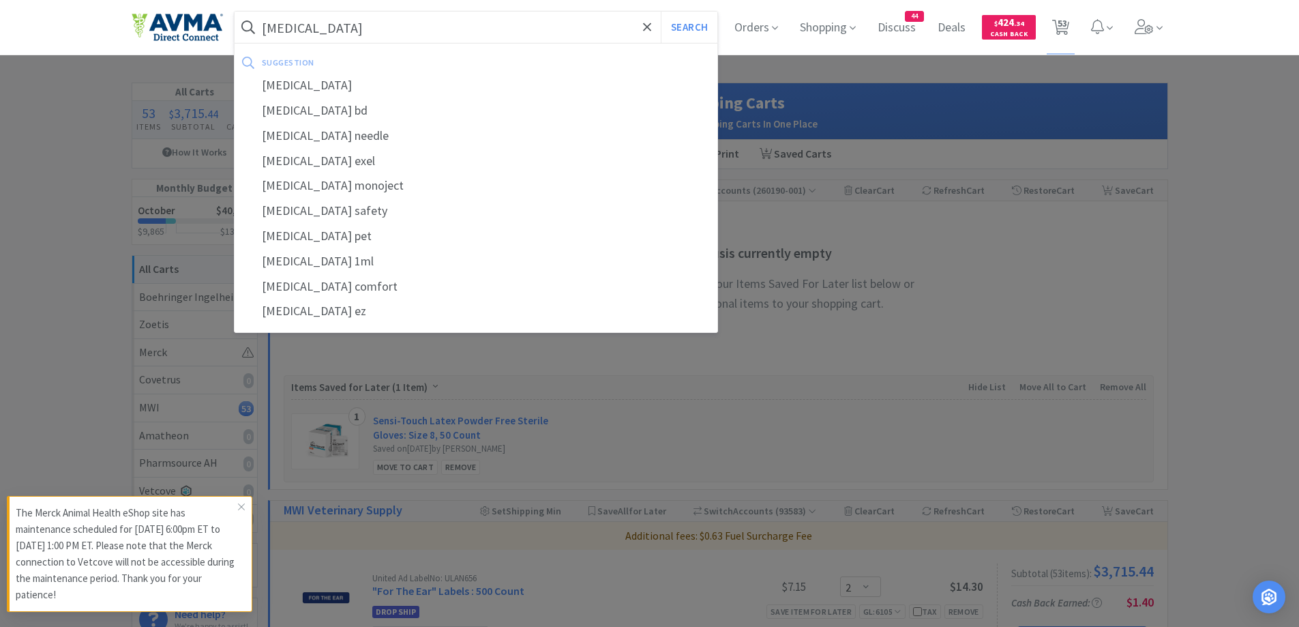
select select "3"
select select "1"
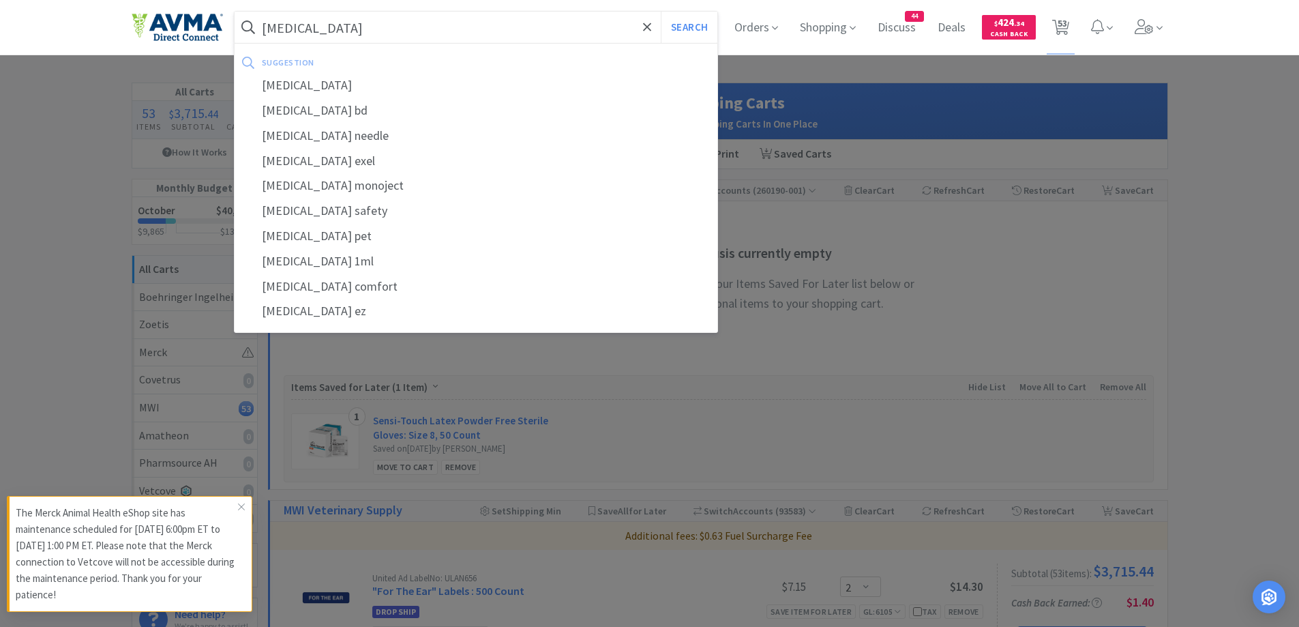
select select "1"
select select "7"
select select "1"
select select "12"
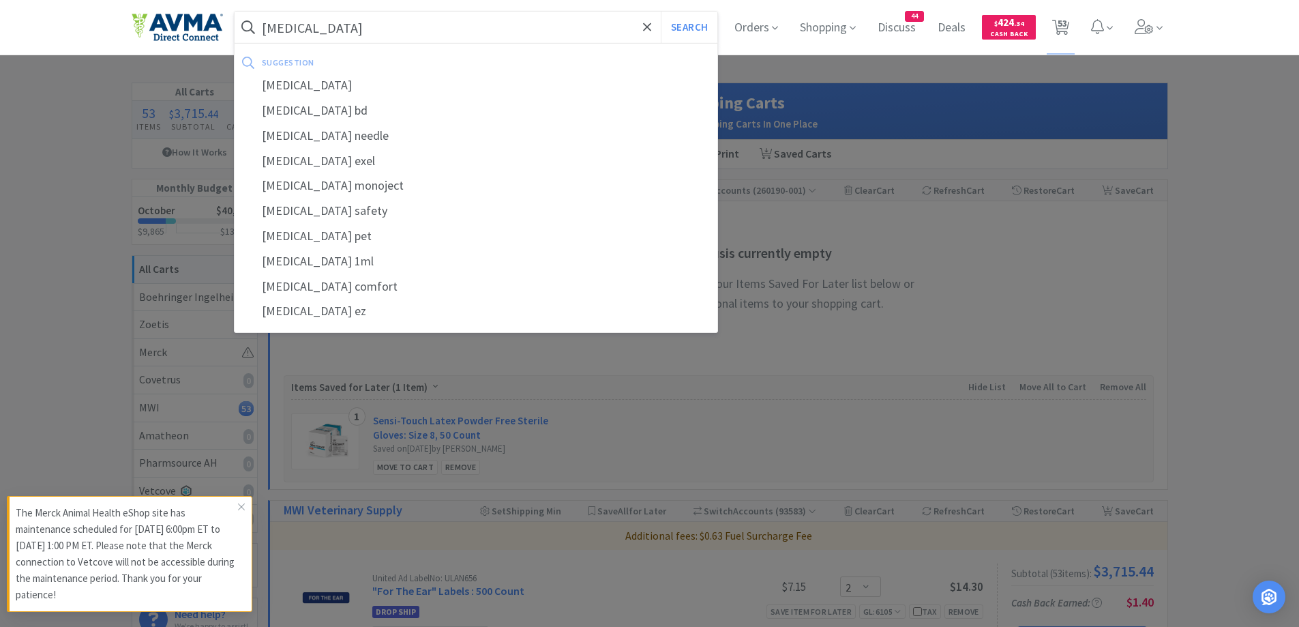
select select "1"
select select "100"
select select "5"
select select "1"
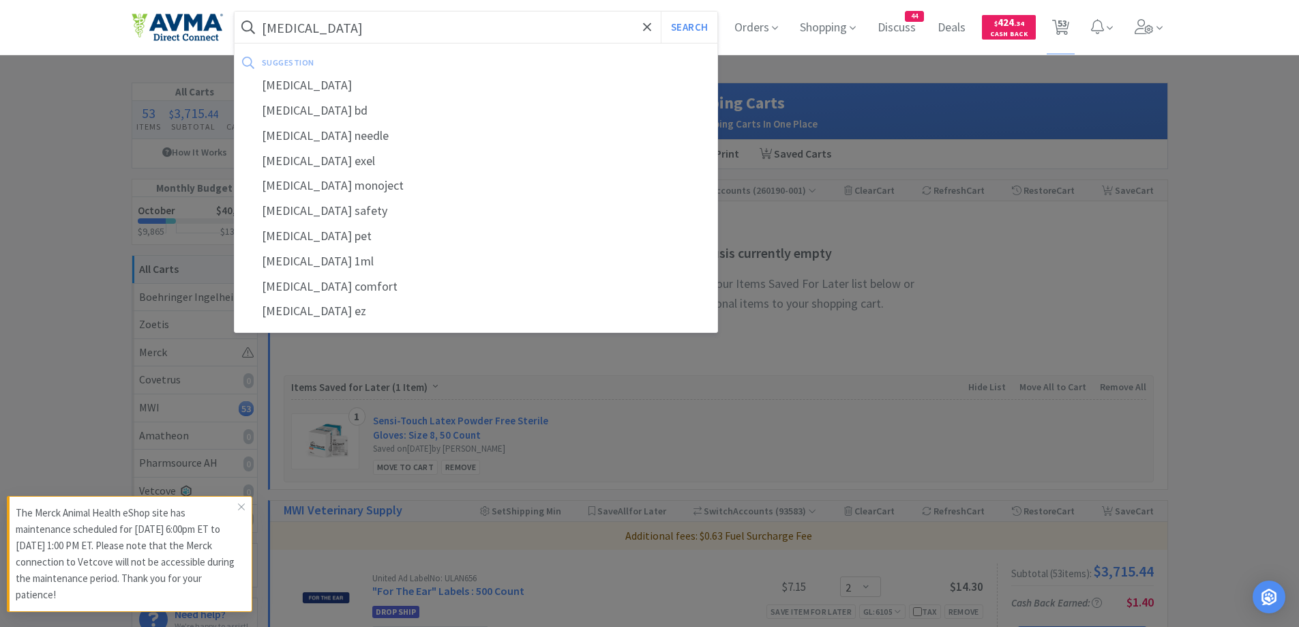
select select "1"
select select "3"
select select "50"
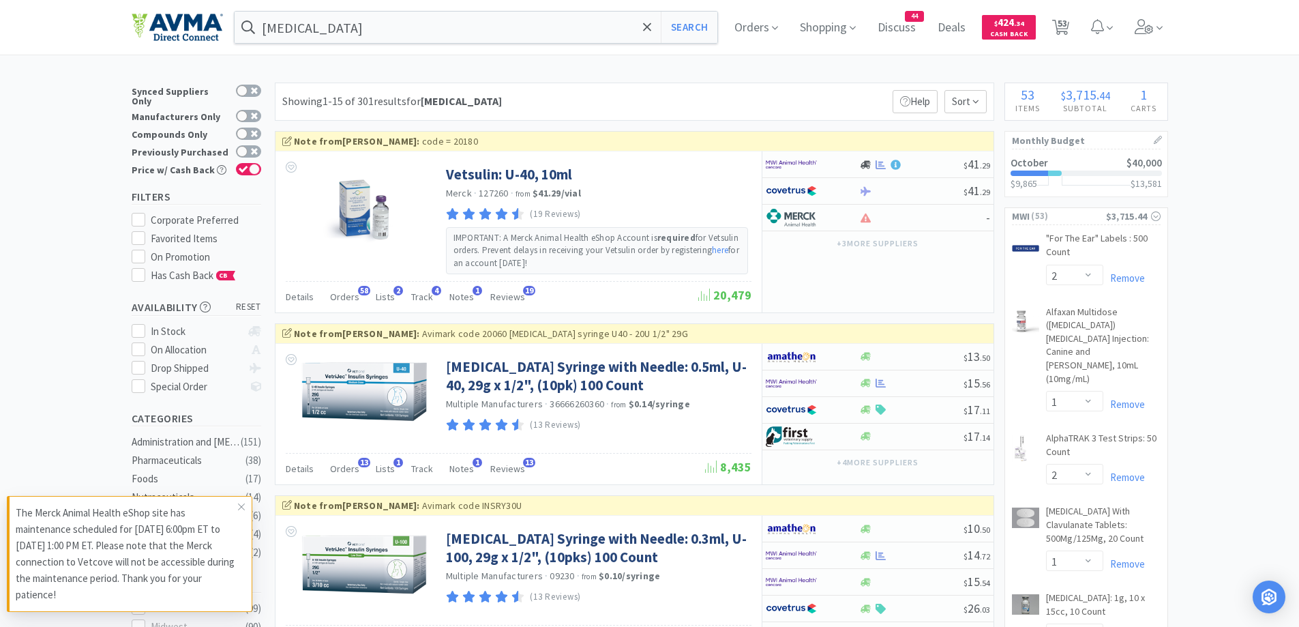
click at [838, 110] on div "Showing 1-15 of 301 results for insulin Filters Help Sort" at bounding box center [634, 102] width 719 height 38
click at [1067, 14] on span "53" at bounding box center [1063, 23] width 10 height 55
select select "2"
select select "1"
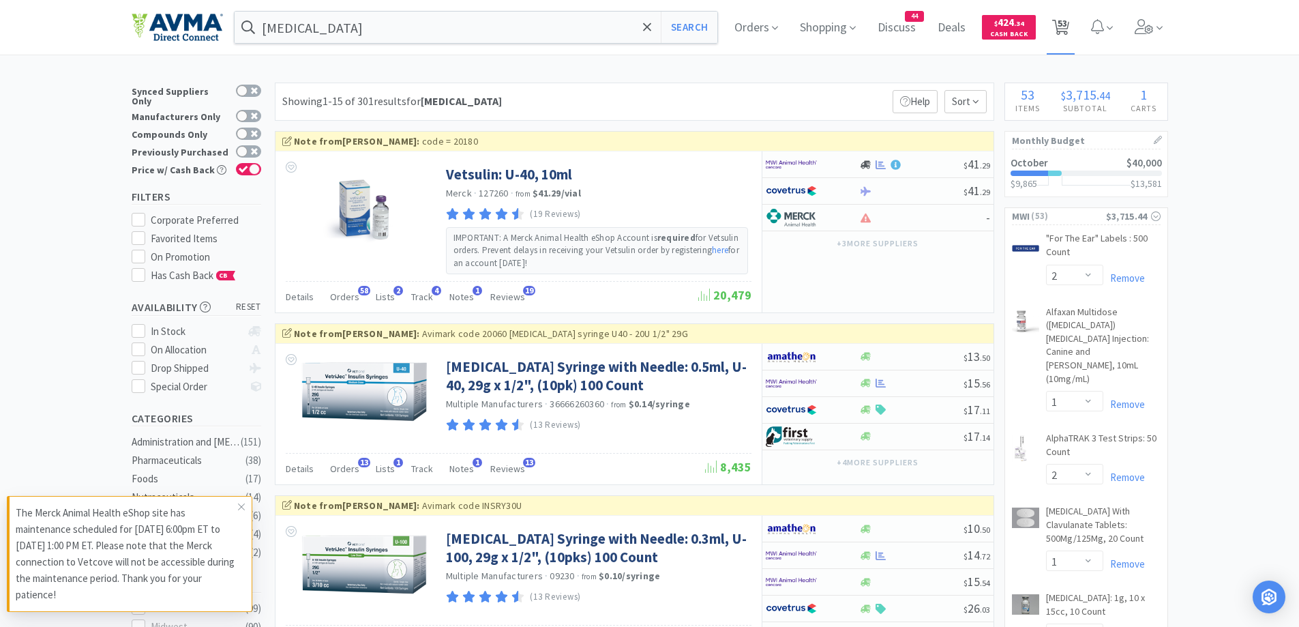
select select "2"
select select "1"
select select "2"
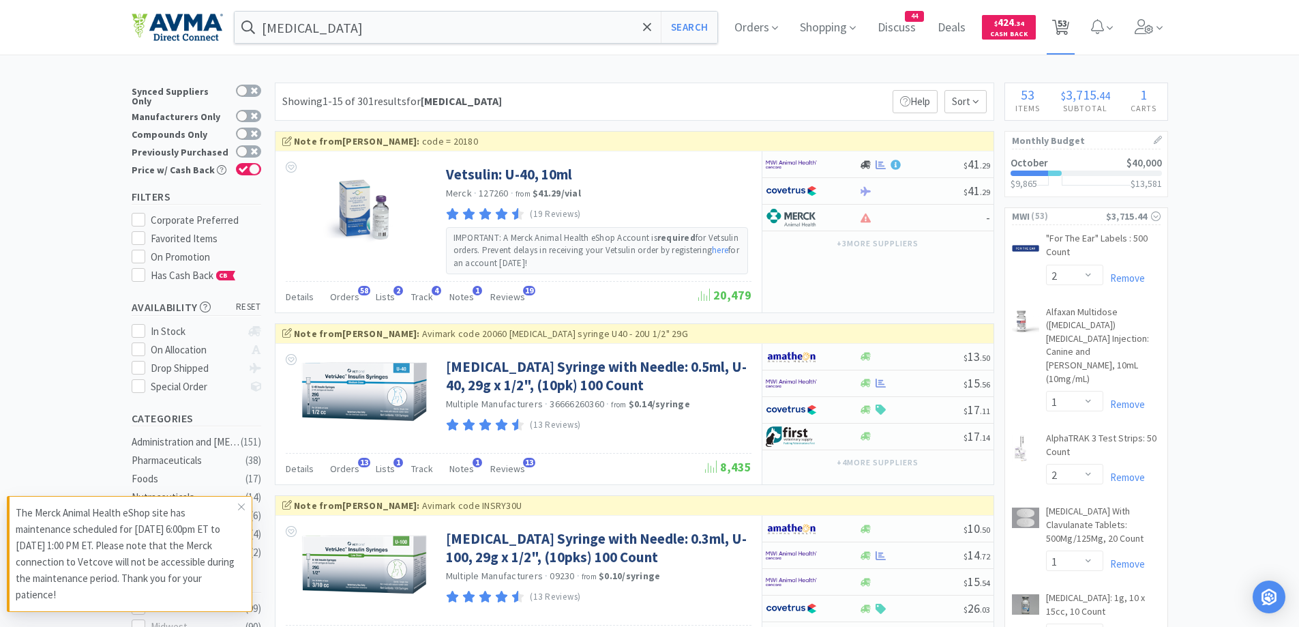
select select "2"
select select "1"
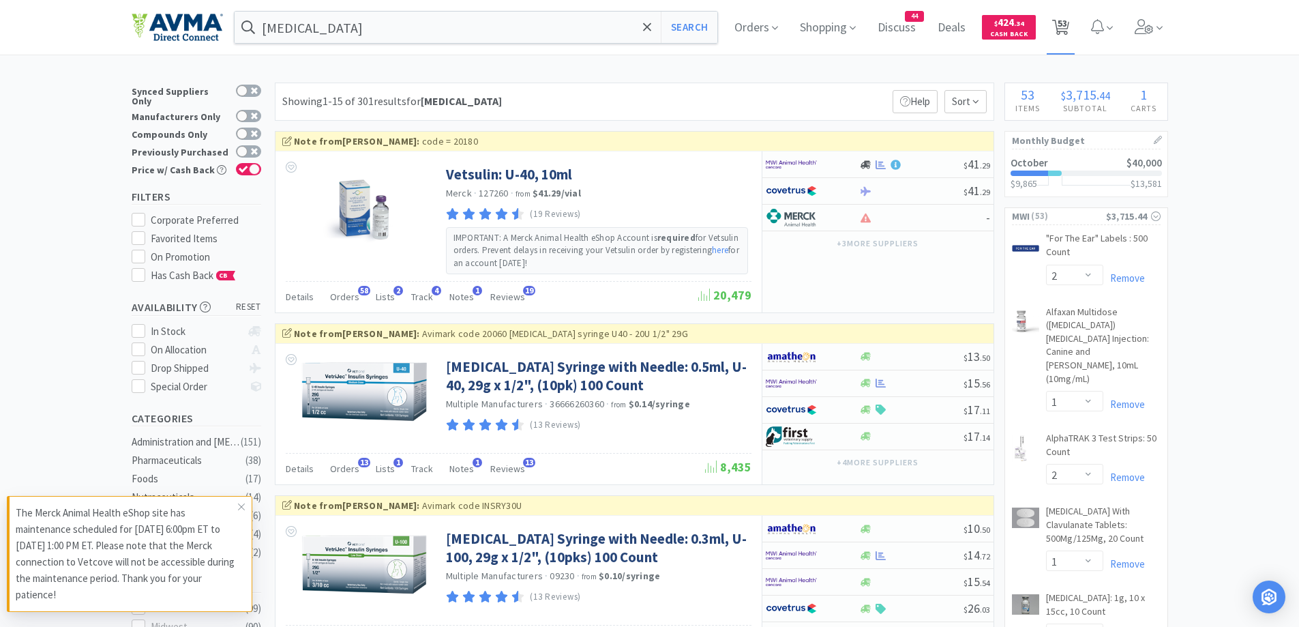
select select "1"
select select "2"
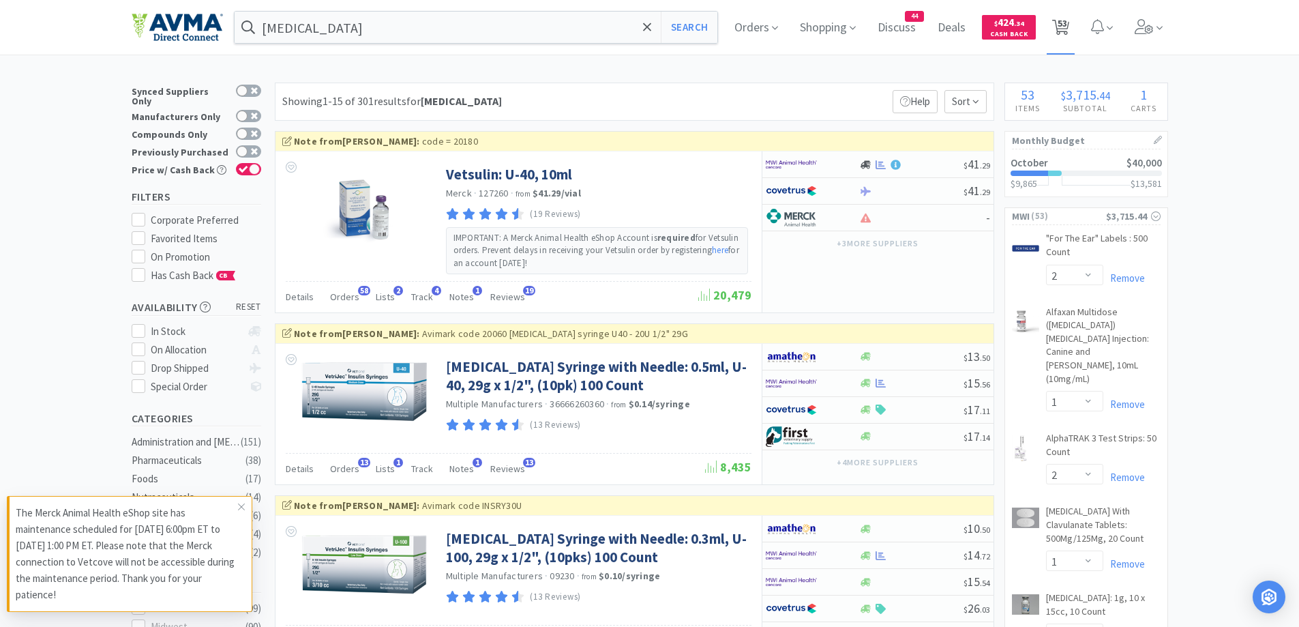
select select "1"
select select "12"
select select "2"
select select "3"
select select "1"
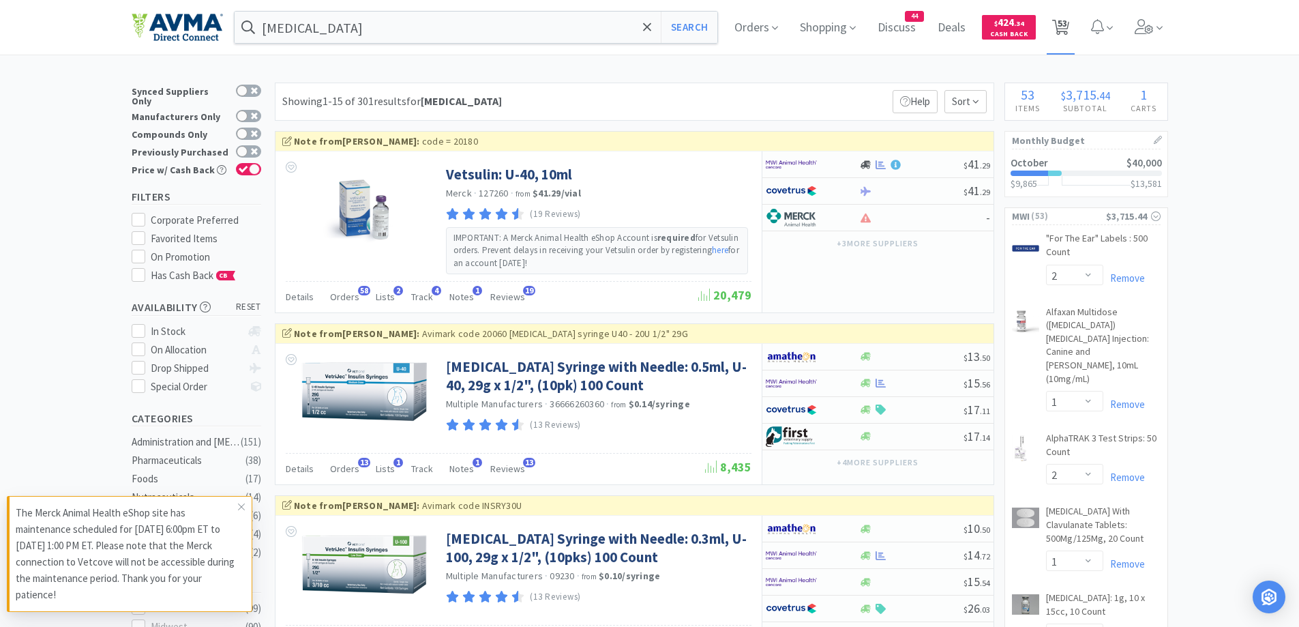
select select "1"
select select "10"
select select "1"
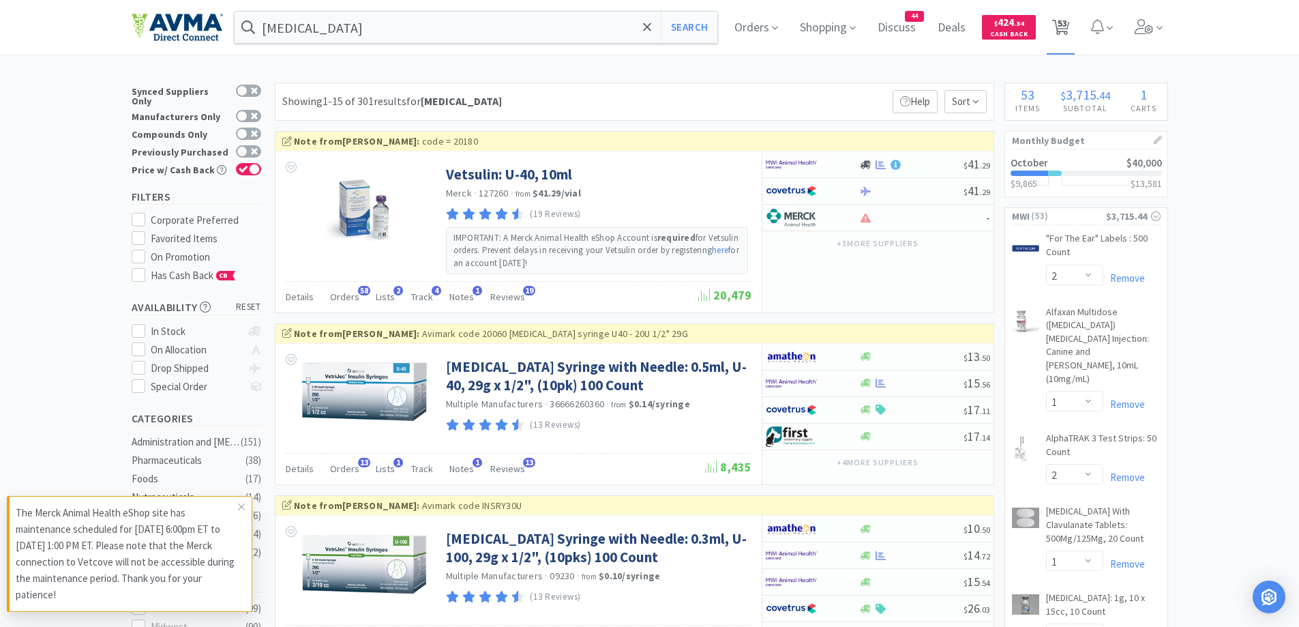
select select "10"
select select "1"
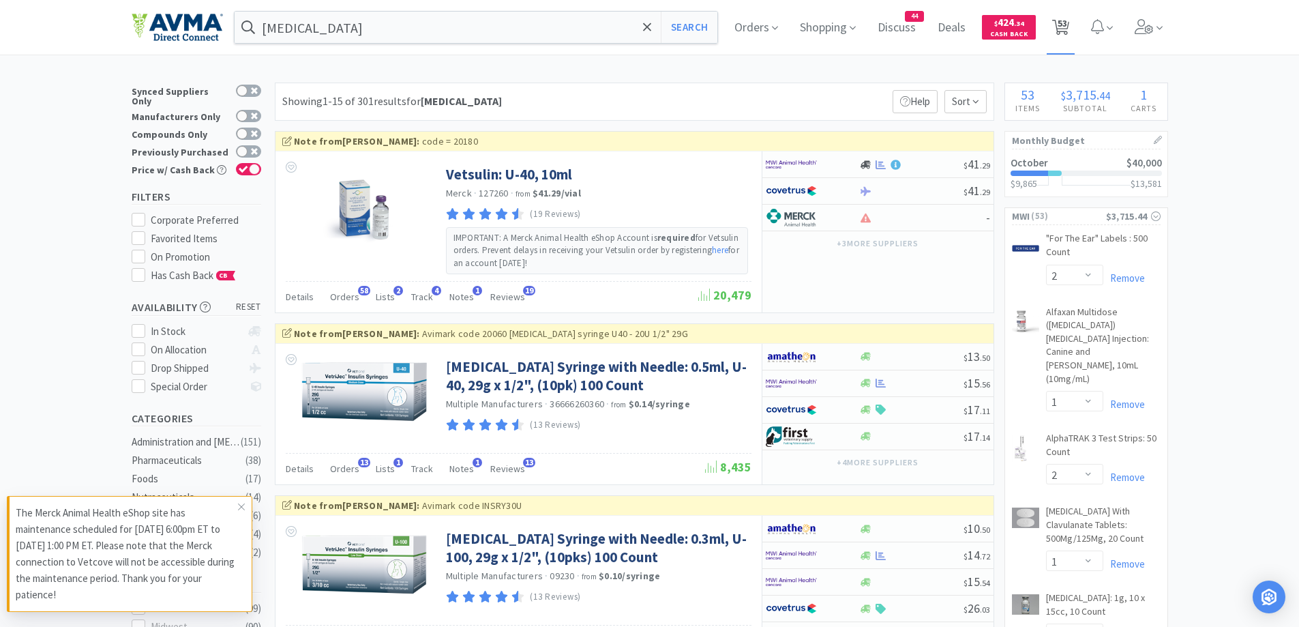
select select "2"
select select "3"
select select "1"
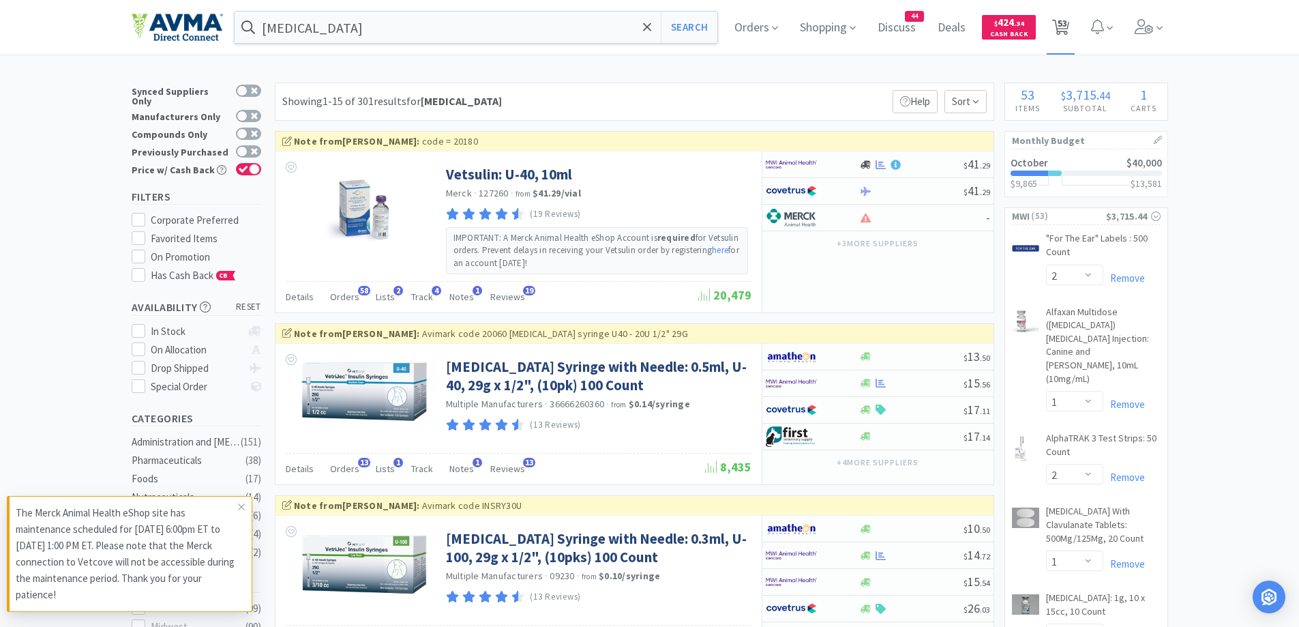
select select "1"
select select "7"
select select "1"
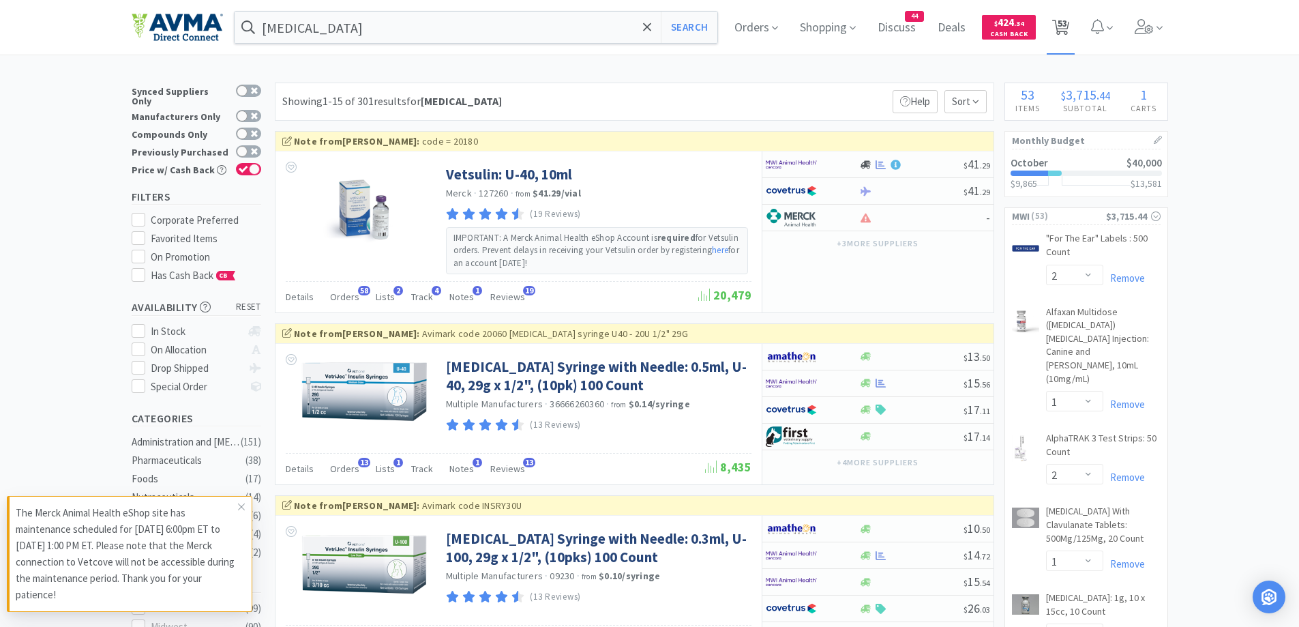
select select "12"
select select "1"
select select "100"
select select "5"
select select "1"
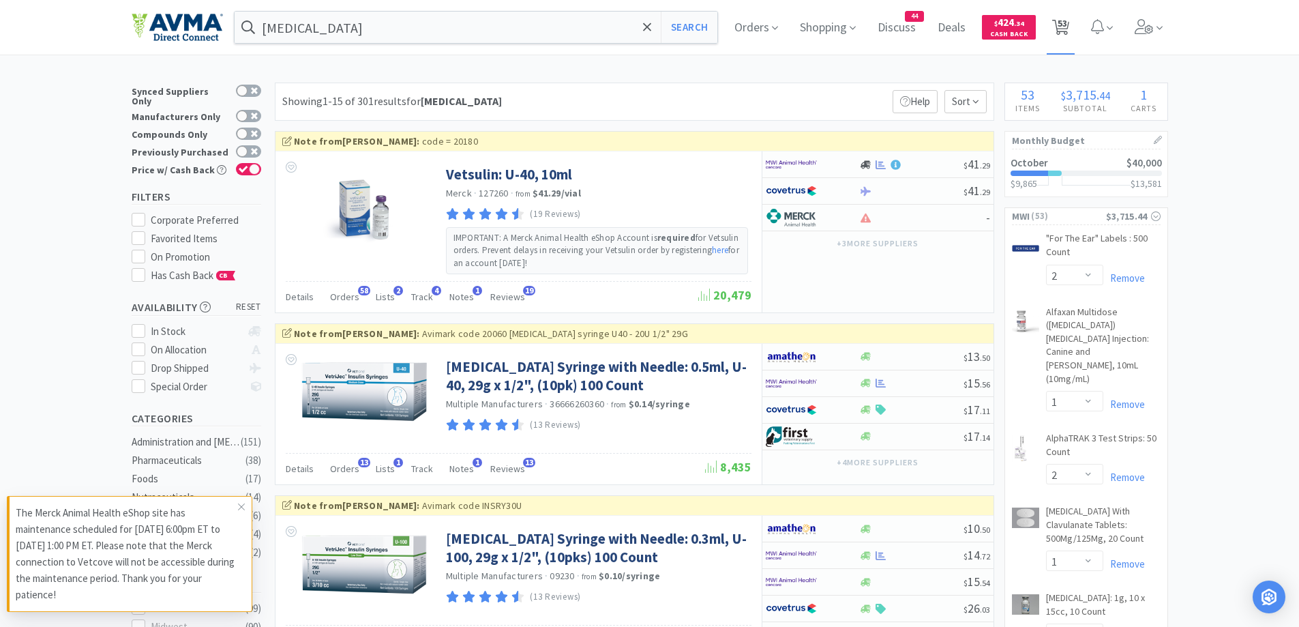
select select "1"
select select "3"
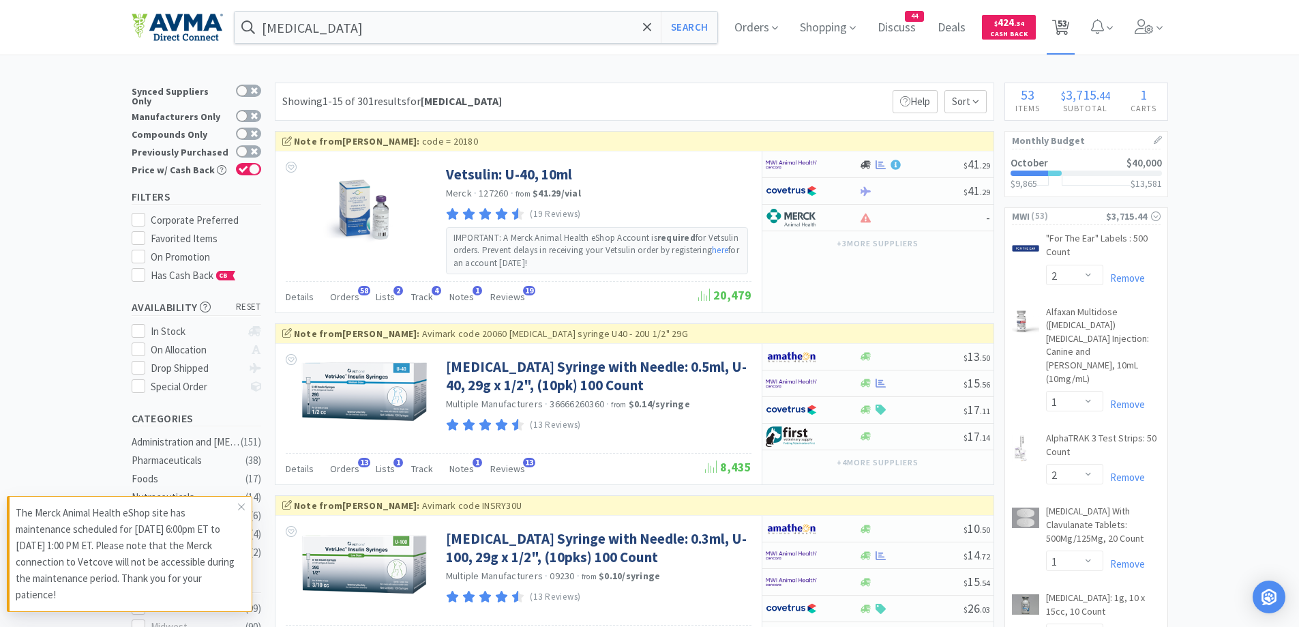
select select "50"
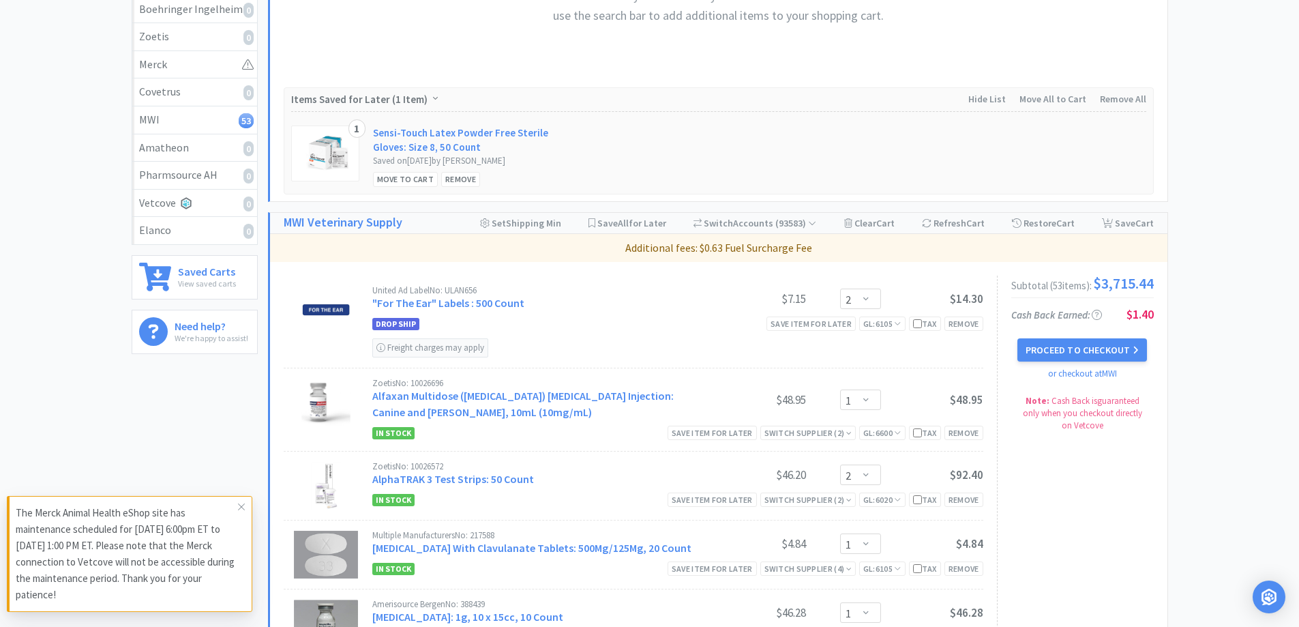
scroll to position [409, 0]
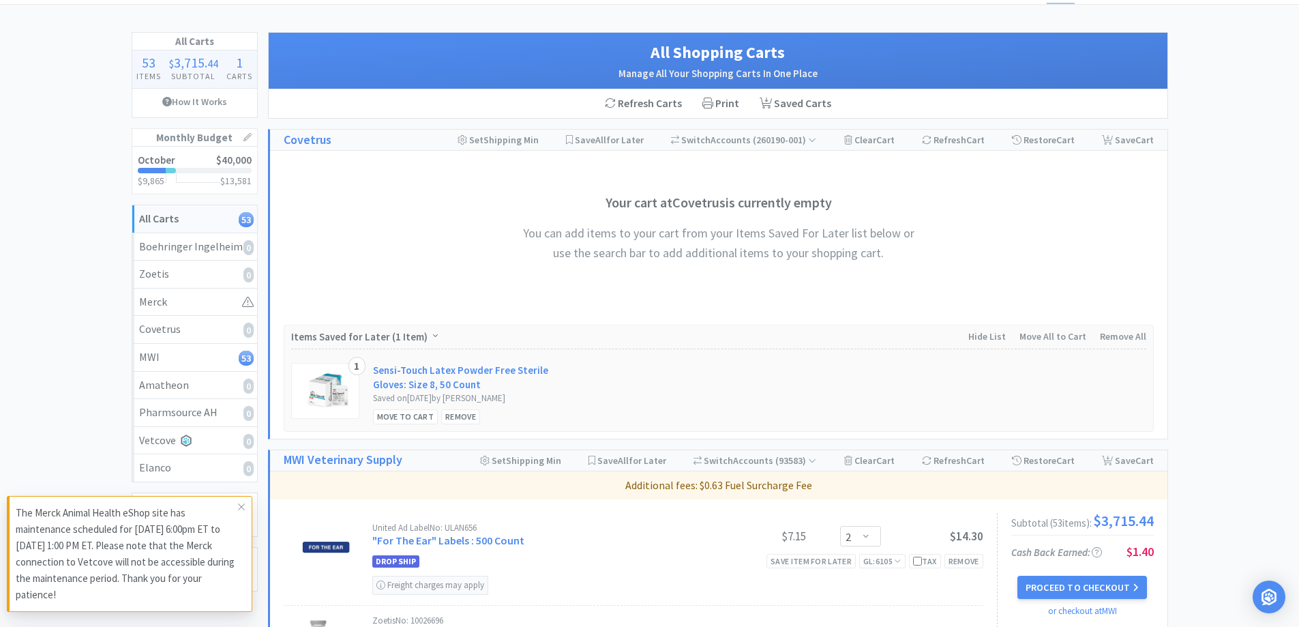
scroll to position [0, 0]
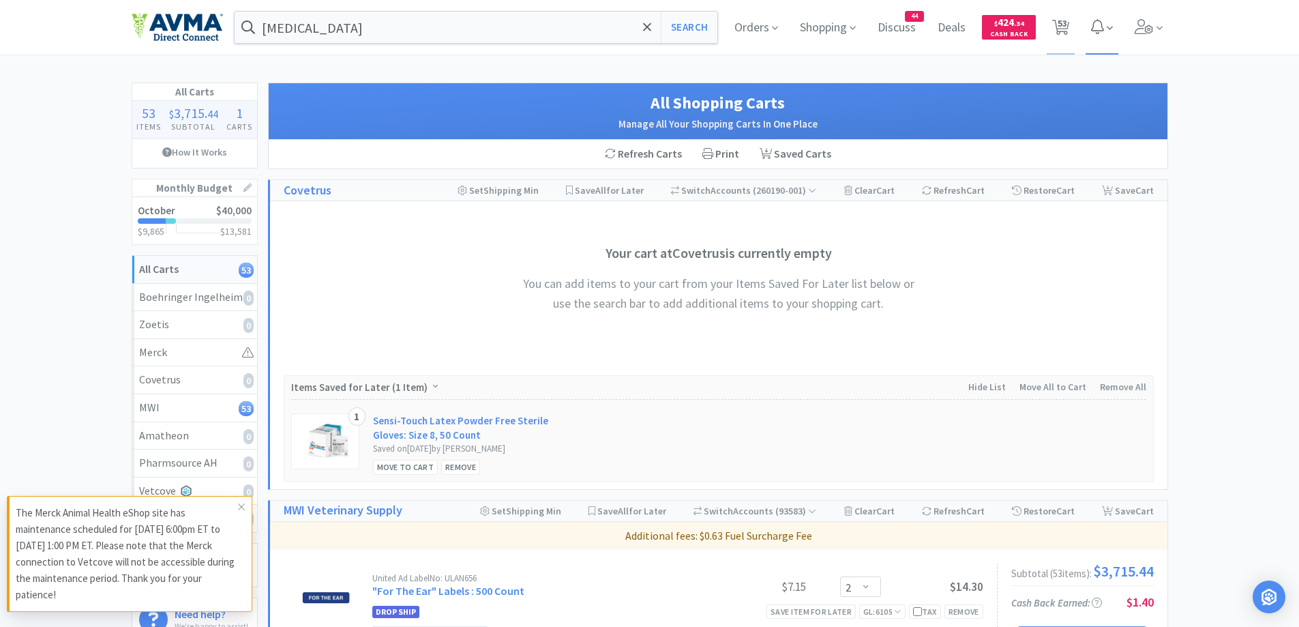
click at [1108, 30] on icon at bounding box center [1110, 28] width 6 height 12
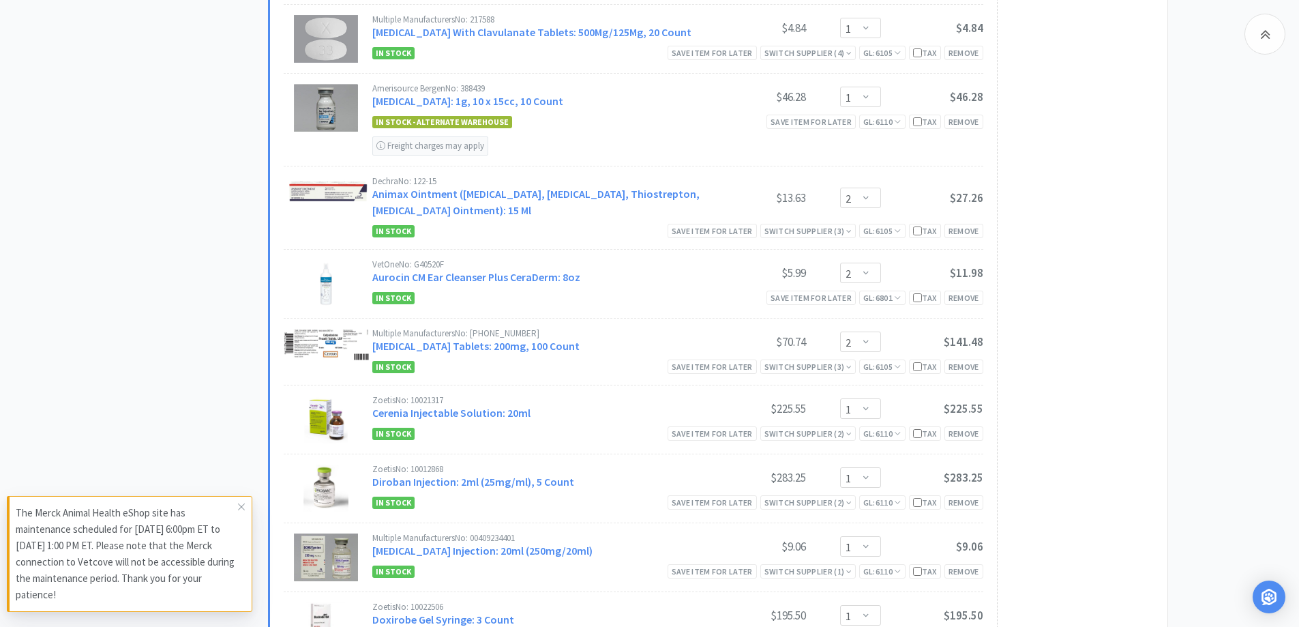
scroll to position [818, 0]
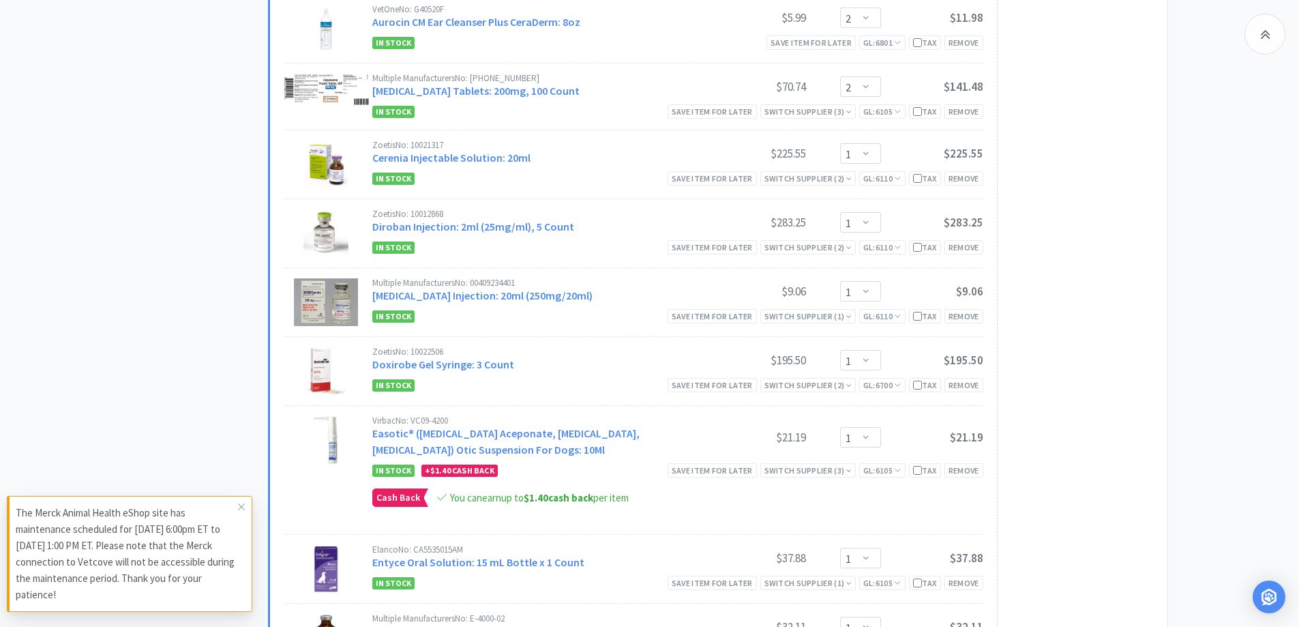
scroll to position [1091, 0]
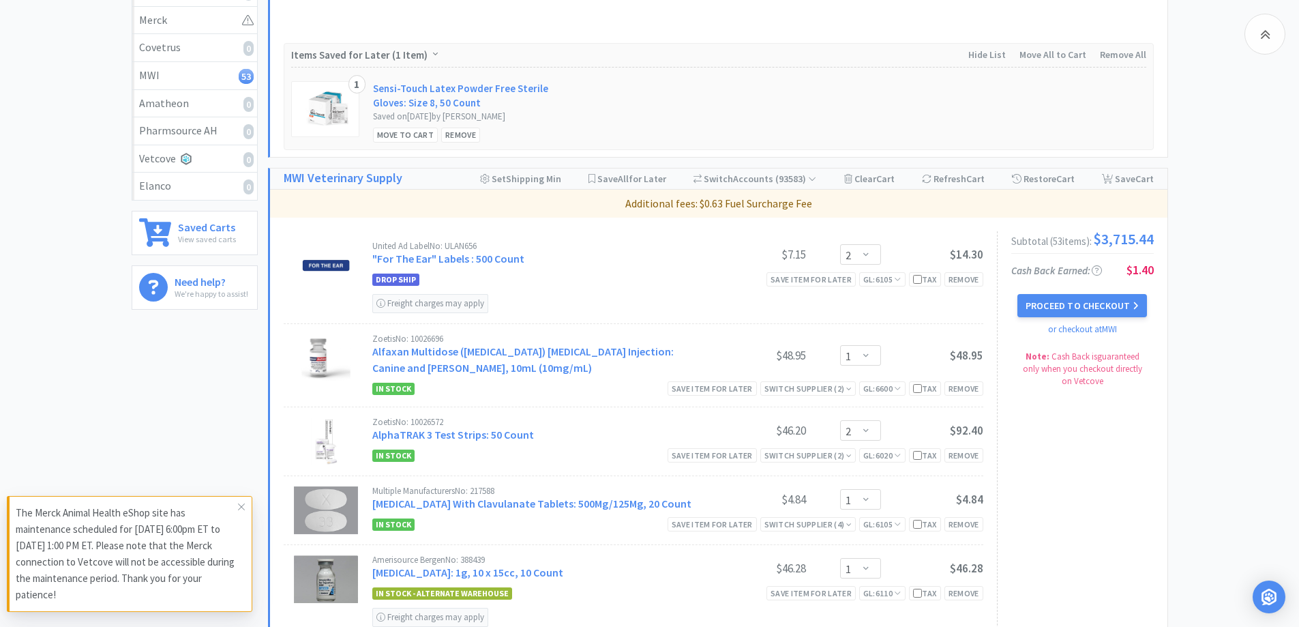
scroll to position [409, 0]
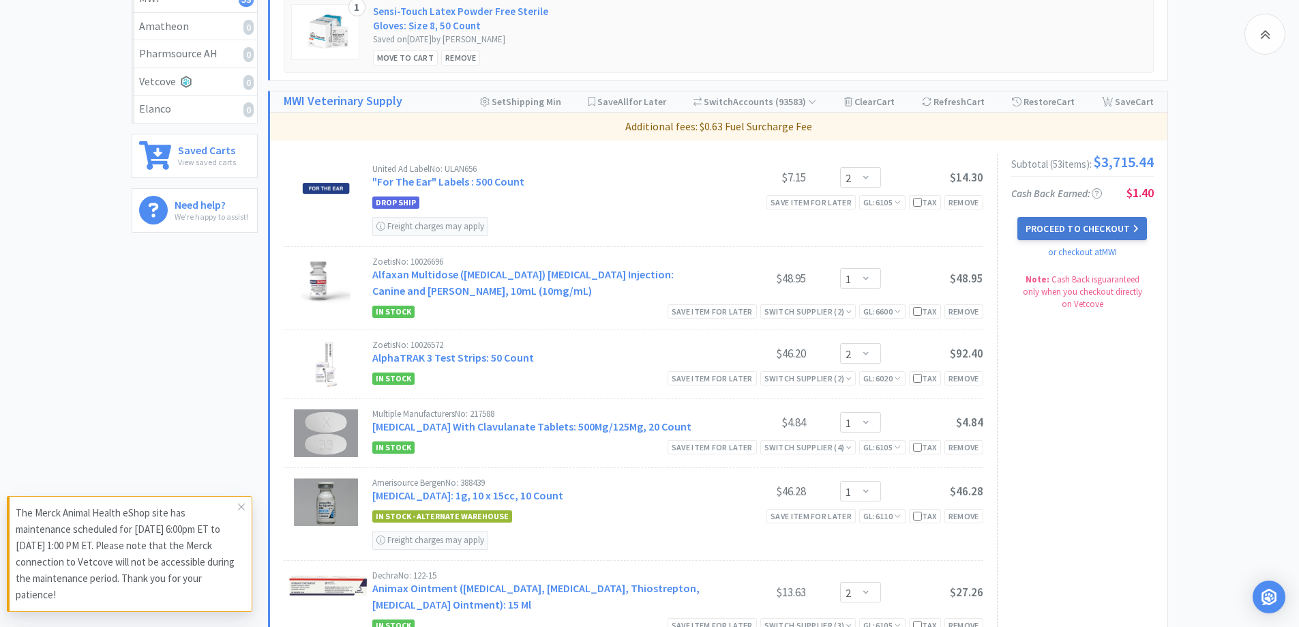
click at [1043, 230] on button "Proceed to Checkout" at bounding box center [1082, 228] width 130 height 23
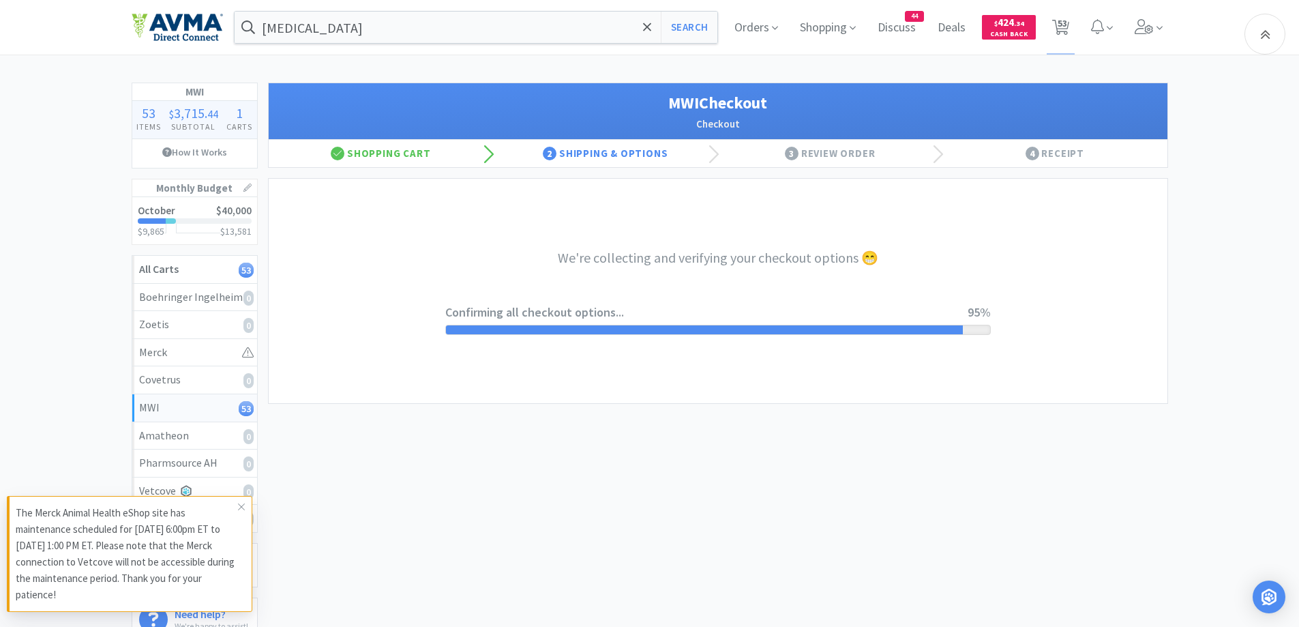
select select "CC_9421154621689816"
select select "RPS"
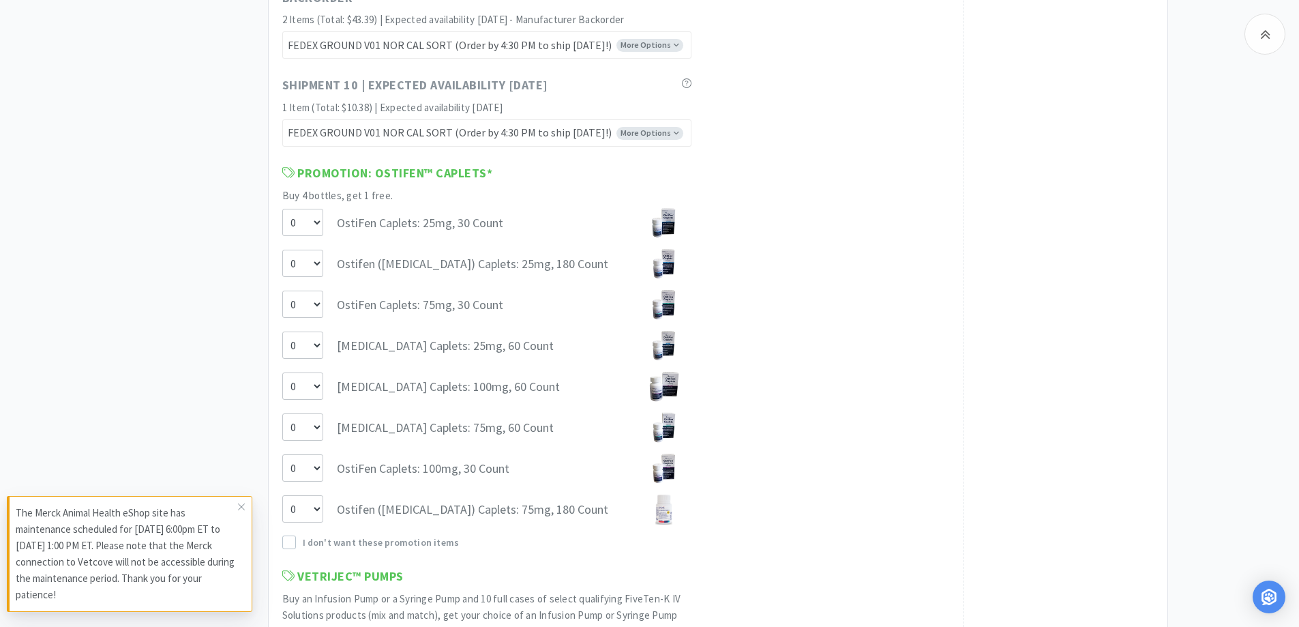
scroll to position [1909, 0]
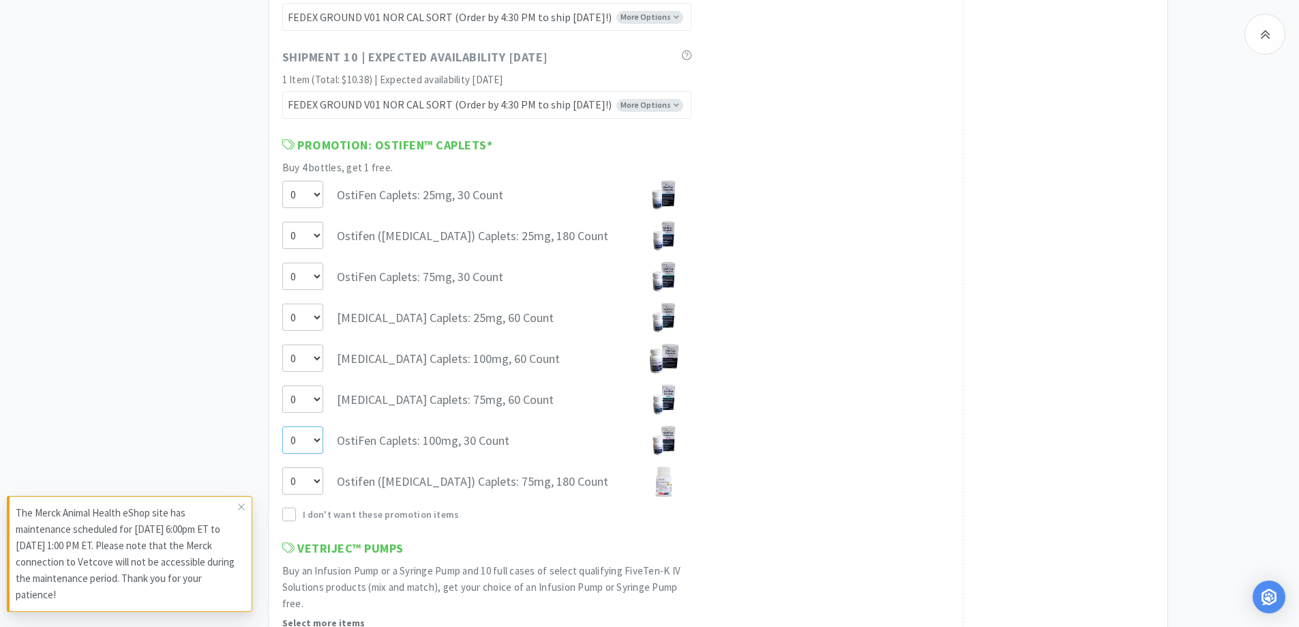
click at [322, 435] on select "0 1" at bounding box center [302, 439] width 41 height 27
select select "1"
click at [282, 426] on select "0 1" at bounding box center [302, 439] width 41 height 27
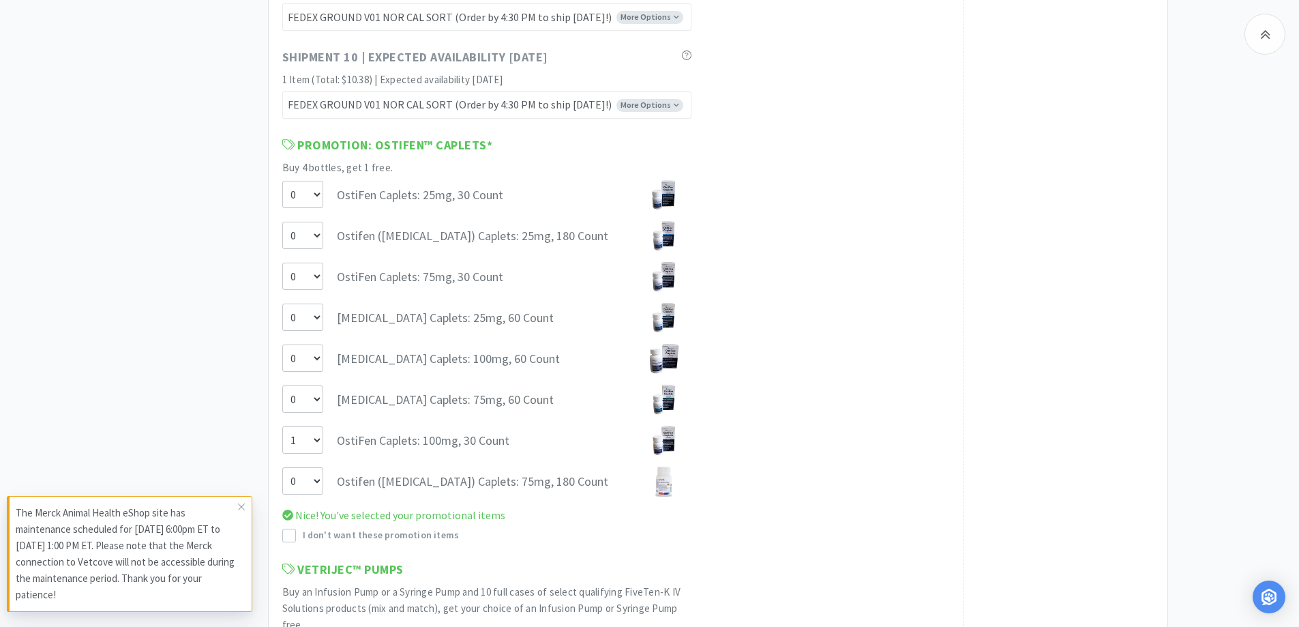
click at [324, 401] on div "0 Carprofen Caplets: 75mg, 60 Count" at bounding box center [486, 399] width 409 height 31
click at [318, 405] on select "0" at bounding box center [302, 398] width 41 height 27
click at [906, 355] on div "Promotion: OstiFen™ Caplets * Buy 4 bottles, get 1 free. 0 OstiFen Caplets: 25m…" at bounding box center [615, 339] width 667 height 407
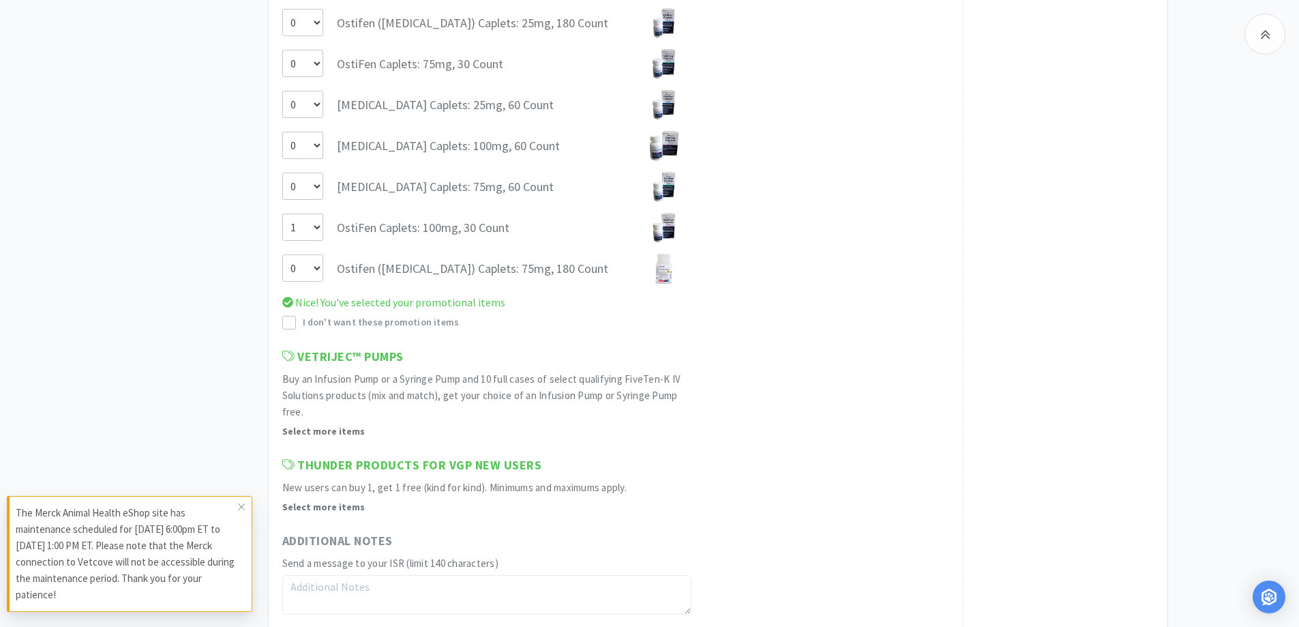
scroll to position [2318, 0]
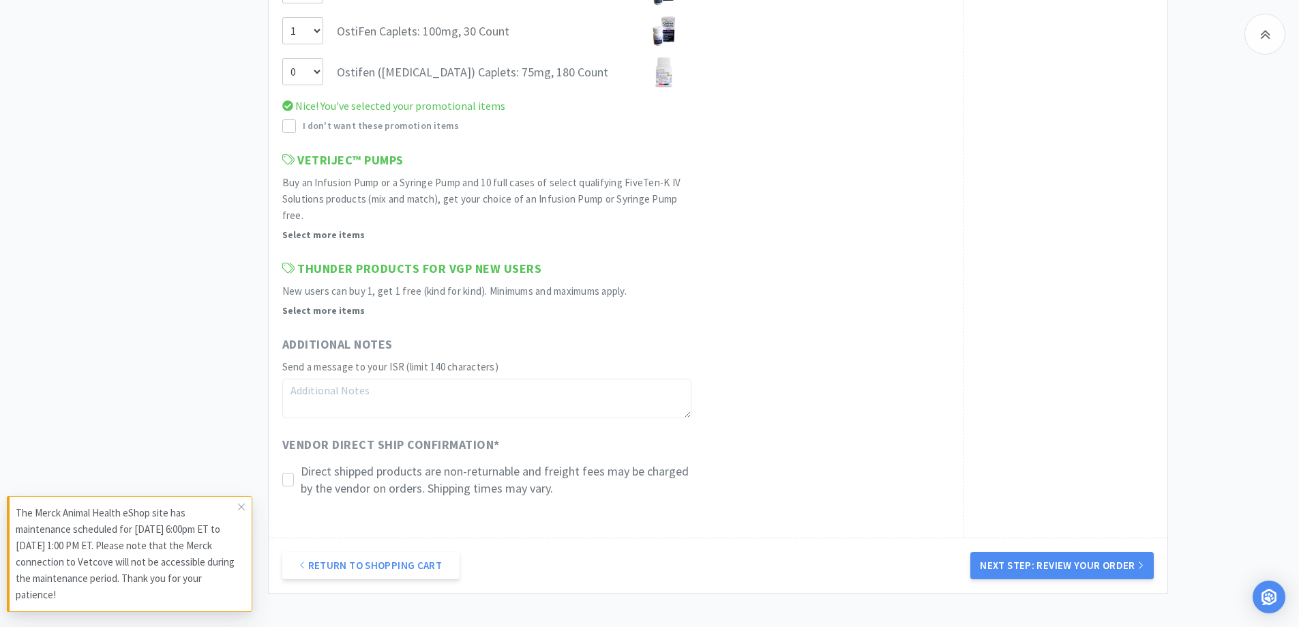
click at [283, 483] on icon at bounding box center [288, 480] width 10 height 10
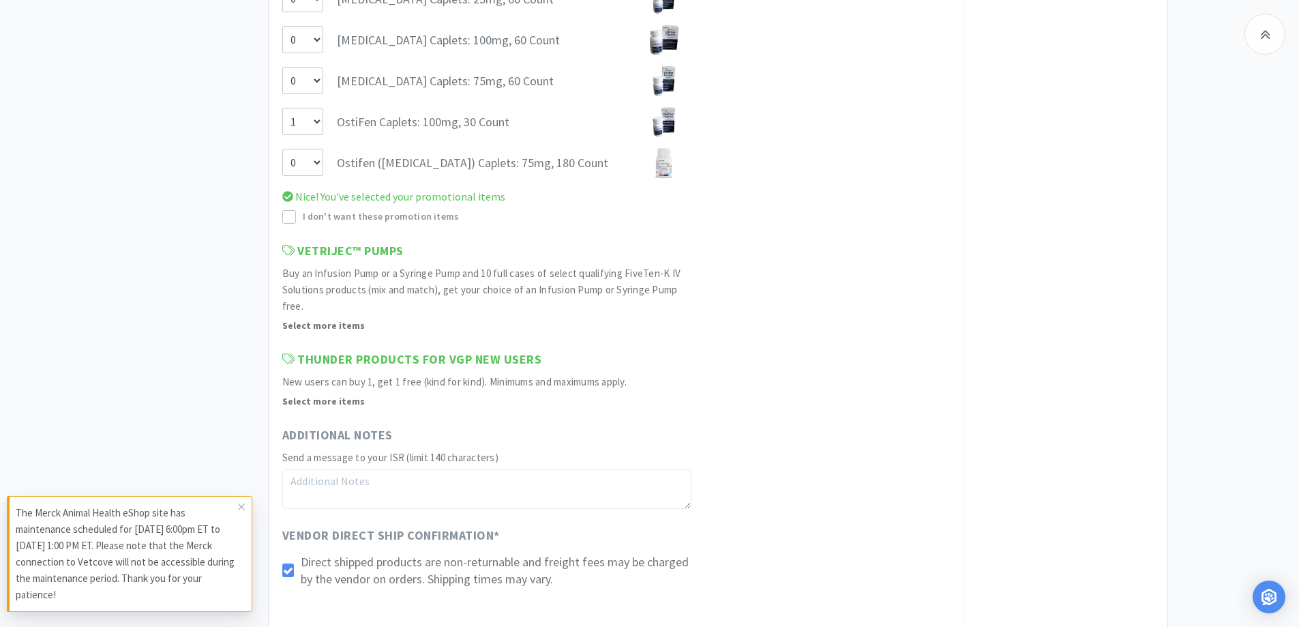
scroll to position [2182, 0]
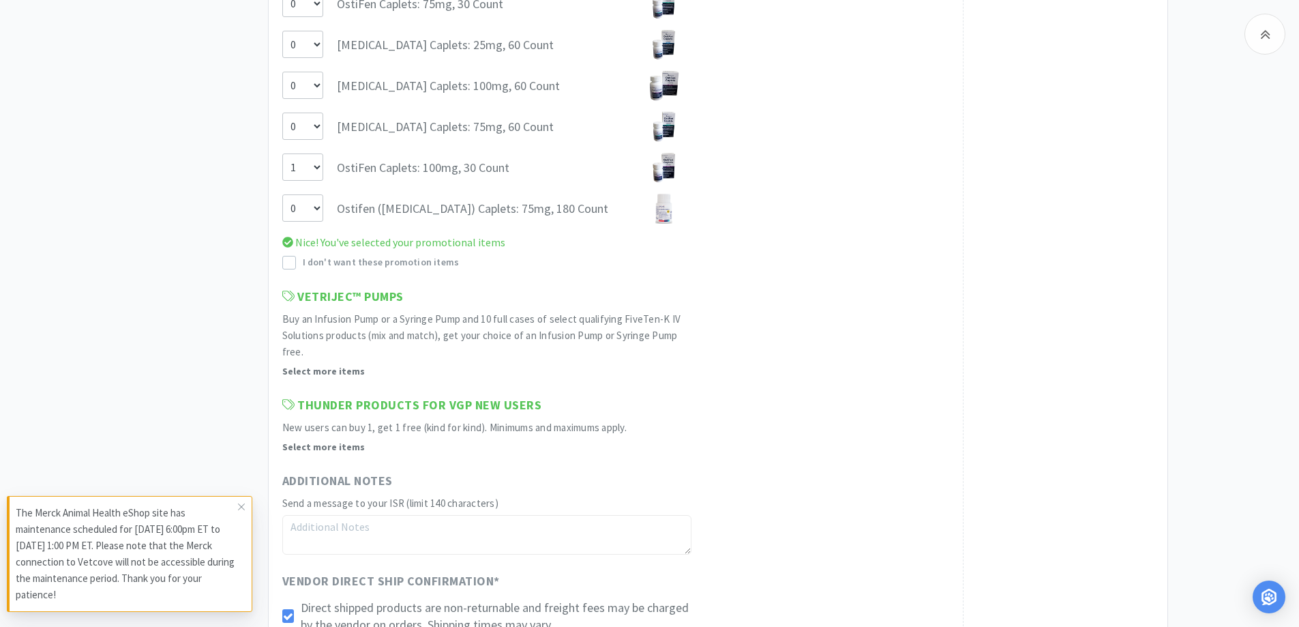
click at [910, 419] on div "Thunder Products for VGP New Users New users can buy 1, get 1 free (kind for ki…" at bounding box center [615, 424] width 667 height 59
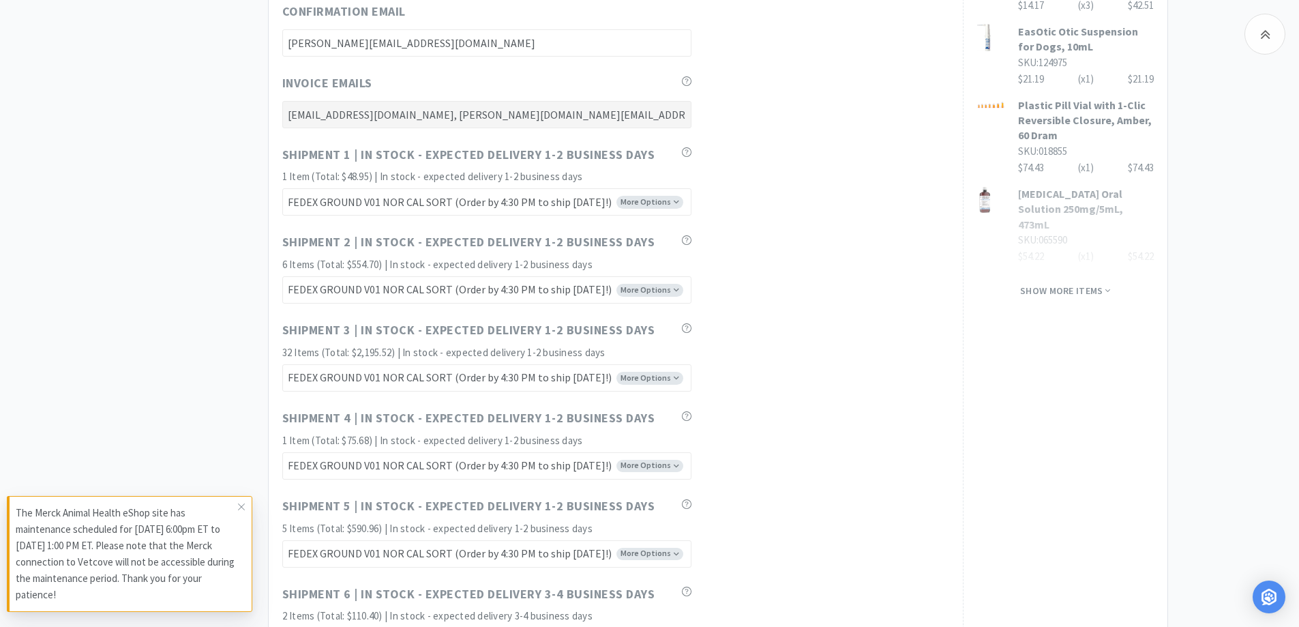
scroll to position [955, 0]
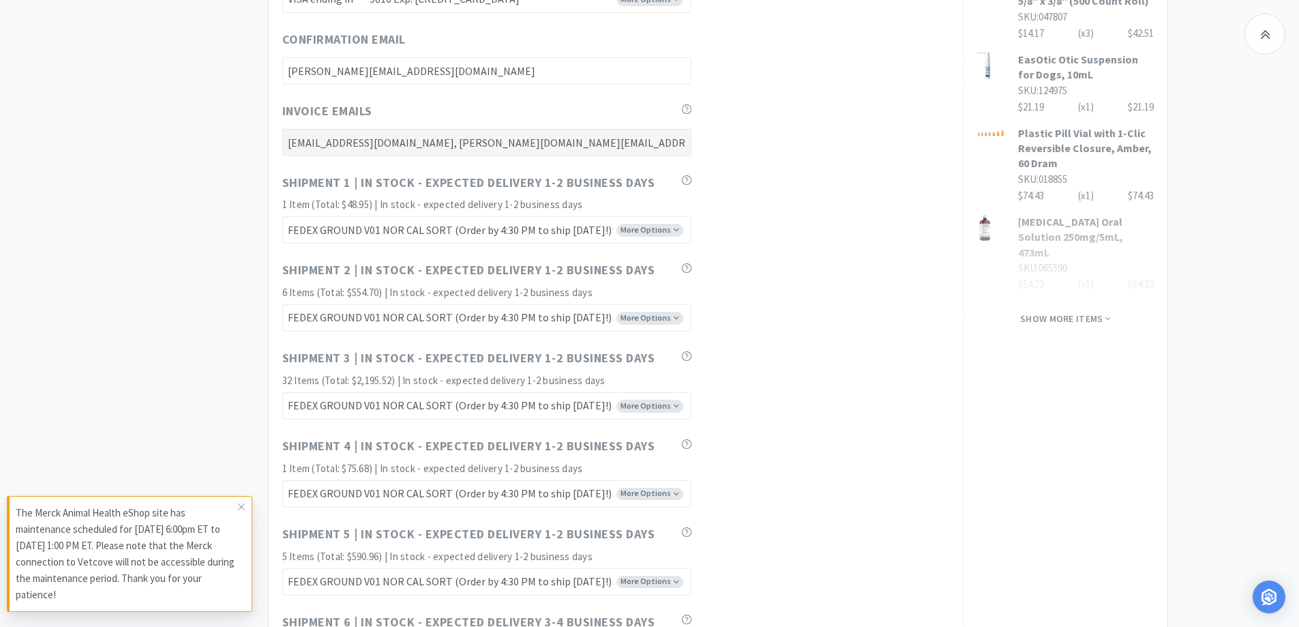
click at [1110, 303] on div "Show more items" at bounding box center [1065, 314] width 177 height 23
click at [1079, 312] on span "Show more items" at bounding box center [1065, 318] width 90 height 13
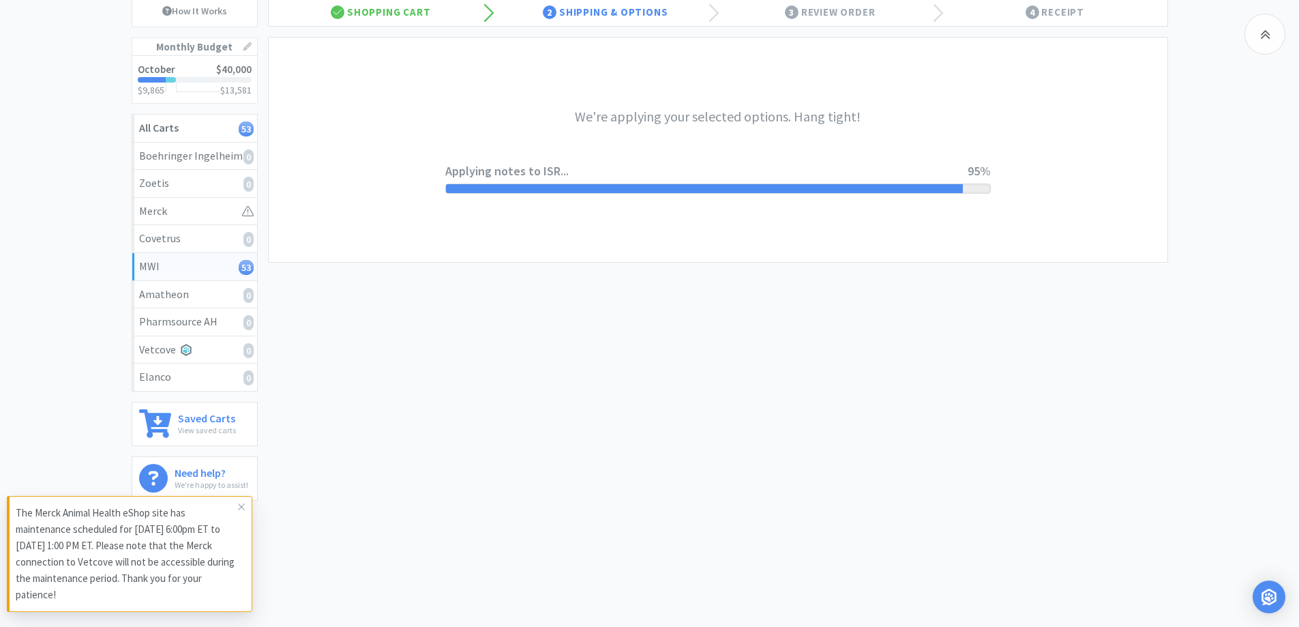
scroll to position [0, 0]
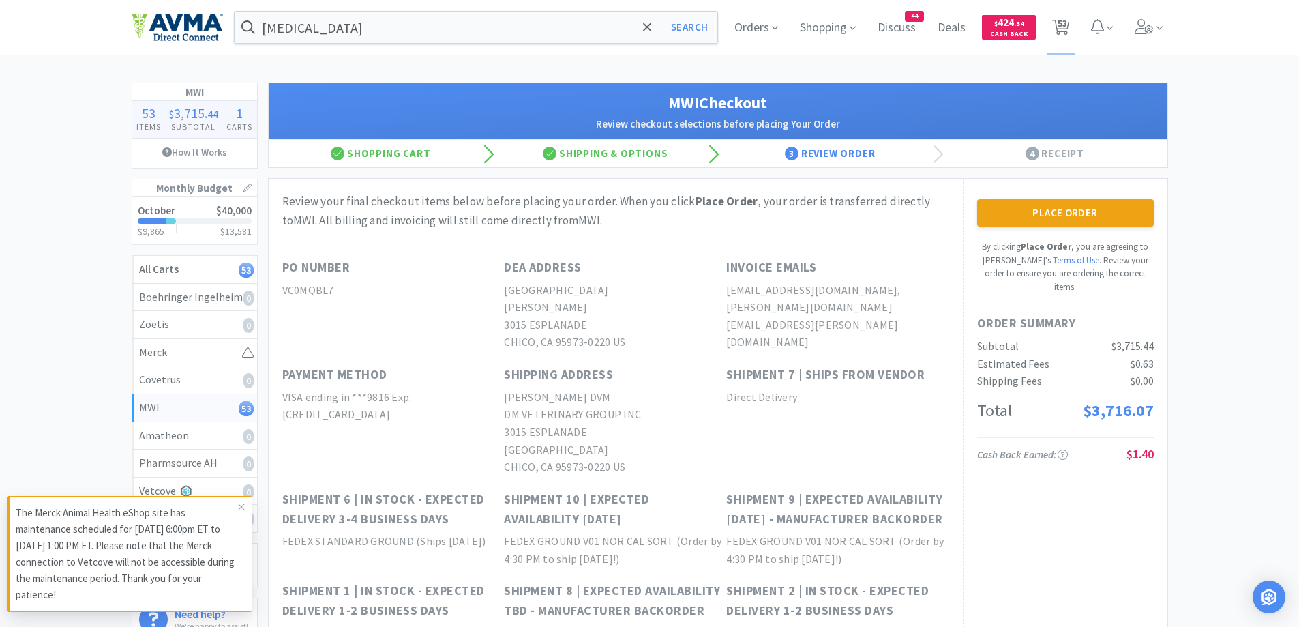
click at [1021, 228] on div "Place Order By clicking Place Order , you are agreeing to Vetcove's Terms of Us…" at bounding box center [1065, 246] width 177 height 94
click at [1032, 220] on button "Place Order" at bounding box center [1065, 212] width 177 height 27
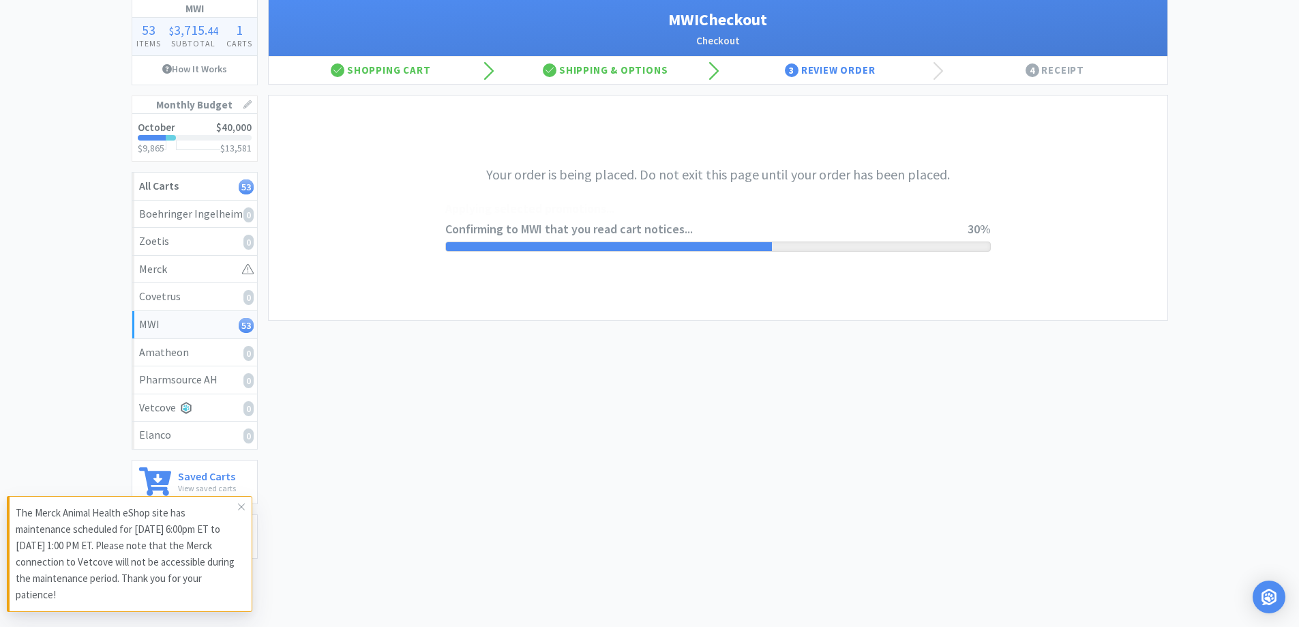
scroll to position [136, 0]
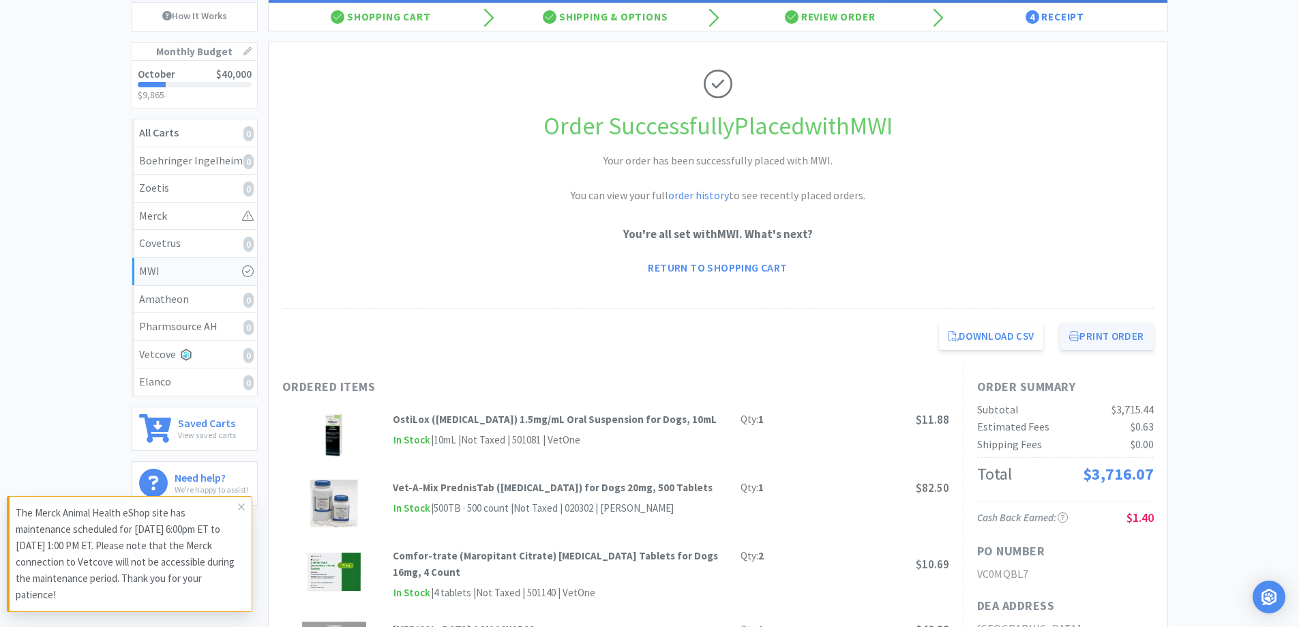
click at [1098, 338] on button "Print Order" at bounding box center [1106, 336] width 93 height 27
